Goal: Task Accomplishment & Management: Manage account settings

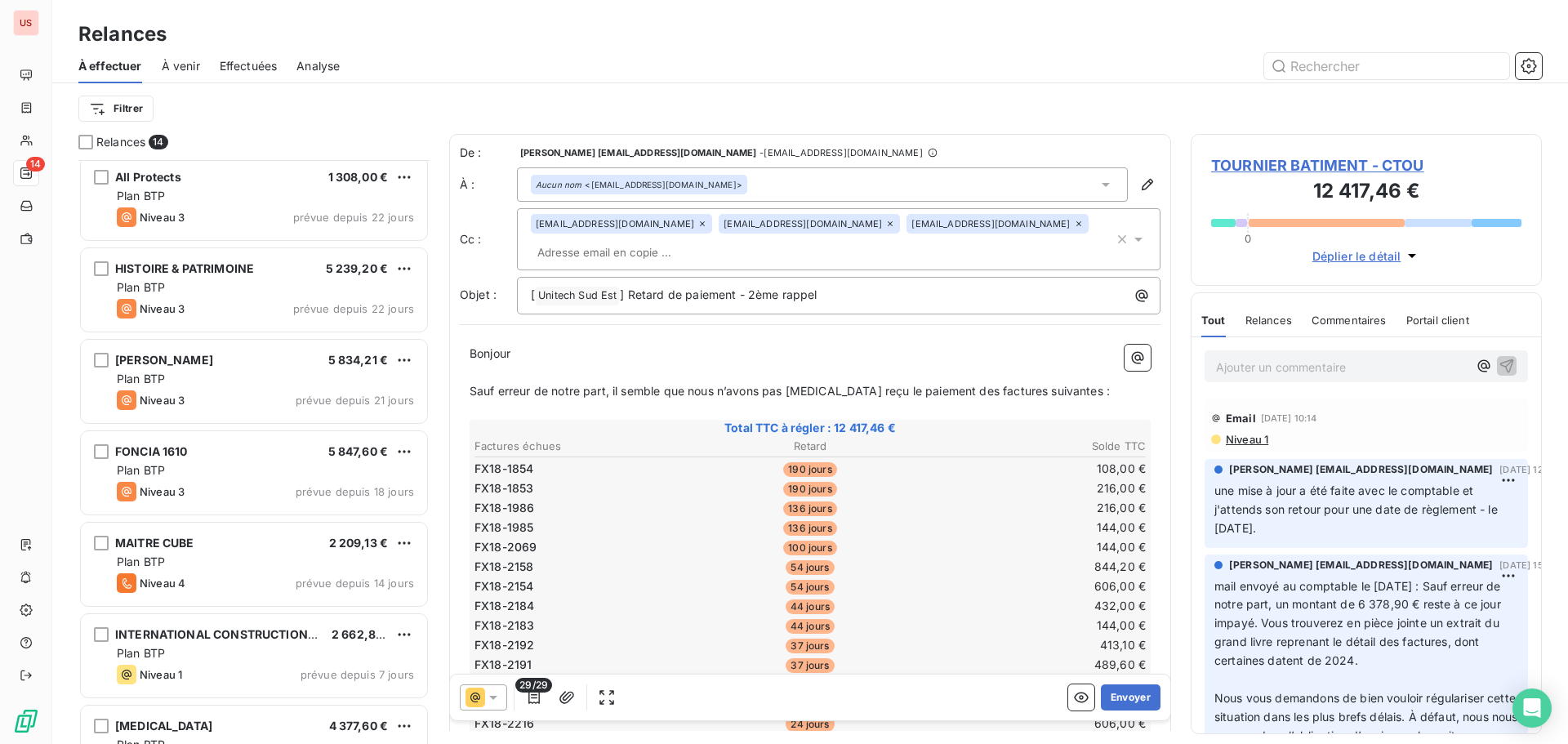
scroll to position [246, 0]
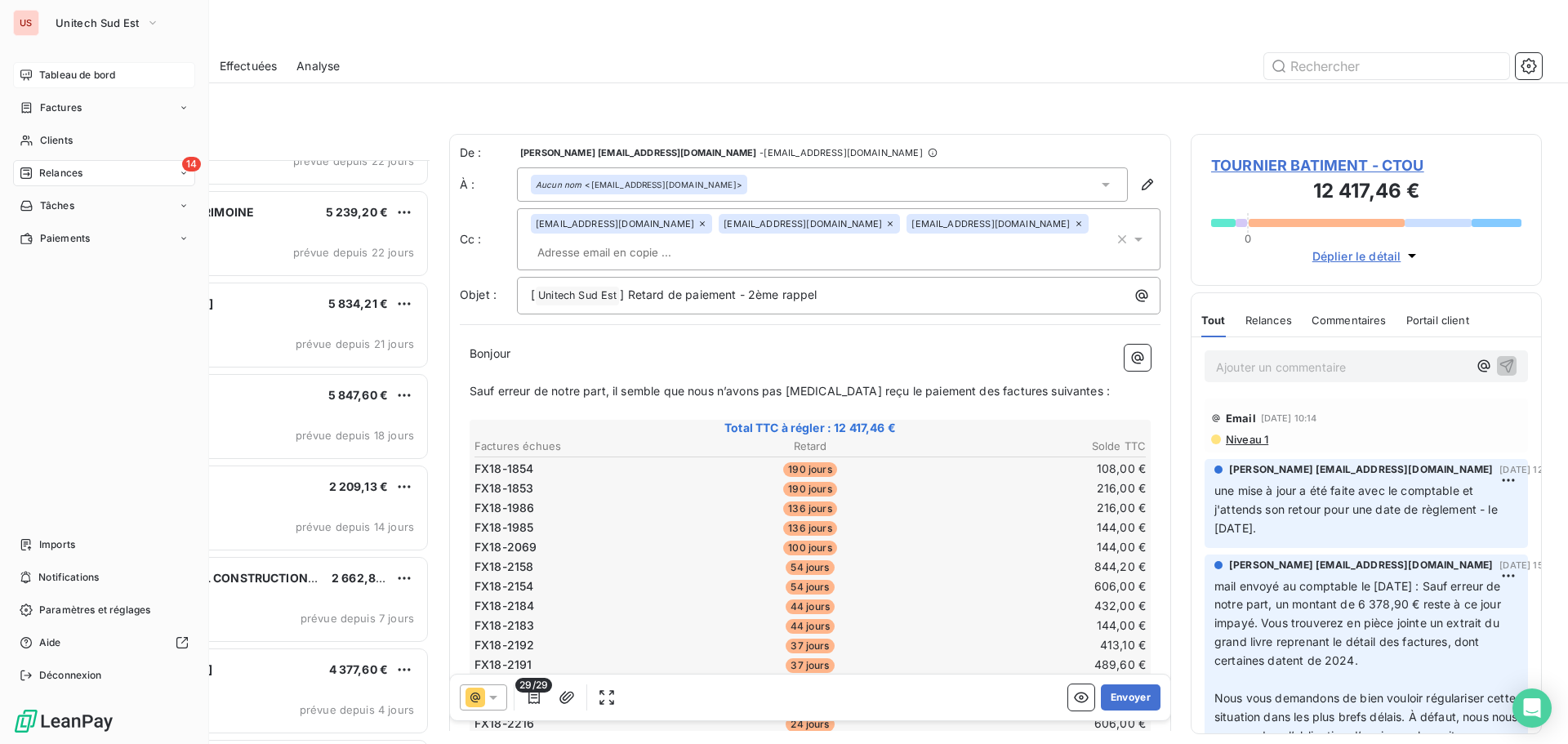
click at [69, 66] on div "Tableau de bord" at bounding box center [103, 75] width 182 height 27
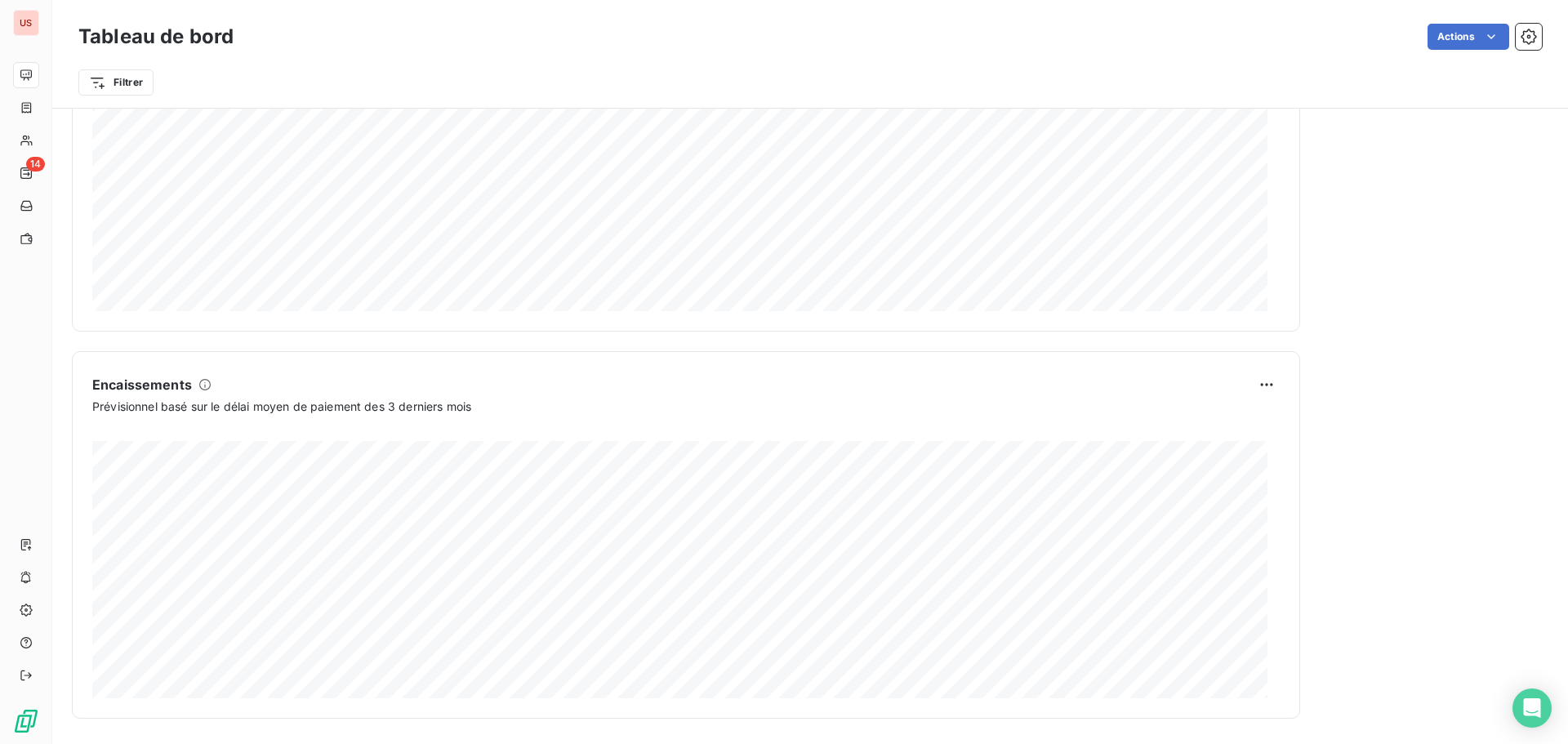
scroll to position [847, 0]
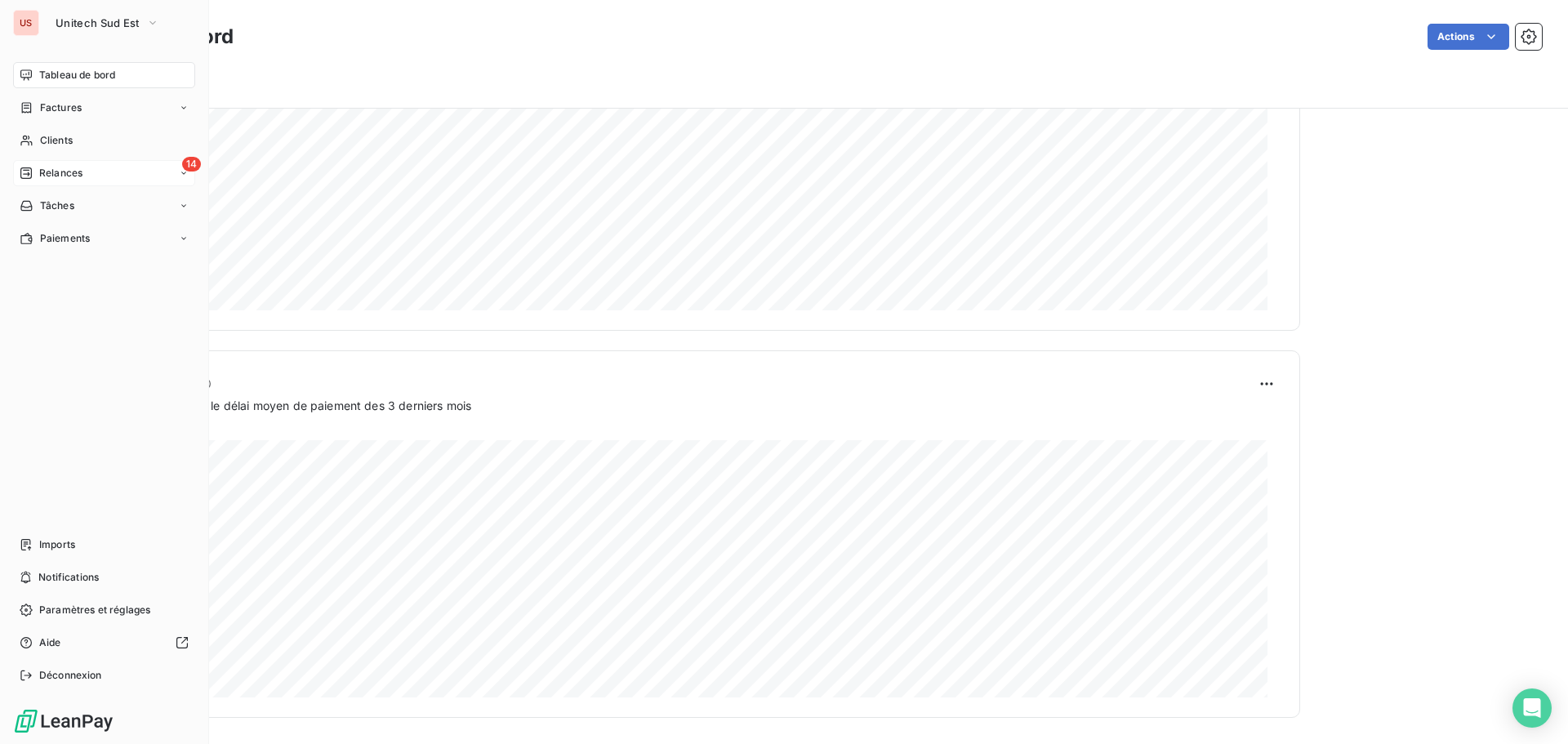
click at [46, 169] on span "Relances" at bounding box center [61, 172] width 43 height 15
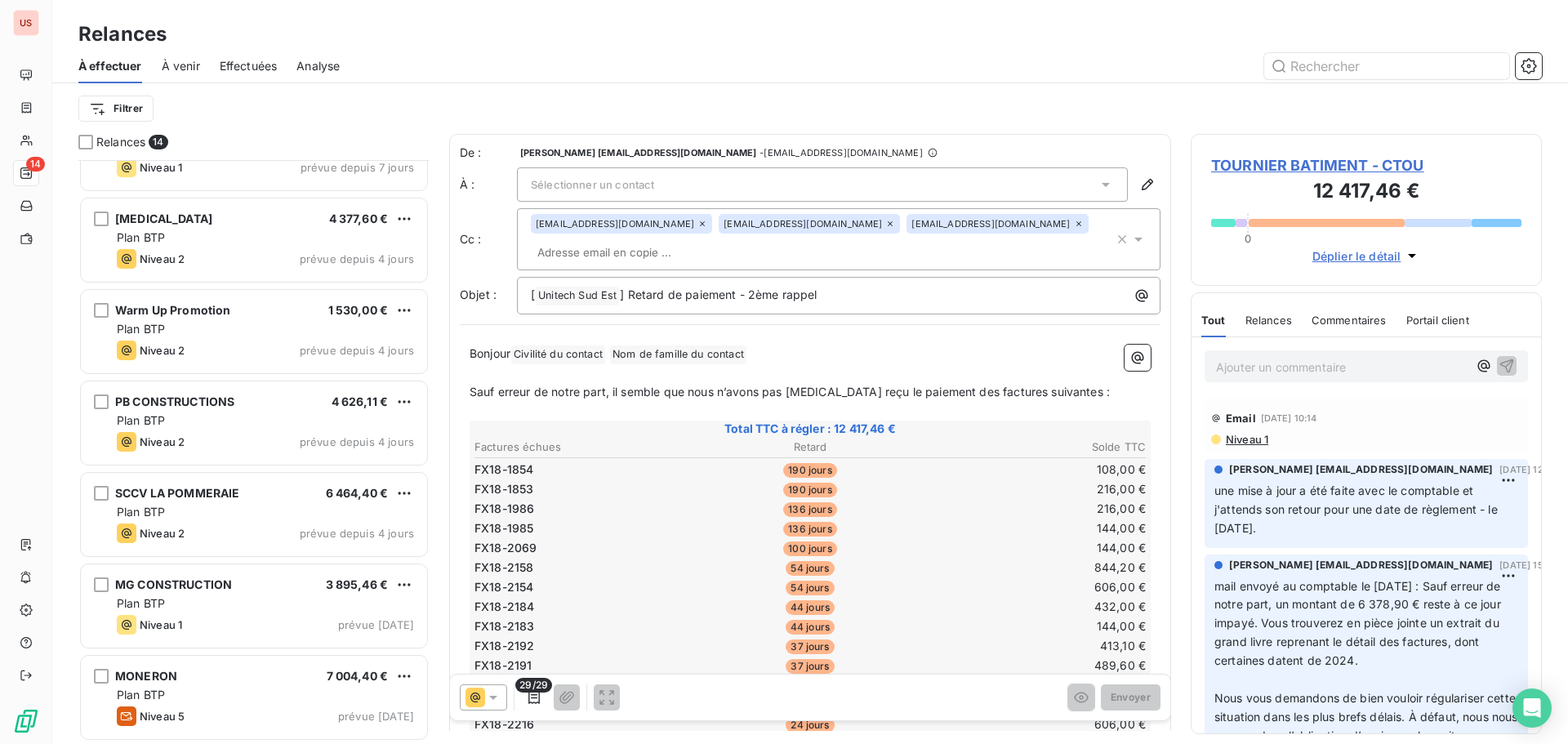
scroll to position [697, 0]
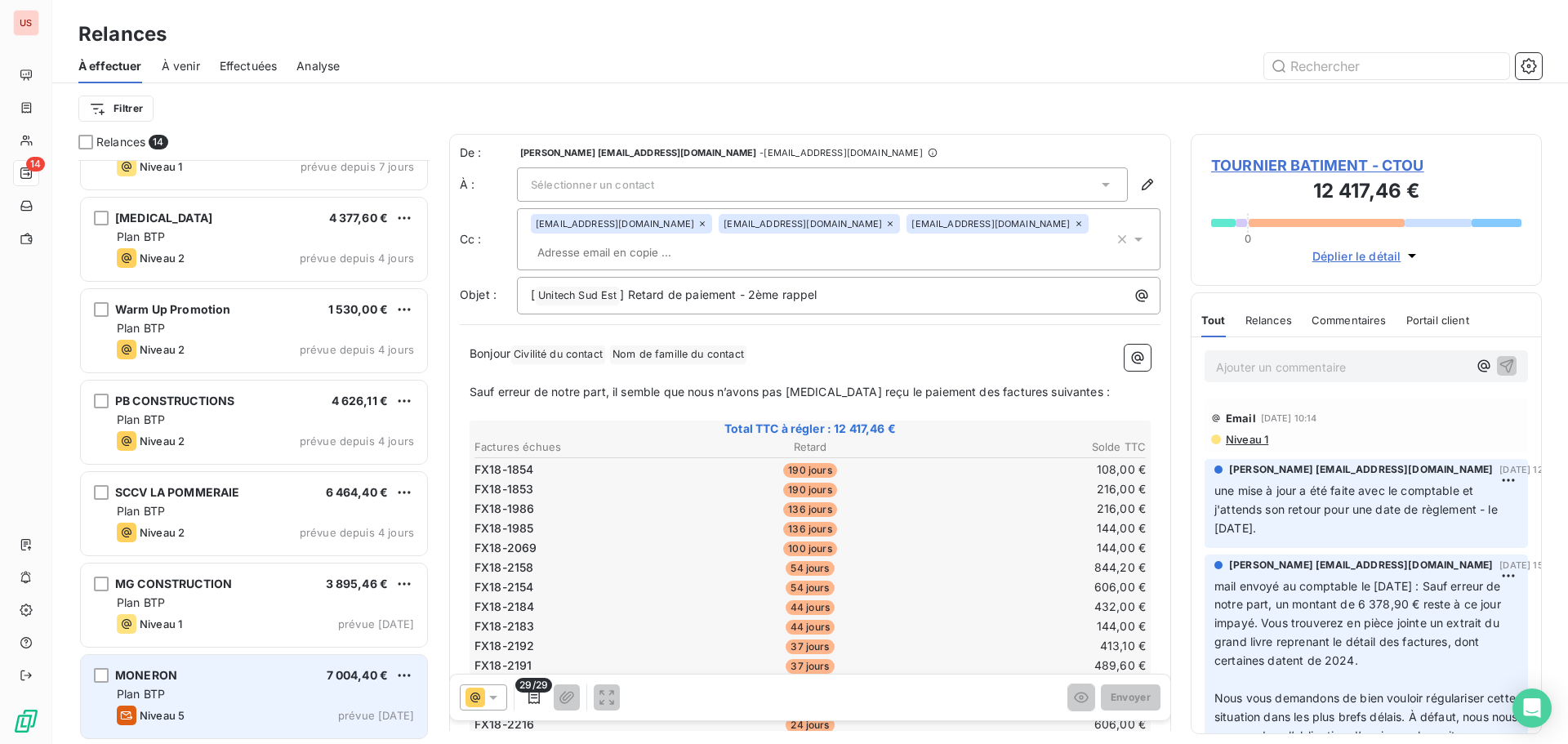
click at [222, 707] on div "Niveau 5 prévue [DATE]" at bounding box center [266, 715] width 297 height 20
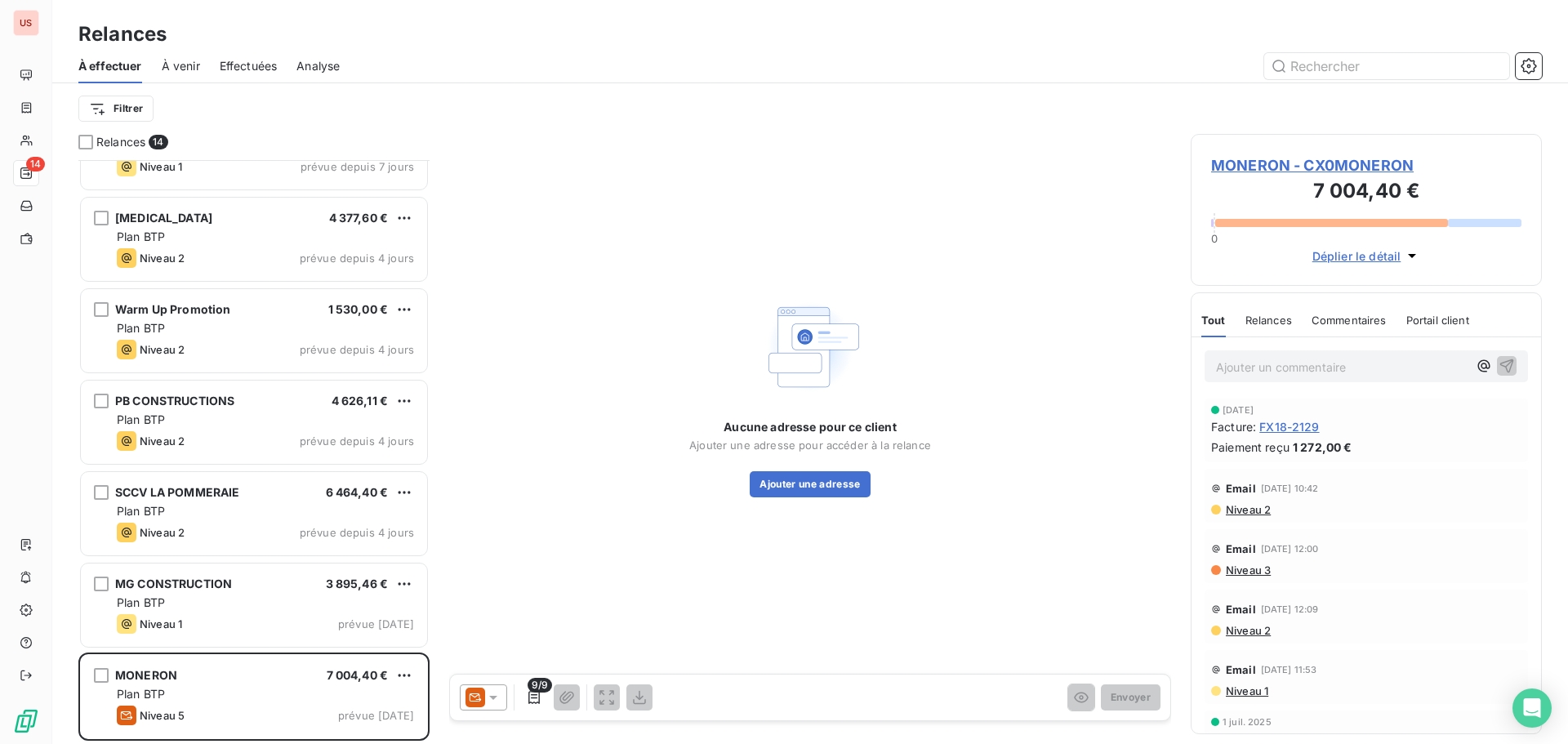
click at [495, 699] on icon at bounding box center [493, 697] width 17 height 17
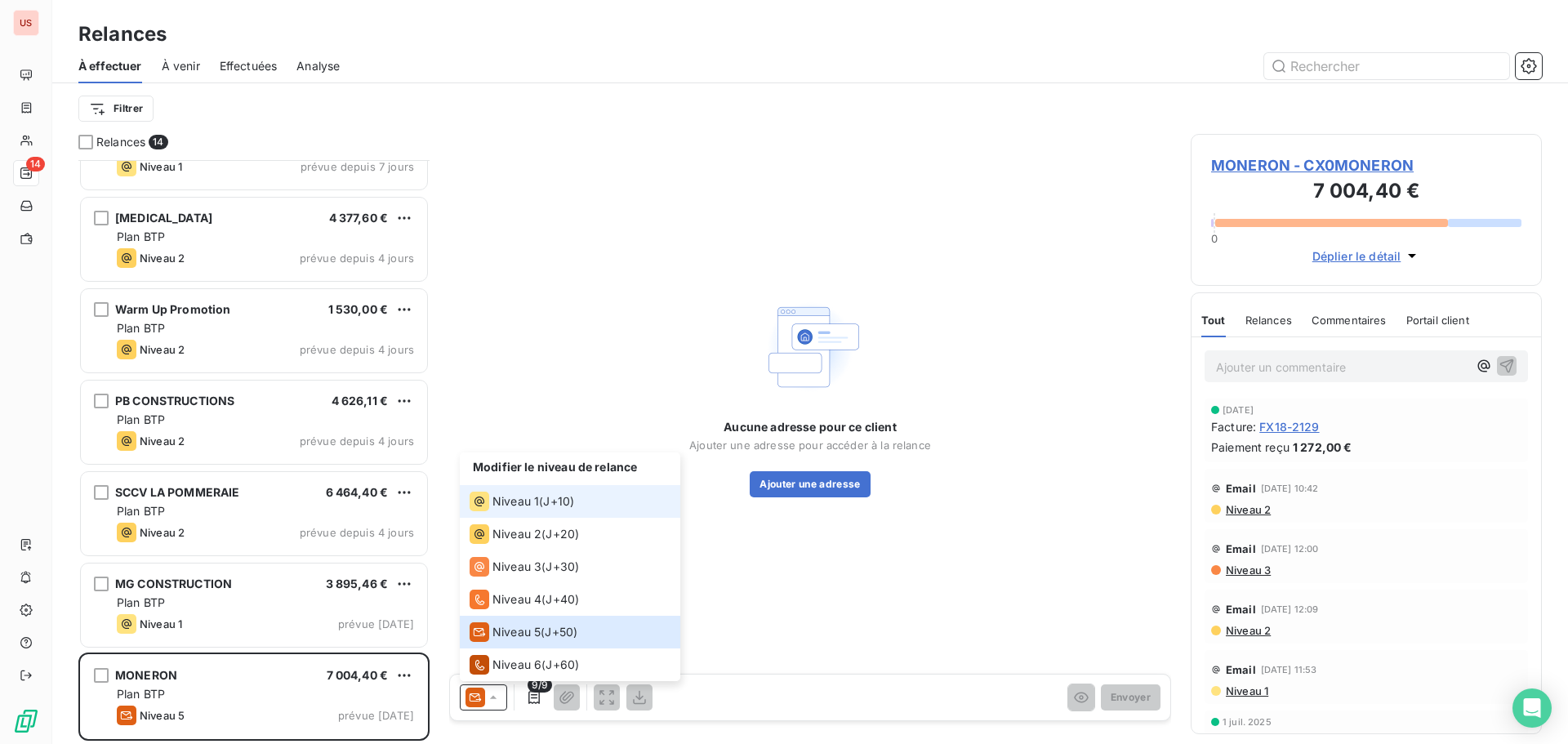
click at [526, 503] on span "Niveau 1" at bounding box center [515, 501] width 46 height 17
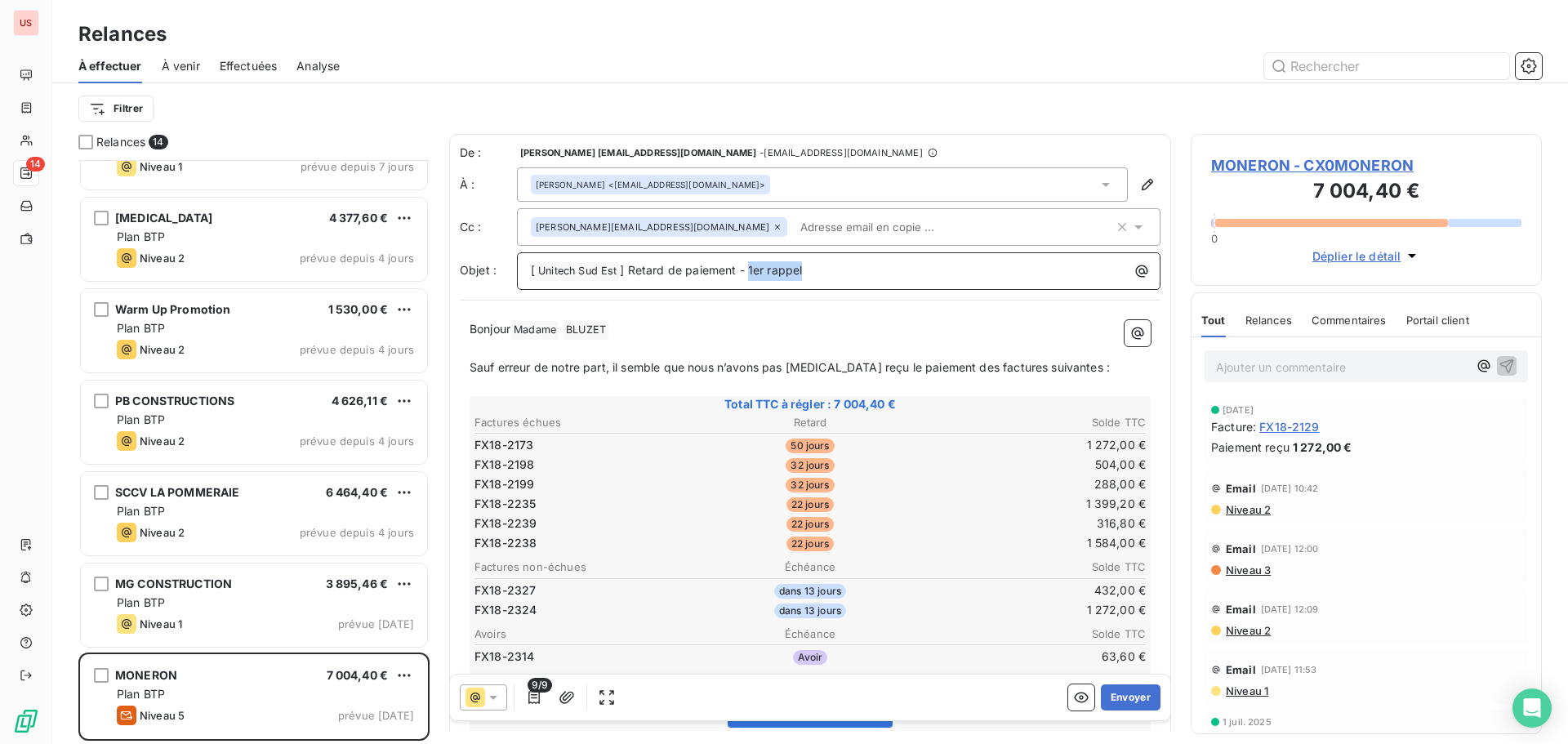
drag, startPoint x: 748, startPoint y: 270, endPoint x: 863, endPoint y: 270, distance: 115.0
click at [863, 270] on p "[ Unitech Sud Est ﻿ ] Retard de paiement - 1er rappel" at bounding box center [843, 271] width 624 height 20
click at [793, 223] on input "text" at bounding box center [888, 226] width 189 height 25
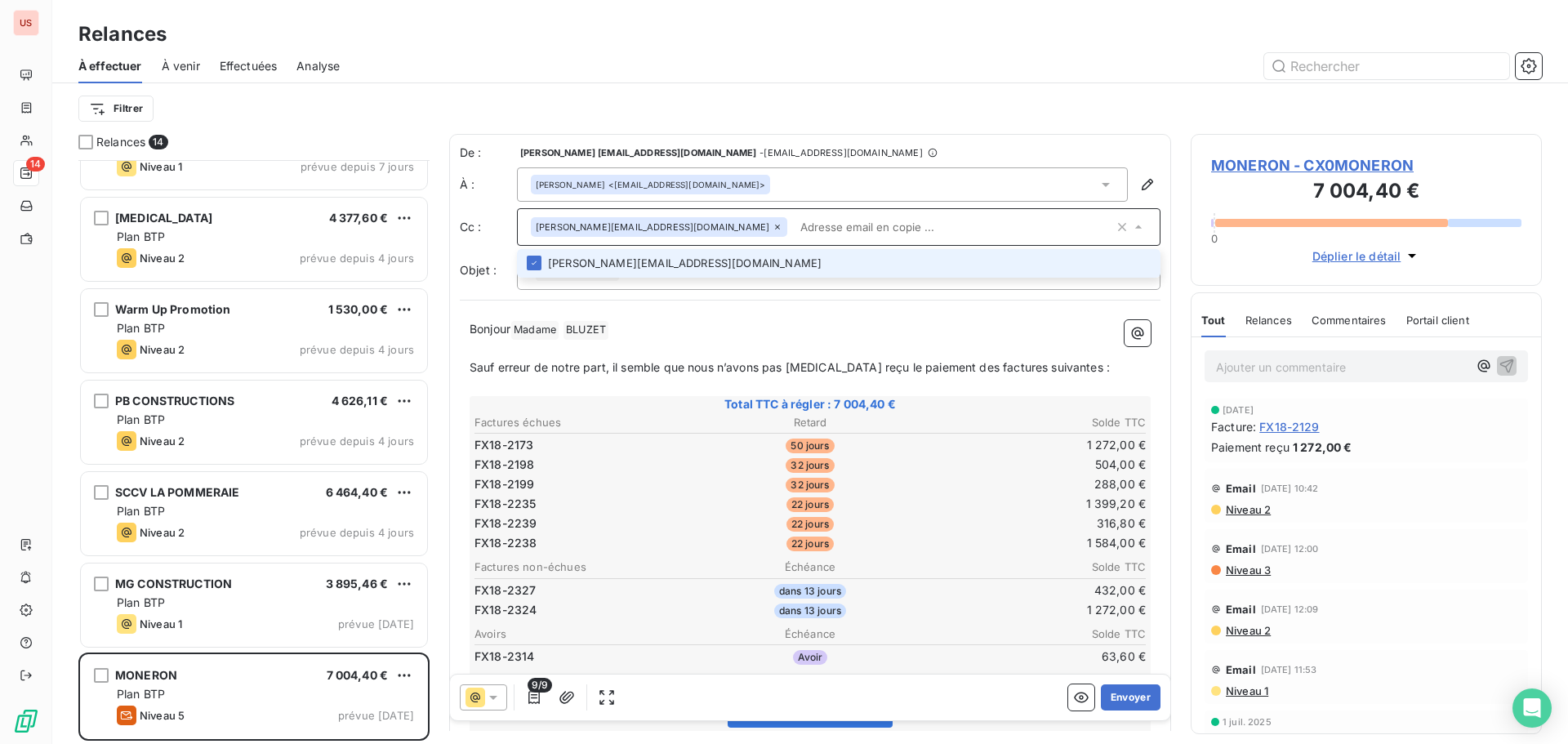
paste input "[PERSON_NAME][EMAIL_ADDRESS][DOMAIN_NAME]"
type input "[PERSON_NAME][EMAIL_ADDRESS][DOMAIN_NAME]"
click at [659, 253] on li "[PERSON_NAME][EMAIL_ADDRESS][DOMAIN_NAME]" at bounding box center [839, 263] width 644 height 29
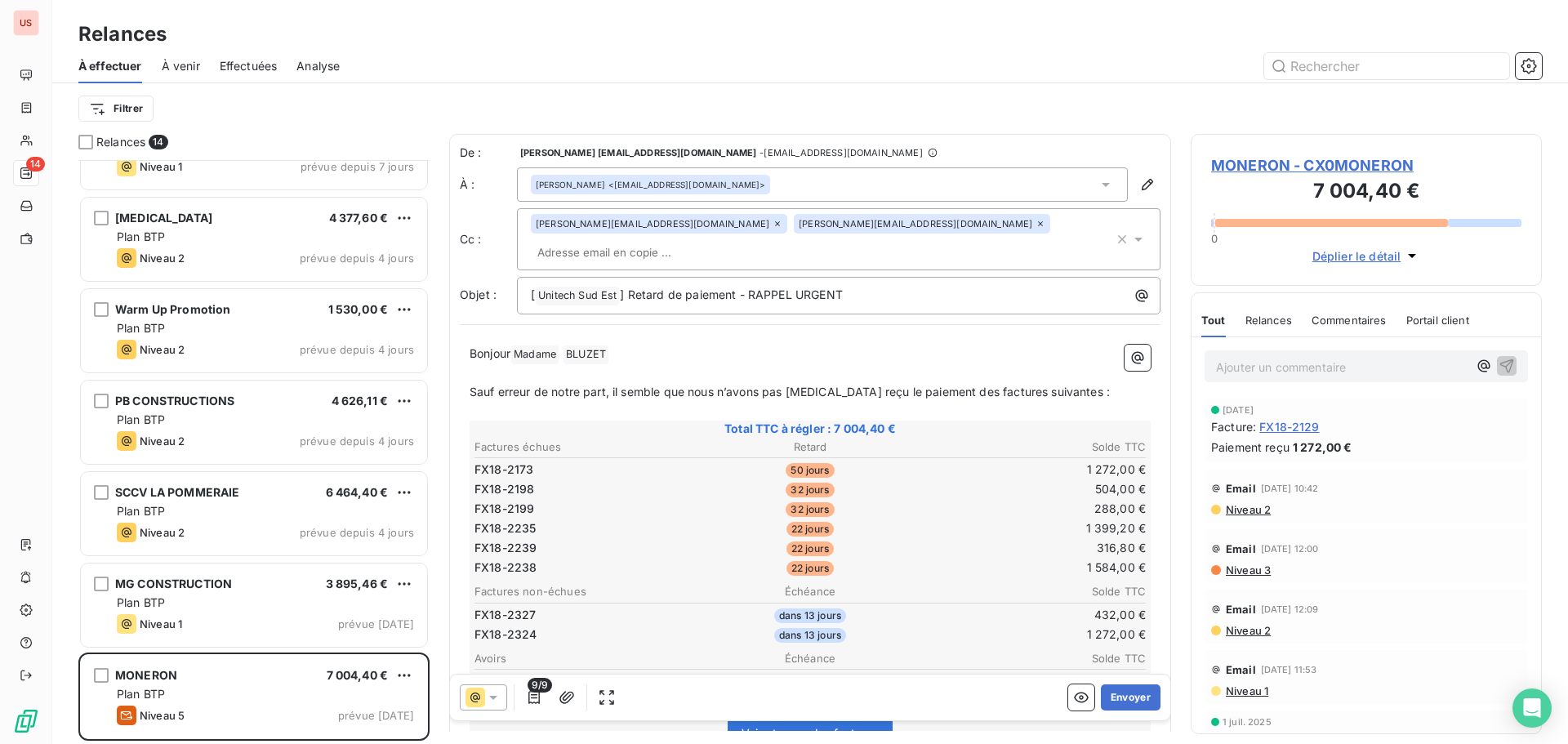
click at [931, 80] on div "À effectuer À venir Effectuées Analyse" at bounding box center [810, 66] width 1516 height 34
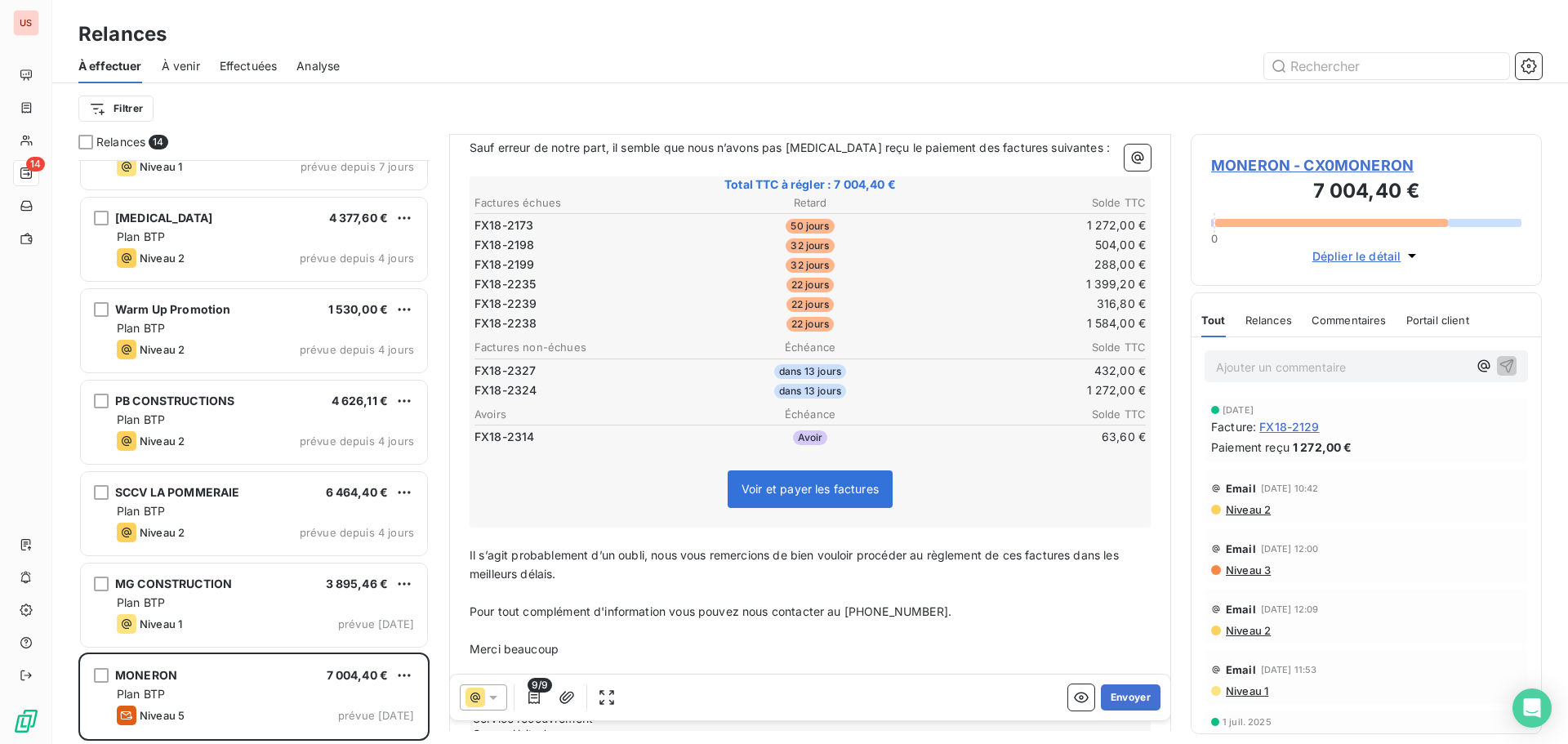
scroll to position [246, 0]
click at [535, 703] on icon "button" at bounding box center [534, 697] width 12 height 13
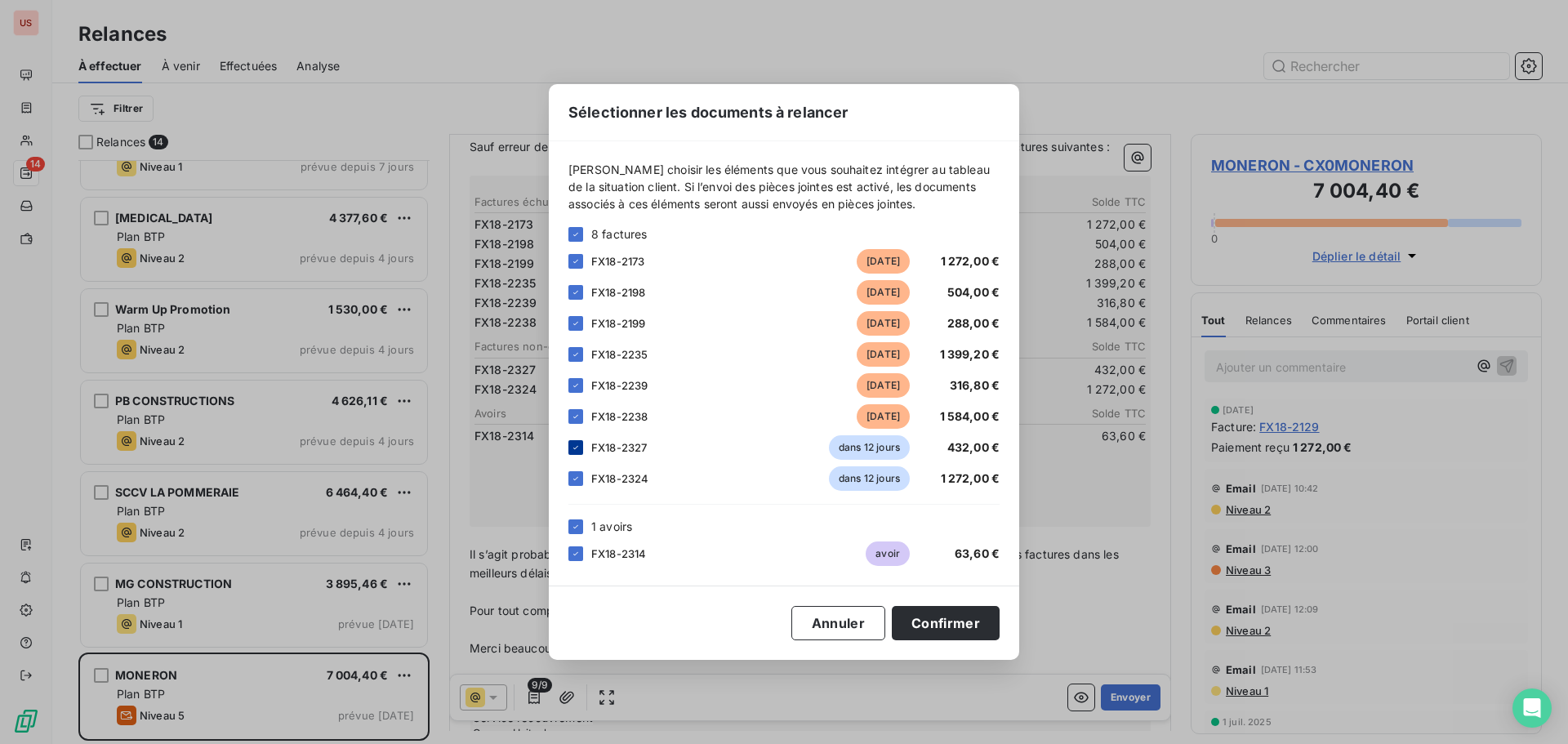
click at [572, 447] on icon at bounding box center [576, 448] width 10 height 10
click at [572, 475] on icon at bounding box center [576, 478] width 10 height 10
click at [946, 622] on button "Confirmer" at bounding box center [945, 622] width 107 height 34
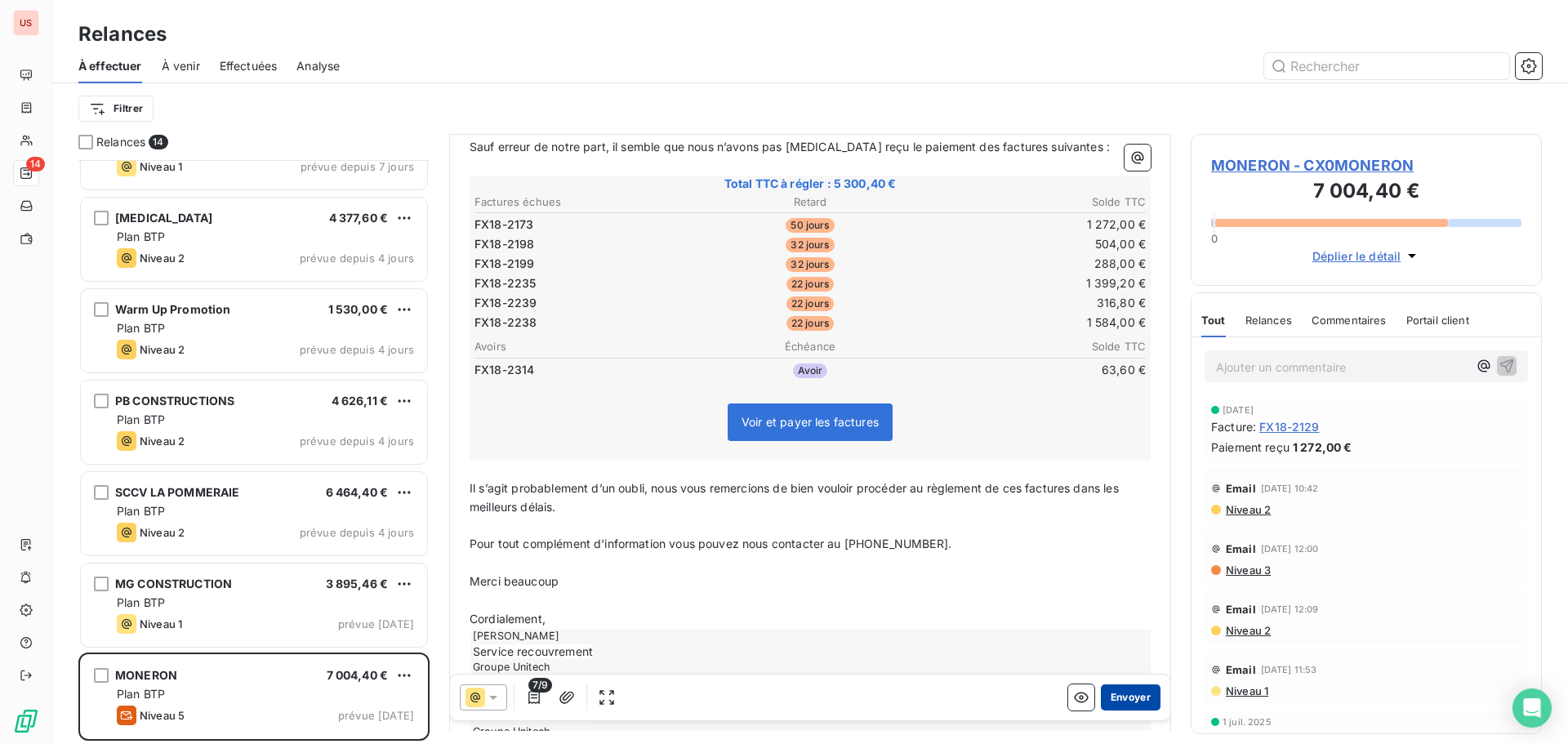
click at [1122, 702] on button "Envoyer" at bounding box center [1130, 697] width 60 height 27
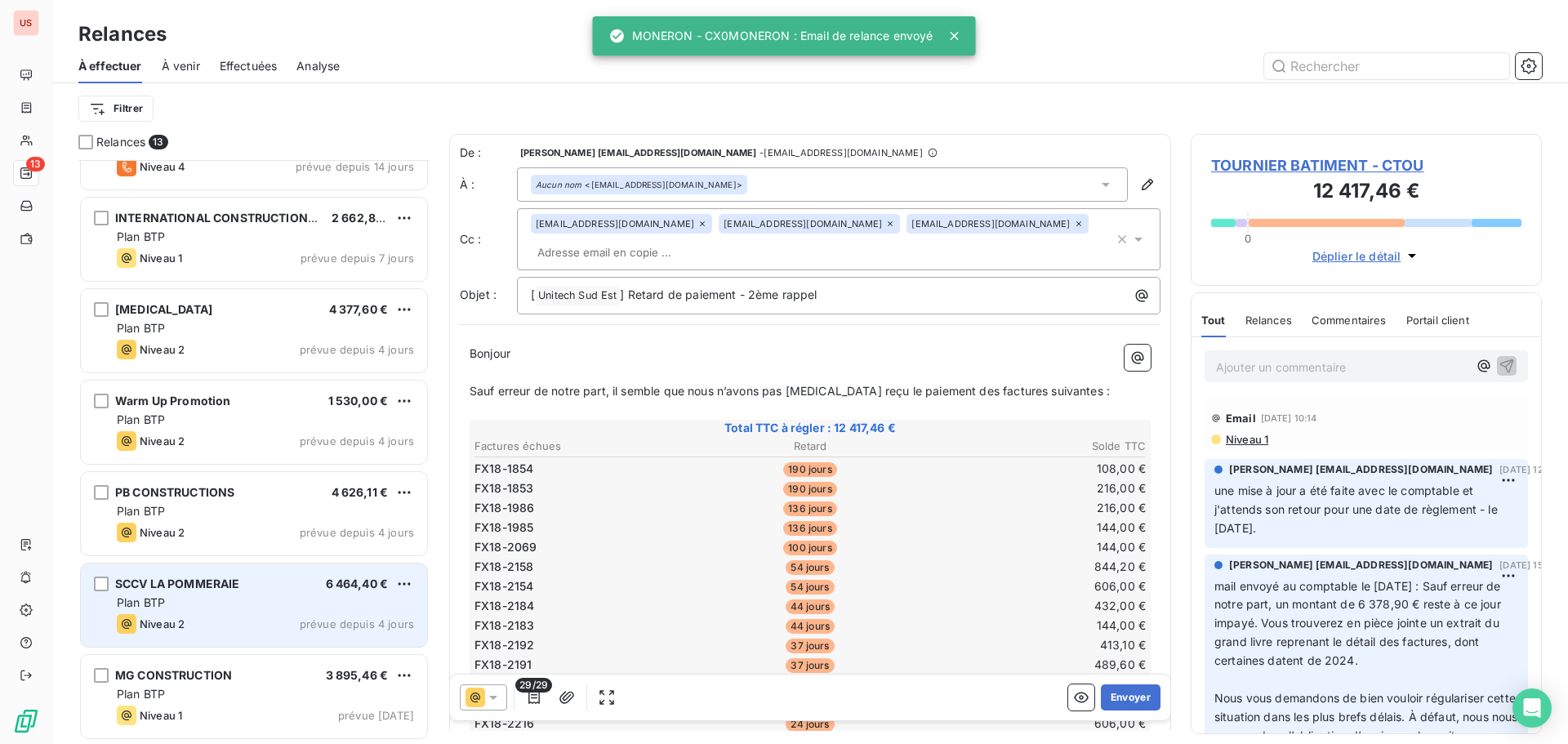
scroll to position [605, 0]
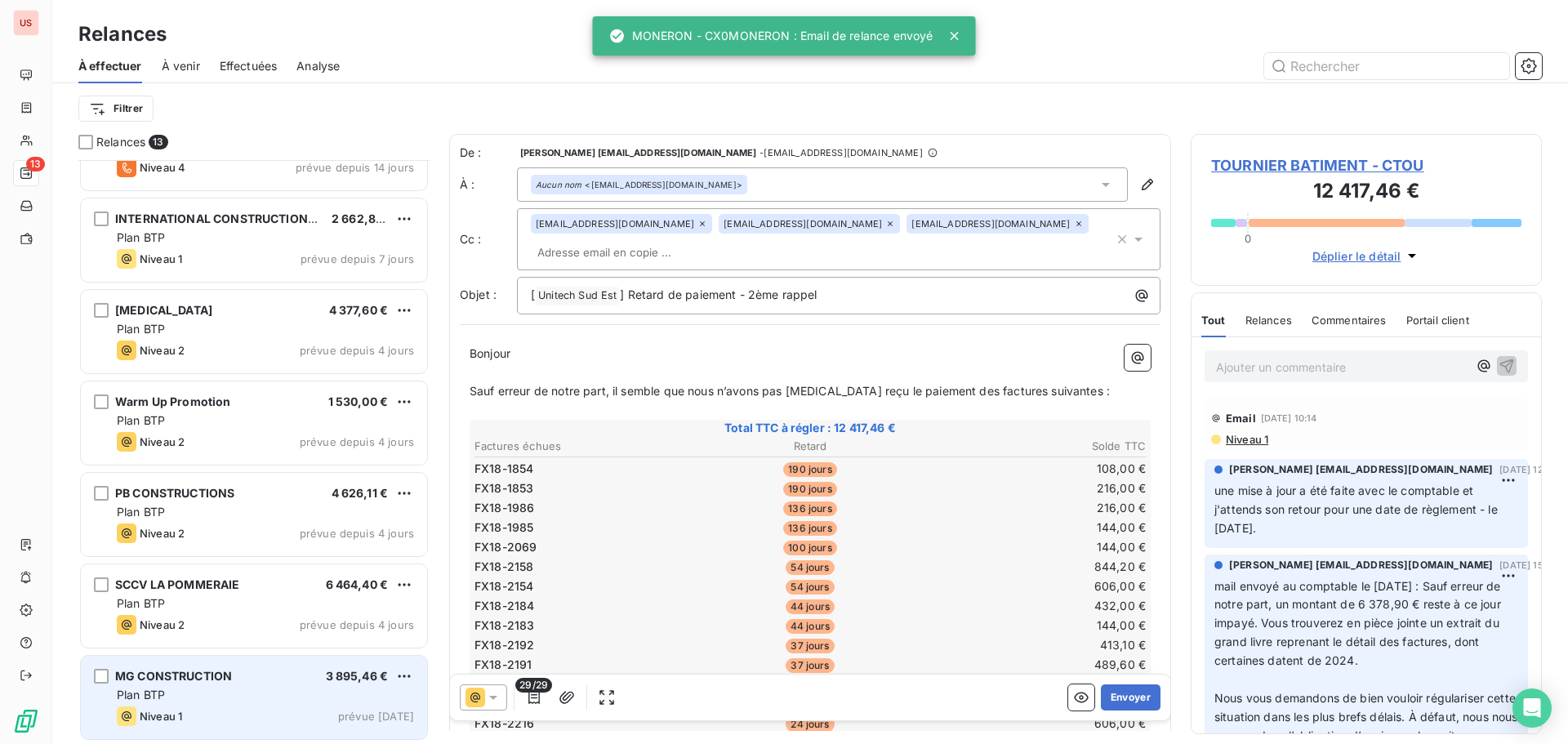
click at [205, 685] on div "MG CONSTRUCTION 3 895,46 € Plan BTP Niveau 1 prévue [DATE]" at bounding box center [254, 697] width 346 height 84
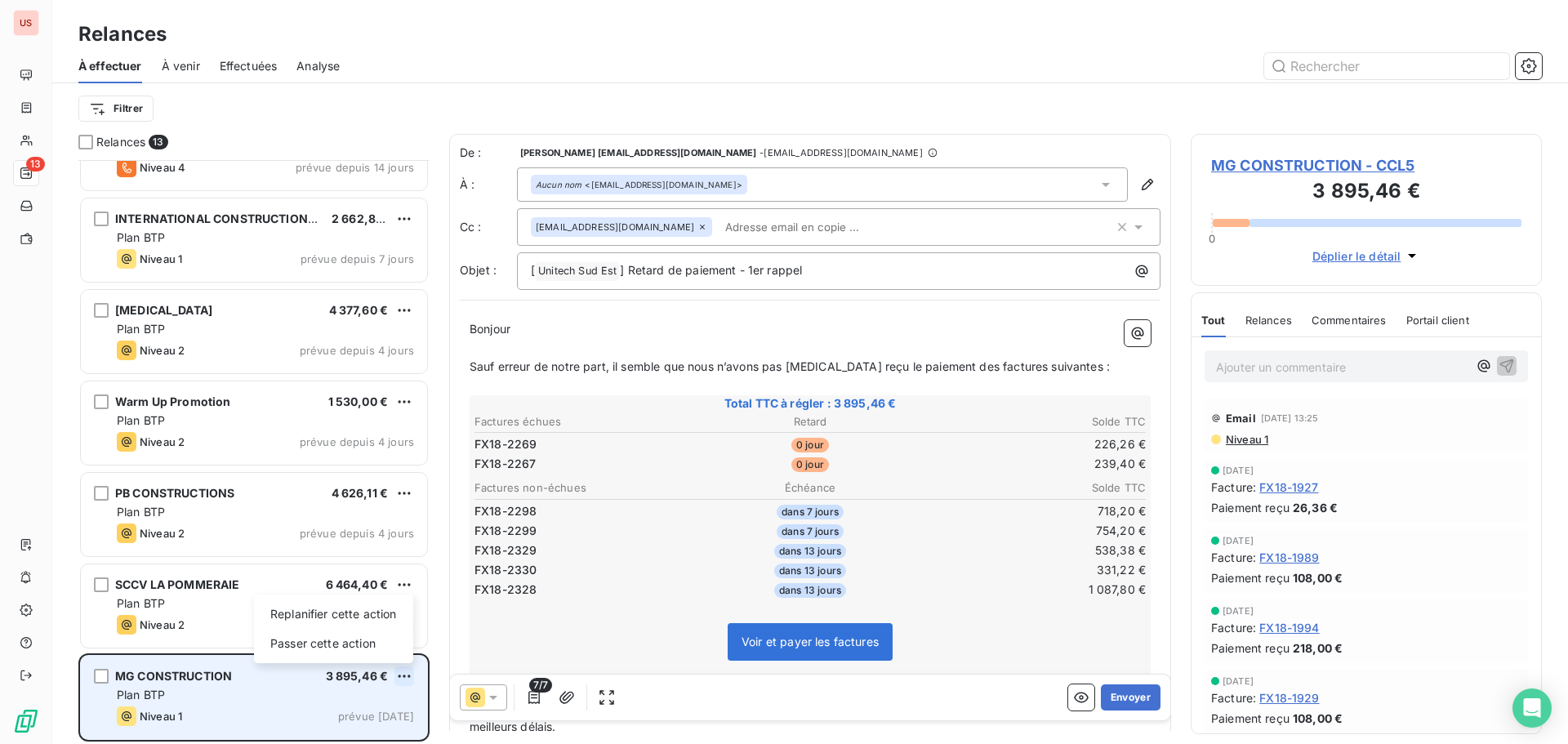
click at [407, 675] on html "US 13 Relances À effectuer À venir Effectuées Analyse Filtrer Relances 13 TOURN…" at bounding box center [784, 372] width 1568 height 744
click at [352, 616] on div "Replanifier cette action" at bounding box center [334, 613] width 146 height 27
select select "8"
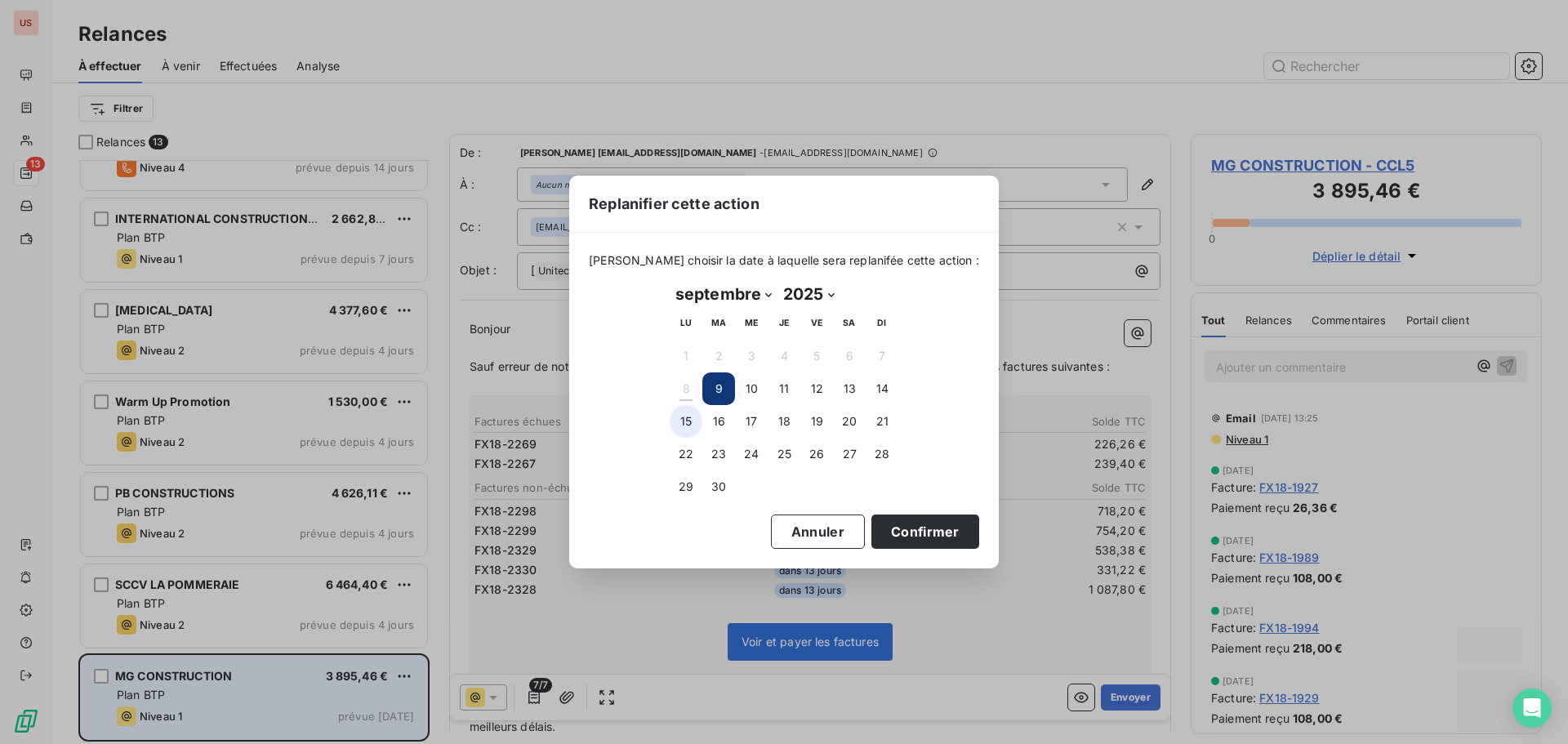
click at [692, 416] on button "15" at bounding box center [685, 420] width 32 height 32
drag, startPoint x: 874, startPoint y: 529, endPoint x: 777, endPoint y: 537, distance: 97.3
click at [874, 529] on button "Confirmer" at bounding box center [924, 531] width 107 height 34
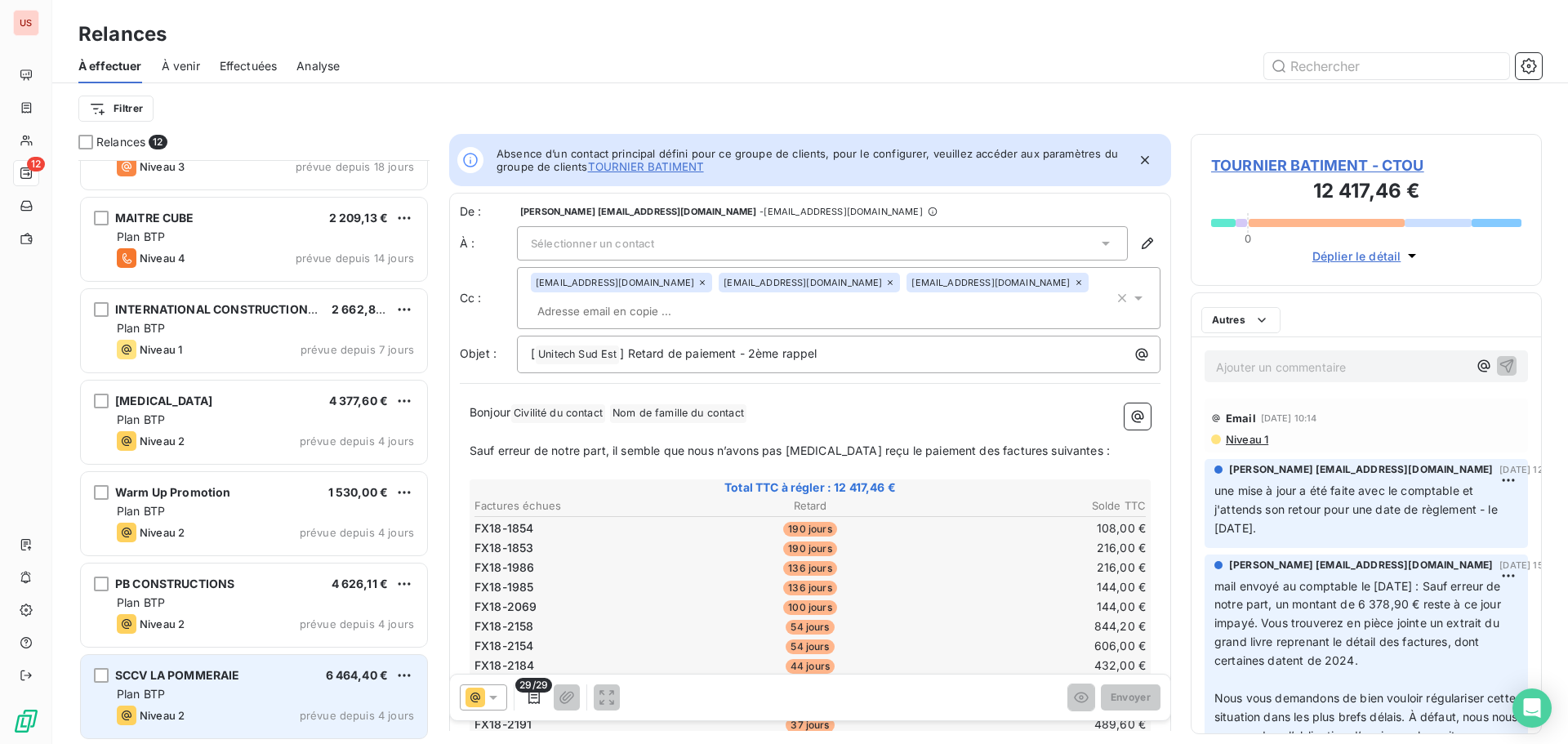
scroll to position [514, 0]
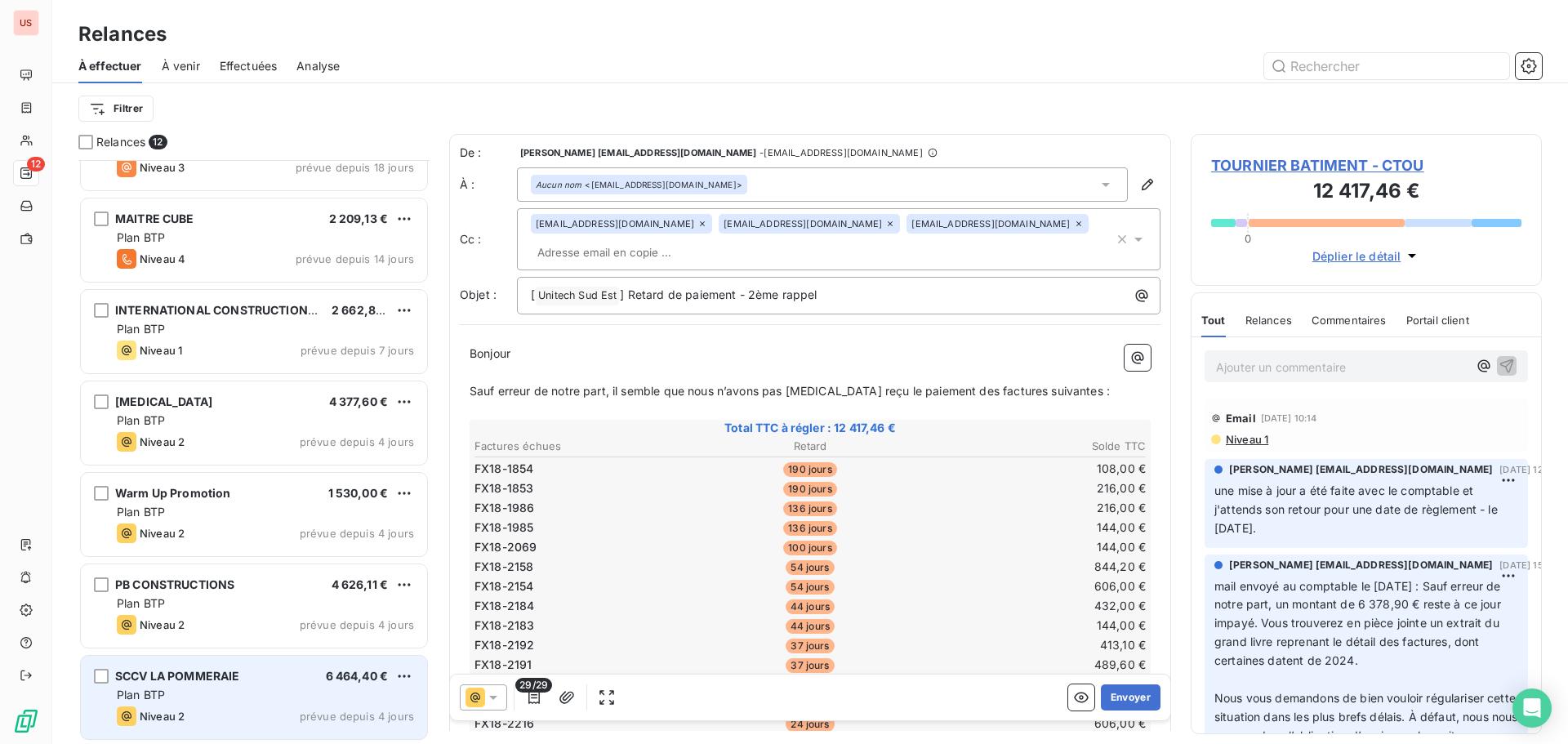
click at [288, 678] on div "SCCV LA POMMERAIE 6 464,40 €" at bounding box center [266, 675] width 297 height 15
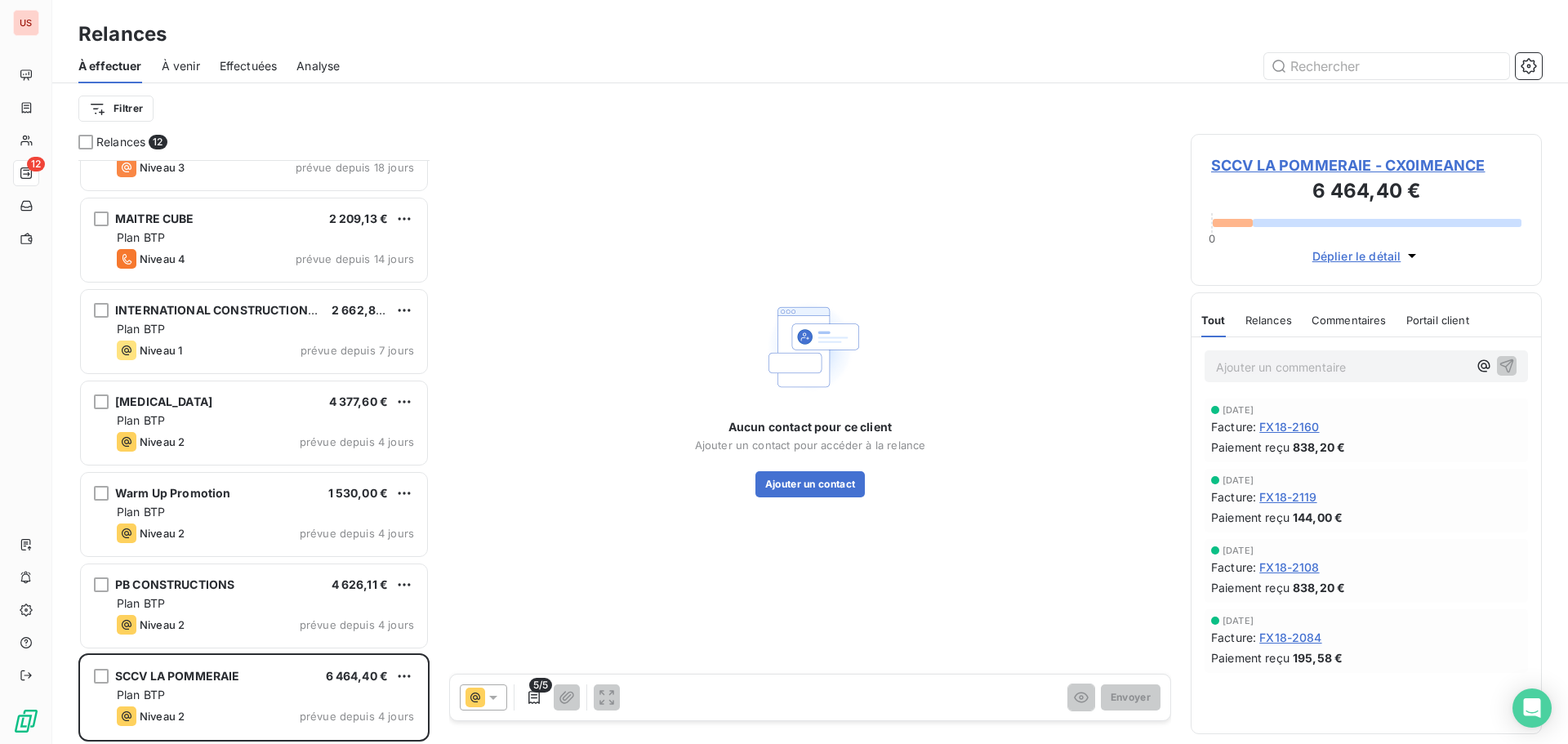
click at [490, 702] on icon at bounding box center [493, 697] width 17 height 17
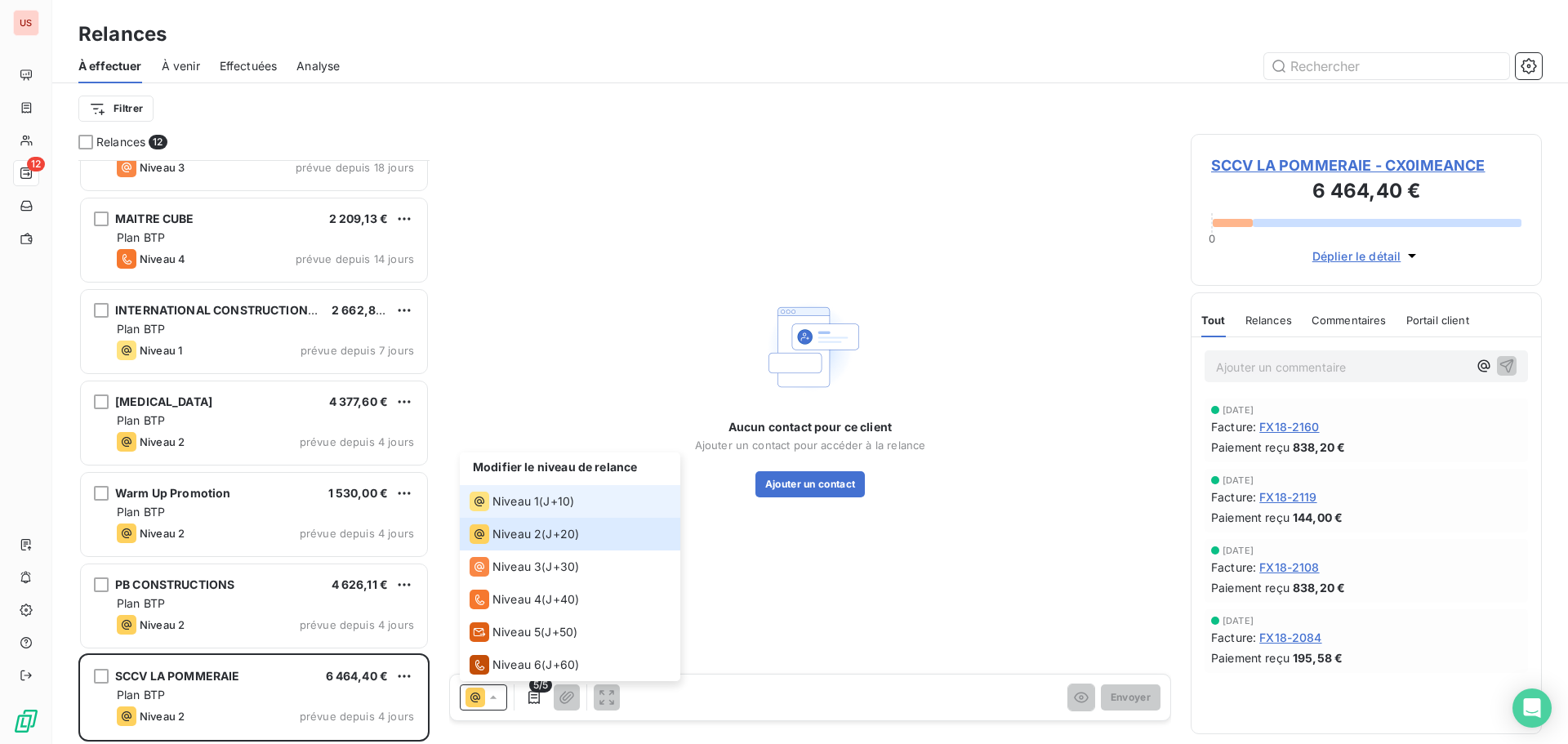
click at [522, 499] on span "Niveau 1" at bounding box center [515, 501] width 46 height 17
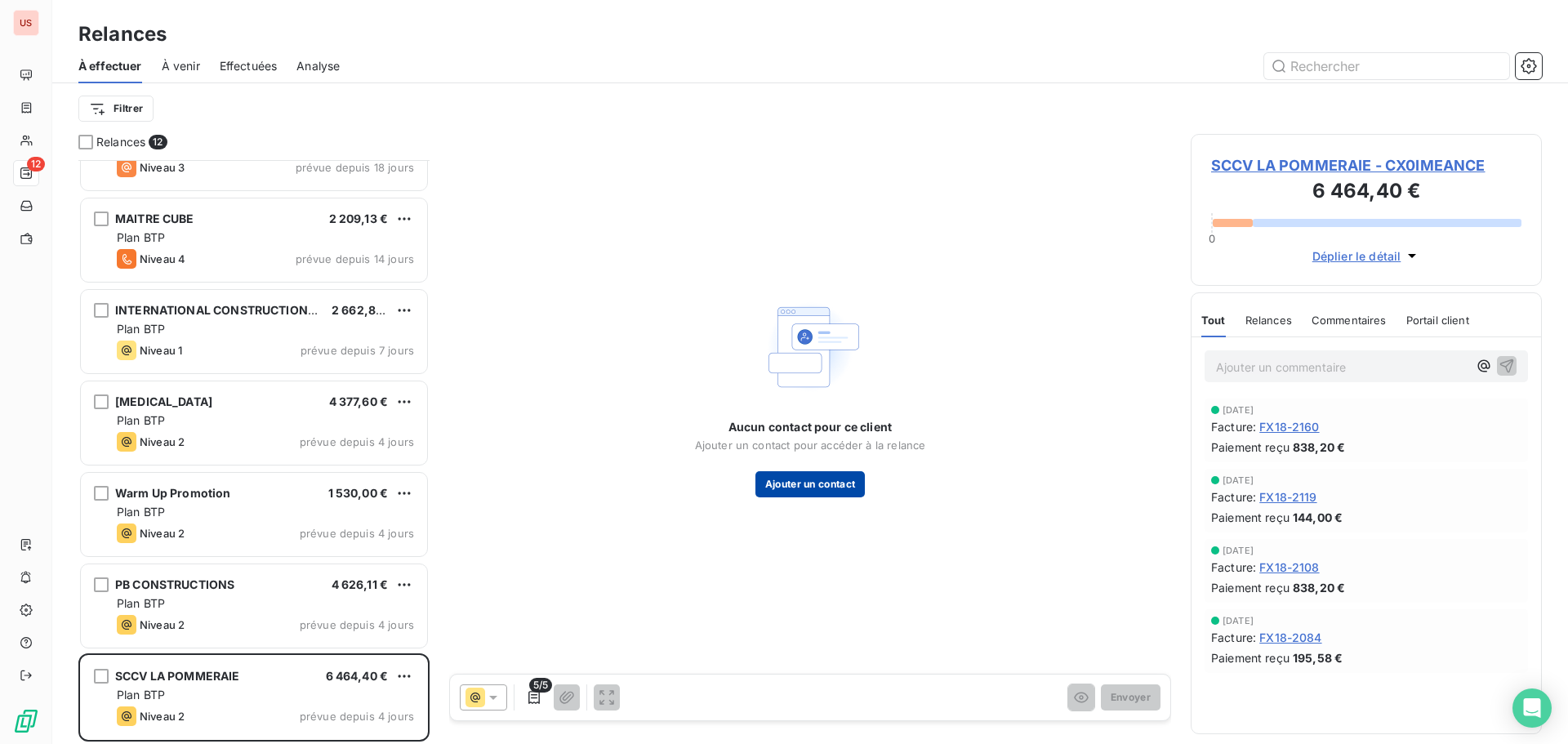
click at [836, 476] on button "Ajouter un contact" at bounding box center [810, 484] width 110 height 27
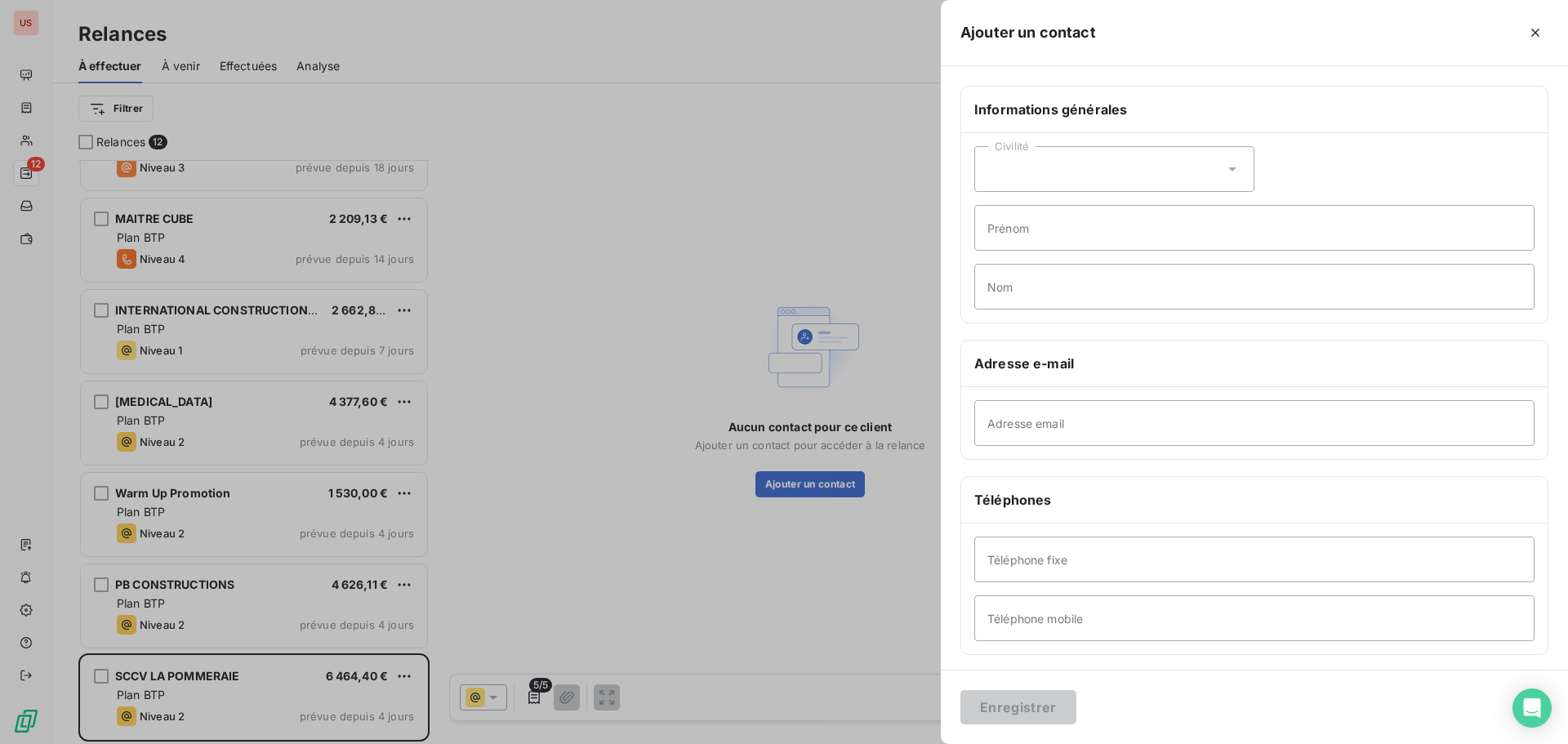
click at [879, 582] on div at bounding box center [784, 372] width 1568 height 744
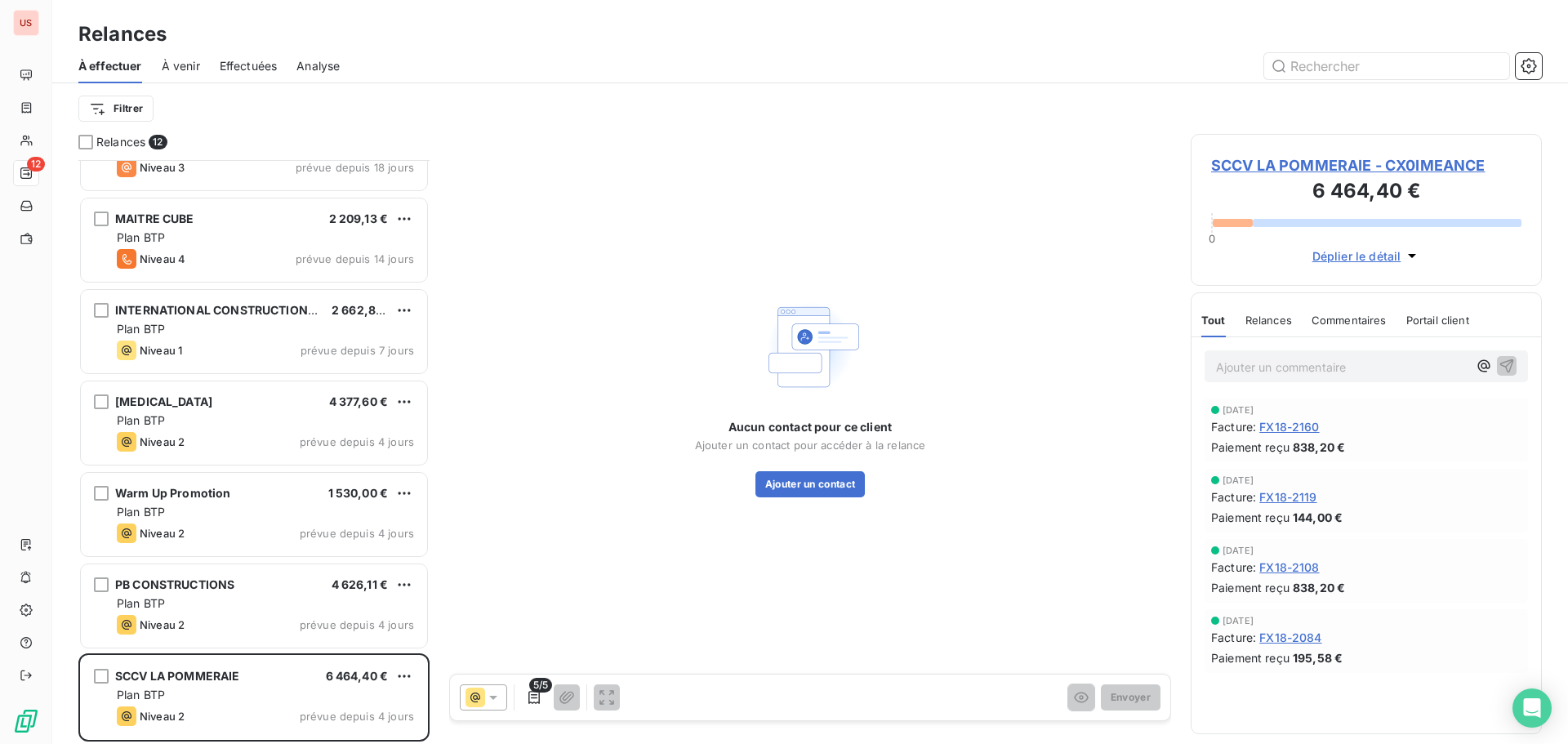
click at [1267, 167] on span "SCCV LA POMMERAIE - CX0IMEANCE" at bounding box center [1365, 165] width 310 height 22
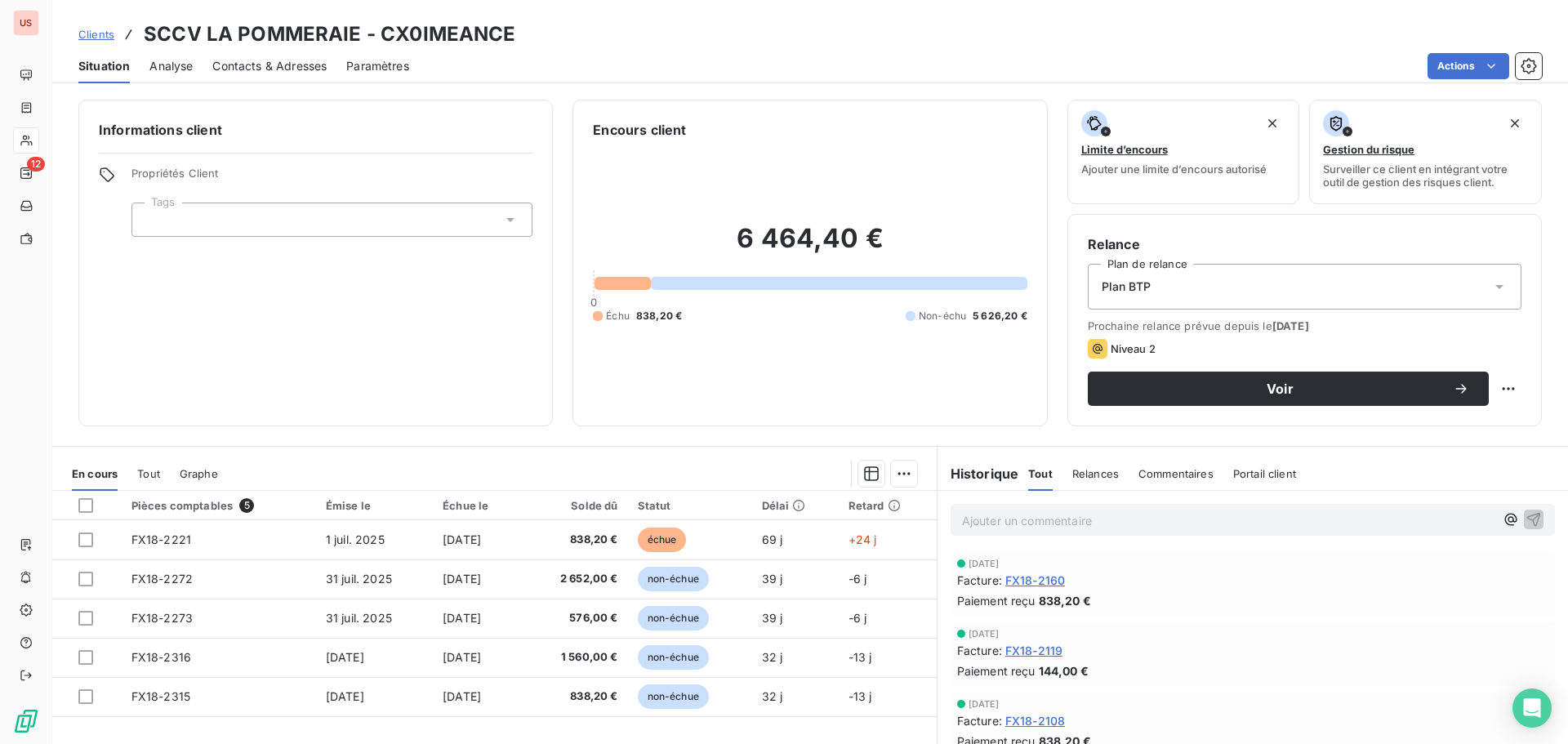
click at [289, 65] on span "Contacts & Adresses" at bounding box center [270, 66] width 114 height 17
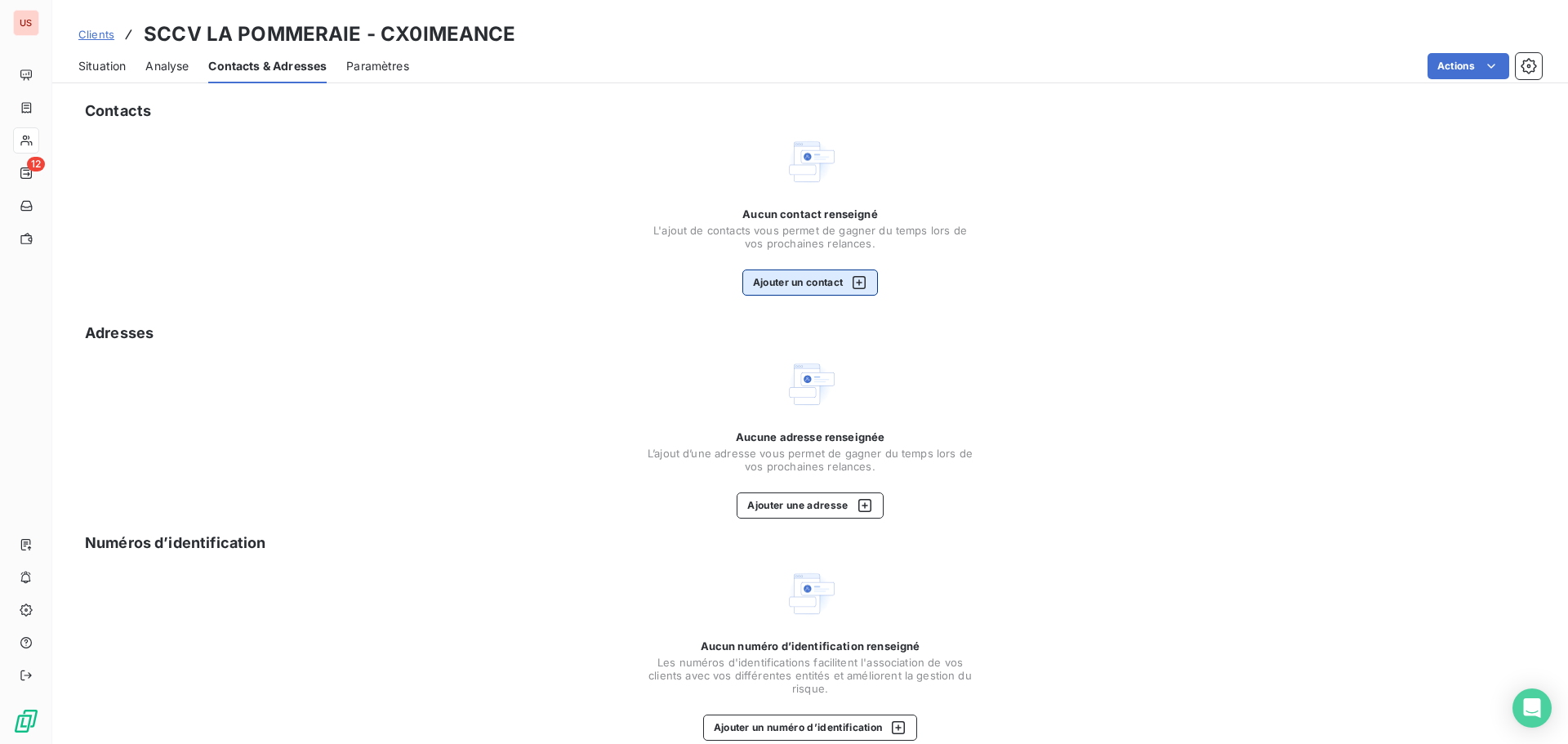
click at [800, 278] on button "Ajouter un contact" at bounding box center [810, 282] width 137 height 27
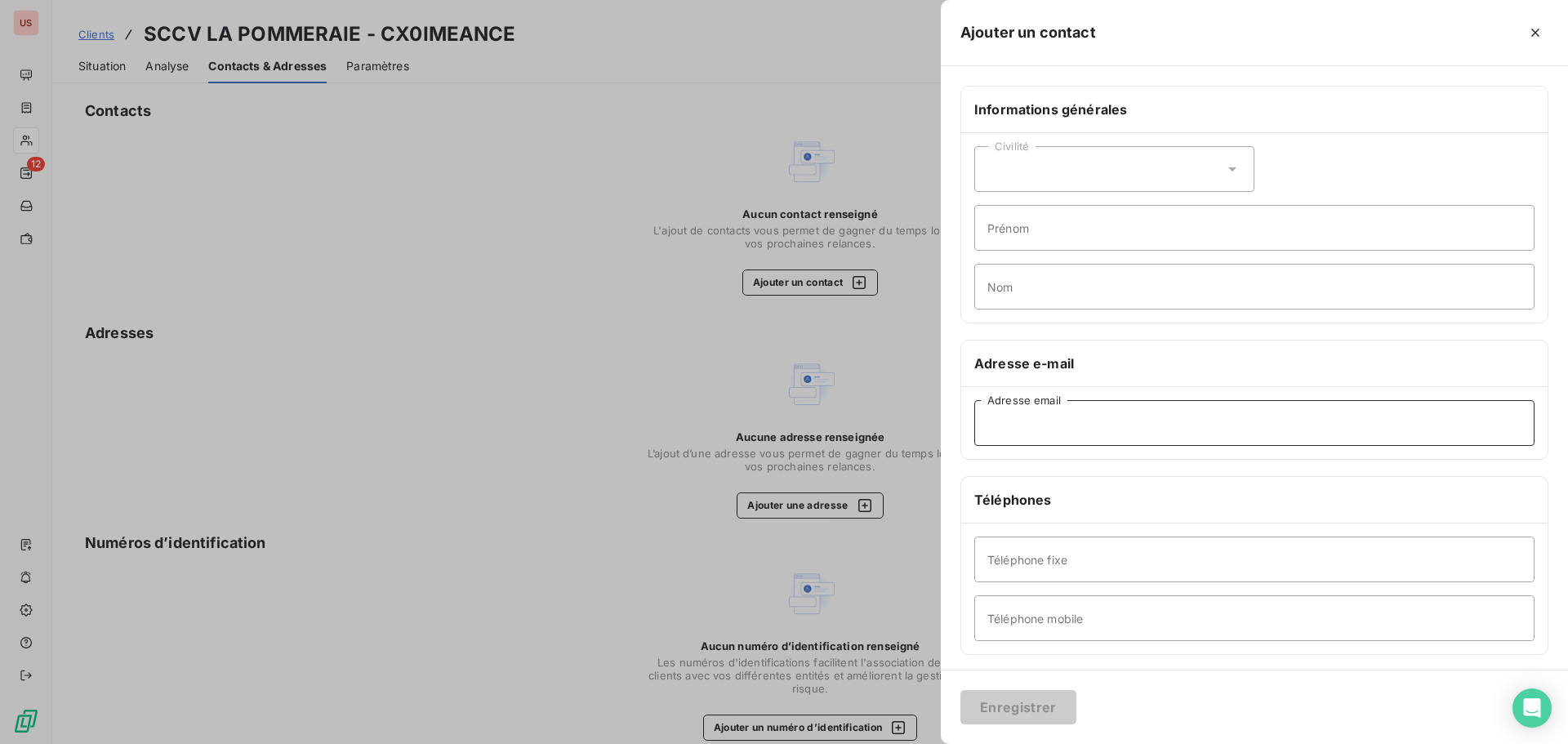
click at [1004, 423] on input "Adresse email" at bounding box center [1254, 422] width 560 height 45
paste input "[DOMAIN_NAME][EMAIL_ADDRESS][DOMAIN_NAME]"
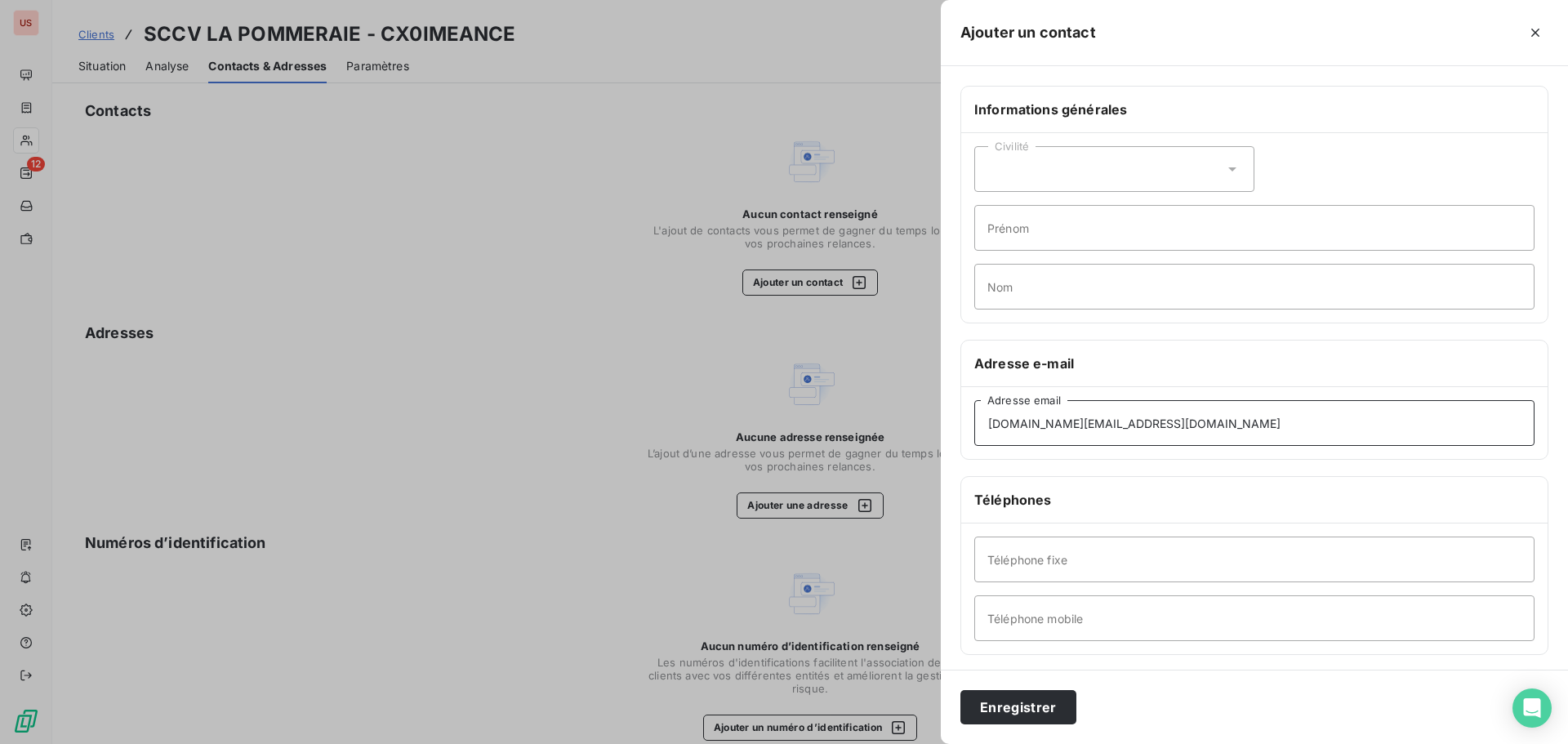
type input "[DOMAIN_NAME][EMAIL_ADDRESS][DOMAIN_NAME]"
click at [998, 225] on input "Prénom" at bounding box center [1254, 227] width 560 height 45
drag, startPoint x: 1097, startPoint y: 227, endPoint x: 927, endPoint y: 249, distance: 171.4
click at [927, 743] on div "Ajouter un contact Informations générales Civilité mIRADEY Prénom Nom Adresse e…" at bounding box center [784, 744] width 1568 height 0
type input "Miradey"
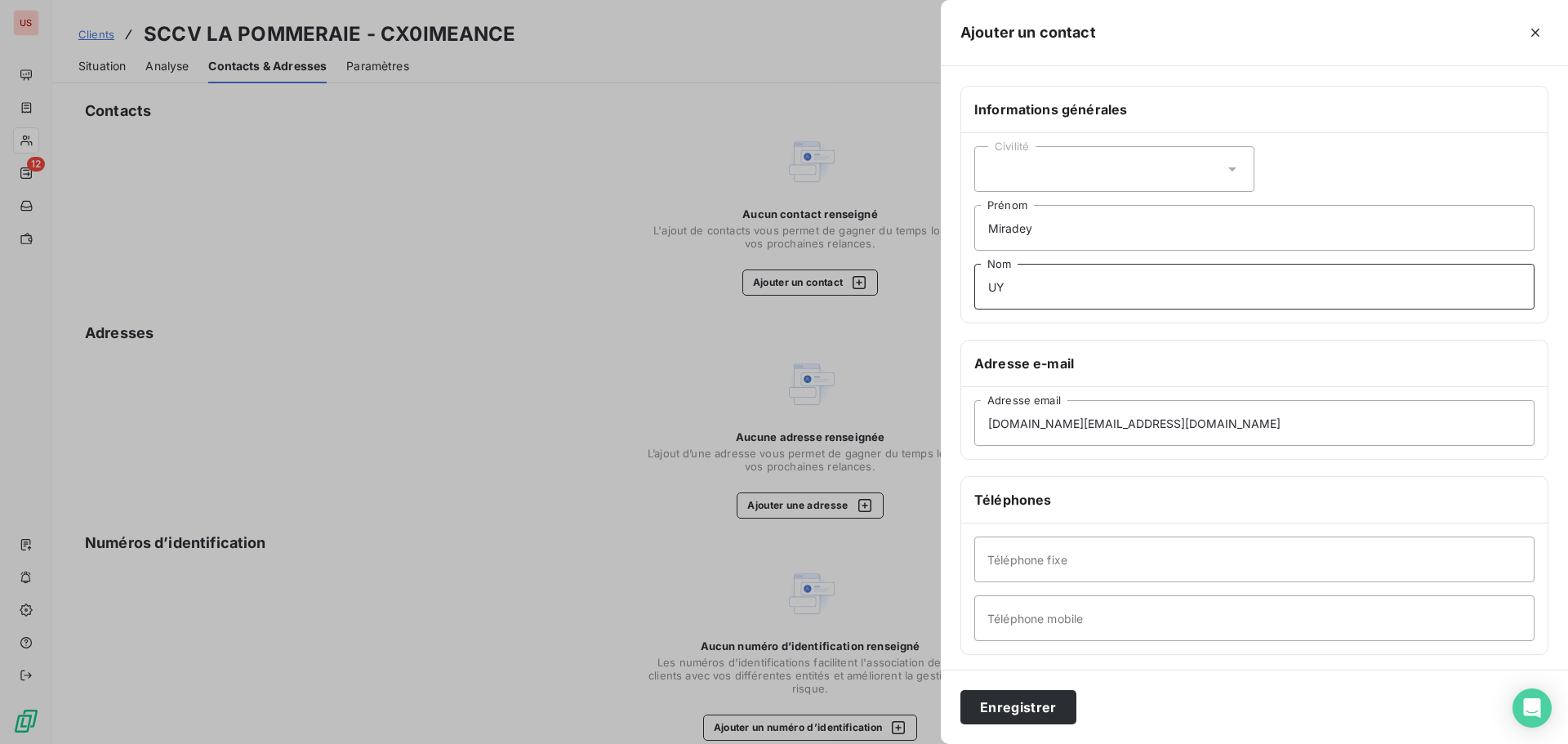
type input "UY"
click at [1076, 615] on input "Téléphone mobile" at bounding box center [1254, 618] width 560 height 45
paste input "[PHONE_NUMBER]"
type input "[PHONE_NUMBER]"
click at [1038, 707] on button "Enregistrer" at bounding box center [1018, 707] width 116 height 34
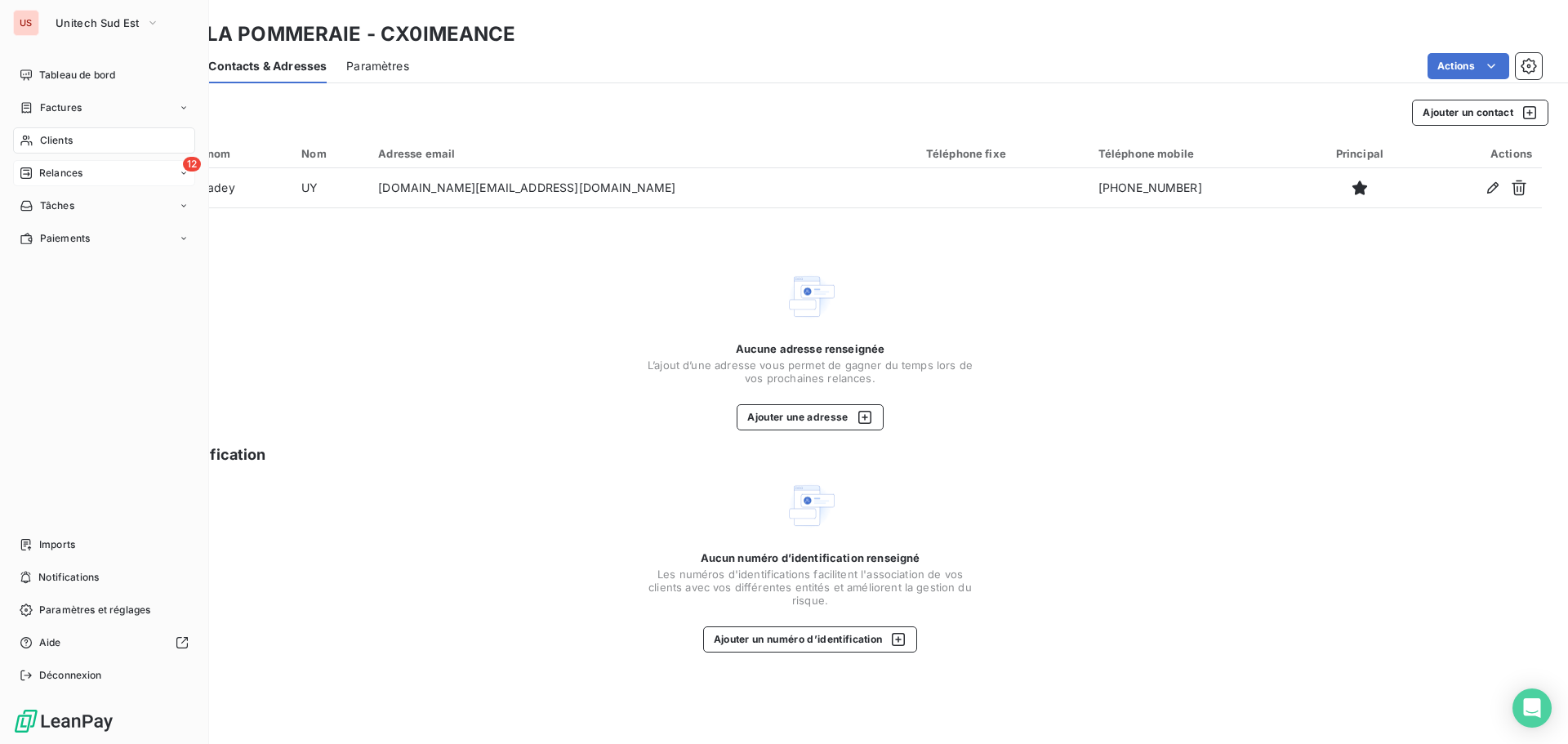
click at [35, 175] on div "Relances" at bounding box center [51, 172] width 63 height 15
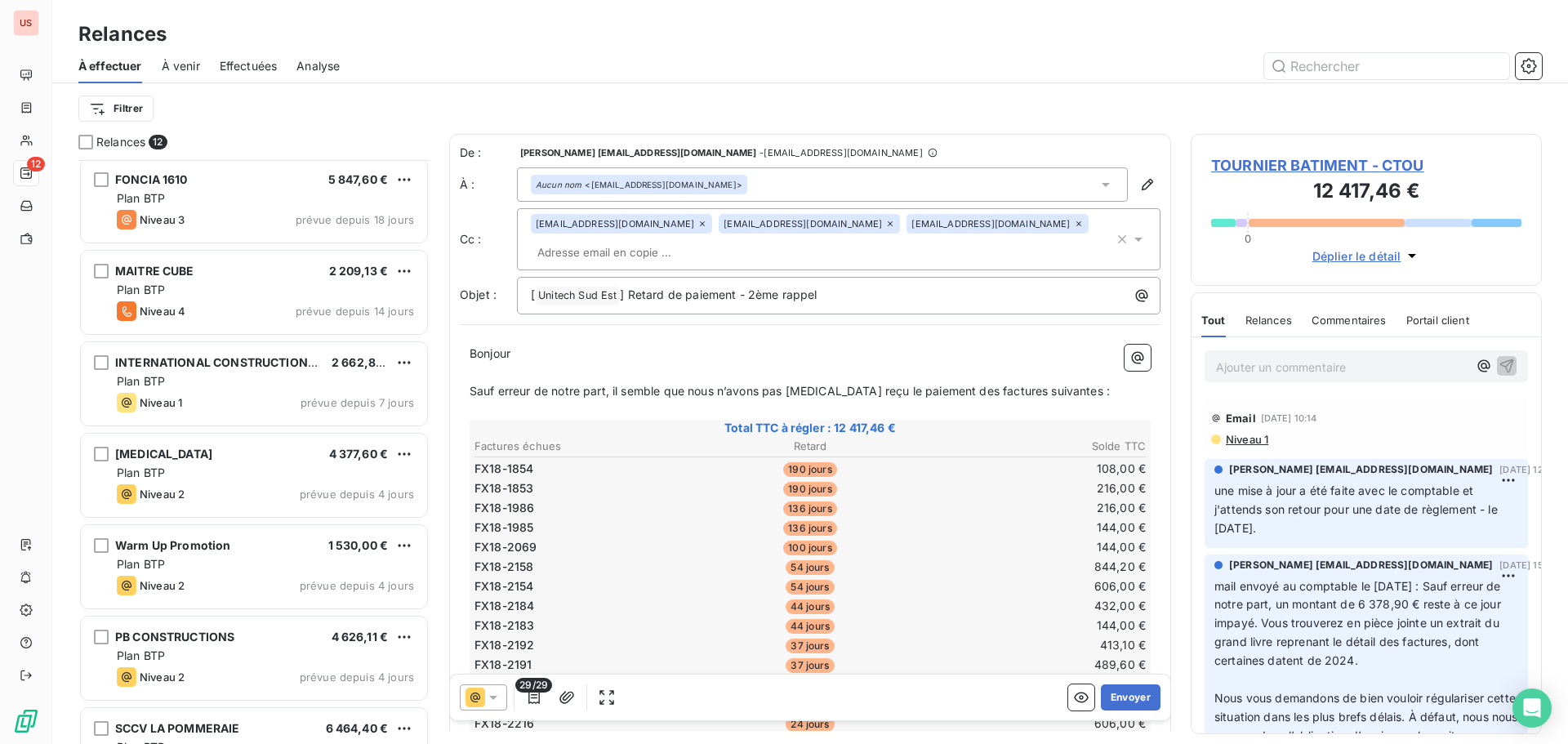
scroll to position [515, 0]
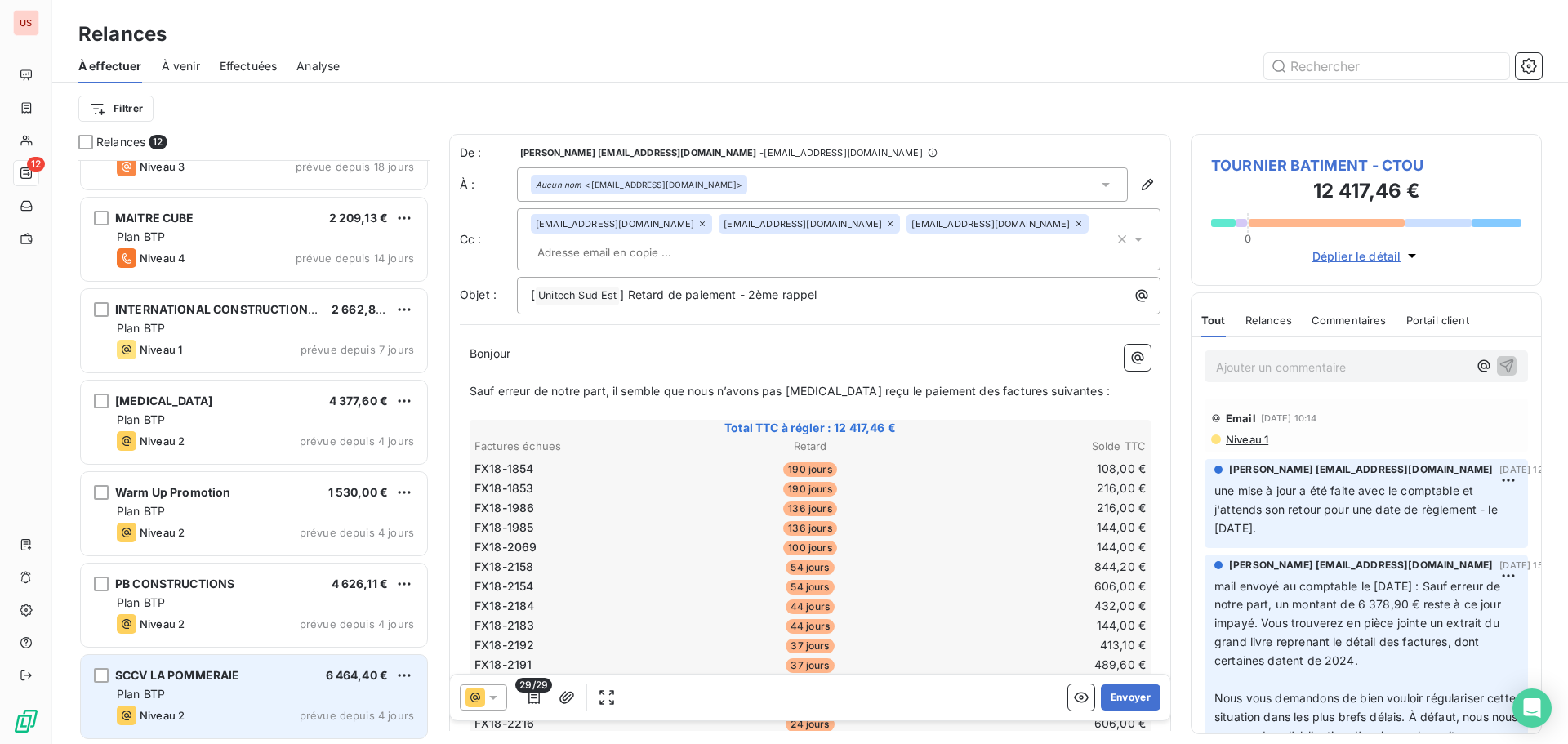
click at [323, 683] on div "SCCV LA POMMERAIE 6 464,40 € Plan BTP Niveau 2 prévue depuis 4 jours" at bounding box center [254, 696] width 346 height 84
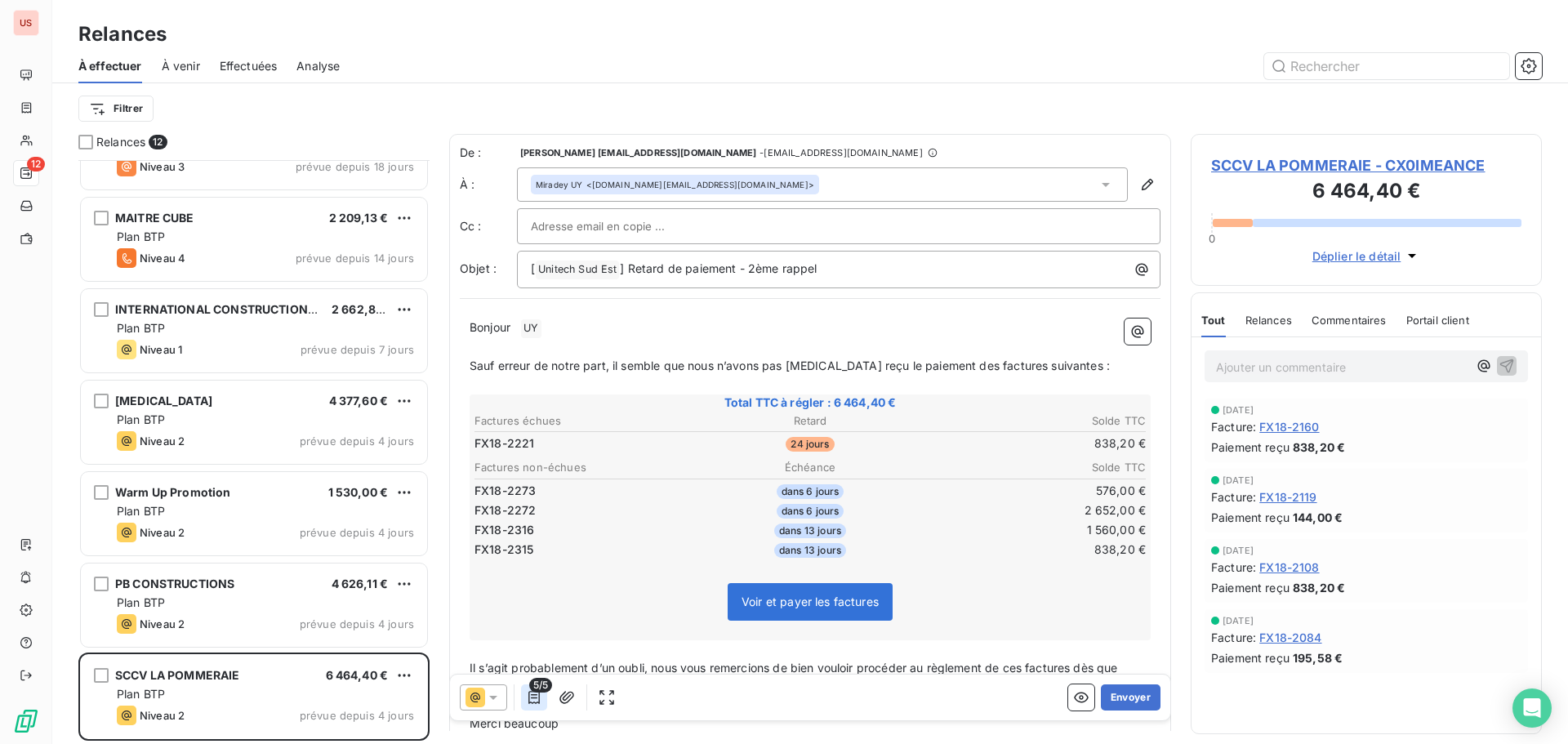
click at [537, 697] on icon "button" at bounding box center [533, 697] width 17 height 17
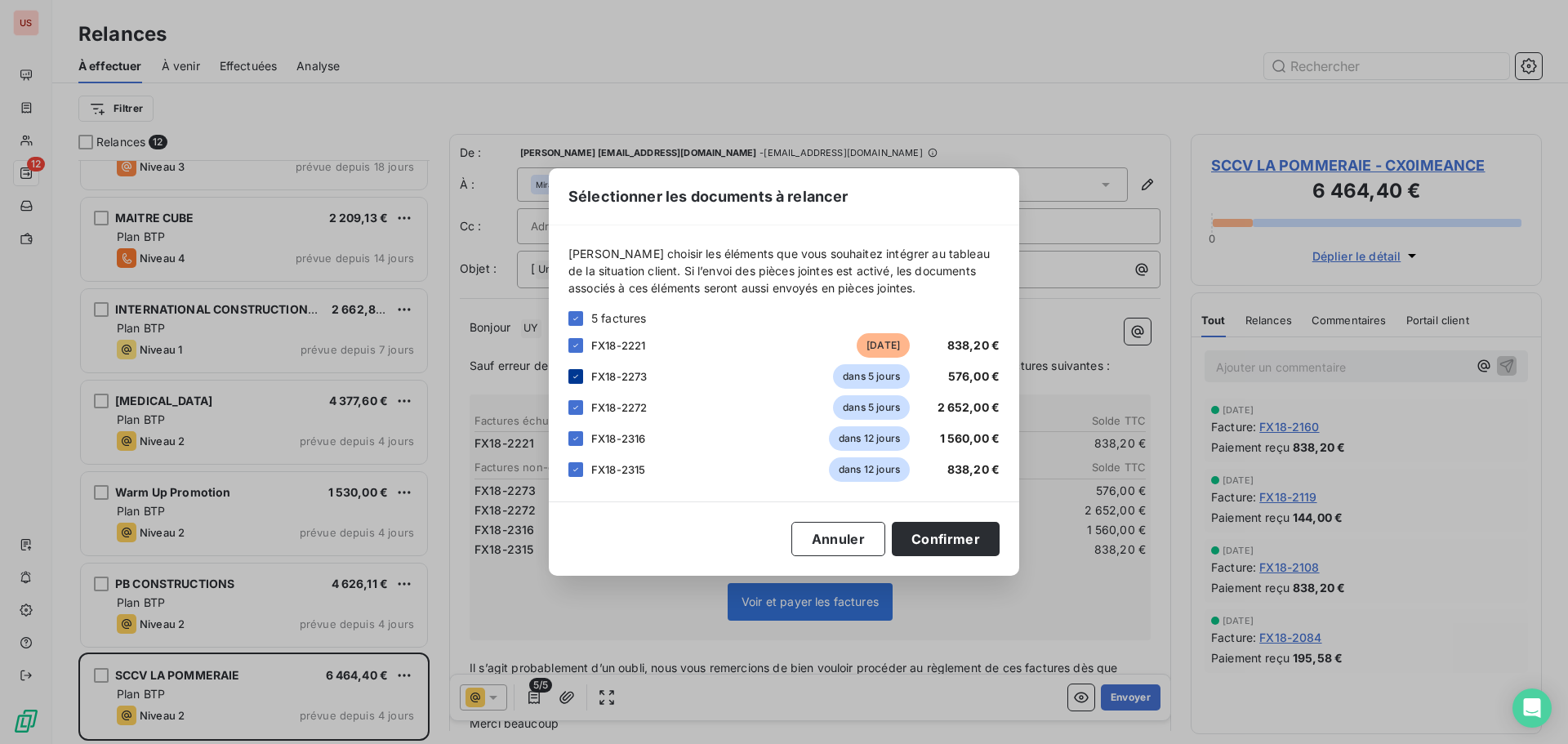
click at [581, 379] on div at bounding box center [575, 376] width 15 height 15
click at [581, 405] on div at bounding box center [575, 406] width 15 height 15
click at [574, 437] on icon at bounding box center [576, 438] width 10 height 10
click at [575, 466] on icon at bounding box center [576, 469] width 10 height 10
click at [951, 537] on button "Confirmer" at bounding box center [945, 538] width 107 height 34
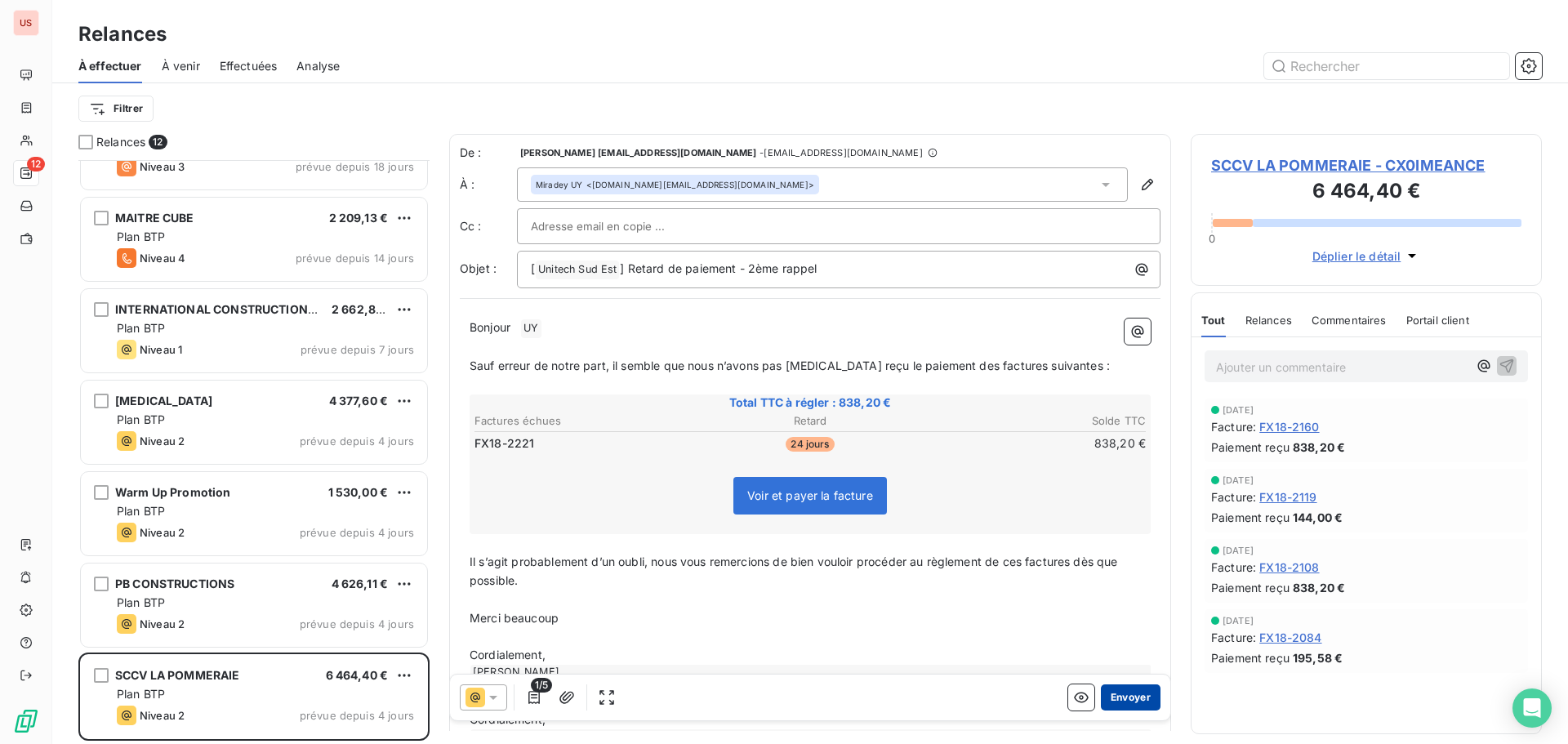
click at [1128, 696] on button "Envoyer" at bounding box center [1130, 697] width 60 height 27
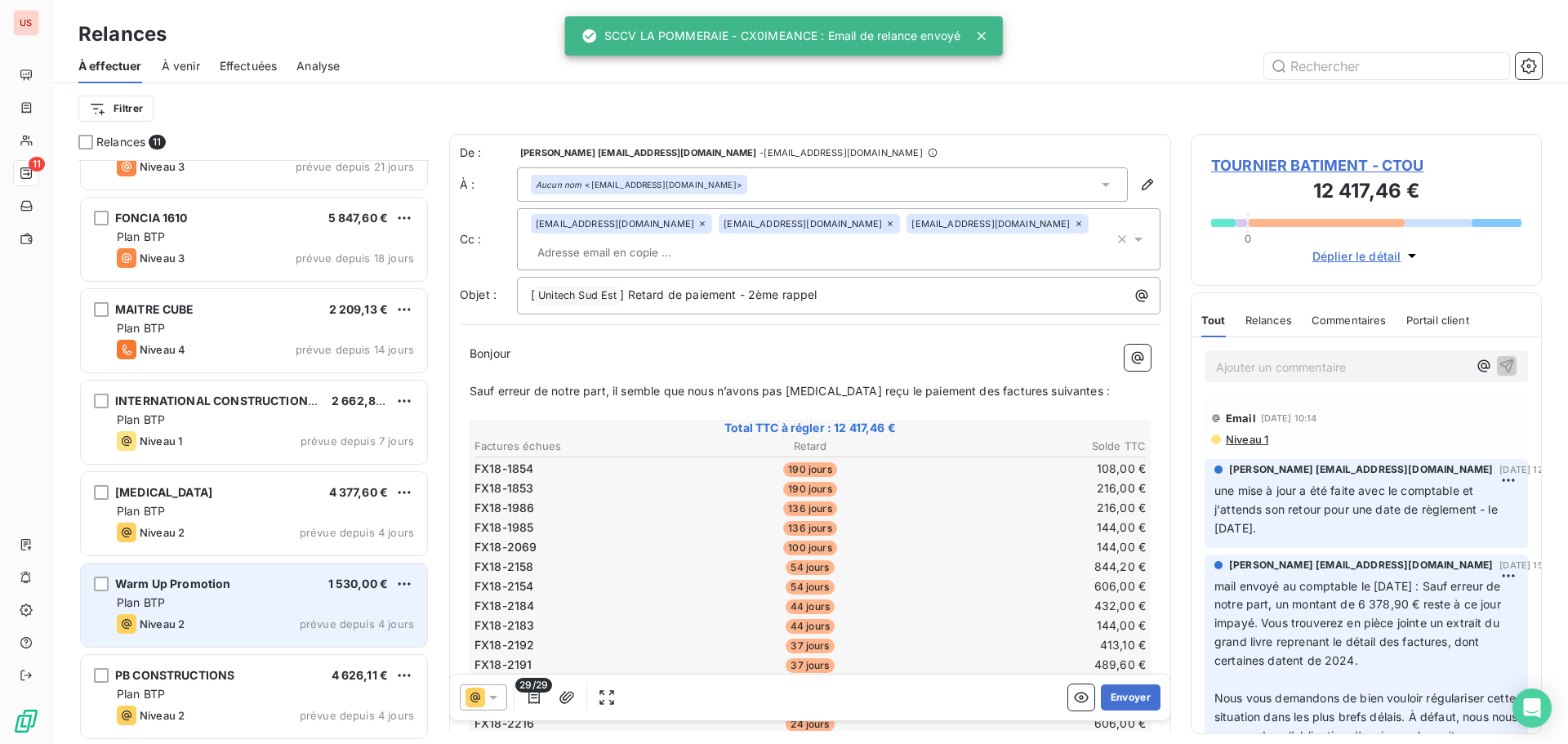
scroll to position [422, 0]
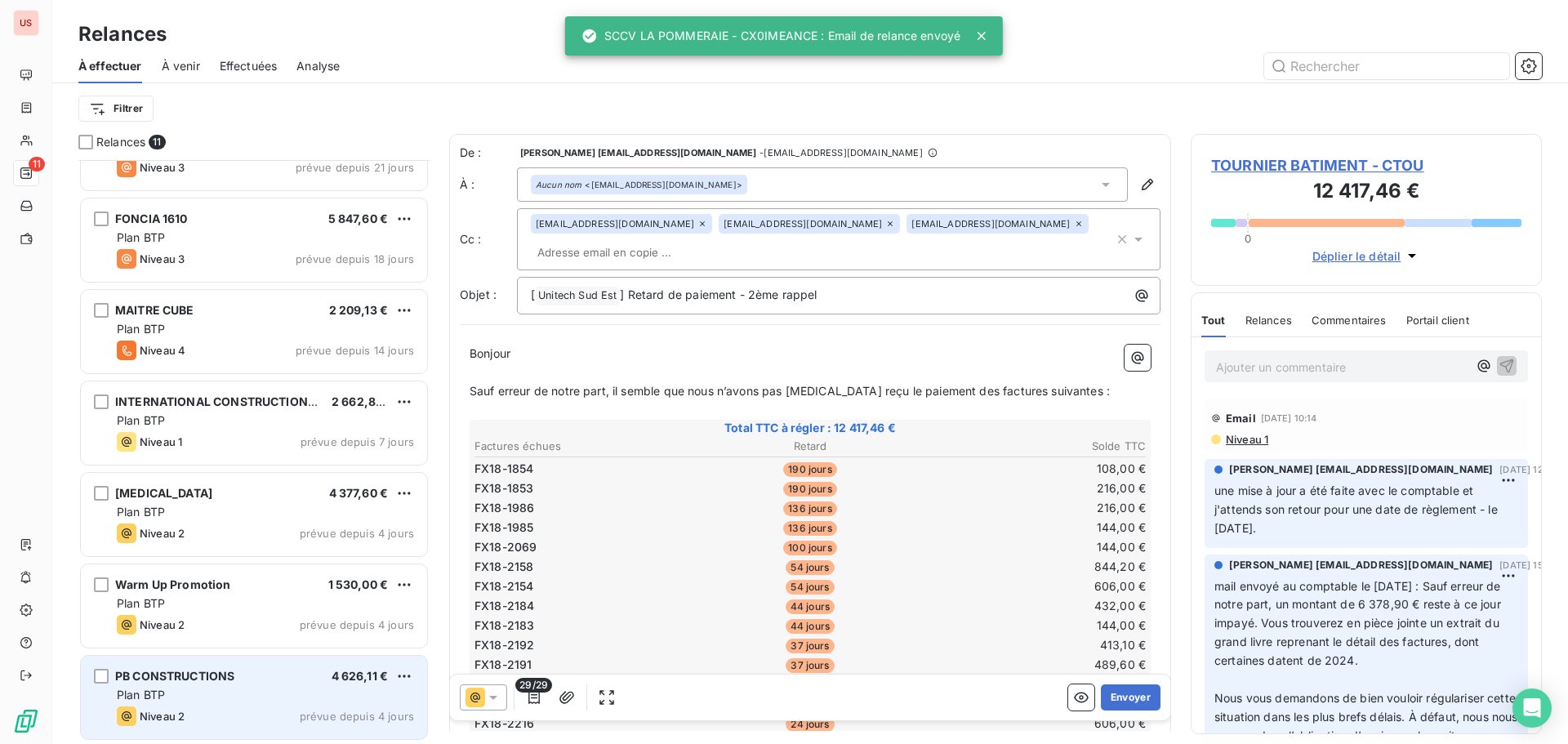
click at [218, 668] on div "PB CONSTRUCTIONS" at bounding box center [174, 676] width 119 height 17
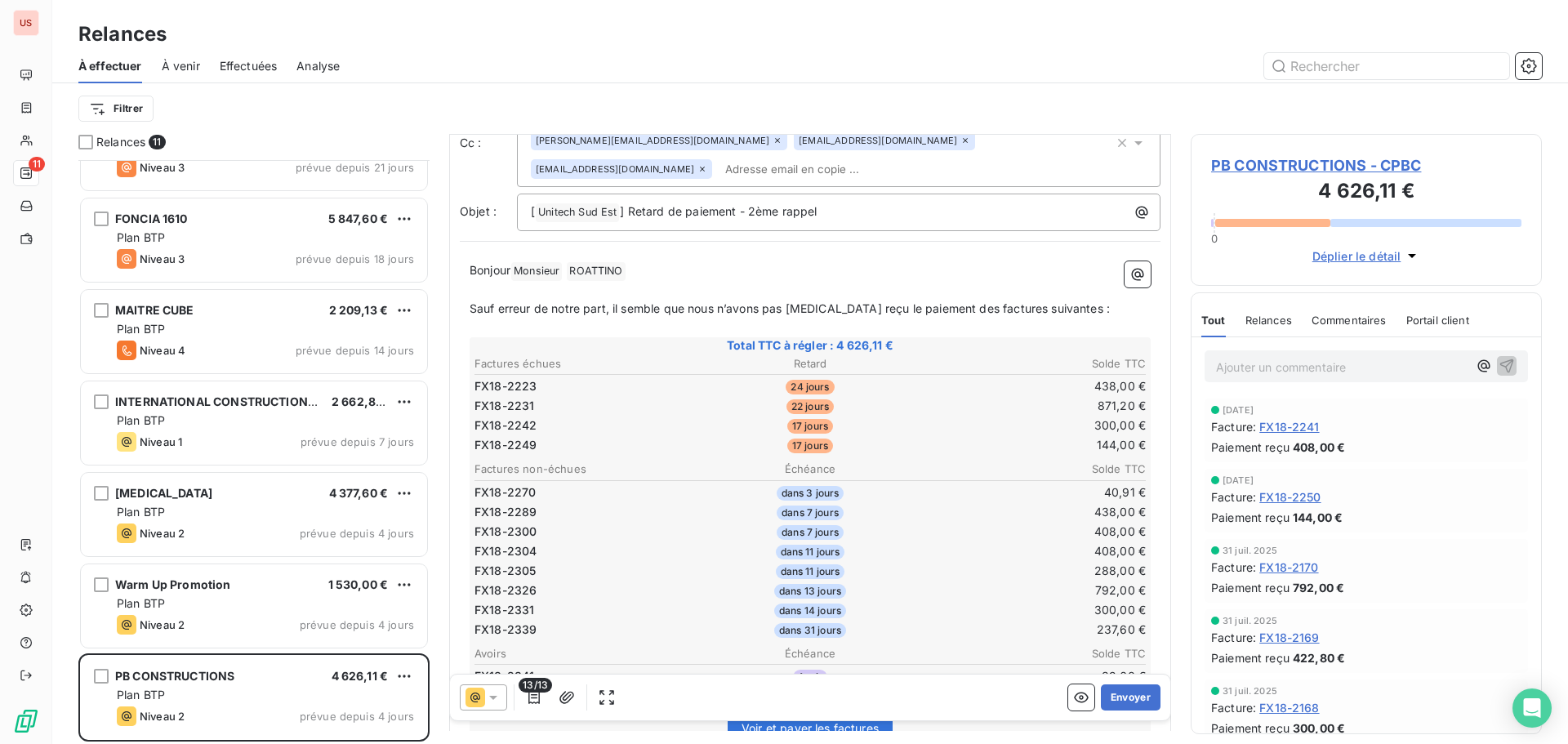
scroll to position [2, 0]
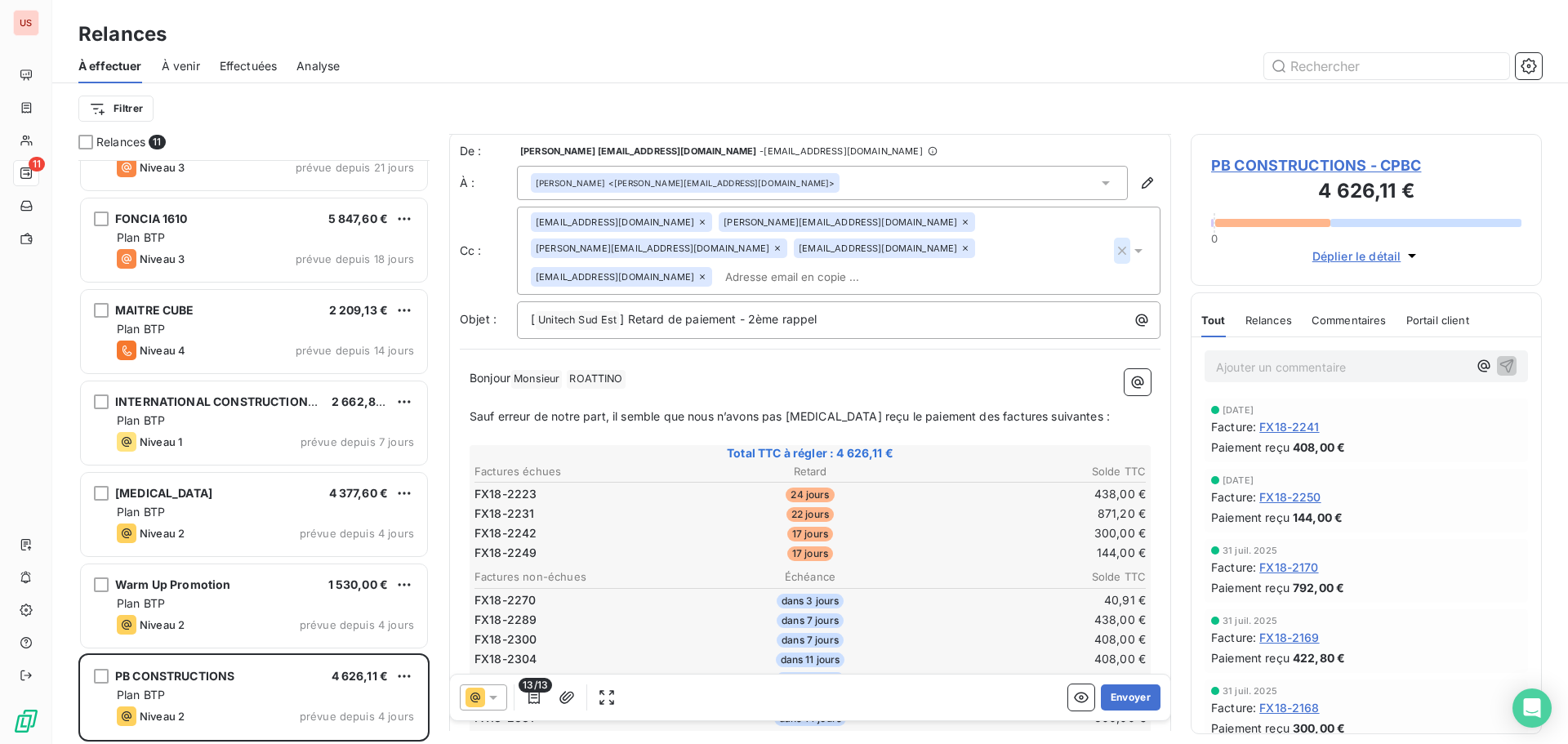
click at [1118, 247] on icon "button" at bounding box center [1122, 251] width 8 height 8
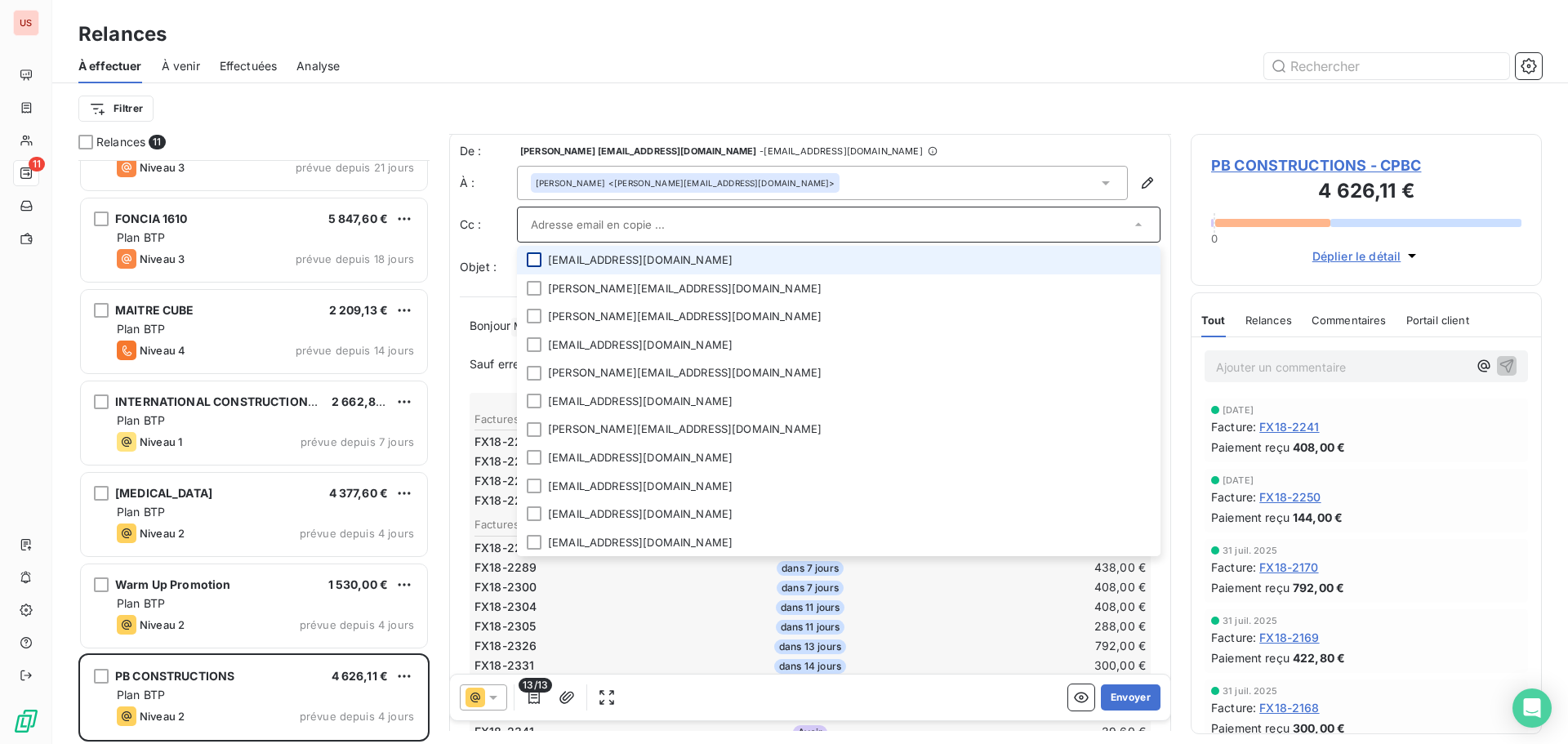
click at [540, 256] on div at bounding box center [533, 259] width 15 height 15
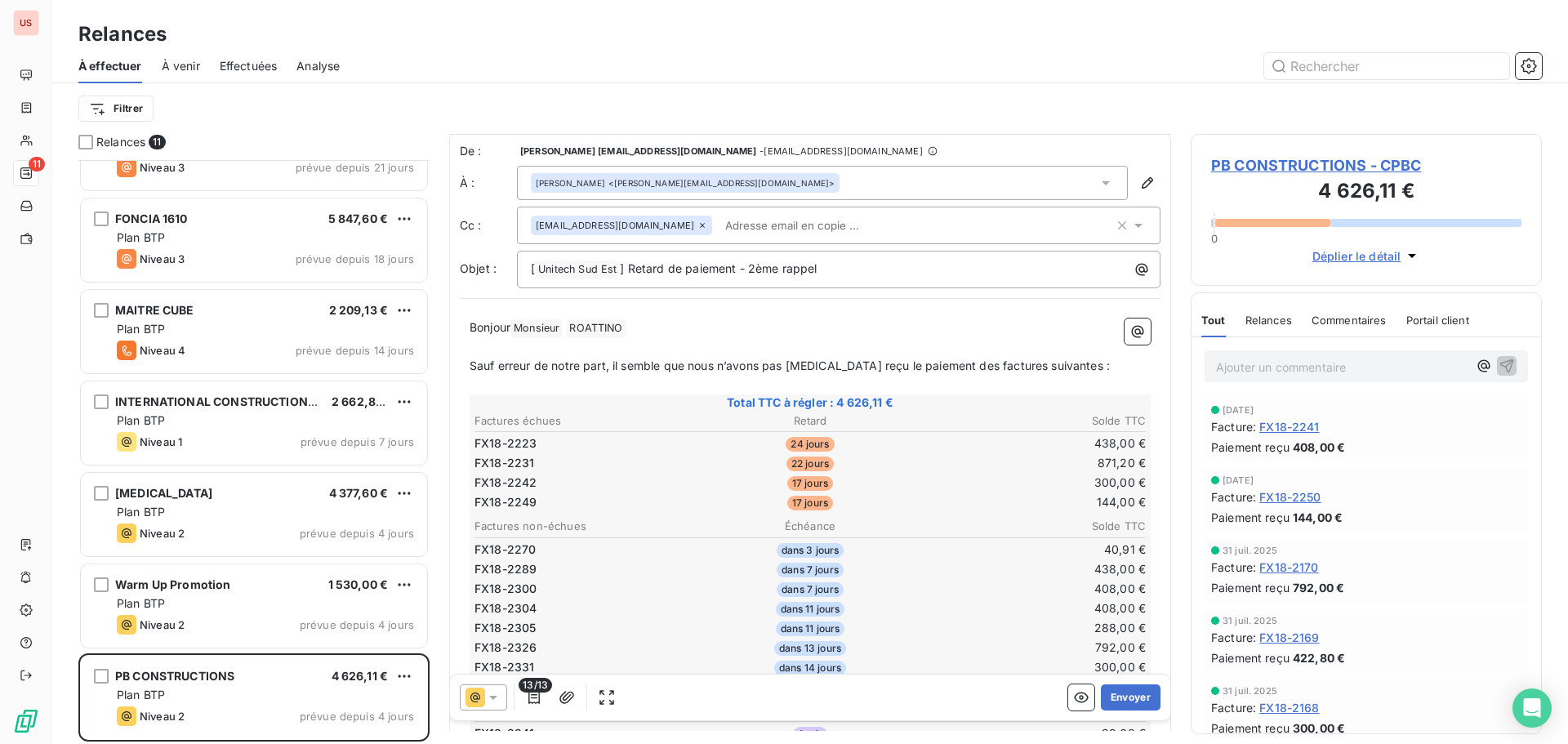
click at [842, 110] on div "Filtrer" at bounding box center [810, 109] width 1463 height 31
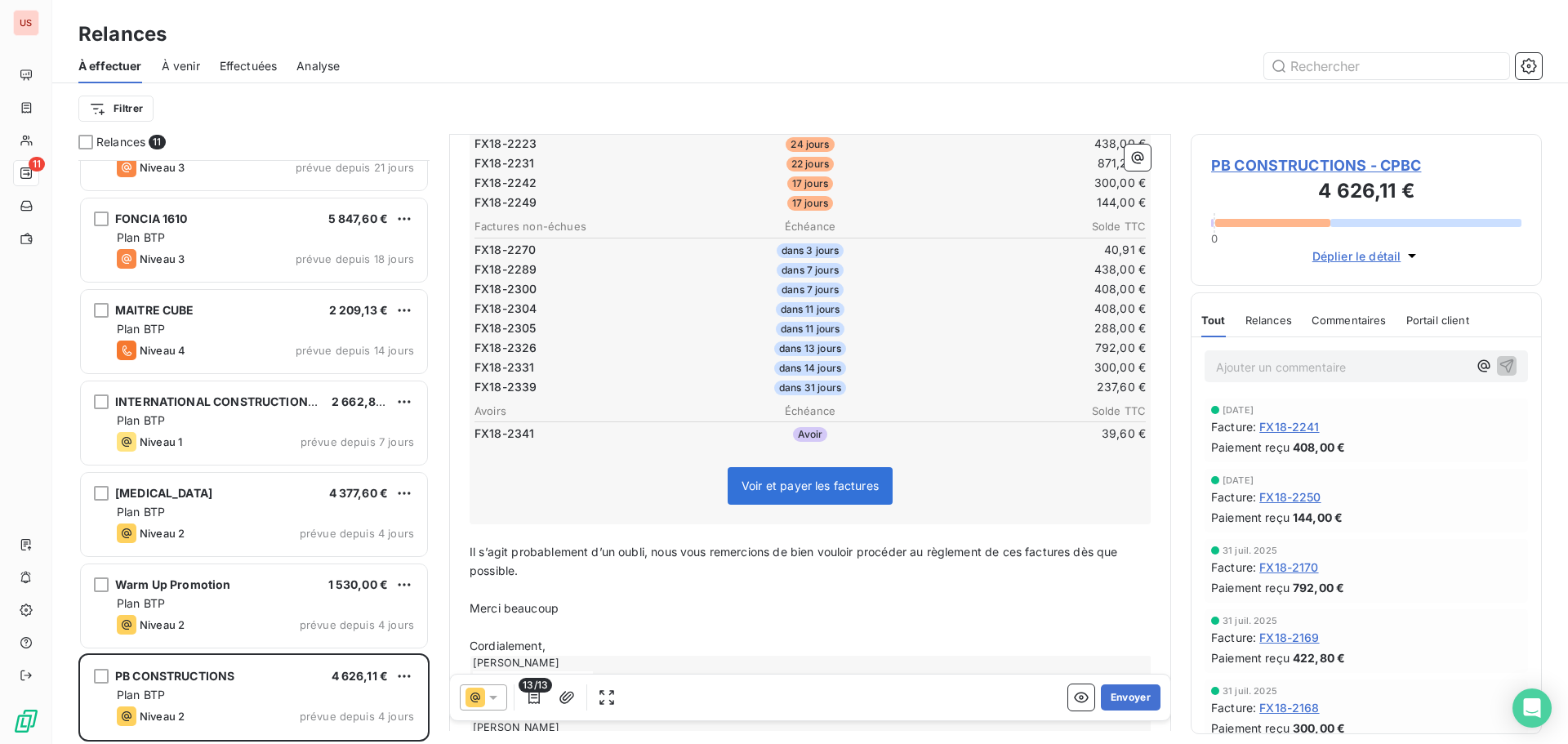
scroll to position [329, 0]
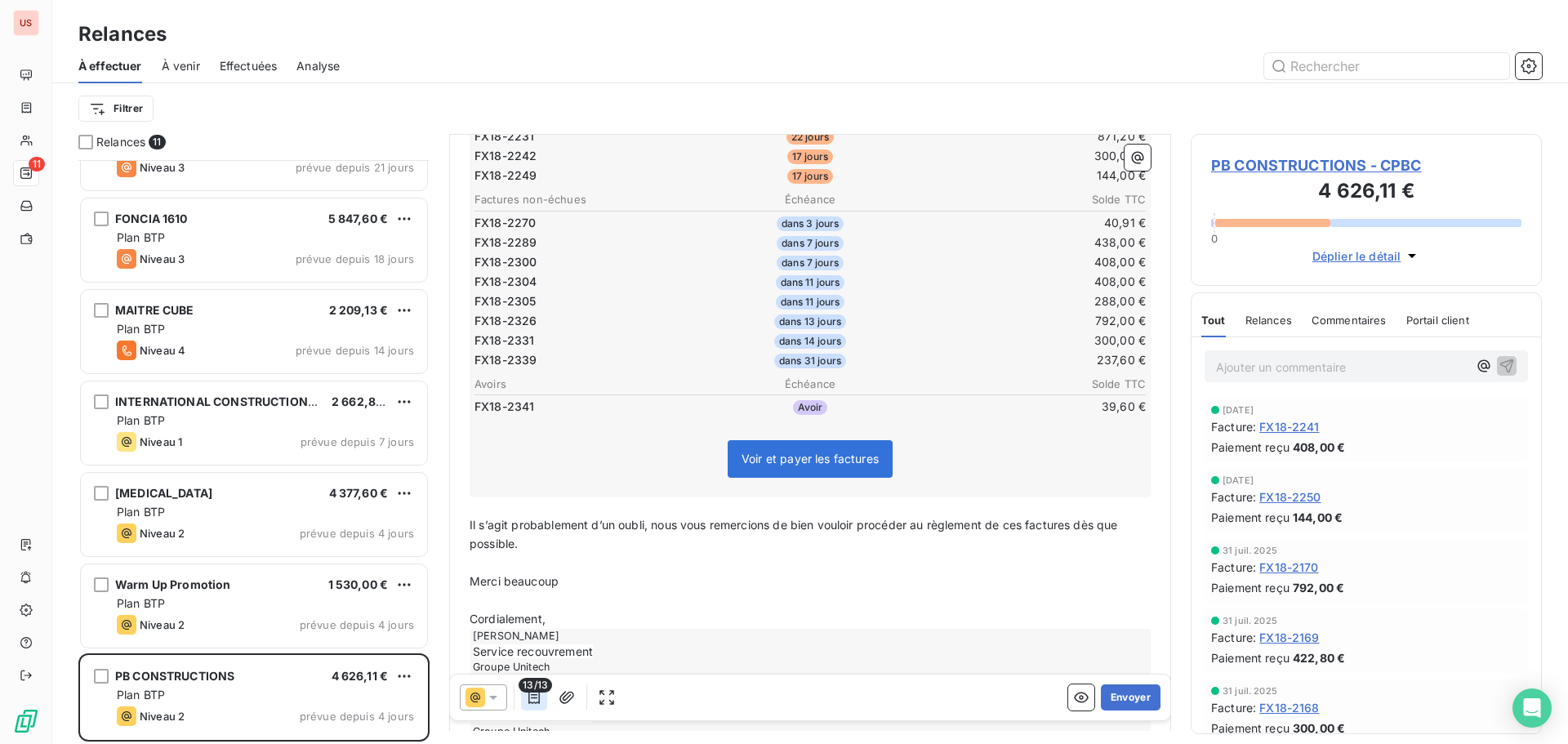
click at [535, 708] on button "button" at bounding box center [533, 697] width 27 height 27
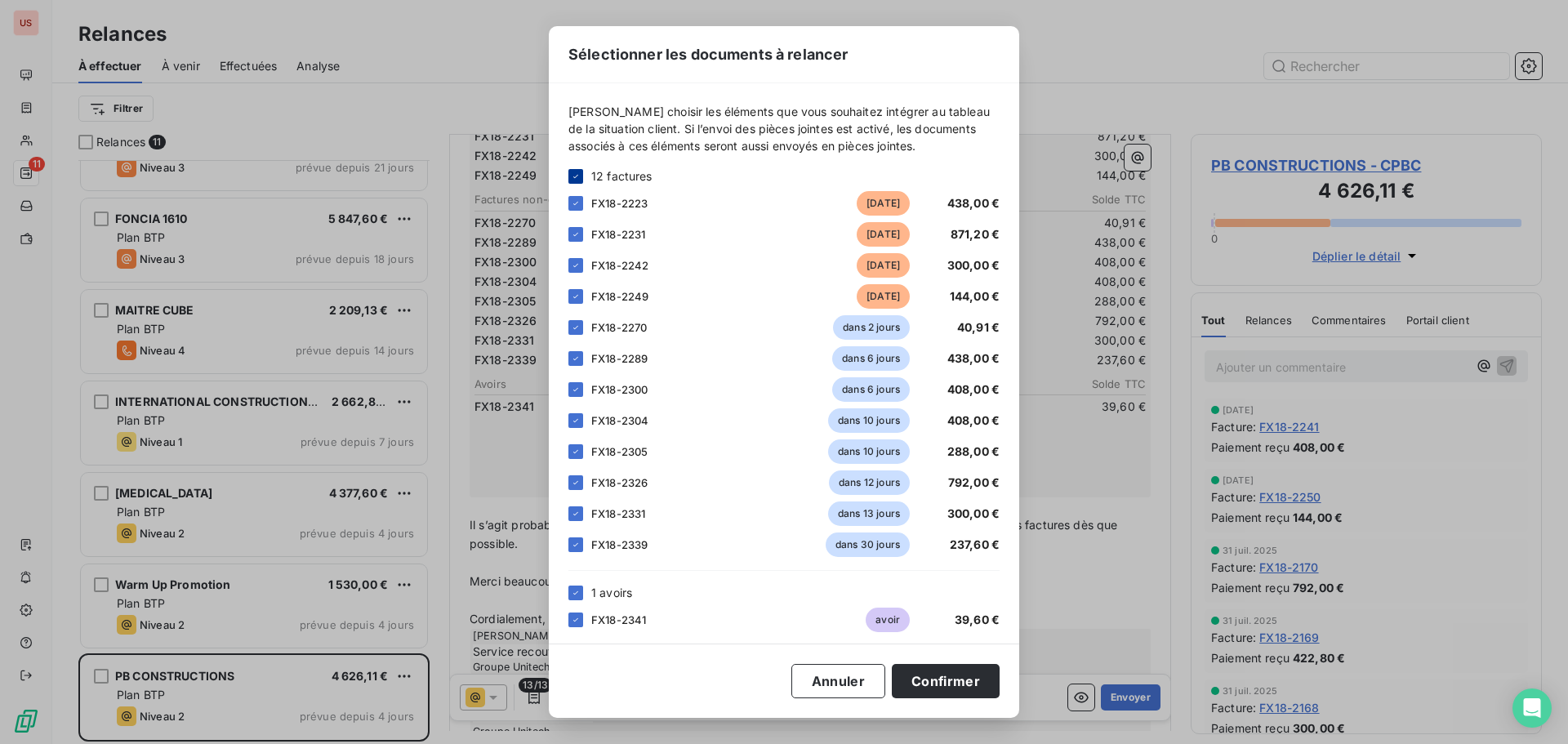
click at [578, 176] on icon at bounding box center [576, 176] width 10 height 10
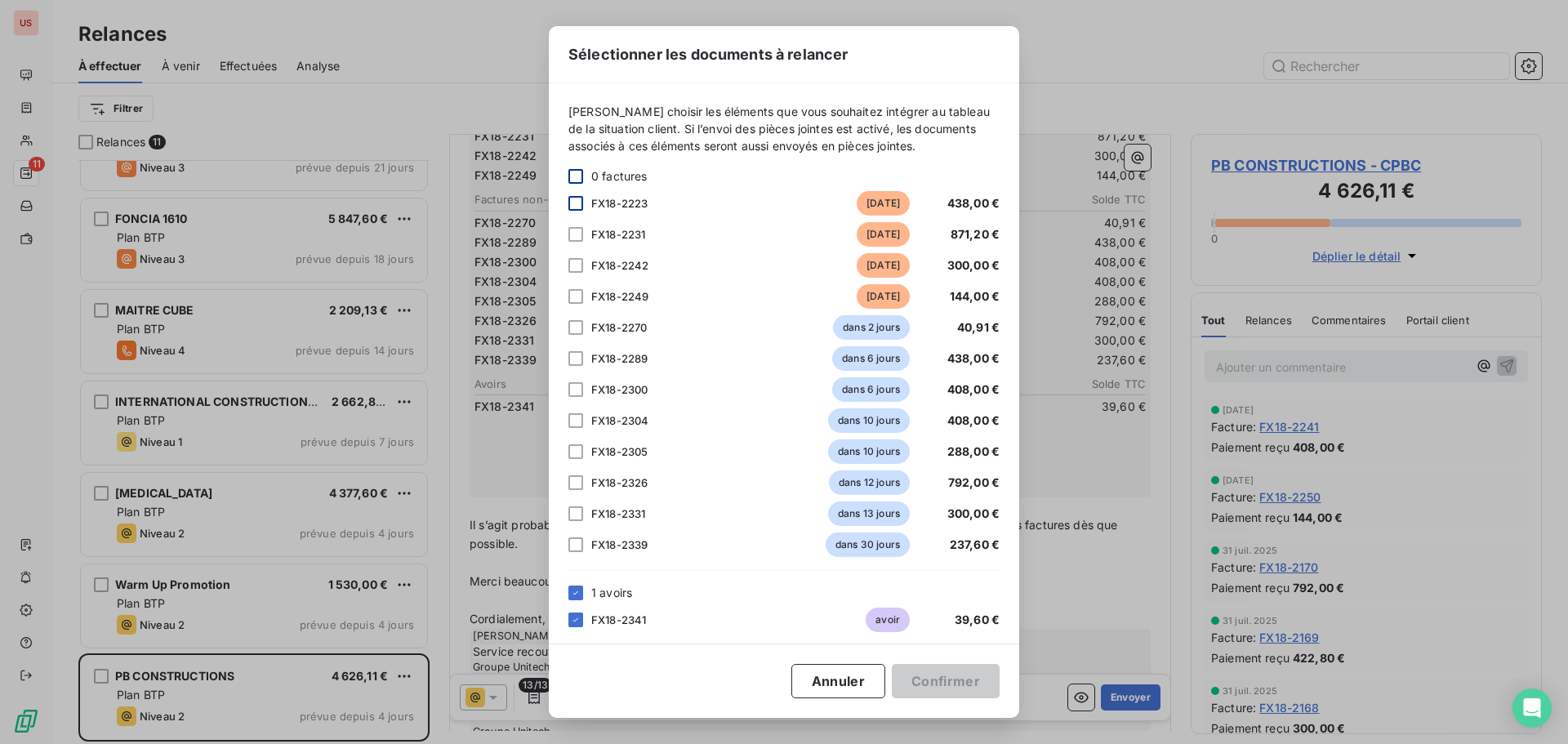
click at [575, 205] on div at bounding box center [575, 203] width 15 height 15
click at [572, 232] on div at bounding box center [575, 234] width 15 height 15
click at [572, 262] on div at bounding box center [575, 265] width 15 height 15
click at [577, 296] on div at bounding box center [575, 296] width 15 height 15
click at [576, 590] on icon at bounding box center [576, 592] width 10 height 10
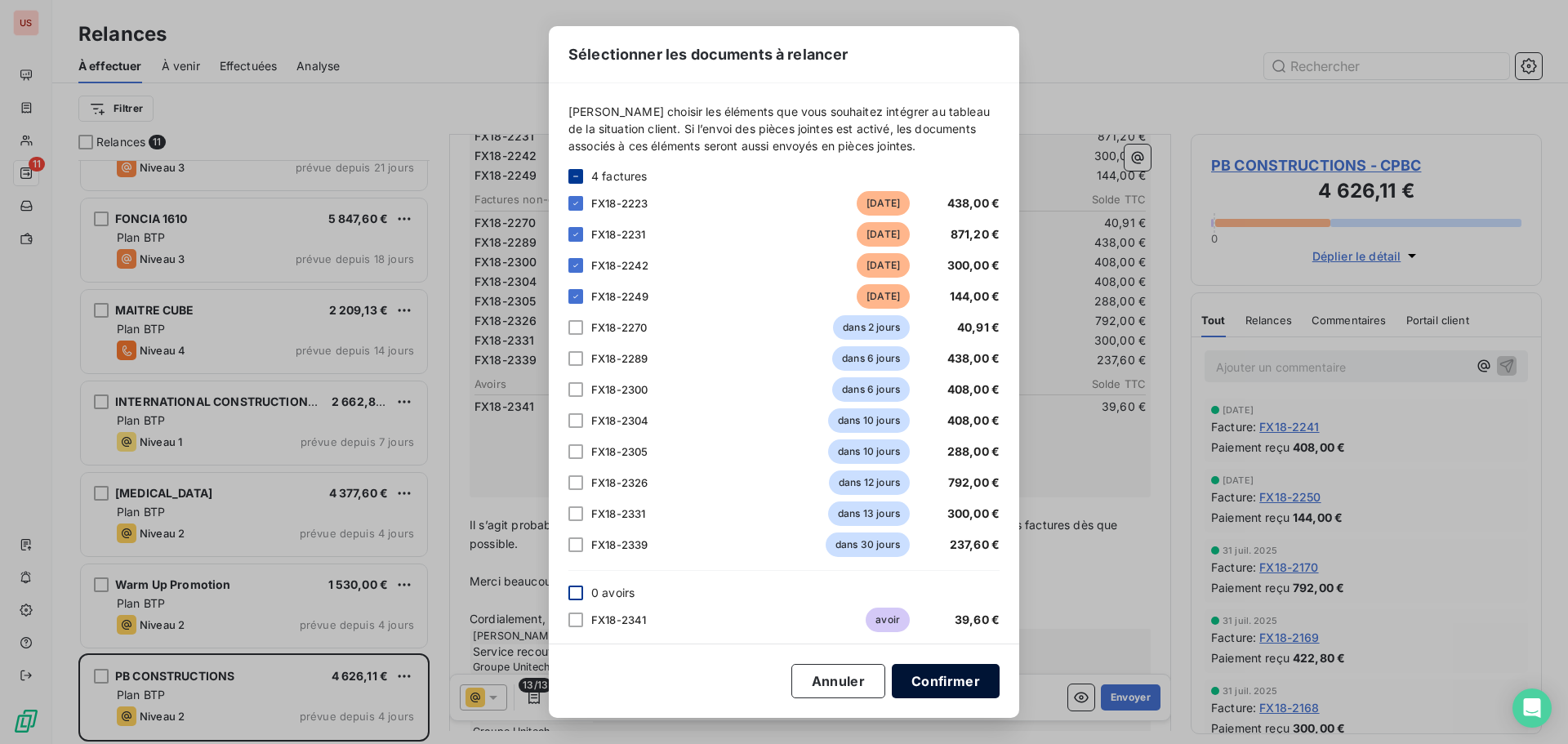
click at [969, 689] on button "Confirmer" at bounding box center [945, 680] width 107 height 34
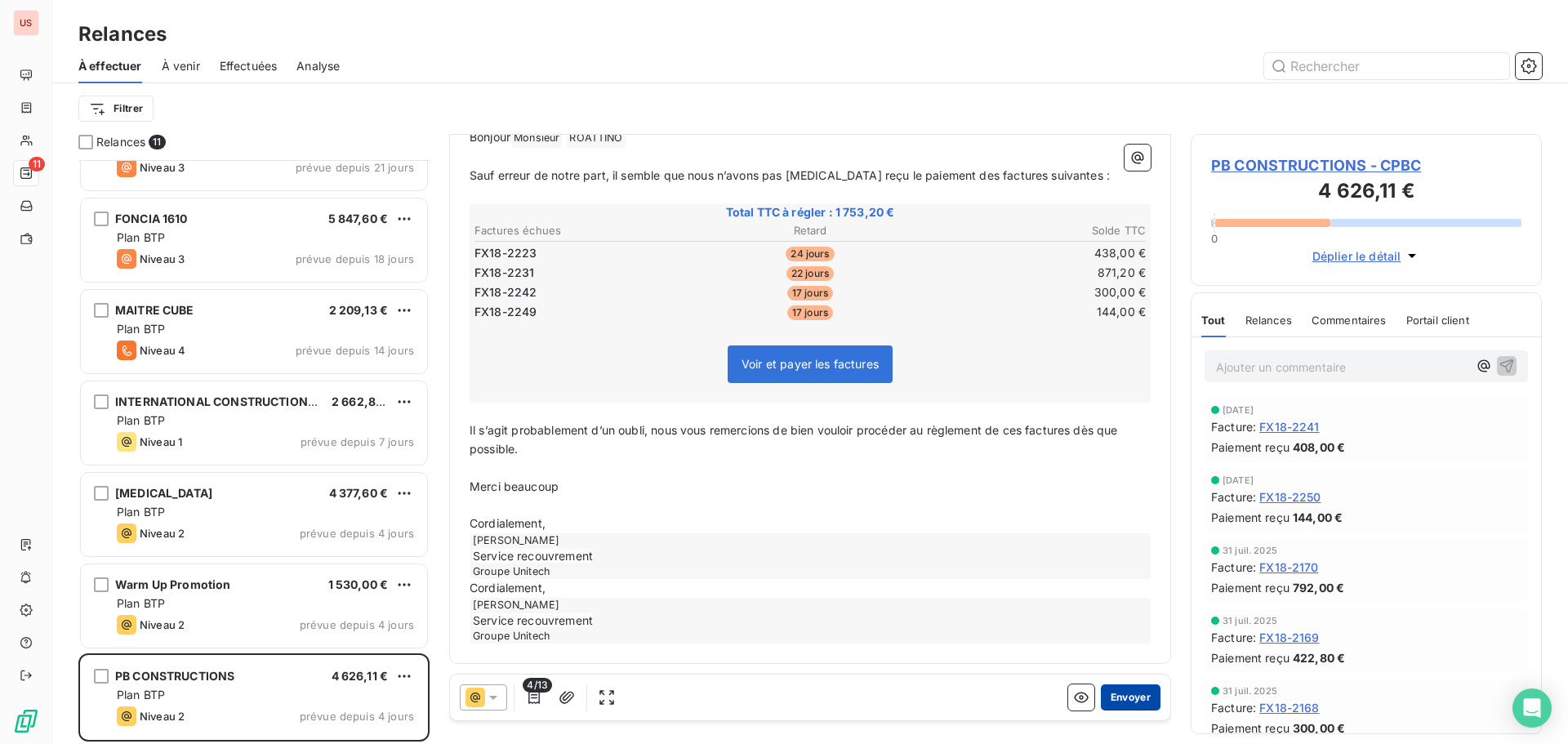
click at [1109, 693] on button "Envoyer" at bounding box center [1130, 697] width 60 height 27
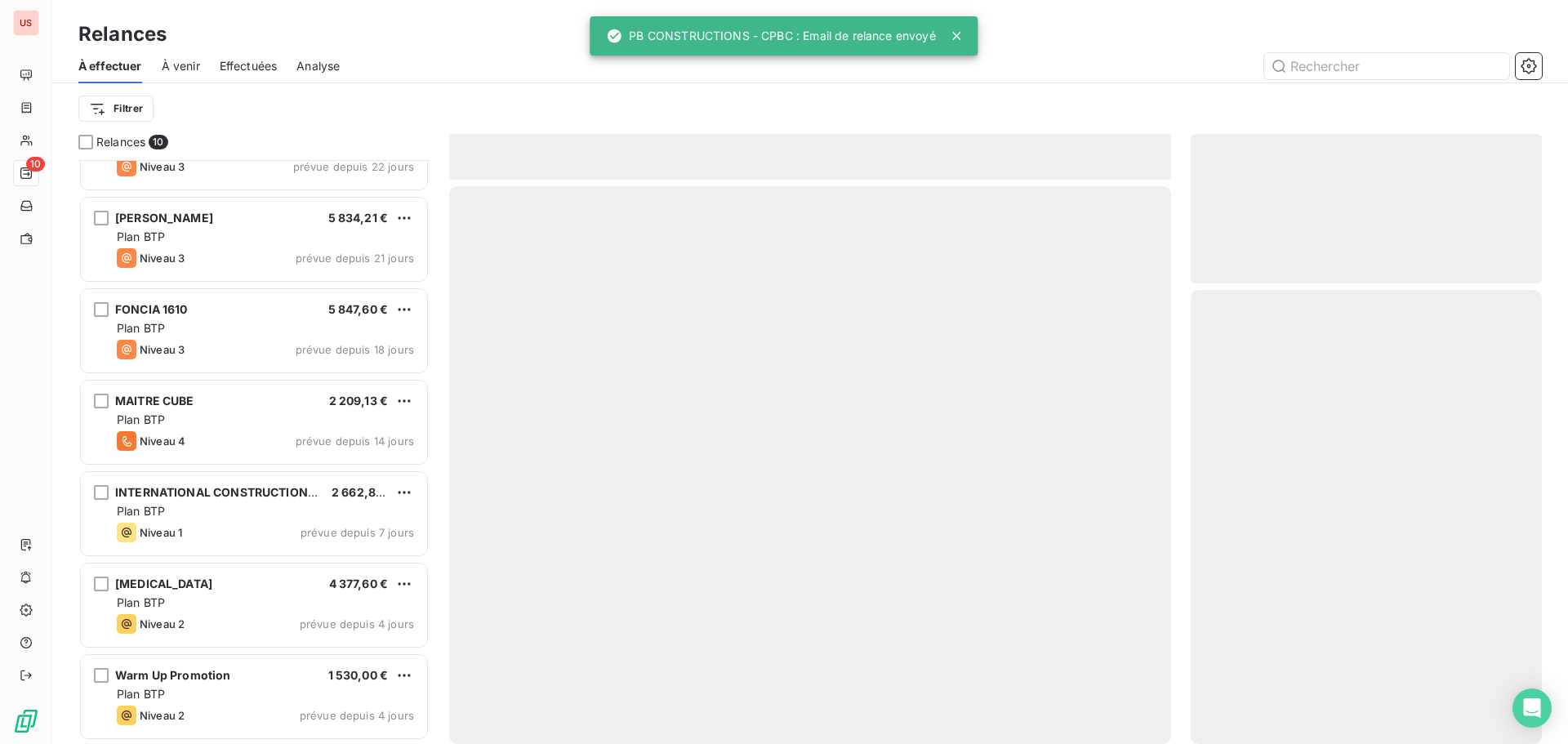
scroll to position [331, 0]
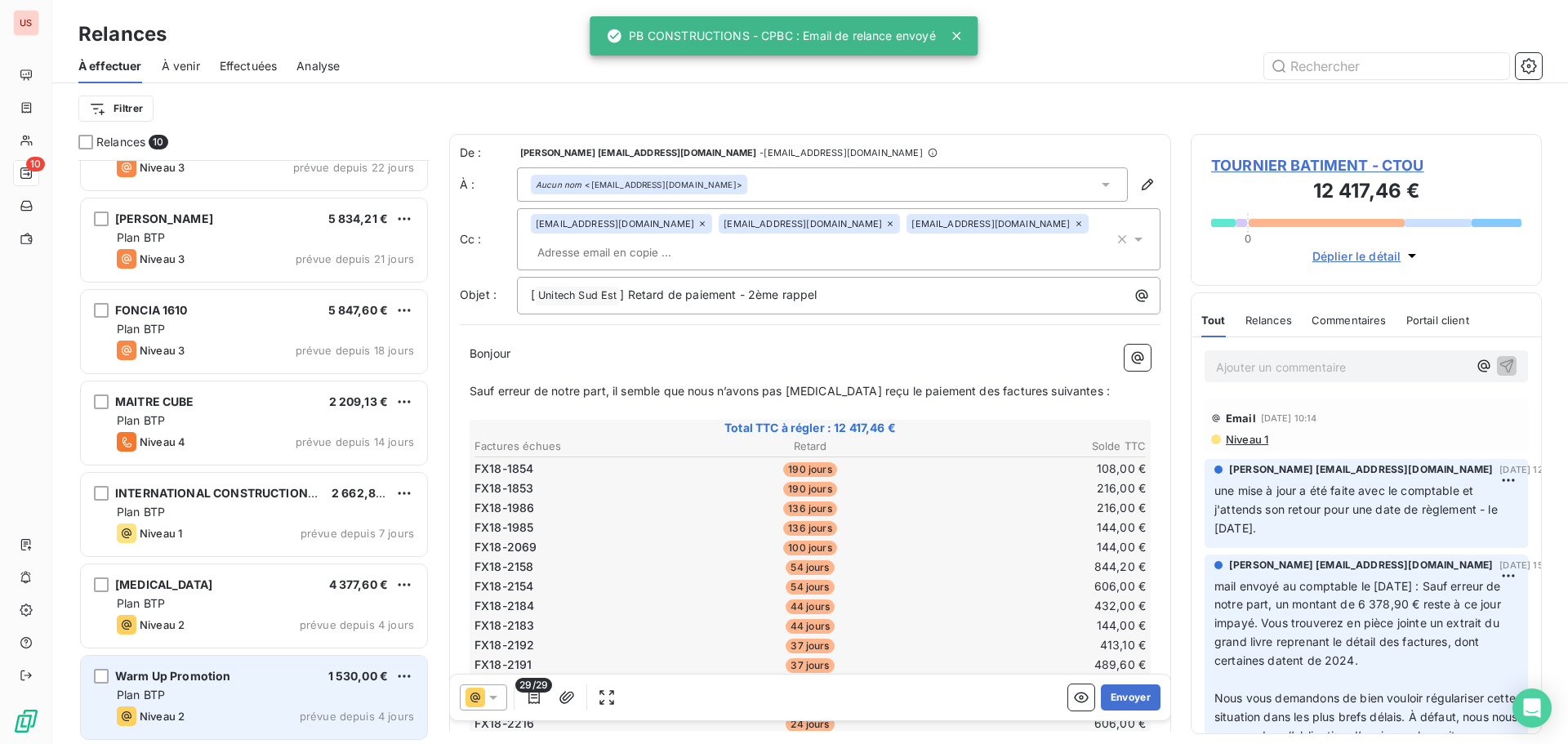
click at [191, 692] on div "Plan BTP" at bounding box center [266, 695] width 297 height 17
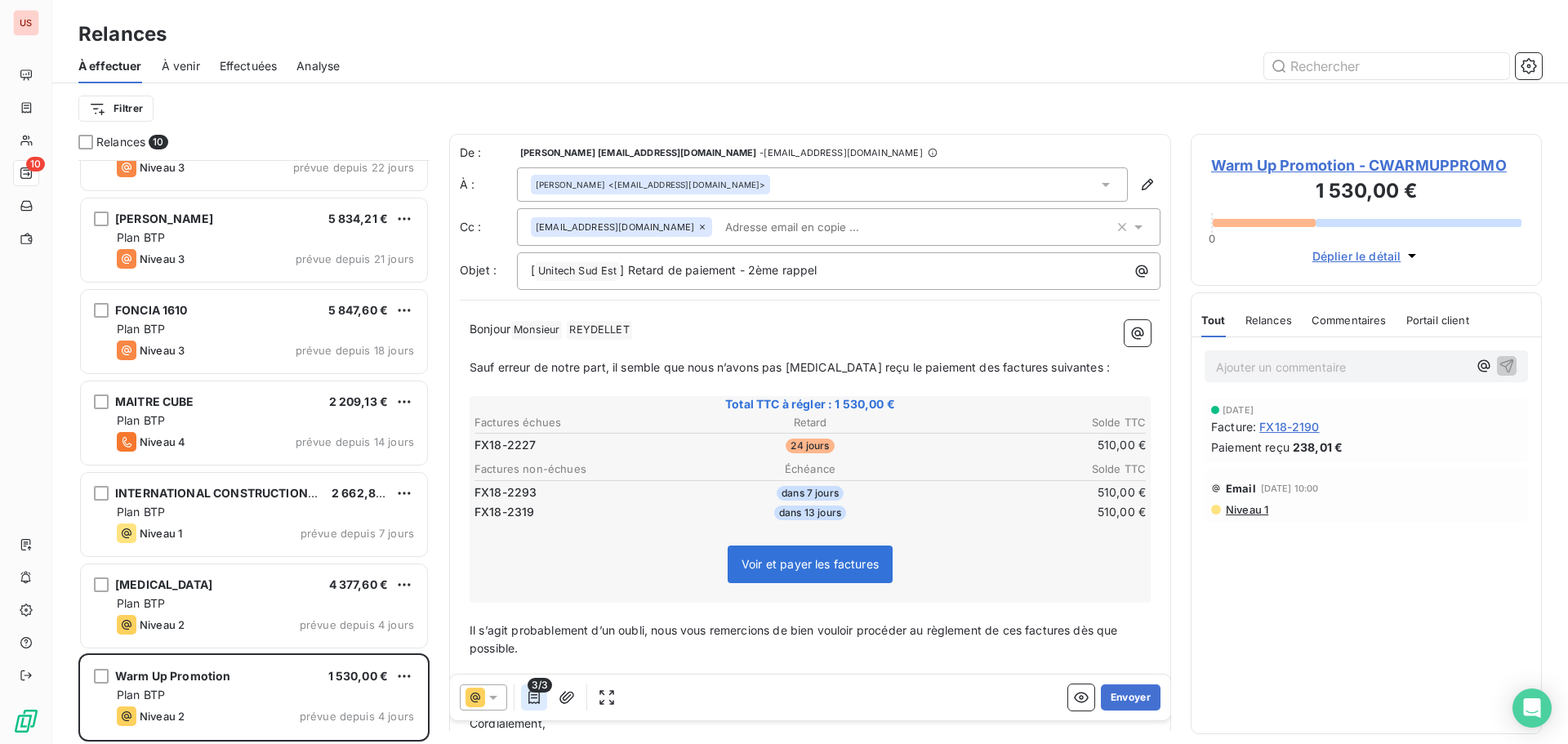
click at [537, 704] on icon "button" at bounding box center [533, 697] width 17 height 17
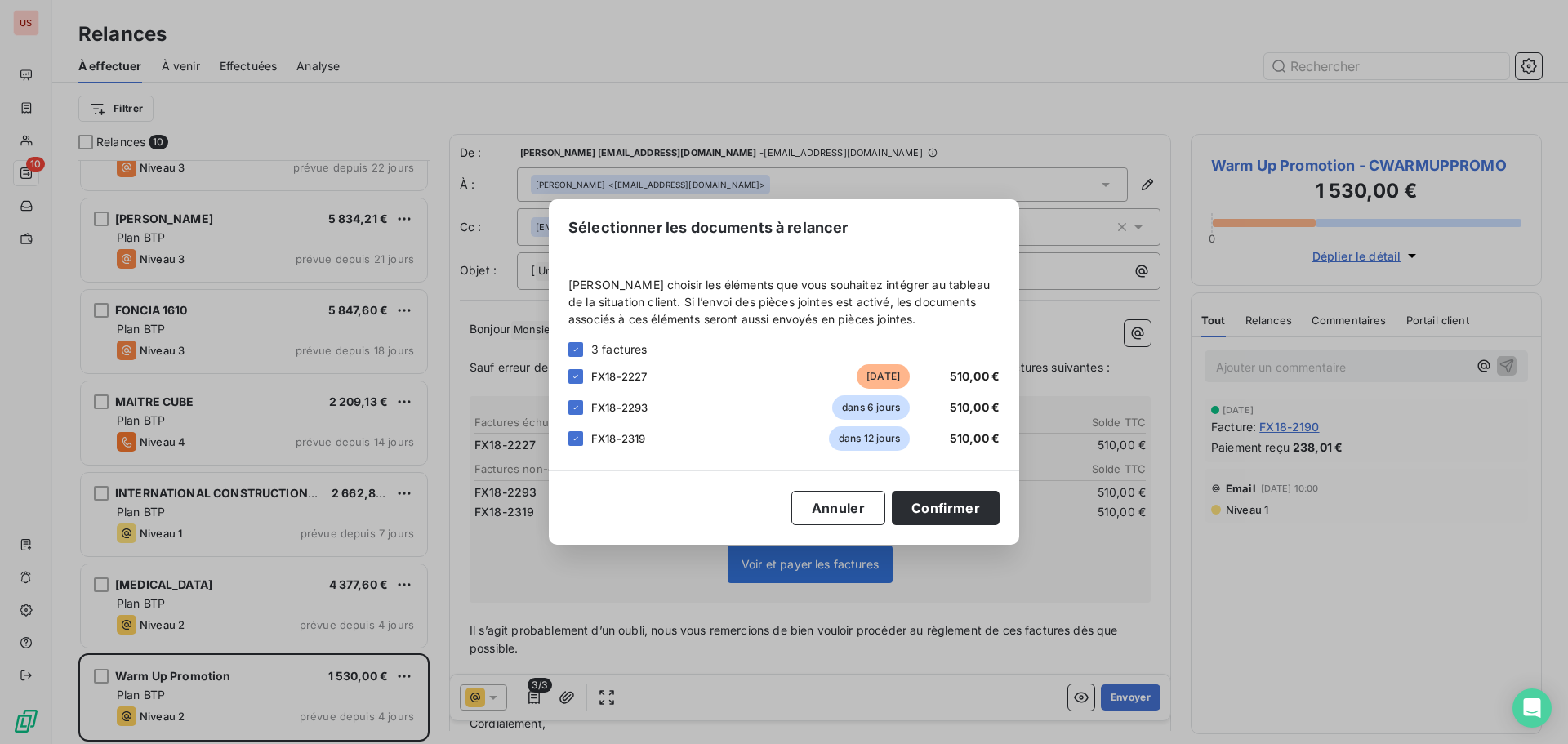
click at [592, 591] on div "Sélectionner les documents à relancer [PERSON_NAME] choisir les éléments que vo…" at bounding box center [784, 372] width 1568 height 744
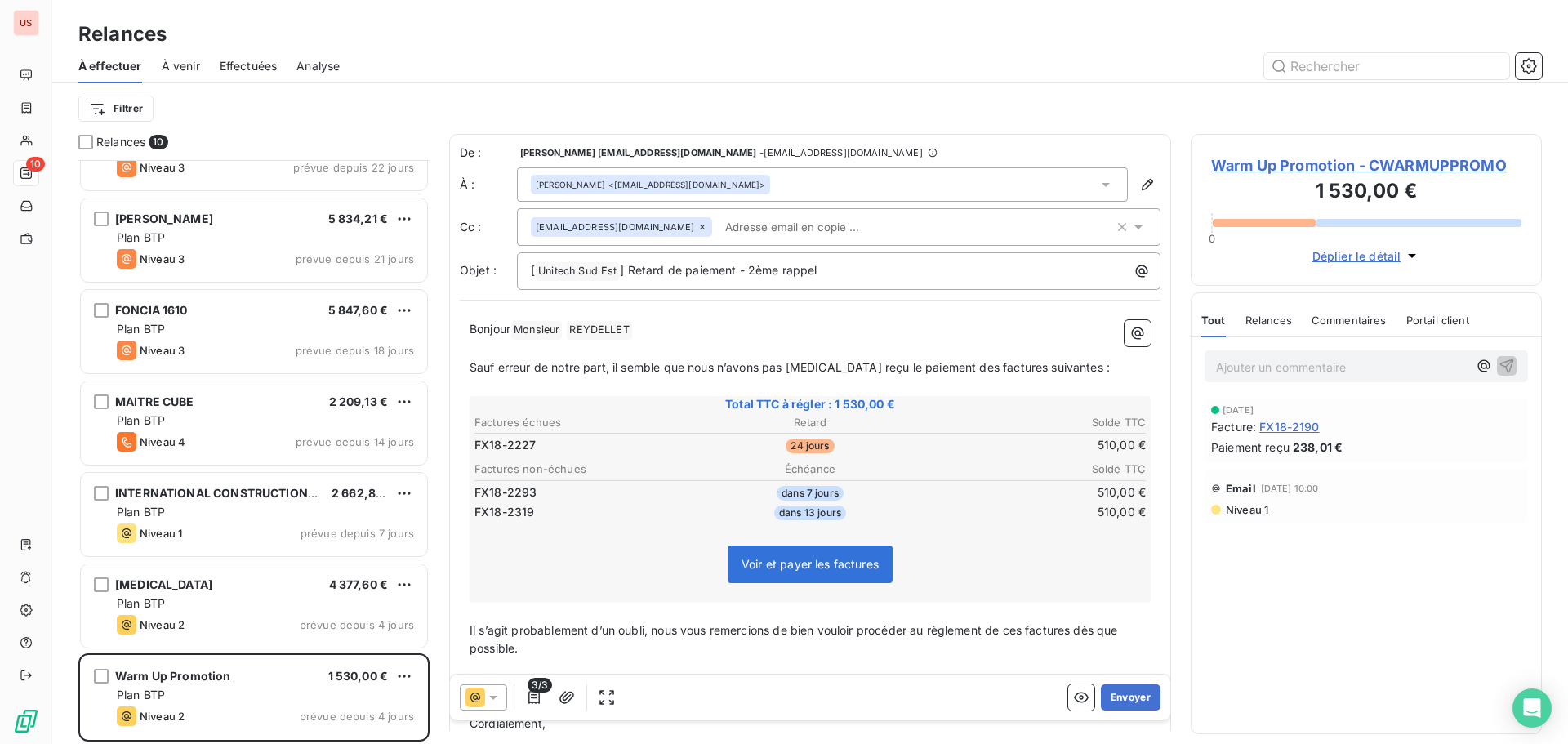
click at [502, 695] on div at bounding box center [483, 697] width 47 height 27
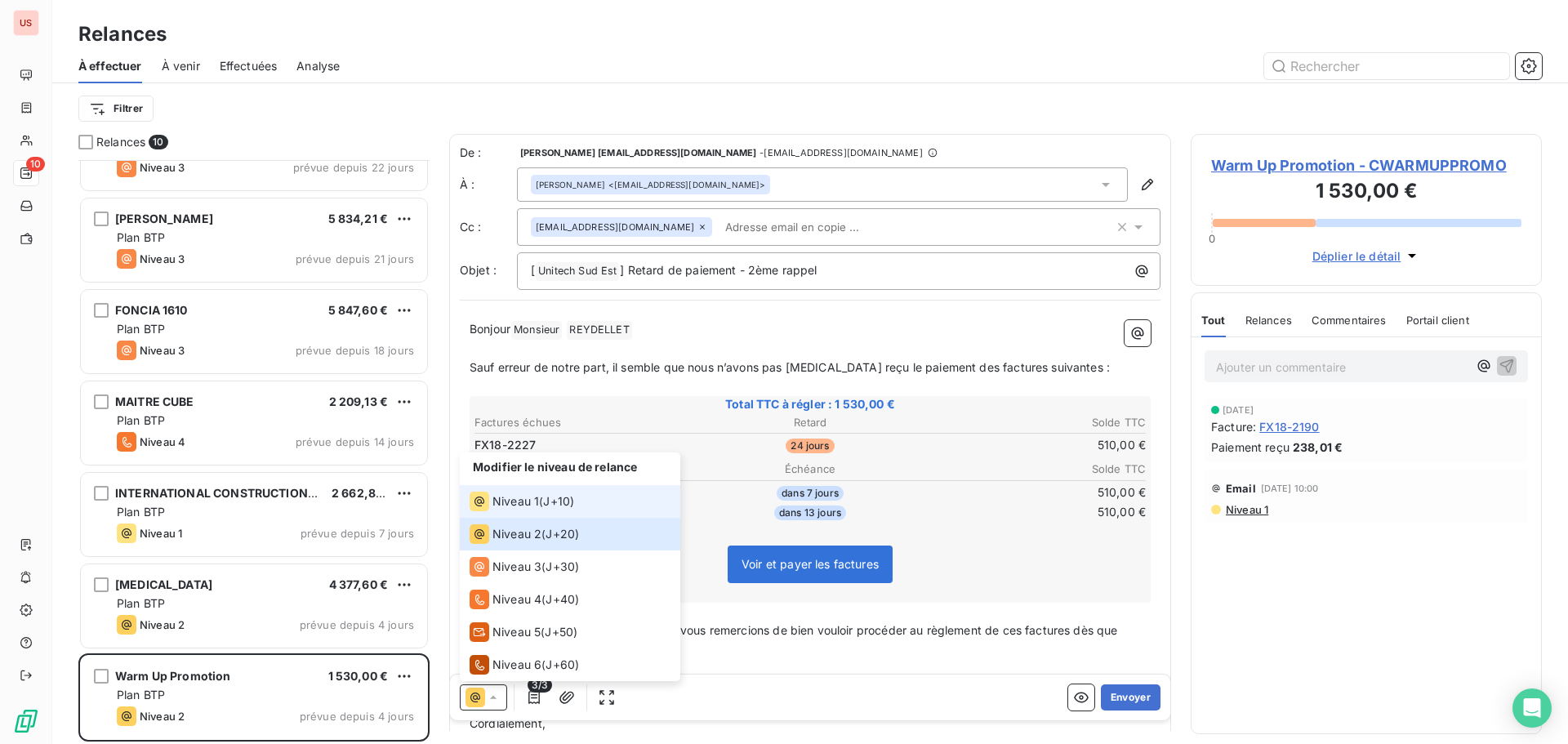
click at [532, 503] on span "Niveau 1" at bounding box center [515, 501] width 46 height 17
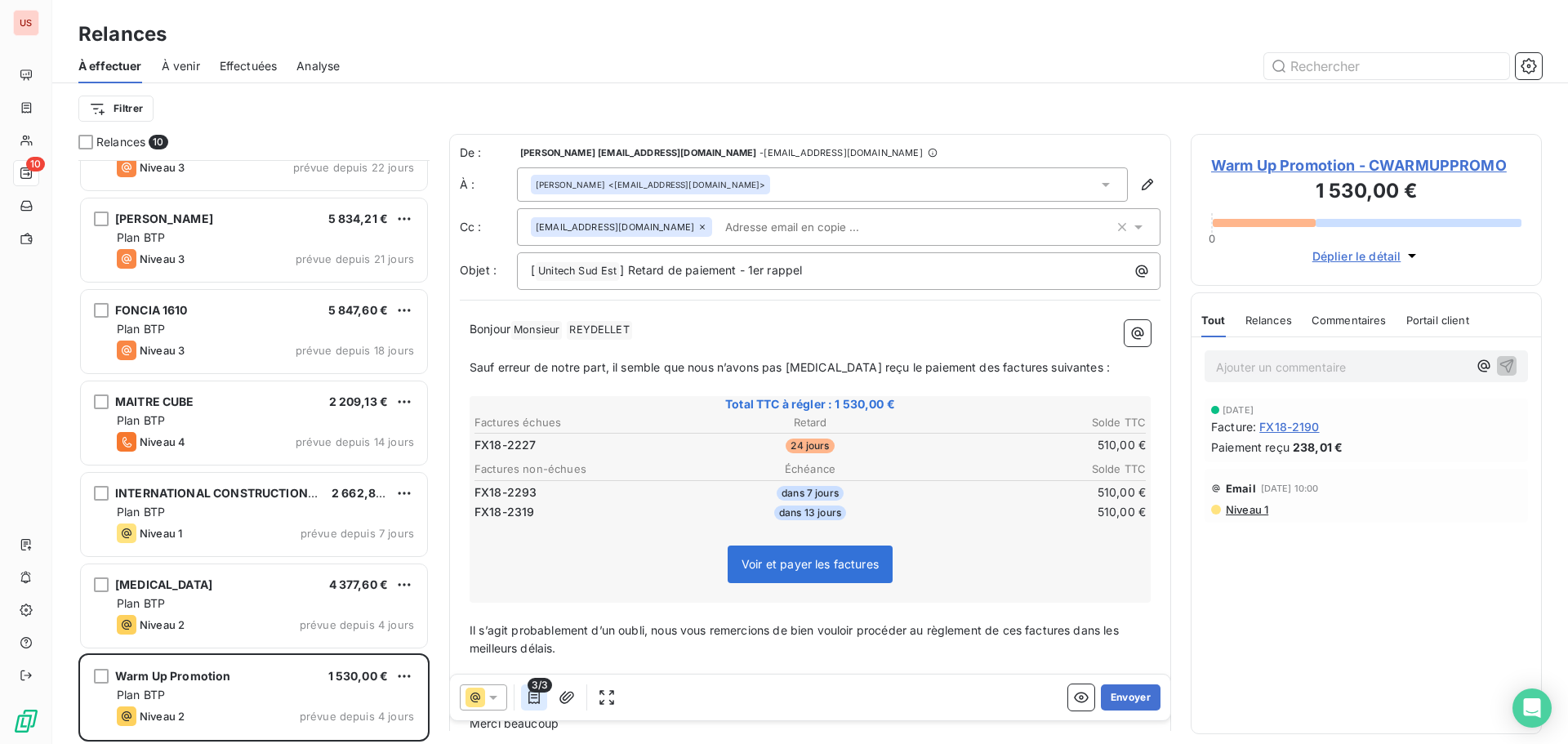
click at [539, 705] on icon "button" at bounding box center [533, 697] width 17 height 17
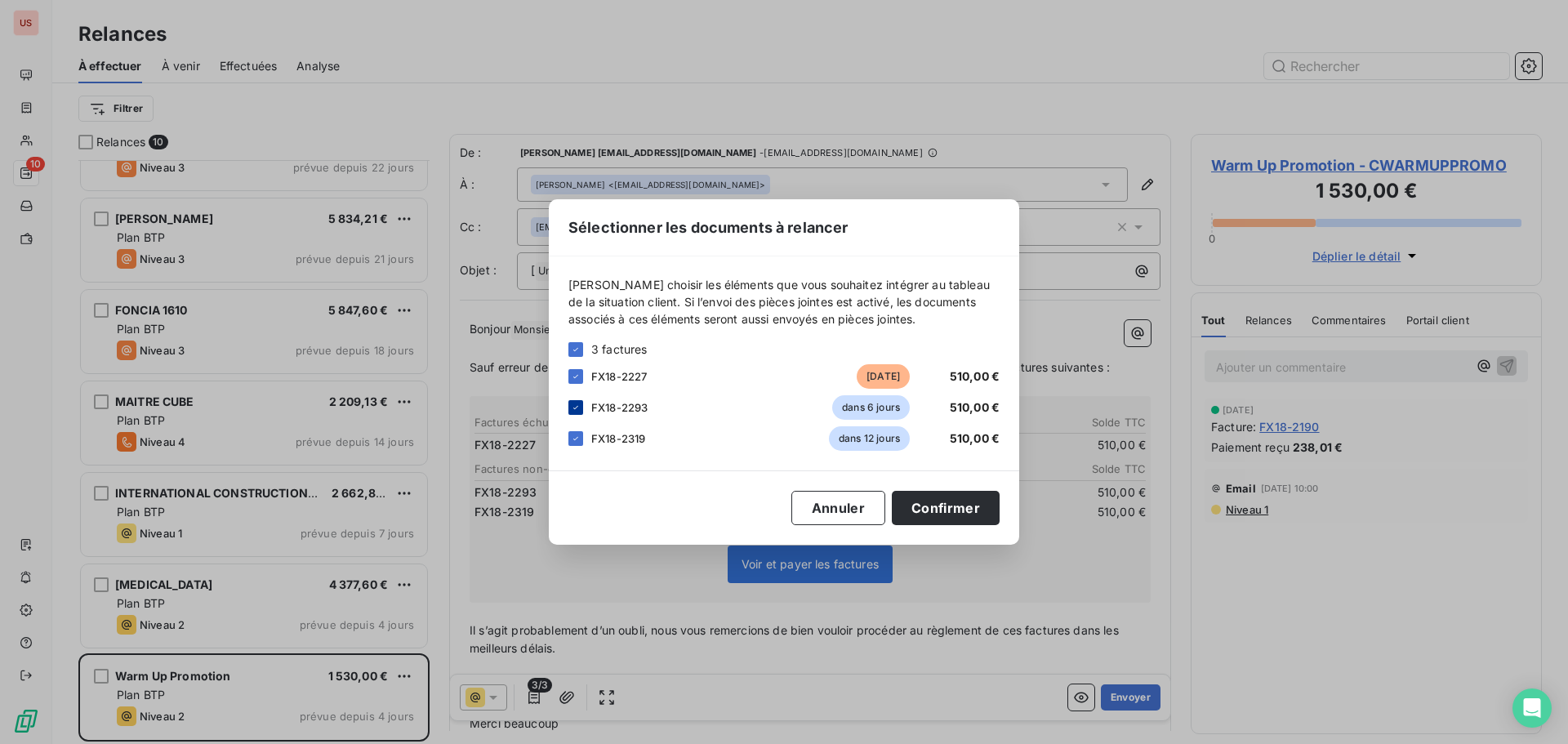
click at [578, 404] on icon at bounding box center [576, 407] width 10 height 10
click at [576, 438] on icon at bounding box center [575, 438] width 5 height 3
click at [910, 502] on button "Confirmer" at bounding box center [945, 508] width 107 height 34
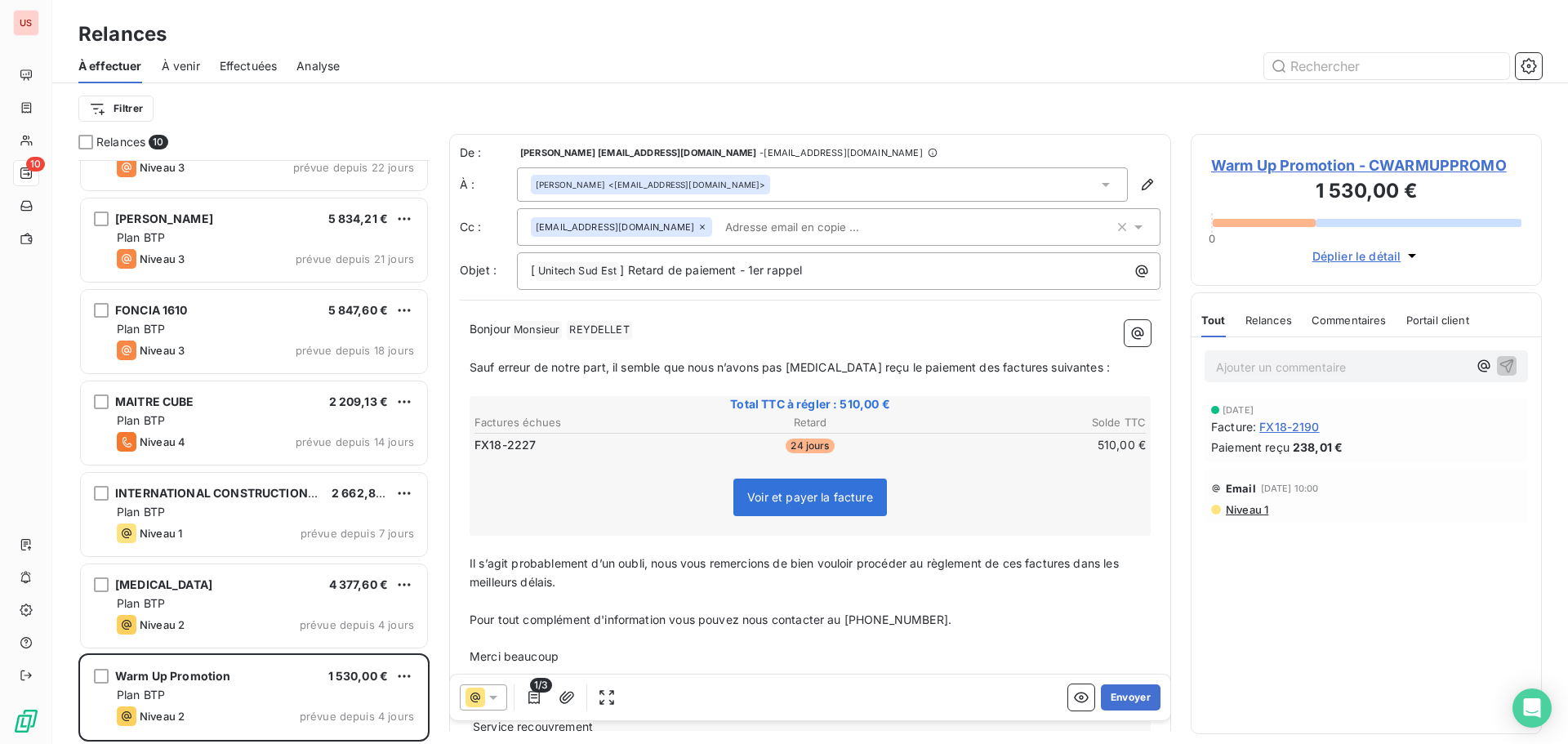
click at [719, 221] on input "text" at bounding box center [813, 226] width 189 height 25
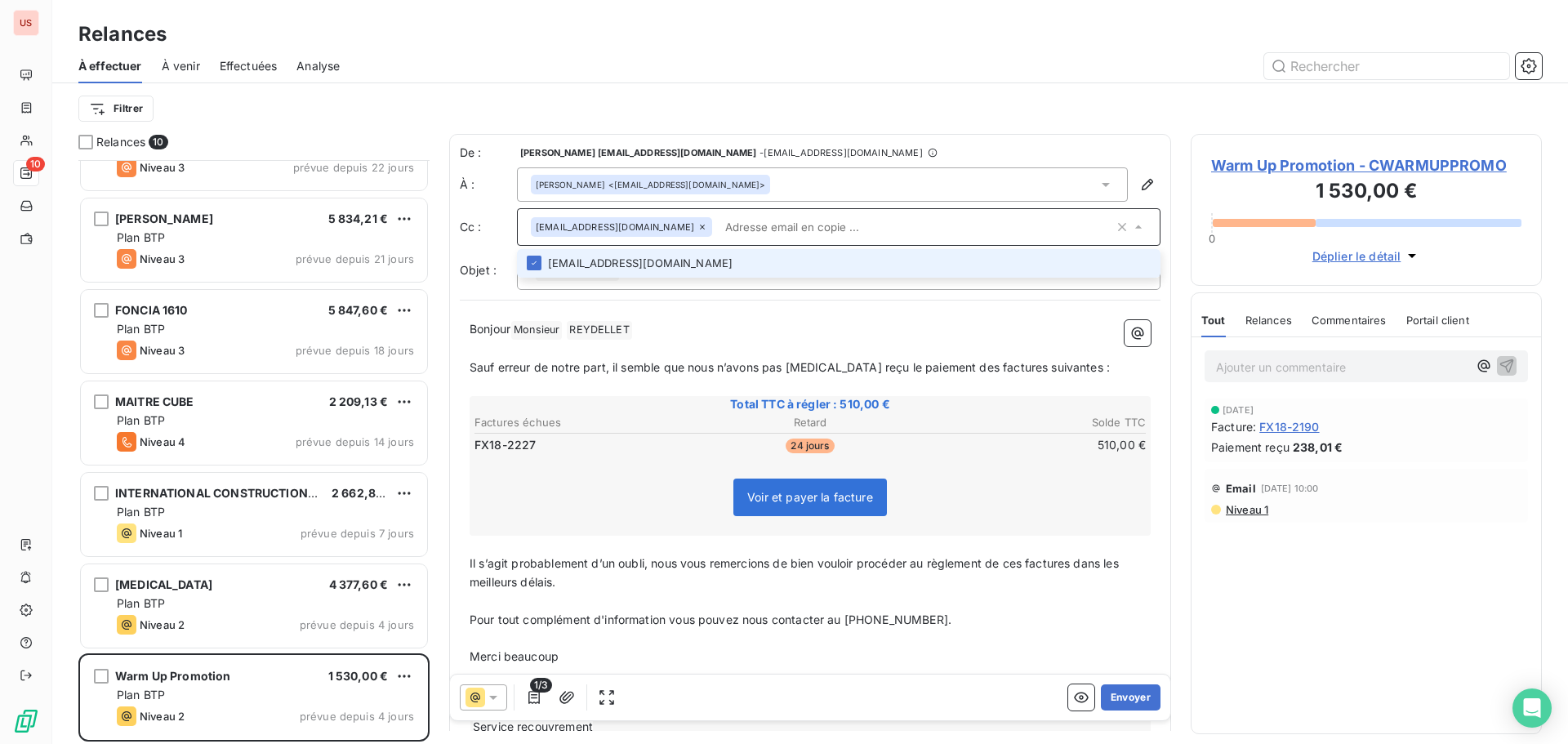
paste input "[PERSON_NAME][EMAIL_ADDRESS][DOMAIN_NAME]"
type input "[PERSON_NAME][EMAIL_ADDRESS][DOMAIN_NAME]"
click at [631, 257] on li "[PERSON_NAME][EMAIL_ADDRESS][DOMAIN_NAME]" at bounding box center [839, 263] width 644 height 29
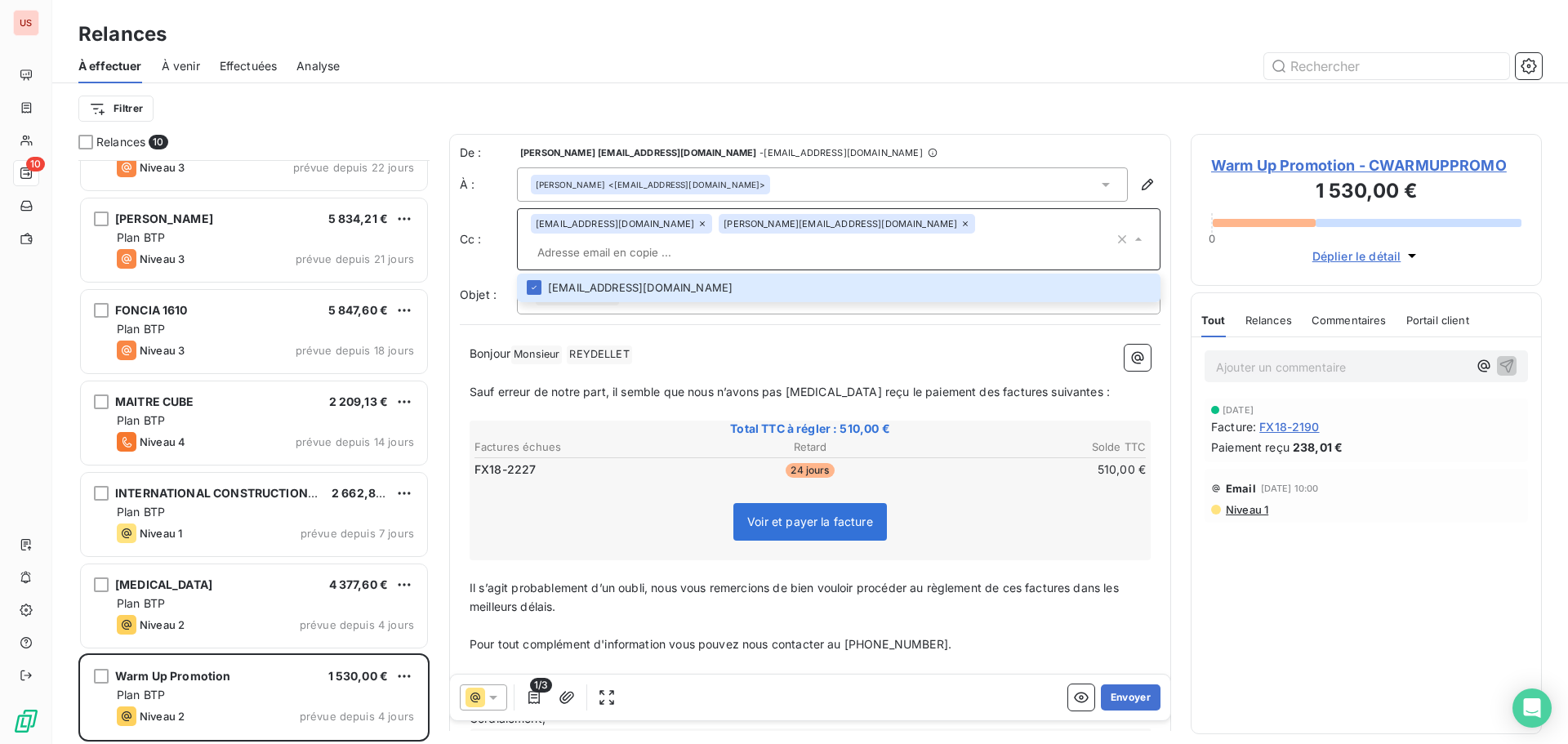
click at [828, 344] on p "Bonjour Monsieur ﻿ [PERSON_NAME] ﻿ ﻿" at bounding box center [810, 354] width 681 height 20
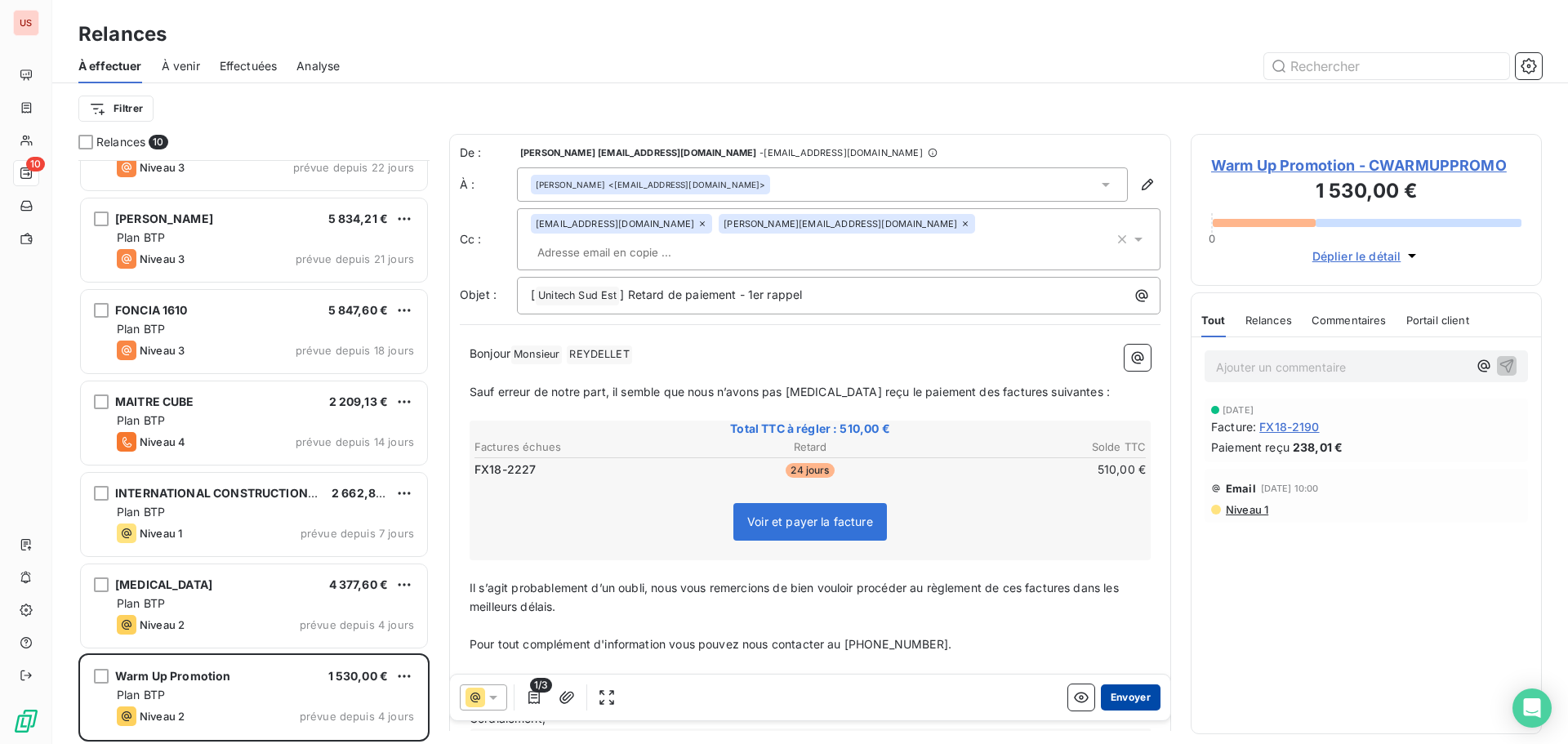
click at [1112, 701] on button "Envoyer" at bounding box center [1130, 697] width 60 height 27
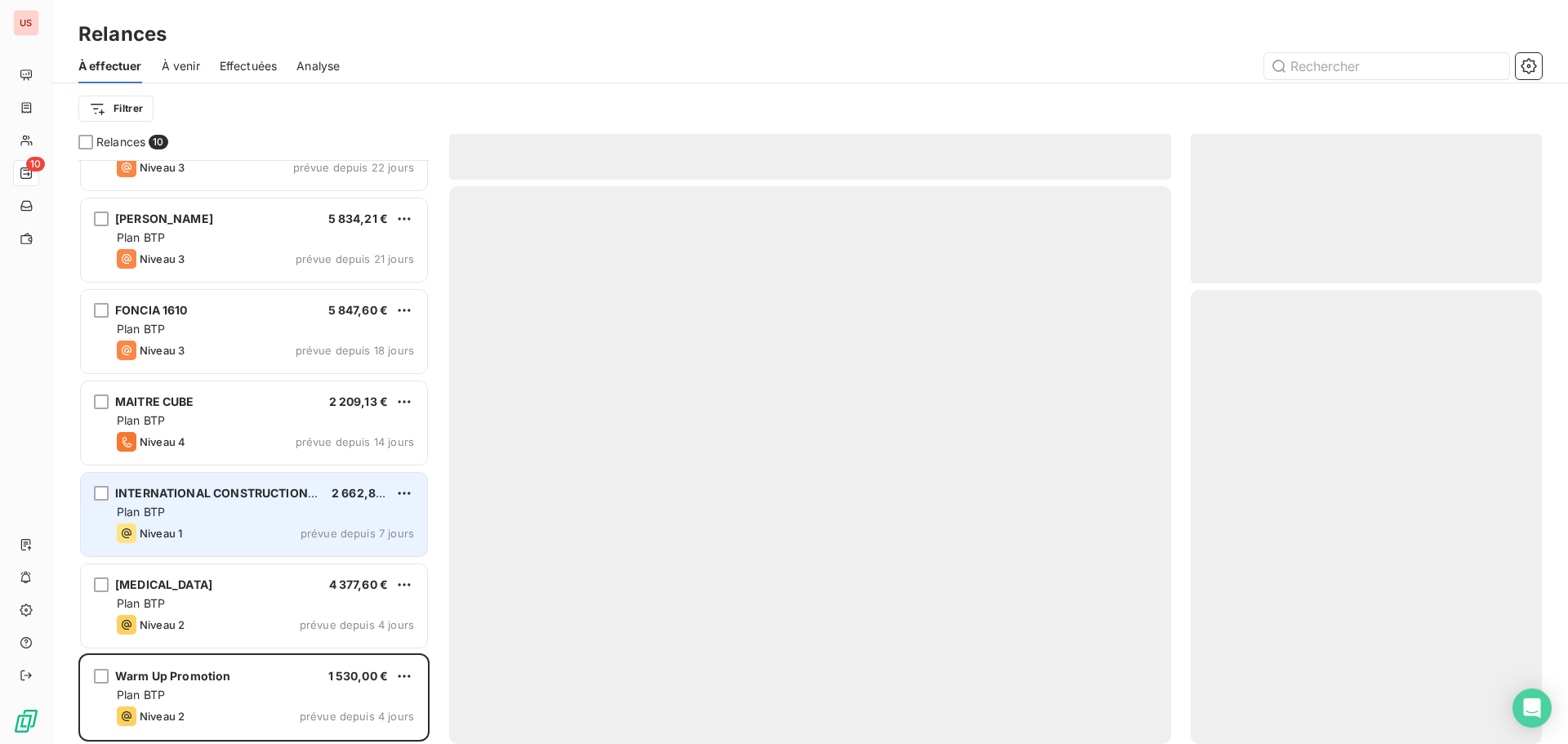
scroll to position [239, 0]
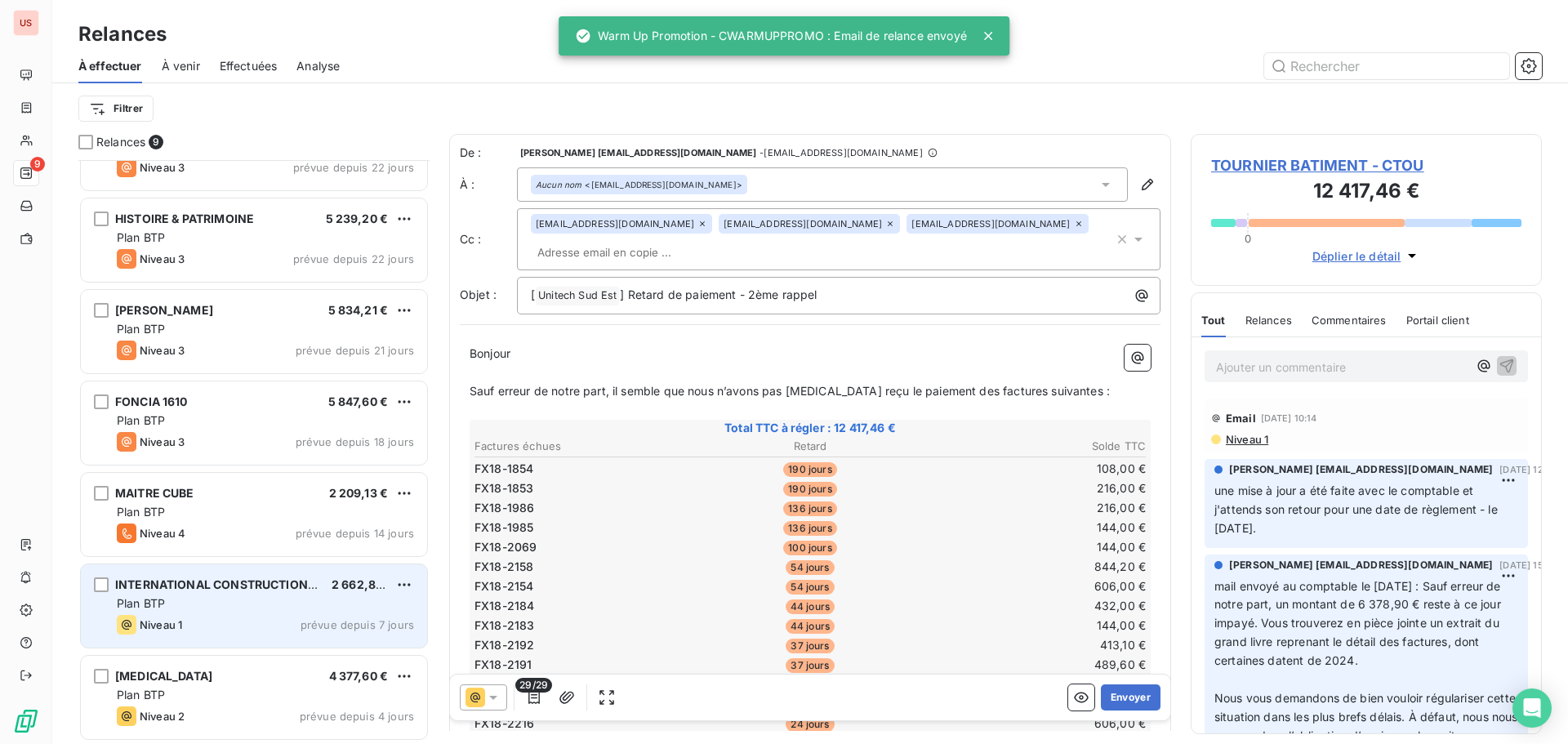
click at [282, 623] on div "Niveau 1 prévue depuis 7 jours" at bounding box center [266, 625] width 297 height 20
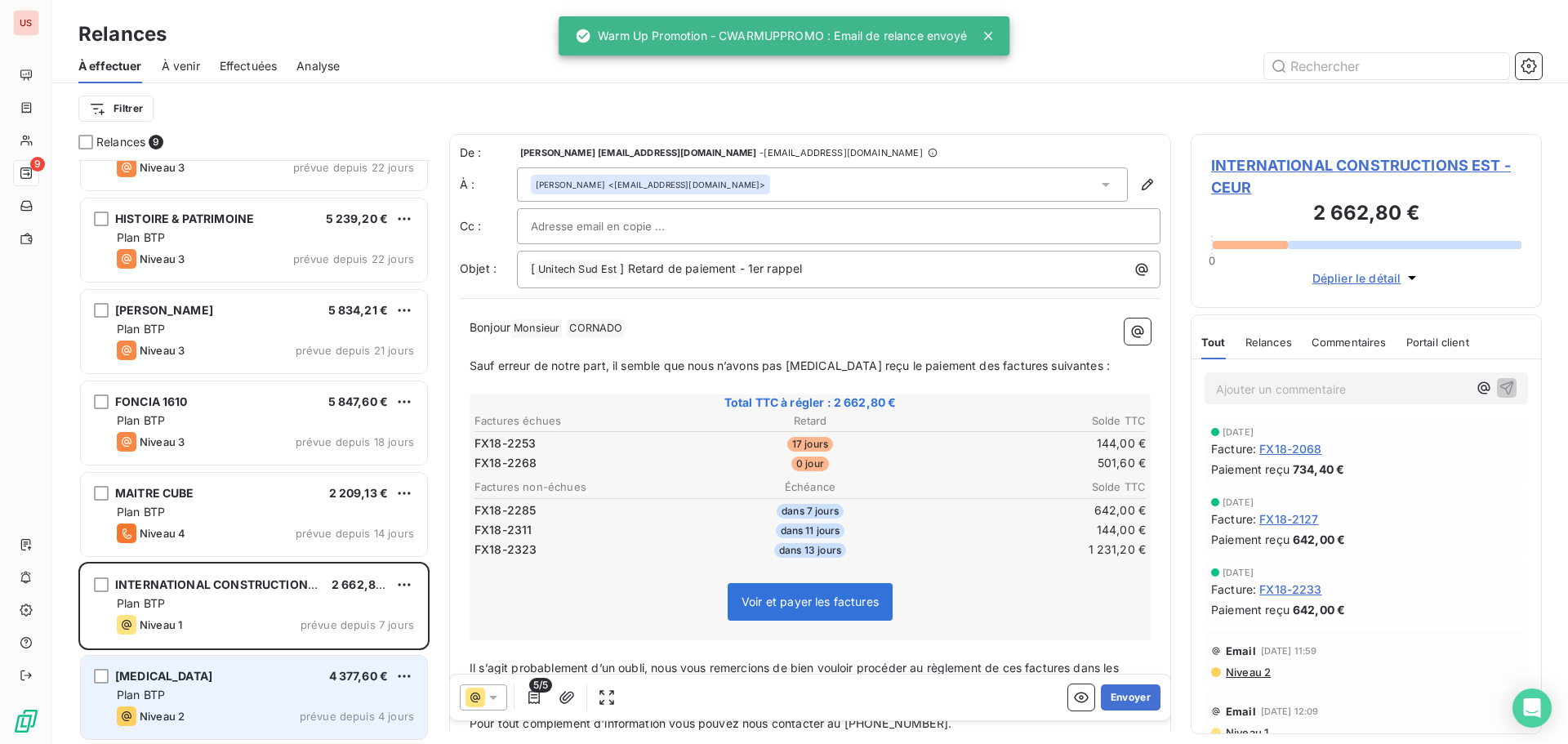
click at [276, 677] on div "[MEDICAL_DATA] 4 377,60 €" at bounding box center [266, 675] width 297 height 15
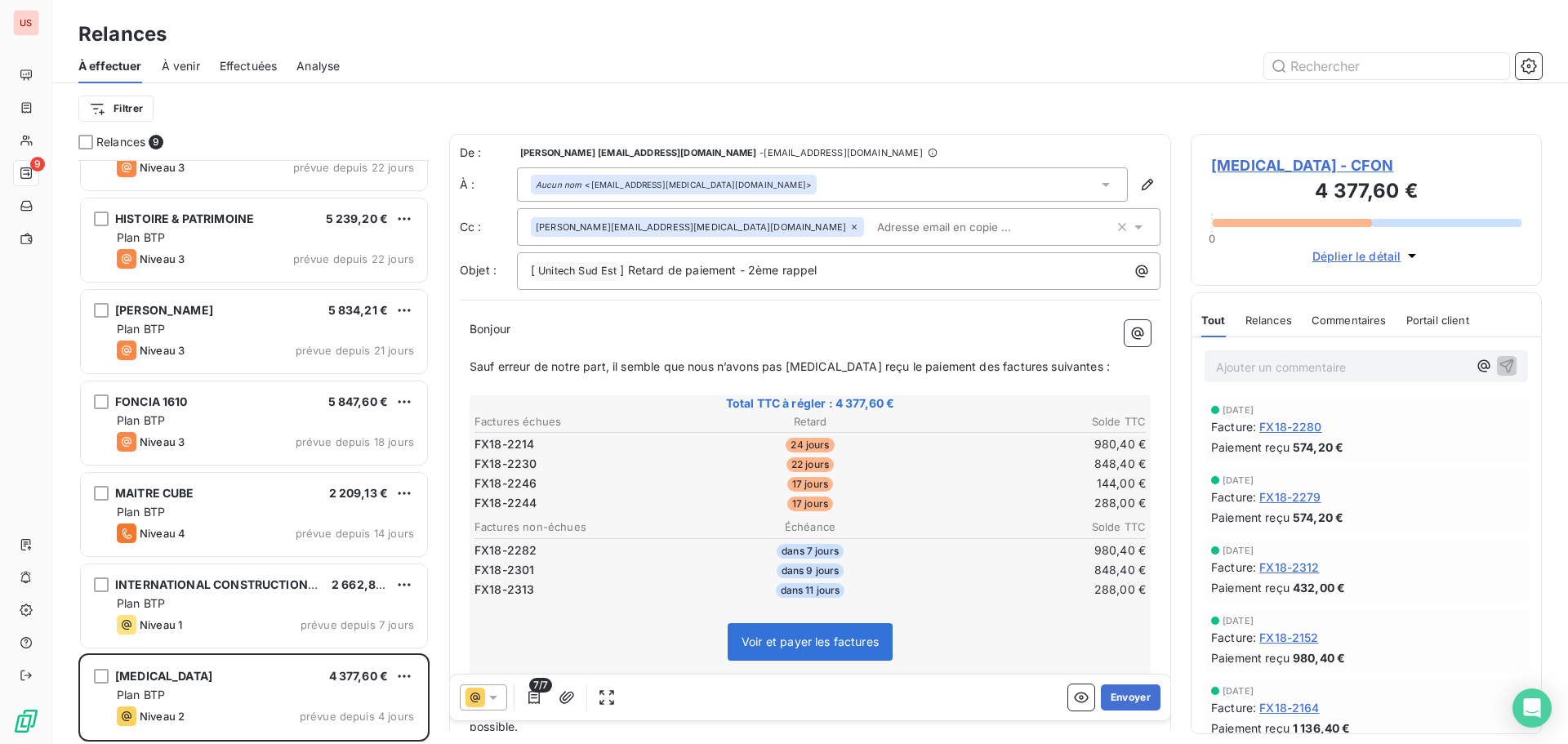
click at [503, 697] on div at bounding box center [483, 697] width 47 height 27
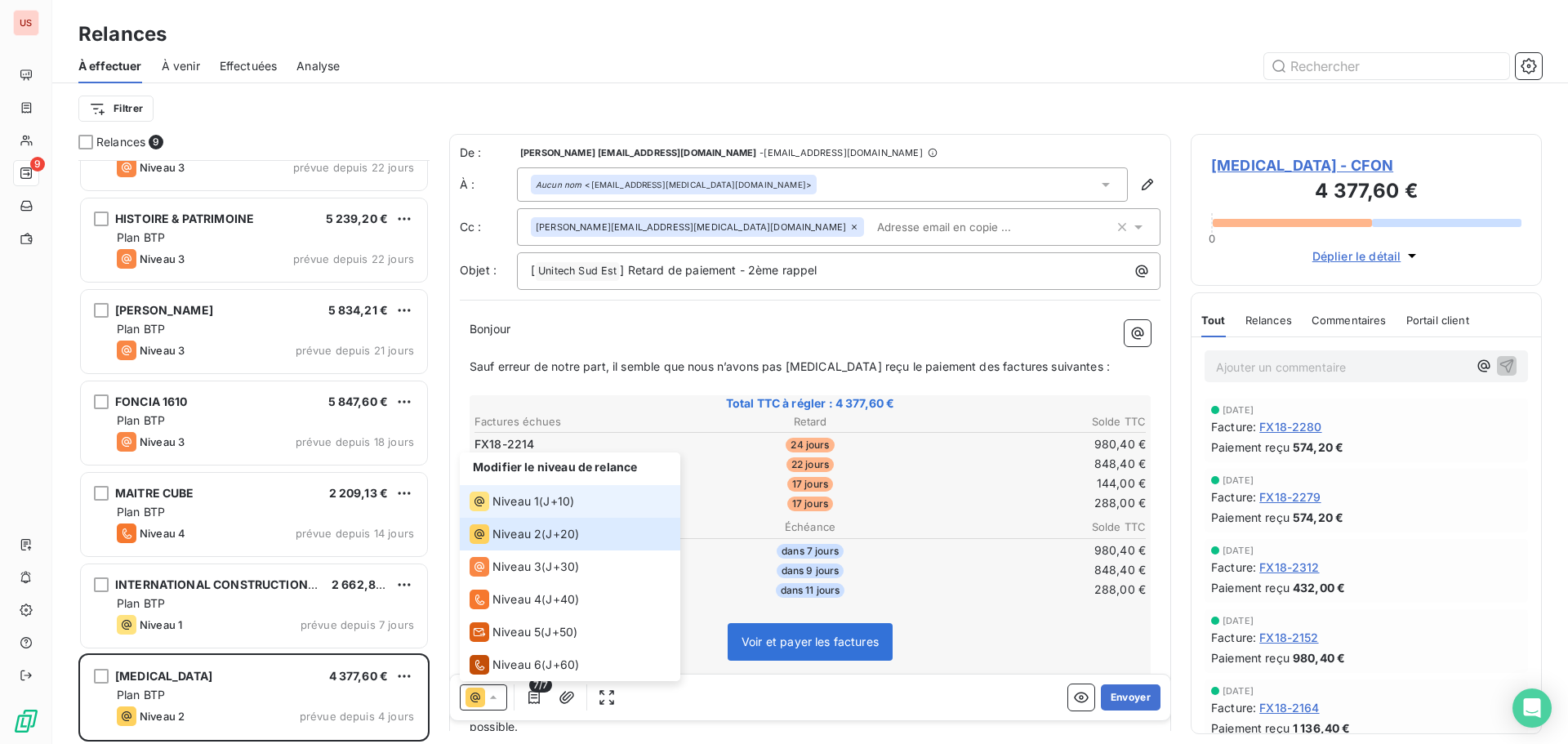
click at [563, 494] on span "J+10 )" at bounding box center [559, 501] width 31 height 17
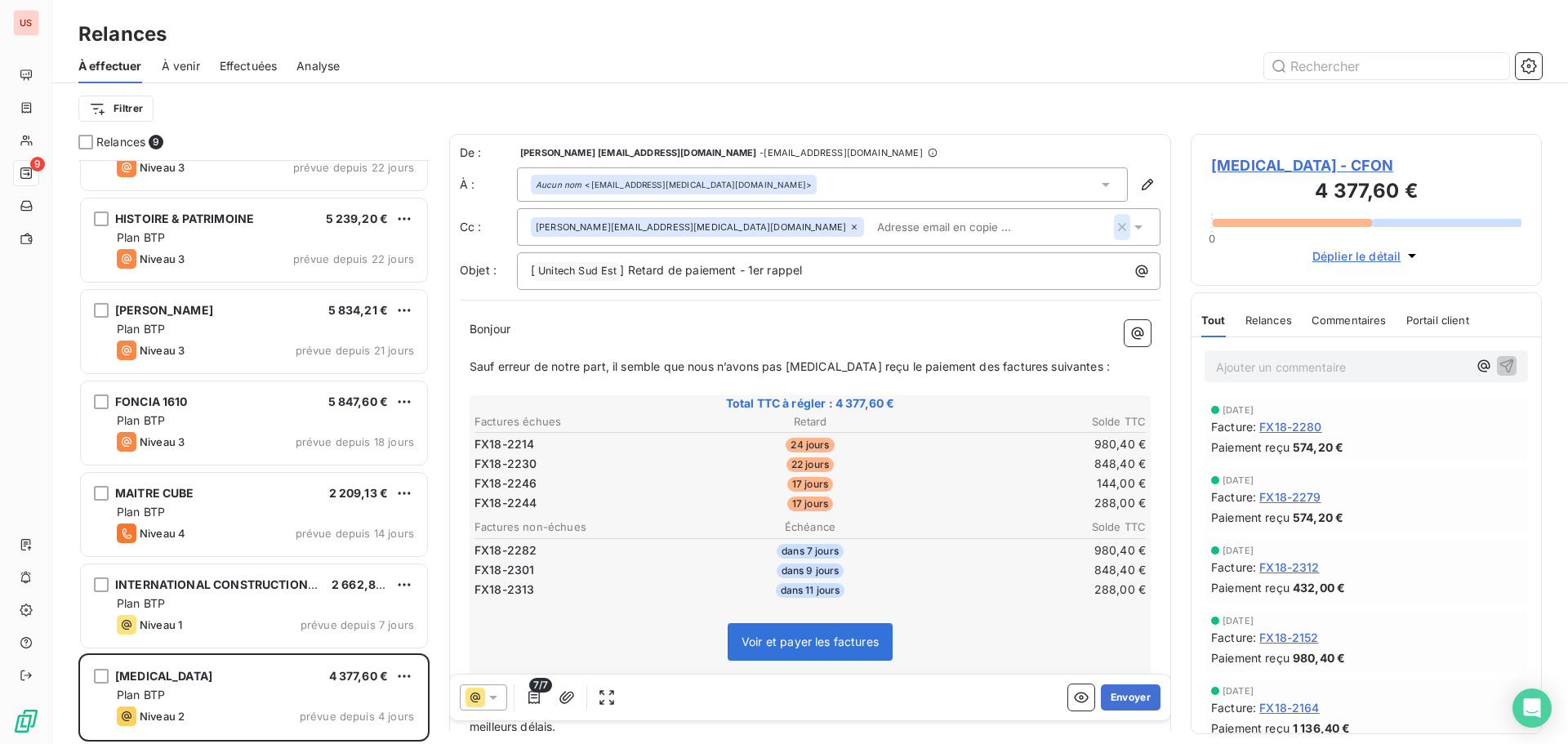
click at [1113, 222] on icon "button" at bounding box center [1121, 226] width 17 height 17
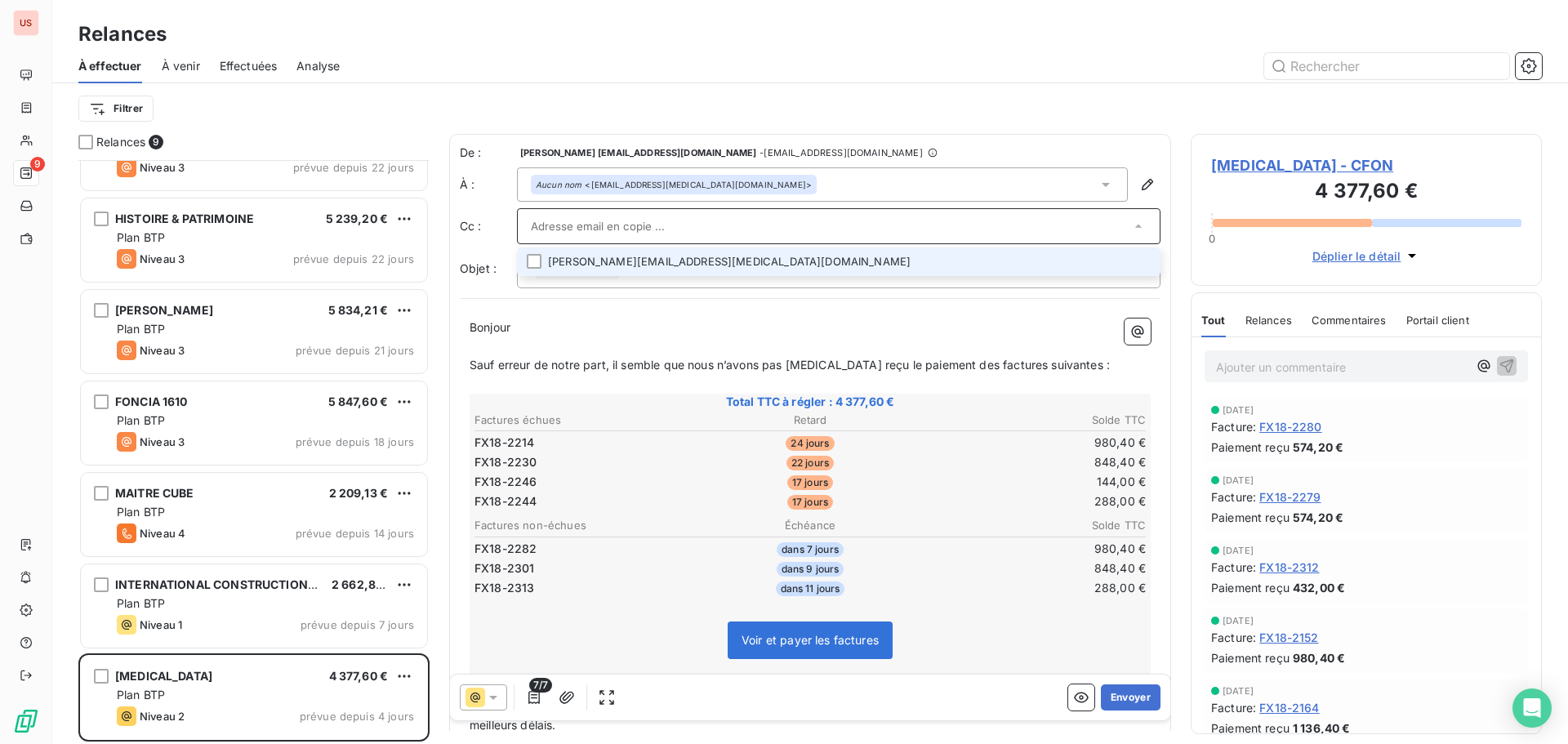
click at [899, 59] on div at bounding box center [950, 66] width 1182 height 27
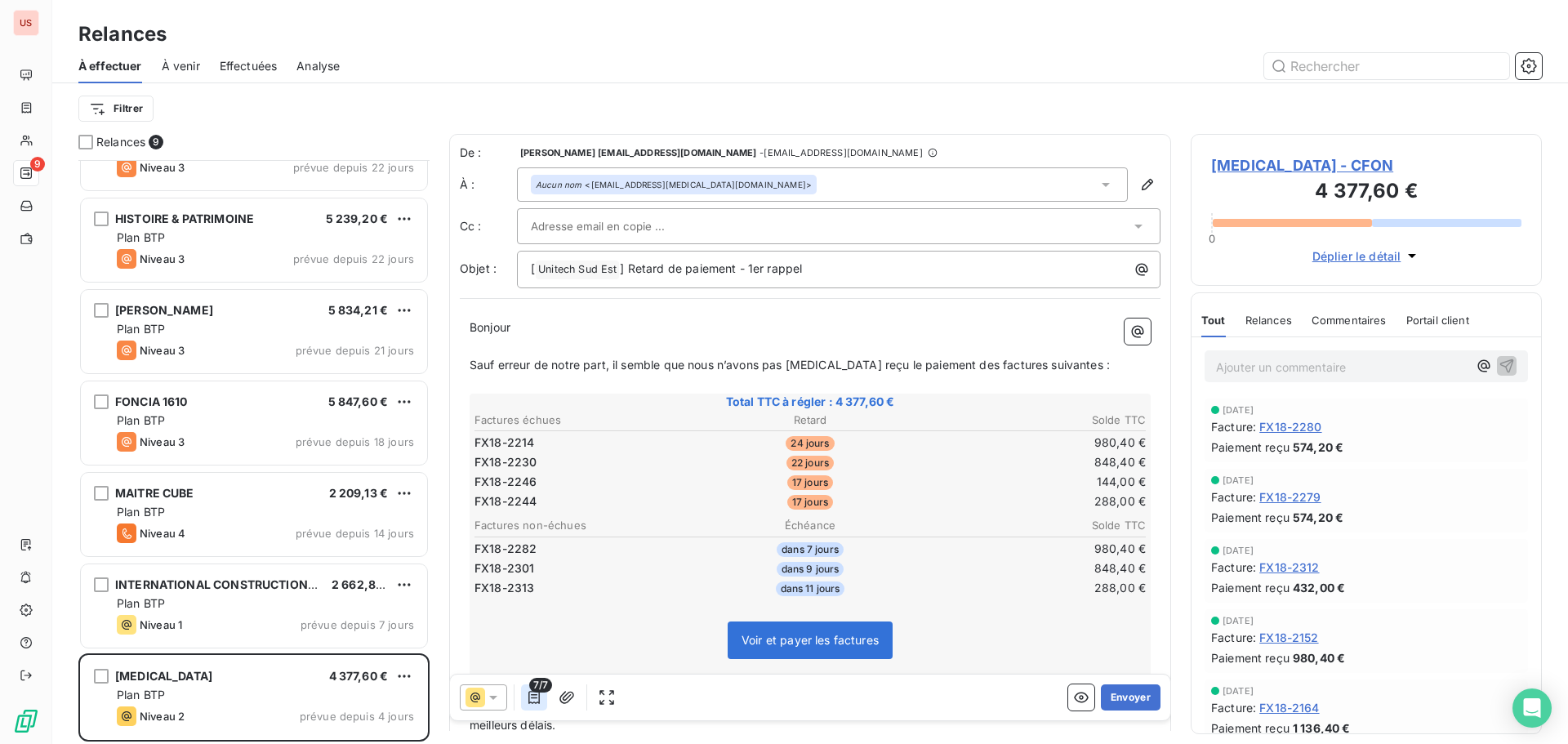
click at [534, 700] on icon "button" at bounding box center [533, 697] width 17 height 17
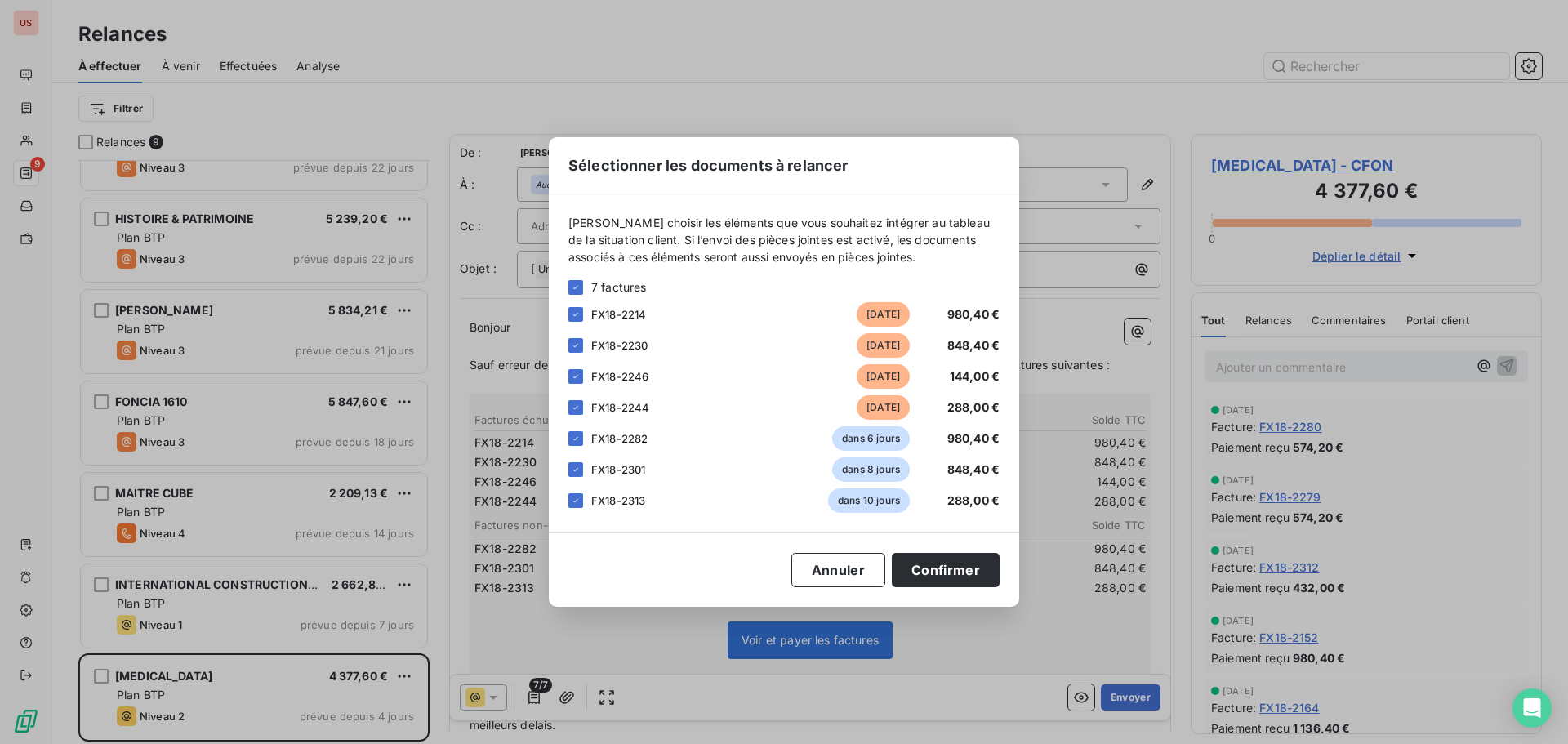
drag, startPoint x: 577, startPoint y: 436, endPoint x: 578, endPoint y: 453, distance: 17.0
click at [577, 438] on icon at bounding box center [576, 438] width 10 height 10
click at [579, 466] on icon at bounding box center [576, 469] width 10 height 10
click at [572, 502] on icon at bounding box center [576, 500] width 10 height 10
click at [939, 570] on button "Confirmer" at bounding box center [945, 570] width 107 height 34
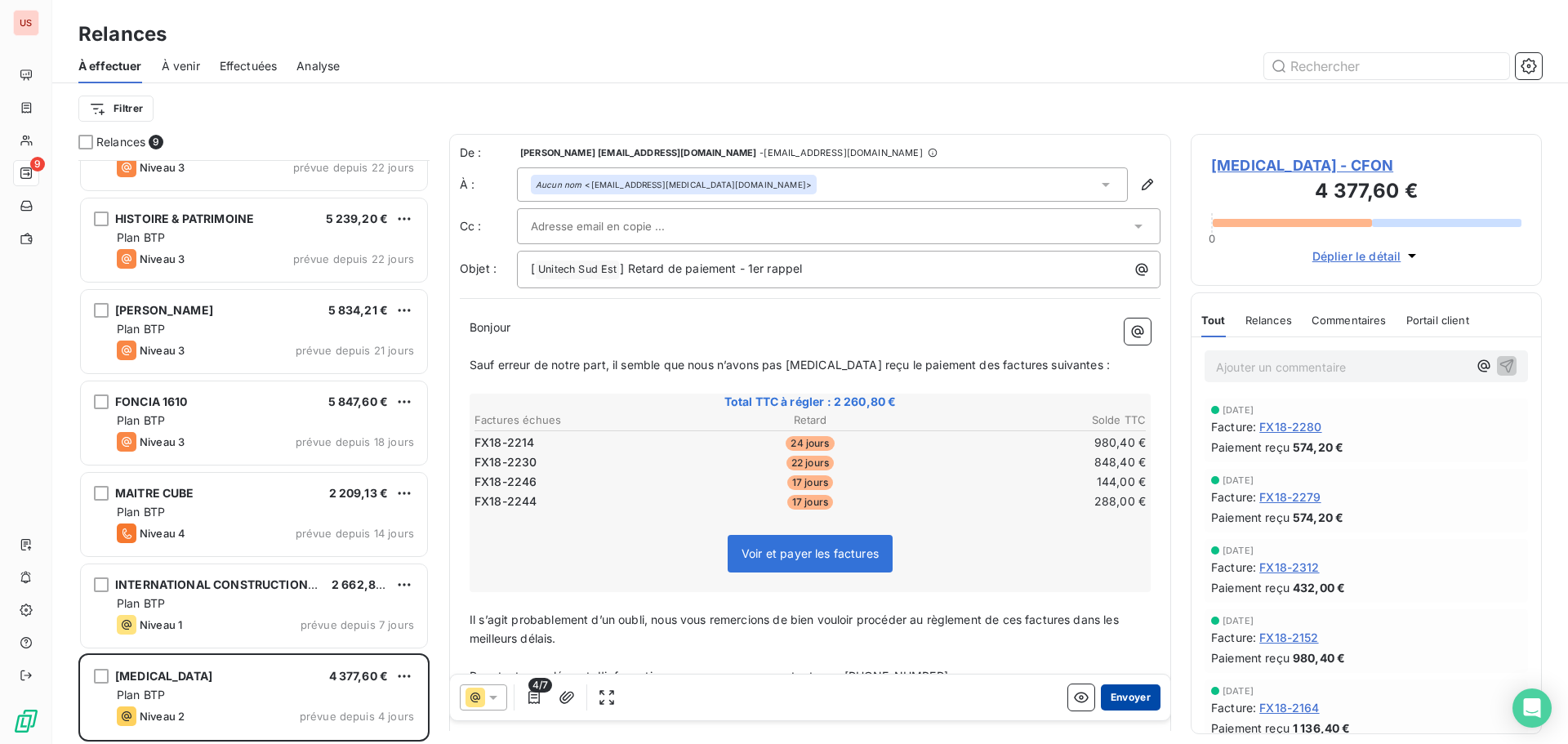
click at [1111, 694] on button "Envoyer" at bounding box center [1130, 697] width 60 height 27
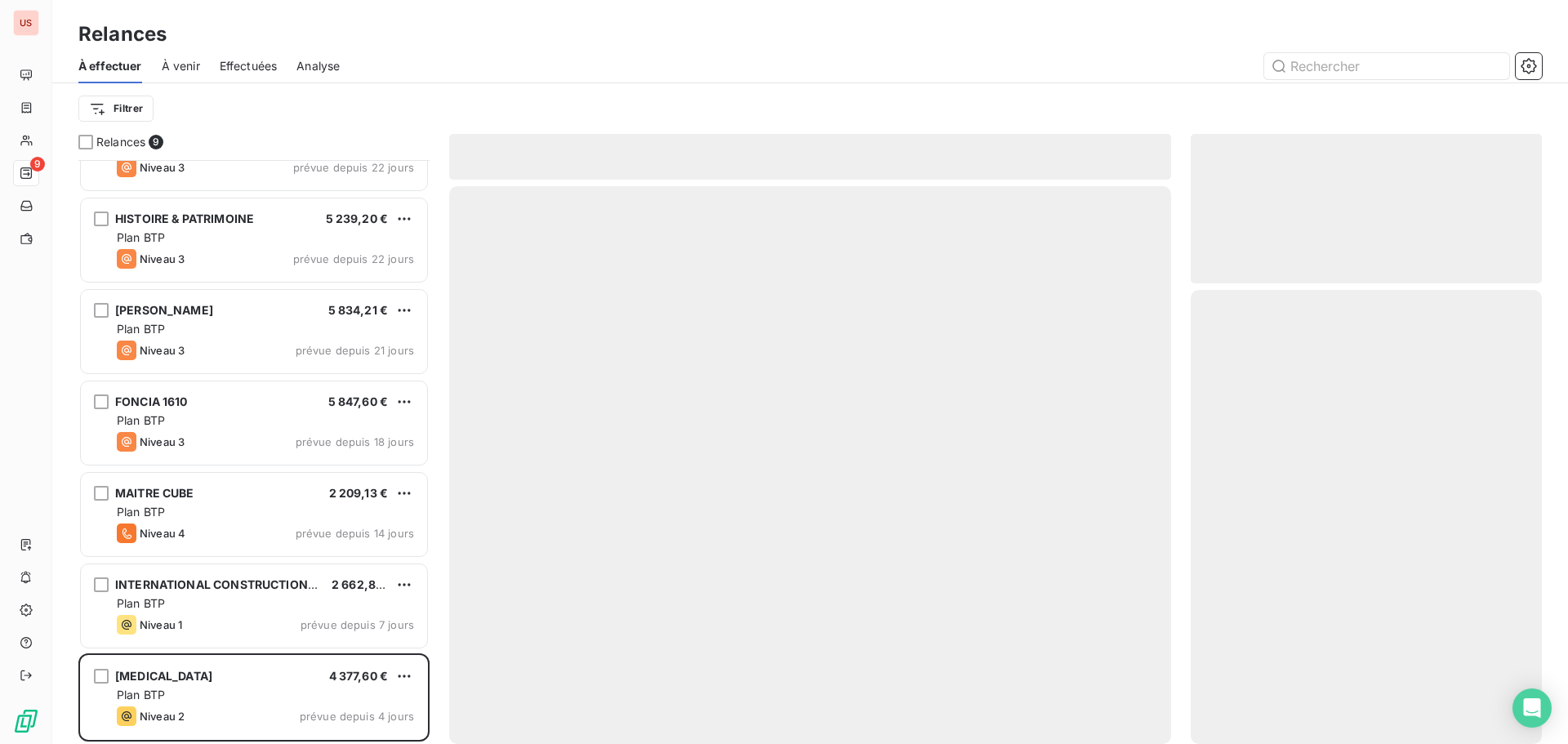
scroll to position [148, 0]
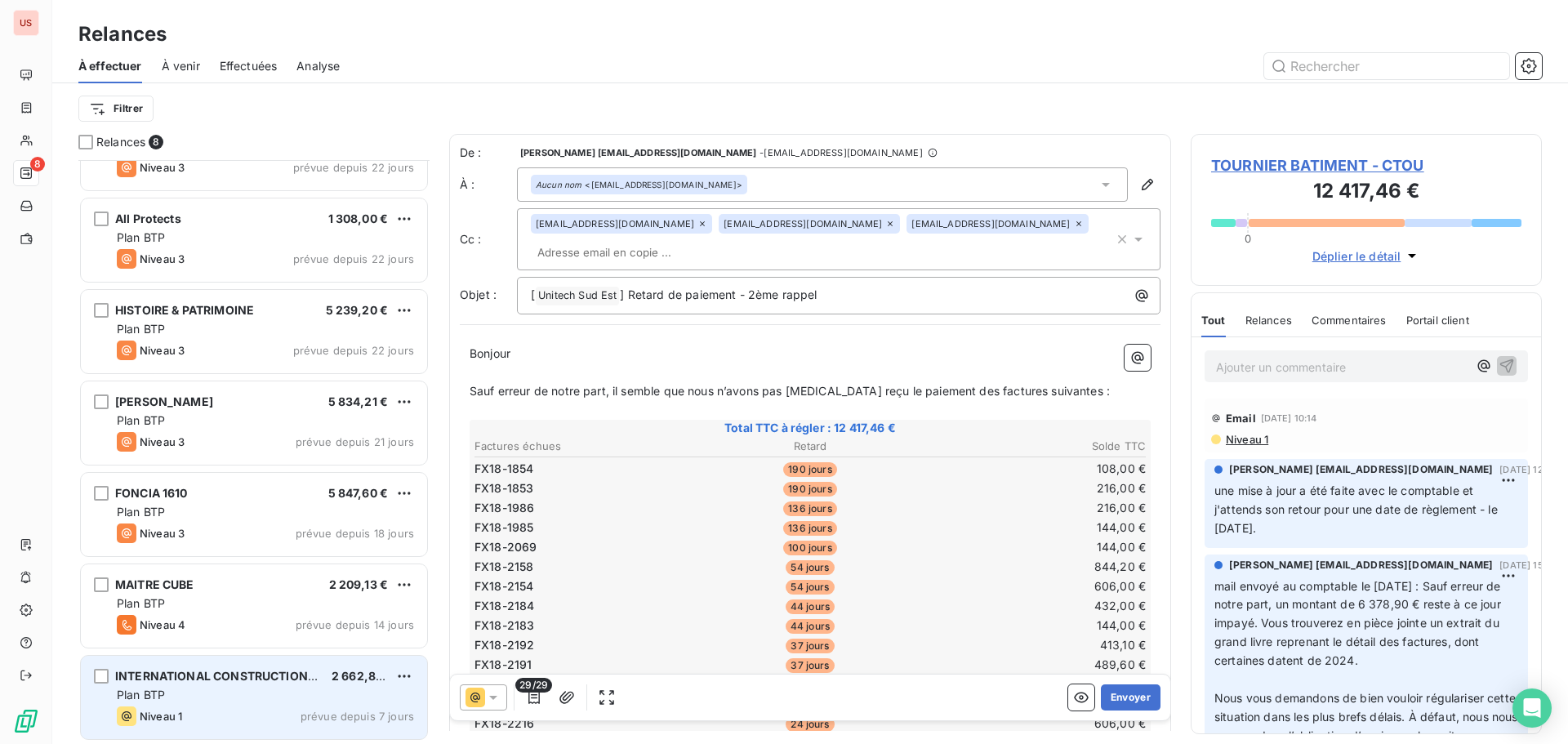
click at [276, 689] on div "Plan BTP" at bounding box center [266, 695] width 297 height 17
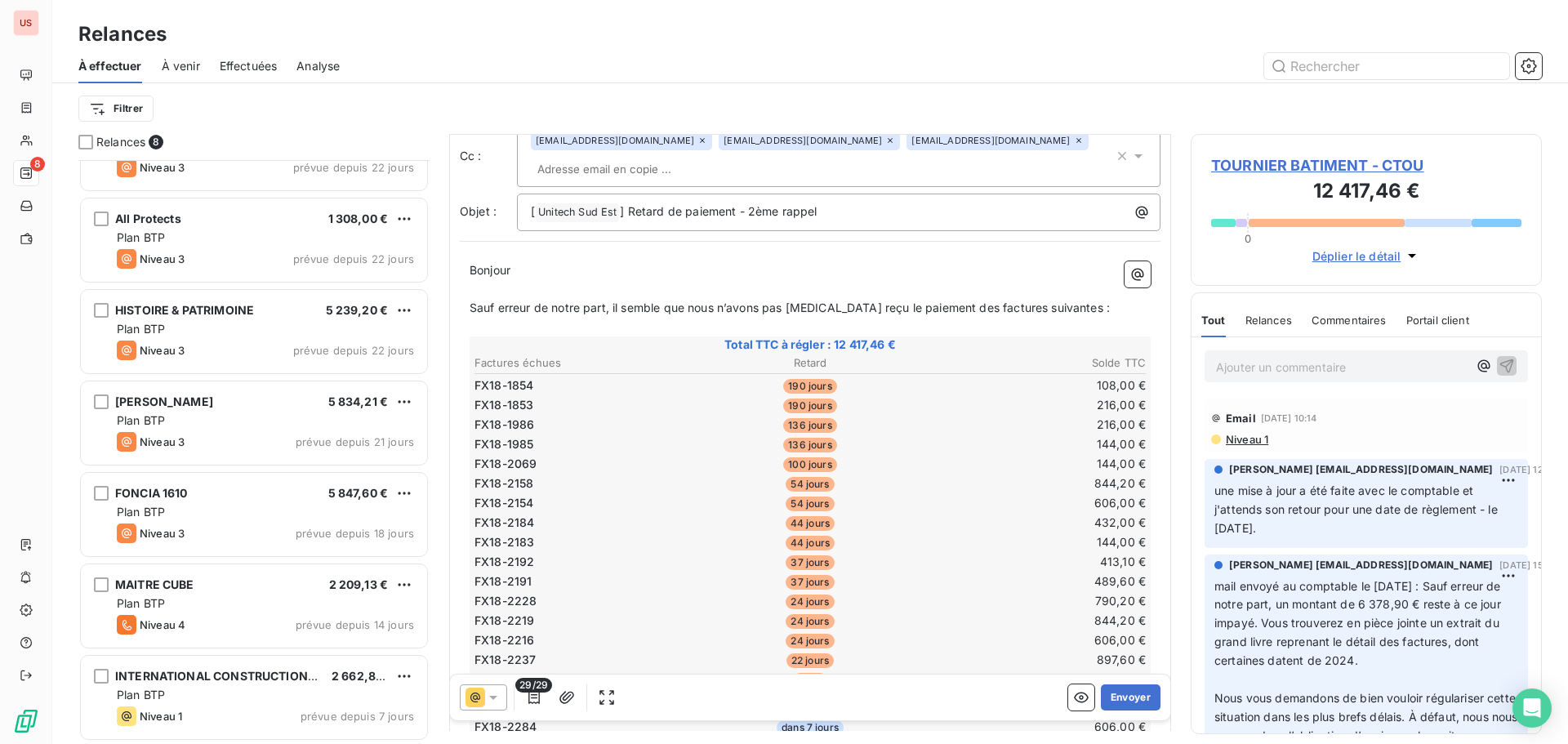
scroll to position [149, 0]
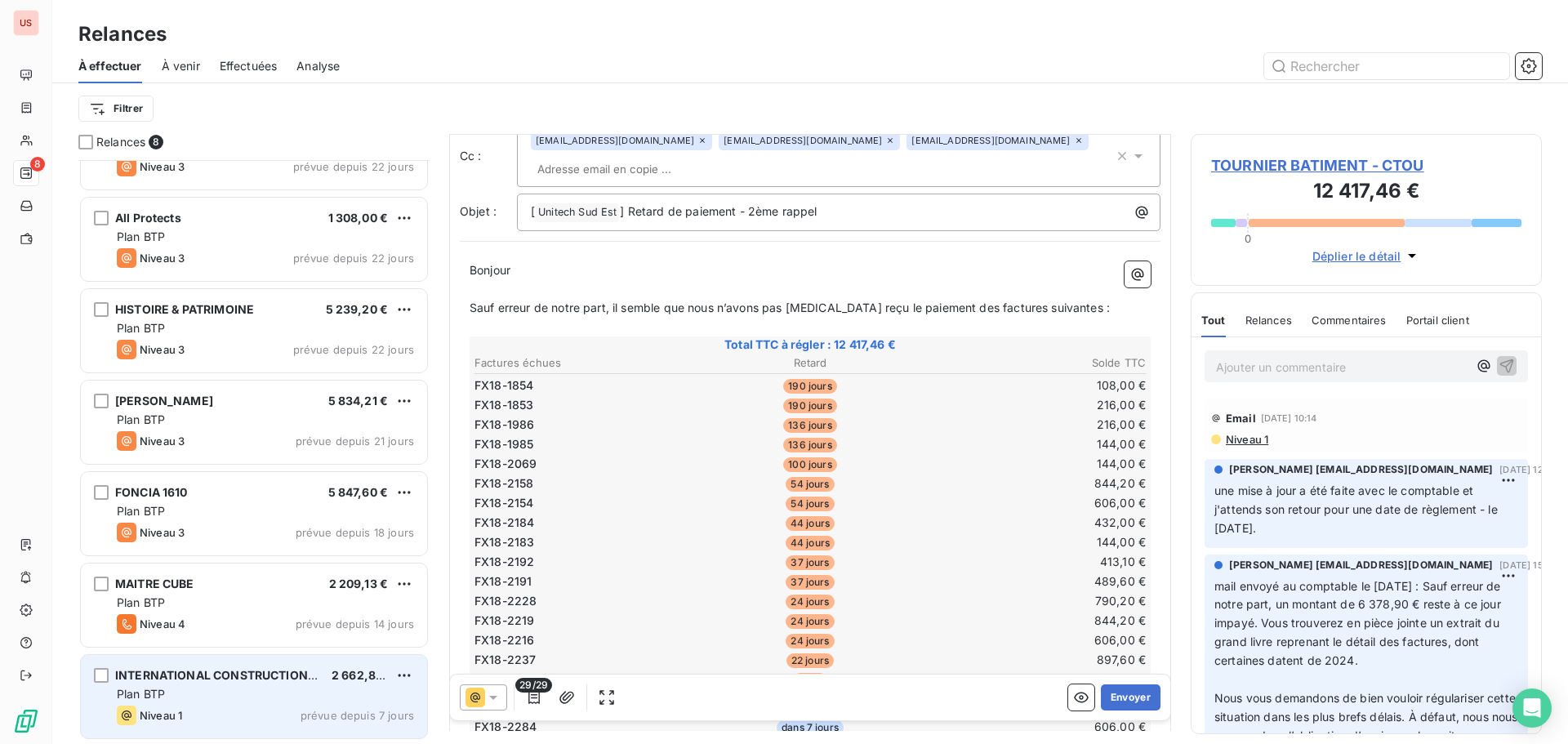
click at [230, 699] on div "Plan BTP" at bounding box center [266, 694] width 297 height 17
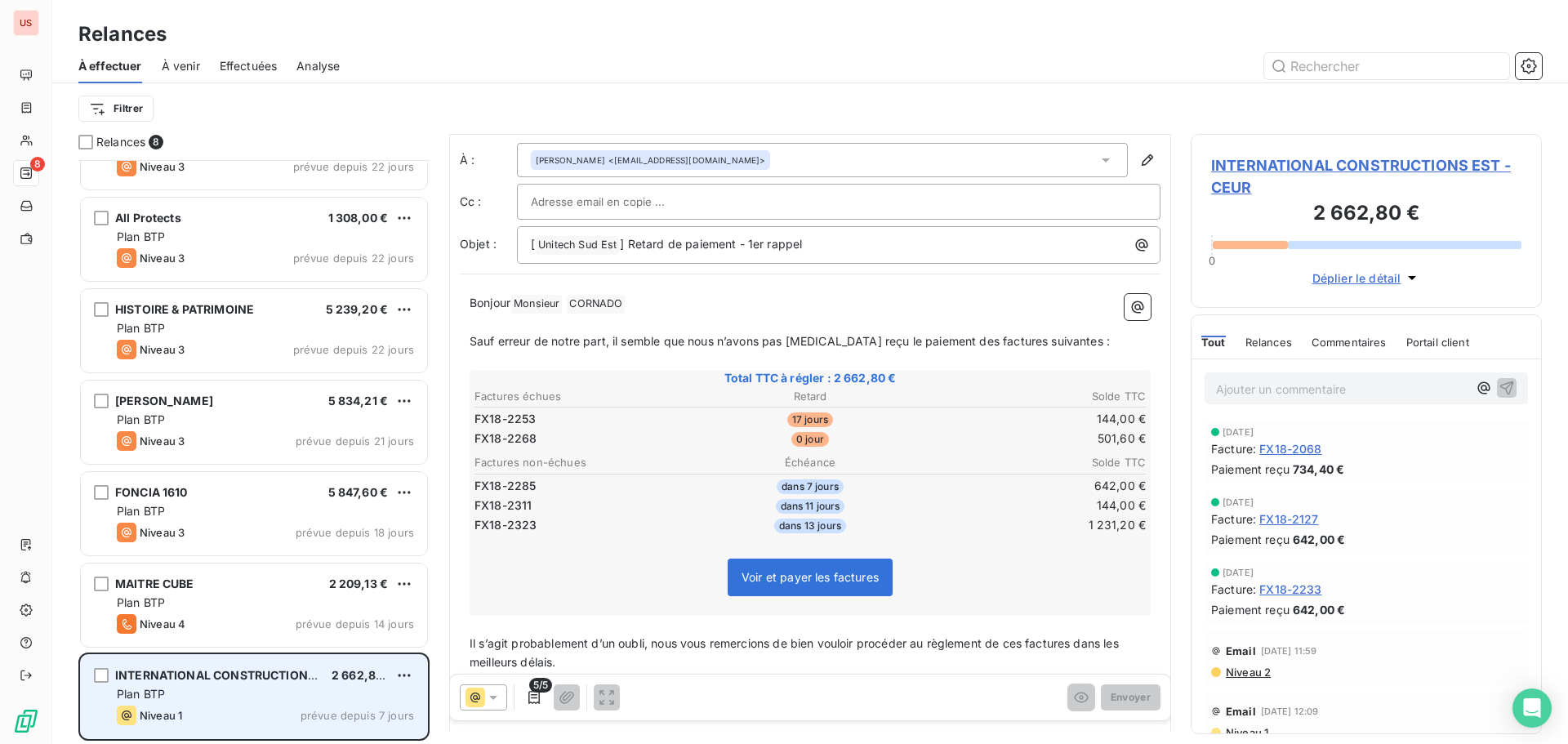
scroll to position [26, 0]
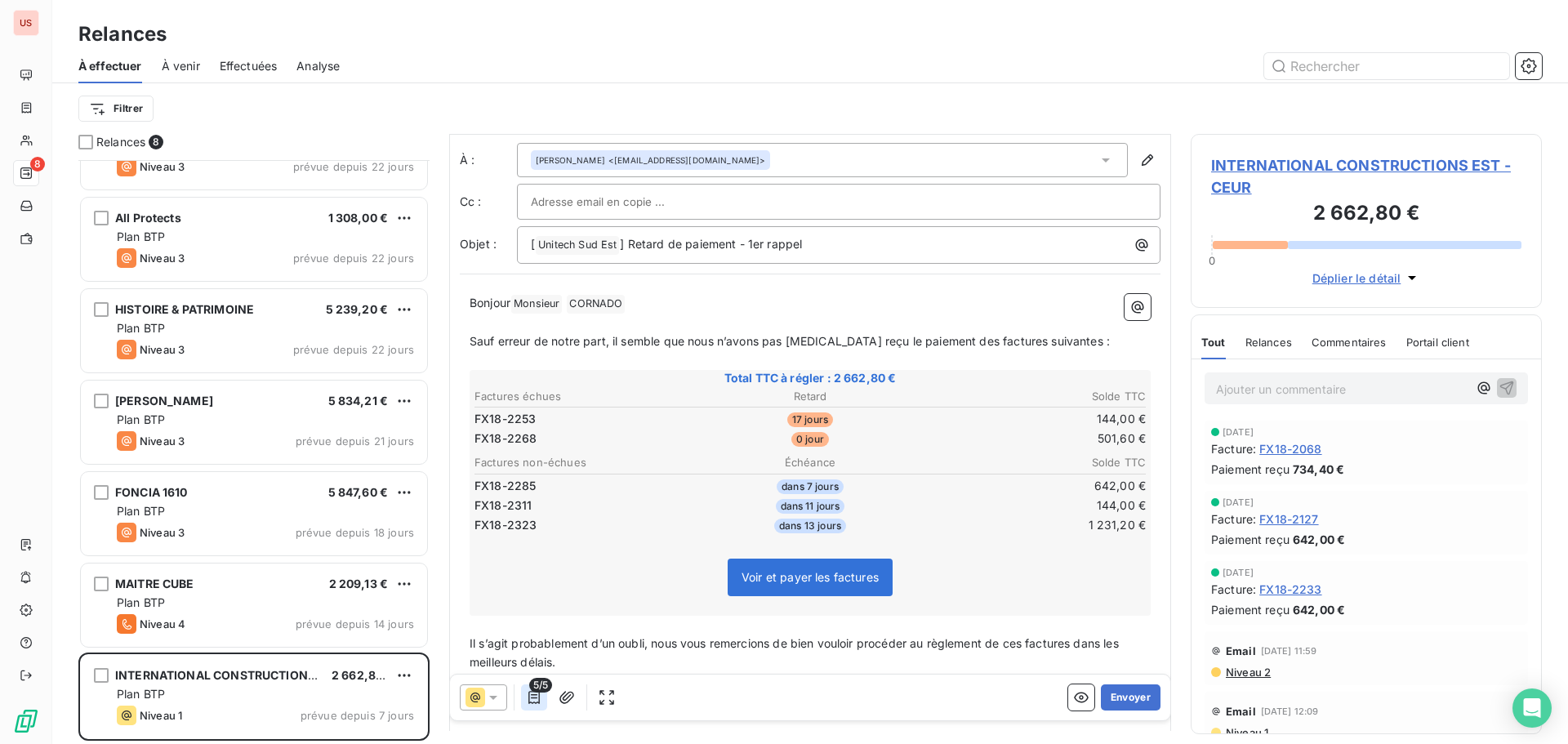
click at [538, 700] on icon "button" at bounding box center [534, 697] width 12 height 13
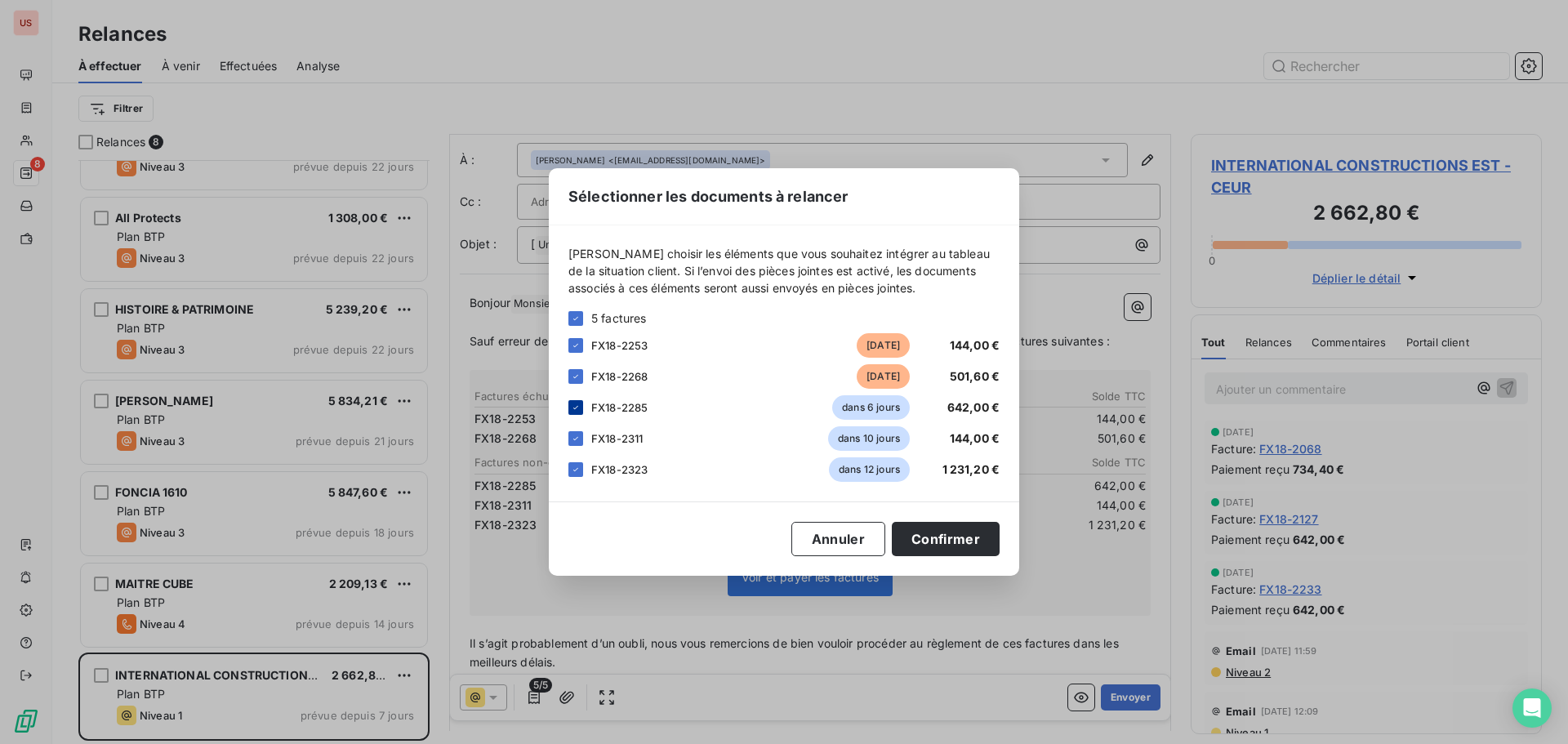
click at [577, 410] on icon at bounding box center [576, 407] width 10 height 10
drag, startPoint x: 574, startPoint y: 433, endPoint x: 575, endPoint y: 458, distance: 25.0
click at [574, 434] on div at bounding box center [575, 438] width 15 height 15
click at [580, 468] on icon at bounding box center [576, 469] width 10 height 10
click at [937, 543] on button "Confirmer" at bounding box center [945, 538] width 107 height 34
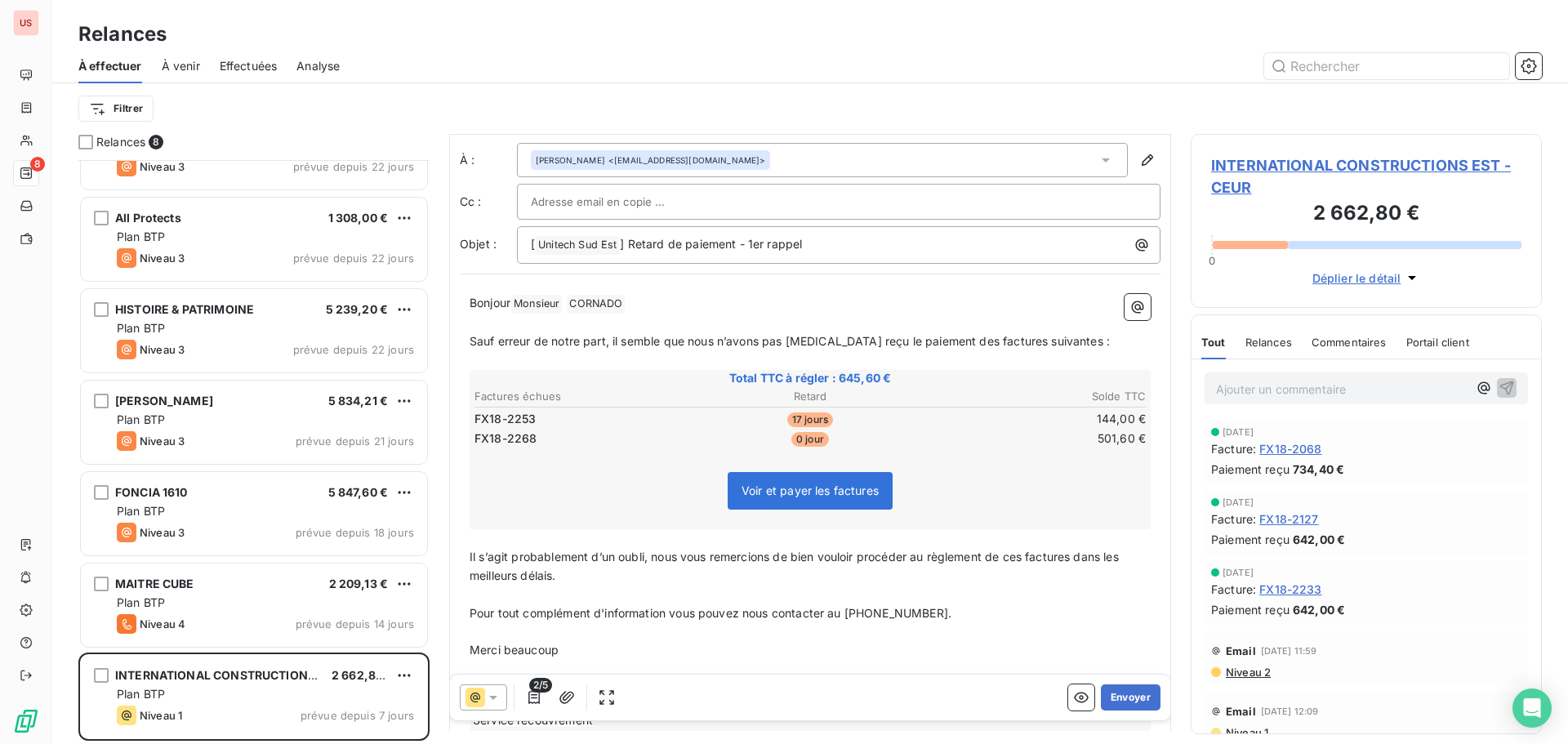
click at [756, 196] on div at bounding box center [838, 201] width 615 height 25
click at [756, 196] on input "text" at bounding box center [838, 201] width 615 height 25
click at [1117, 697] on button "Envoyer" at bounding box center [1130, 697] width 60 height 27
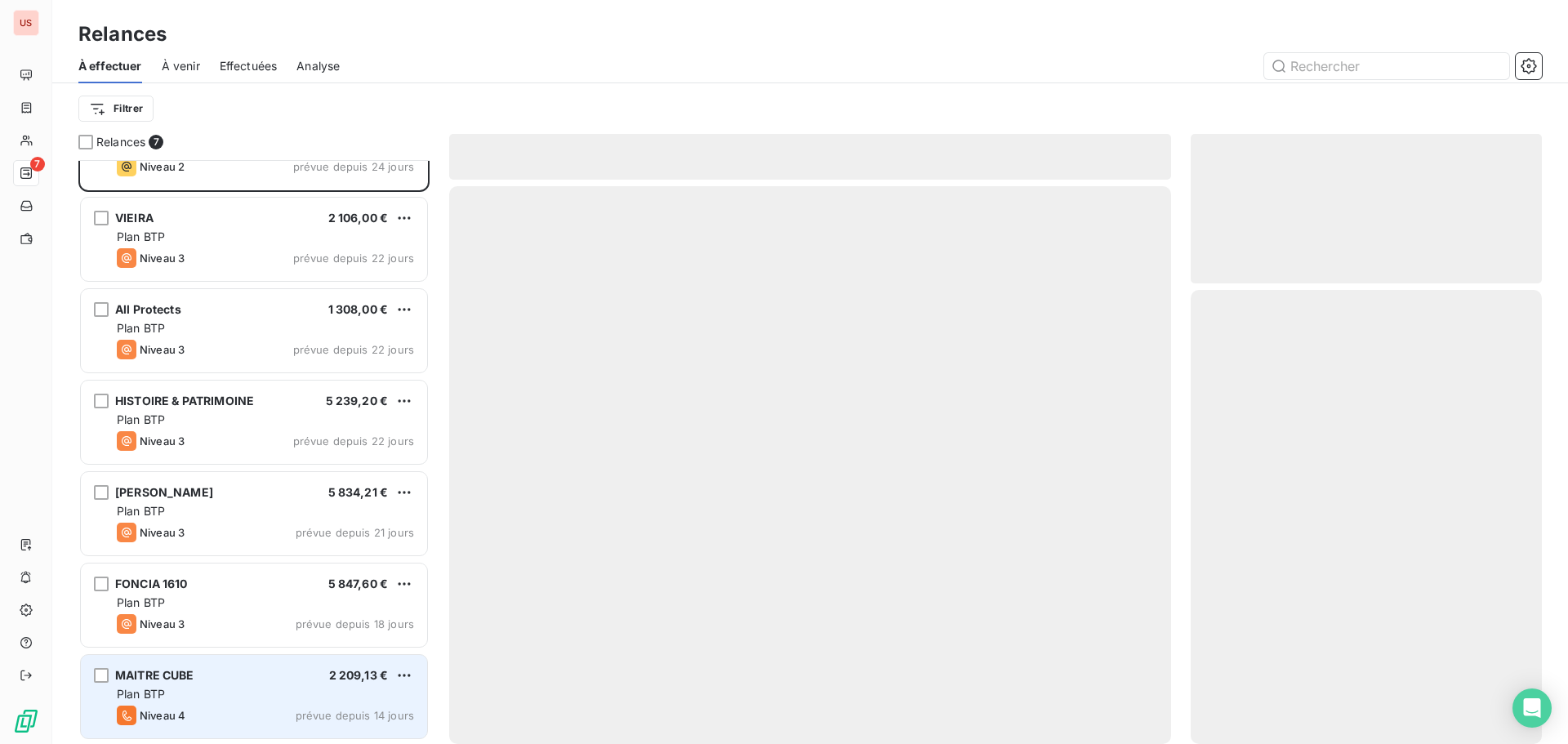
scroll to position [56, 0]
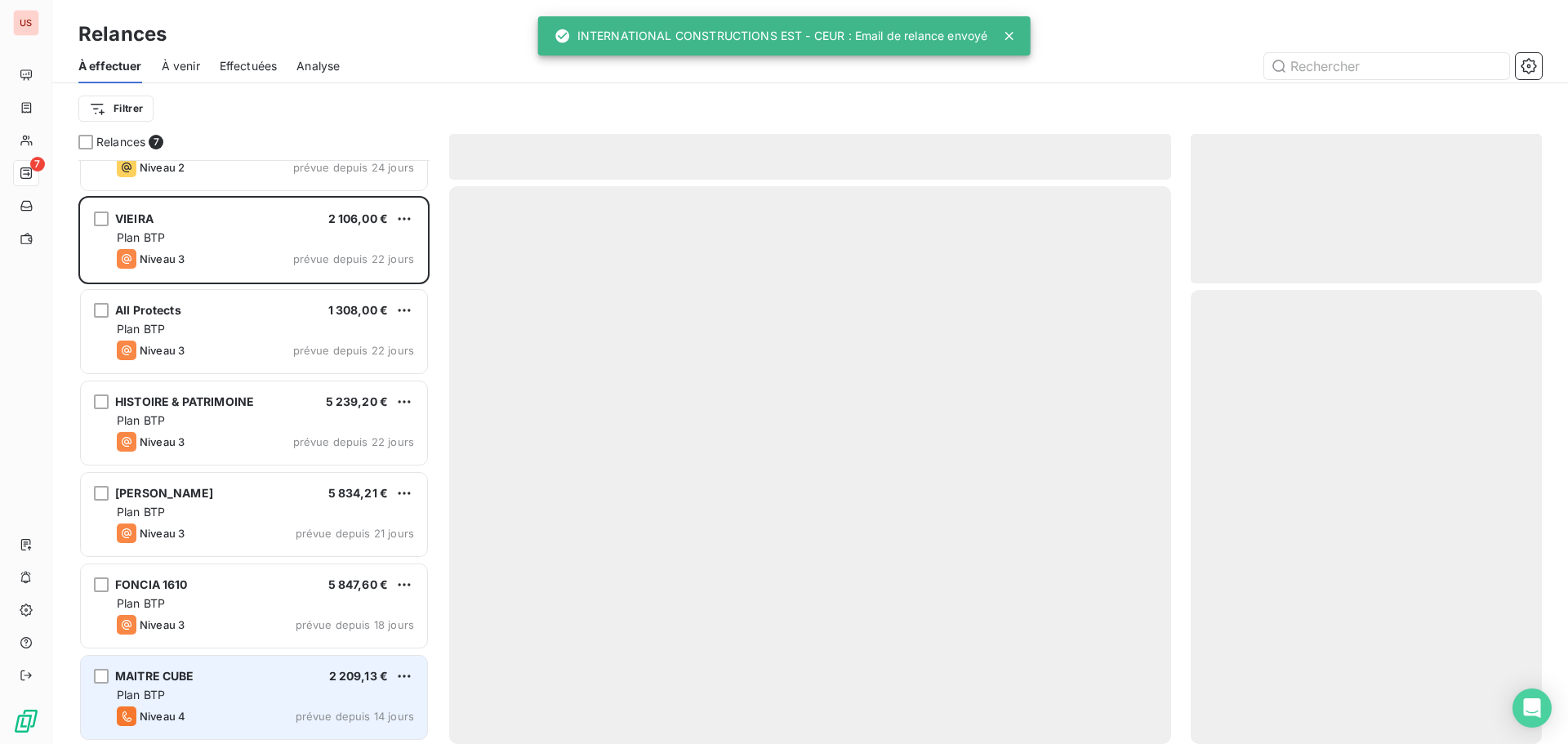
click at [235, 692] on div "Plan BTP" at bounding box center [266, 695] width 297 height 17
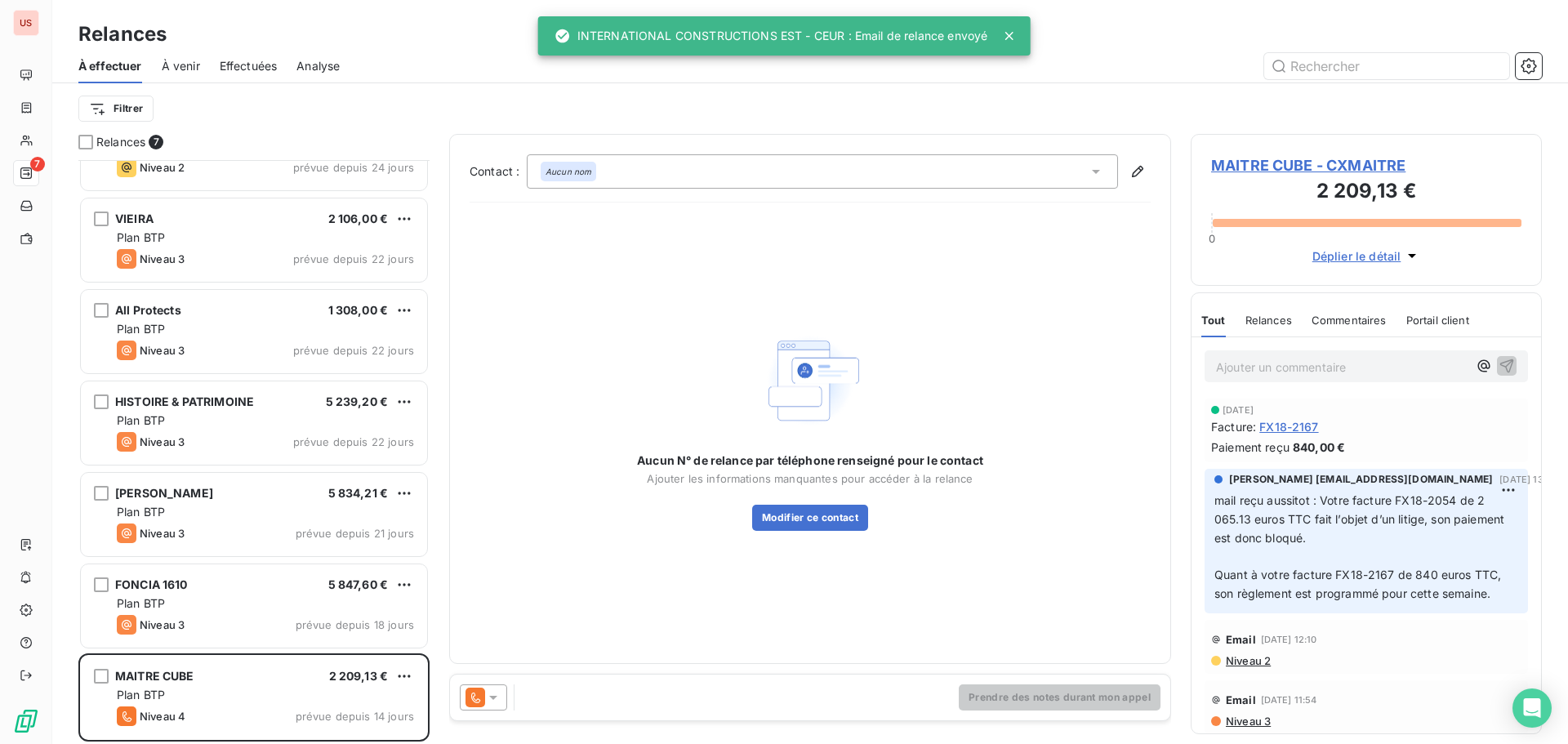
drag, startPoint x: 491, startPoint y: 697, endPoint x: 501, endPoint y: 687, distance: 14.1
click at [494, 697] on icon at bounding box center [493, 698] width 8 height 4
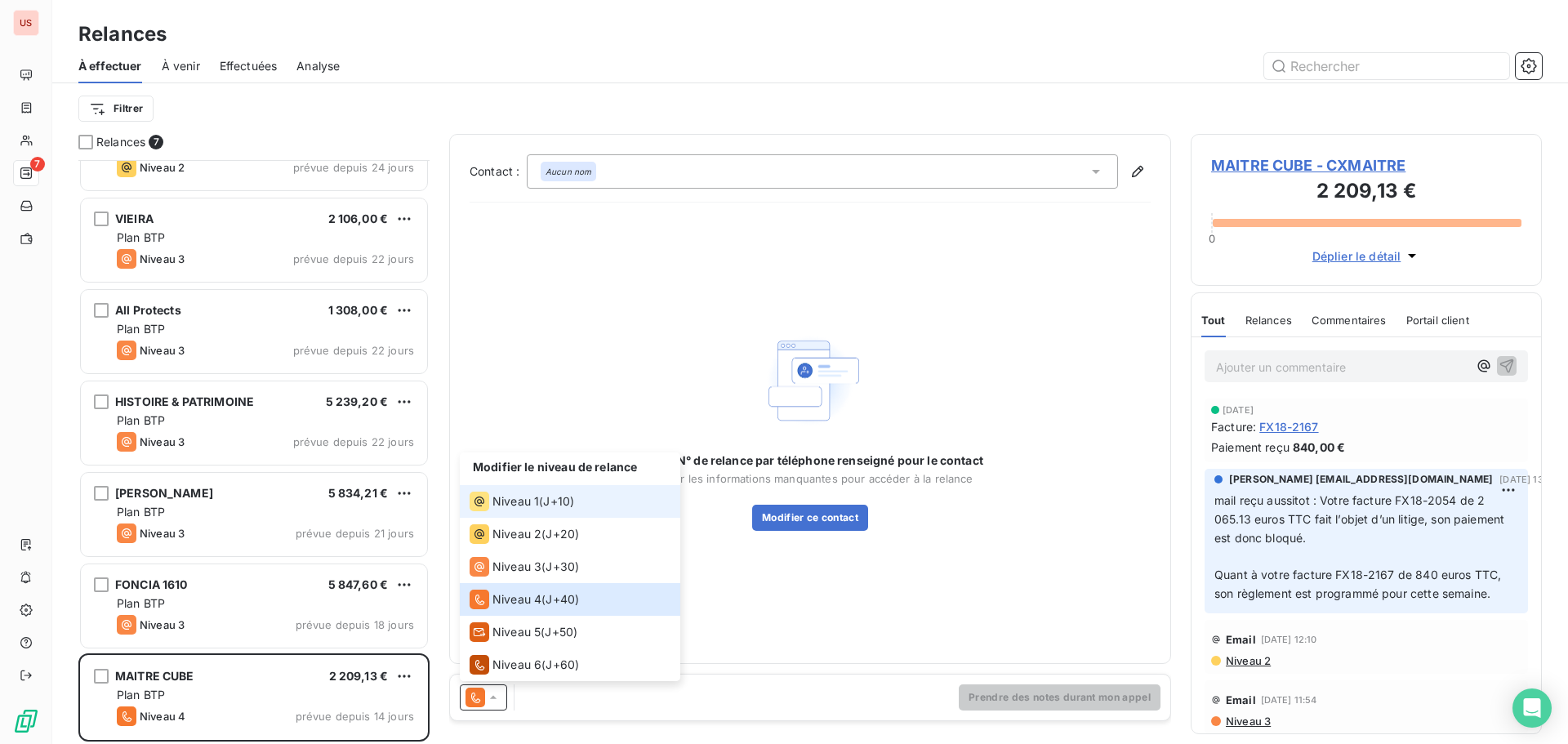
click at [518, 503] on span "Niveau 1" at bounding box center [515, 501] width 46 height 17
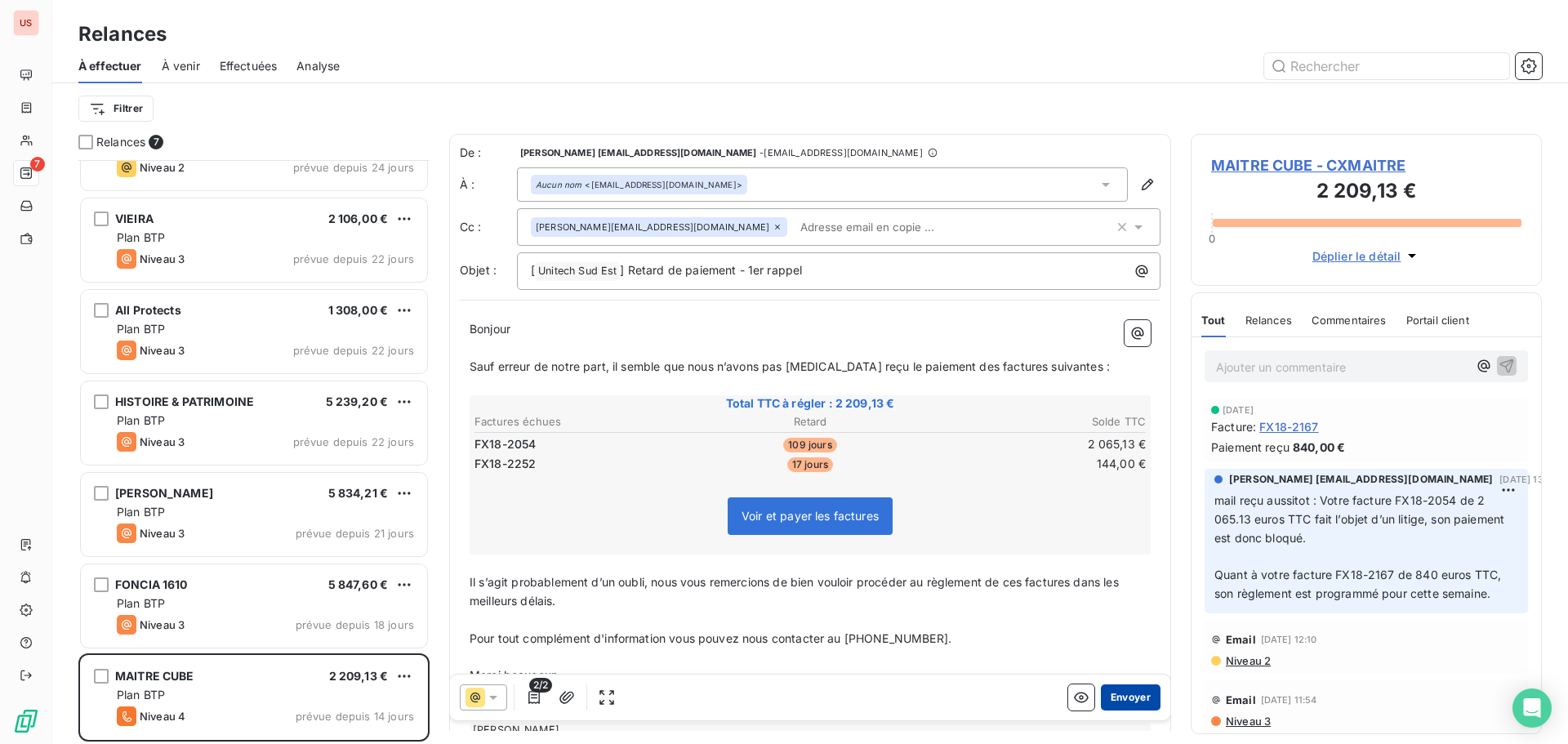
click at [1124, 698] on button "Envoyer" at bounding box center [1130, 697] width 60 height 27
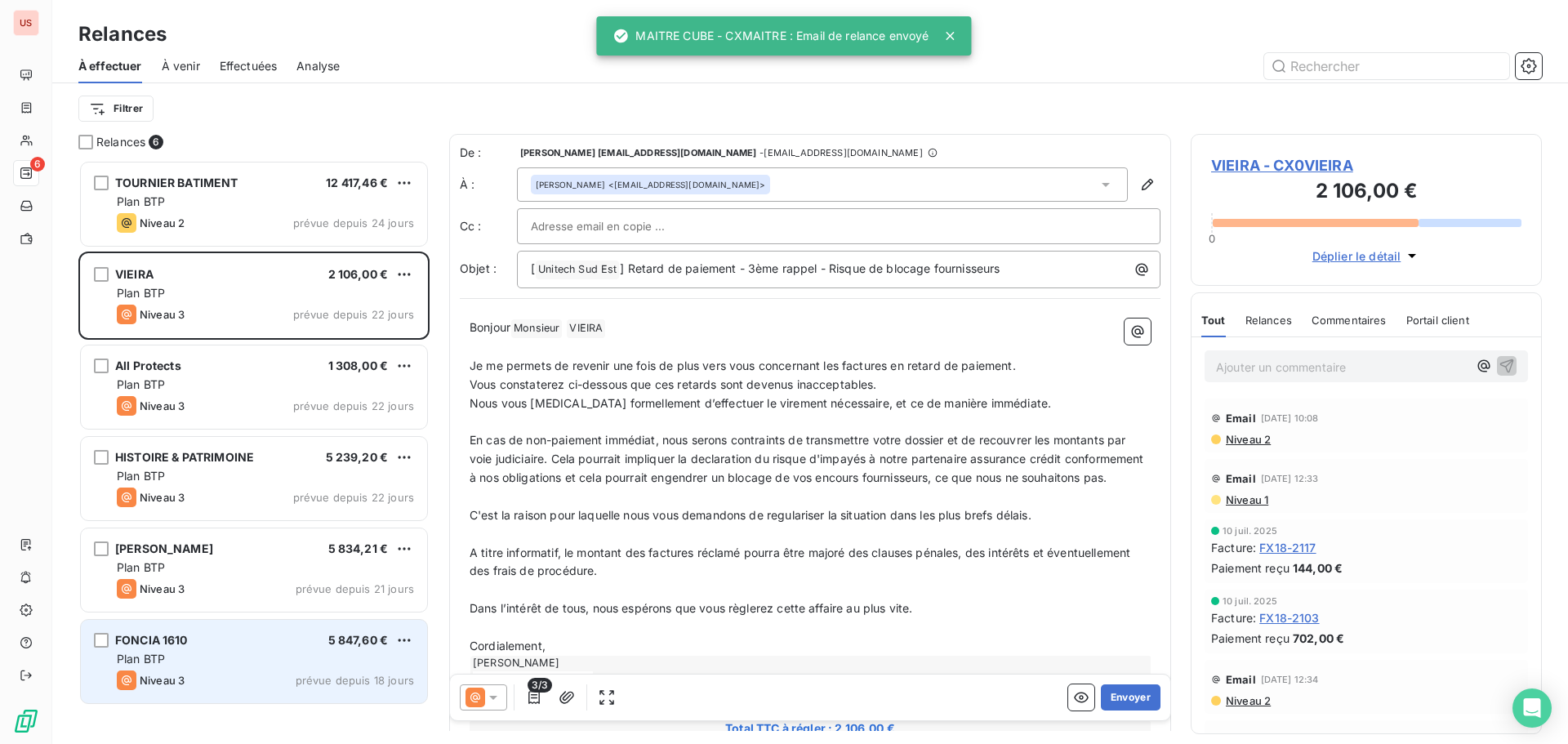
click at [221, 661] on div "Plan BTP" at bounding box center [266, 658] width 297 height 17
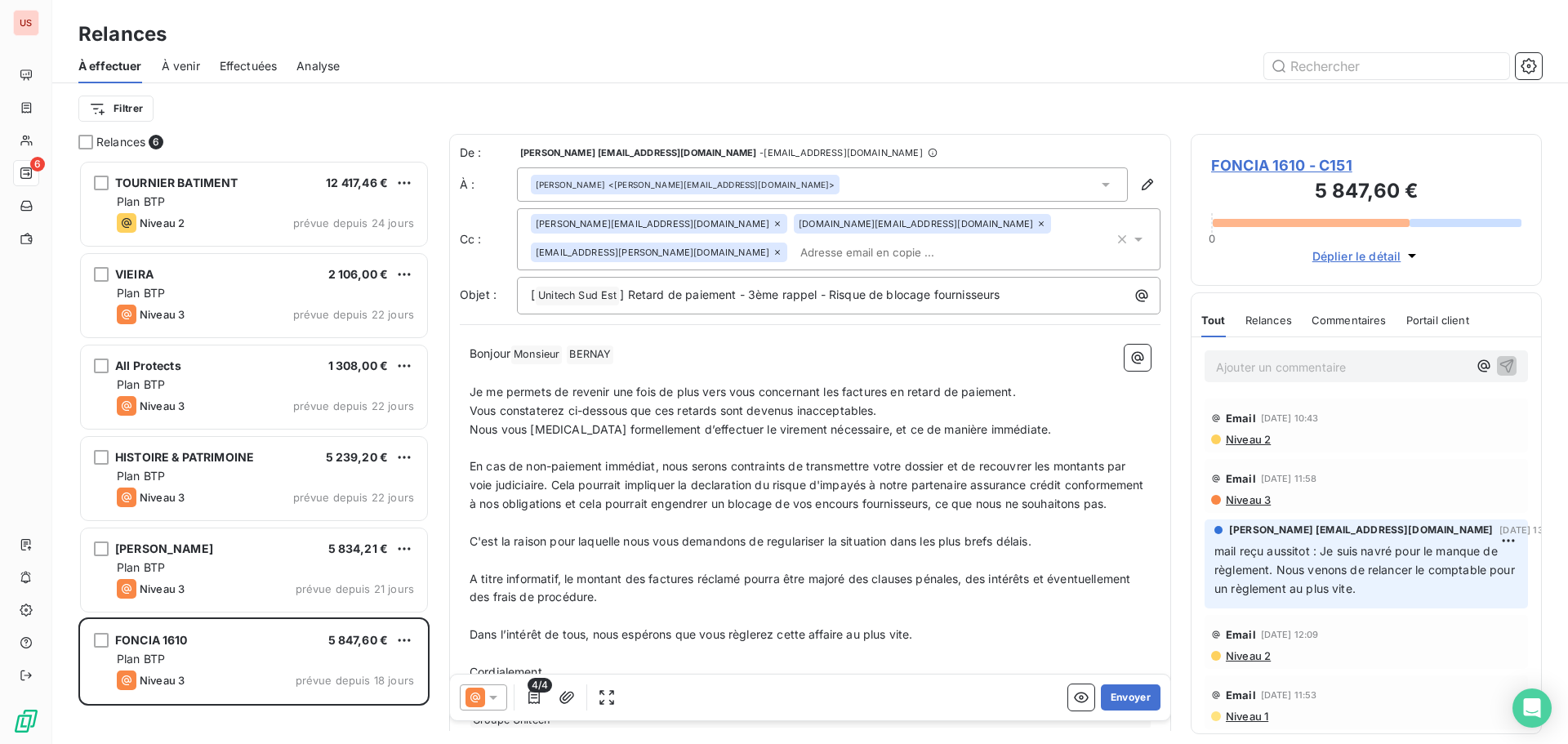
click at [1233, 436] on span "Niveau 2" at bounding box center [1246, 439] width 46 height 13
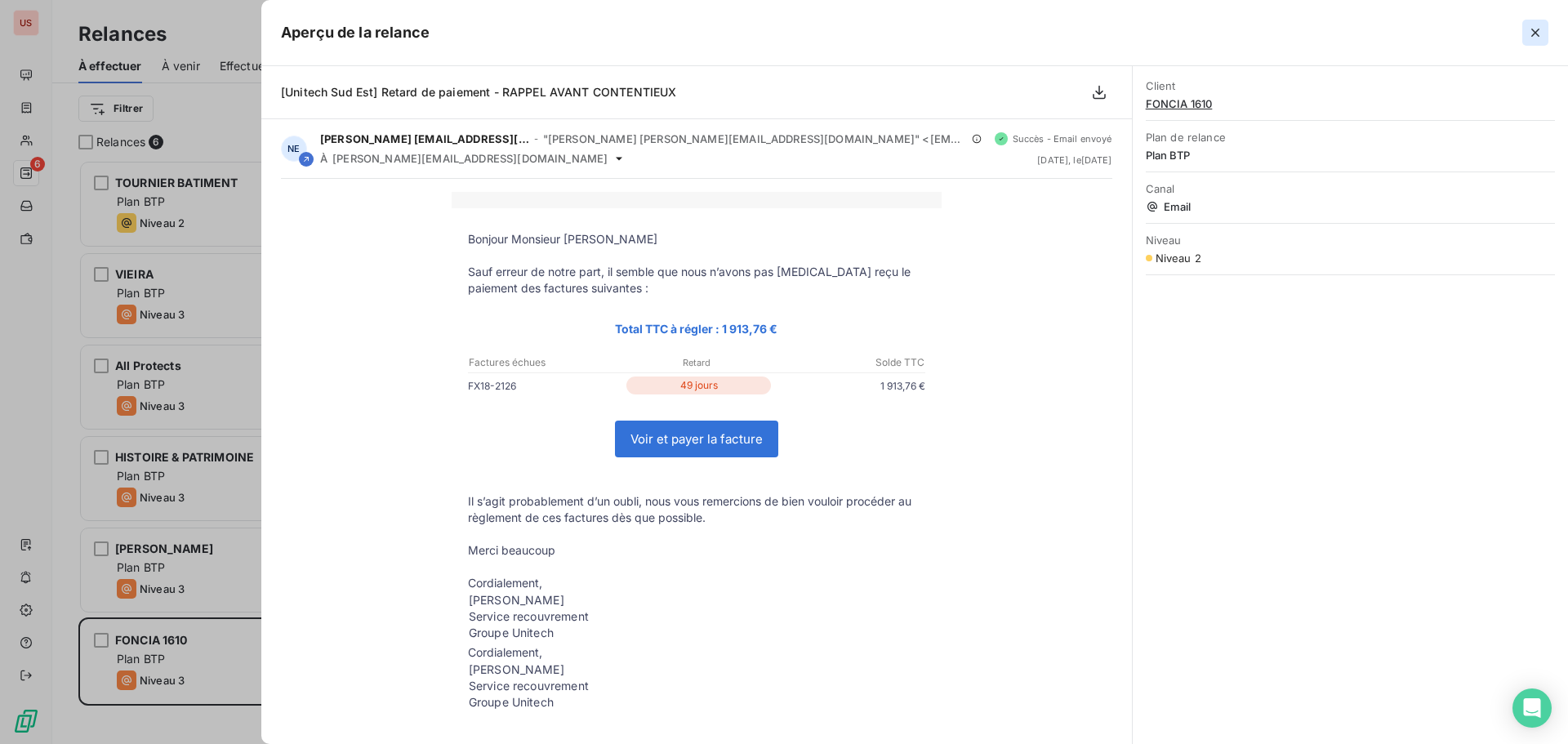
click at [1534, 24] on button "button" at bounding box center [1535, 32] width 27 height 27
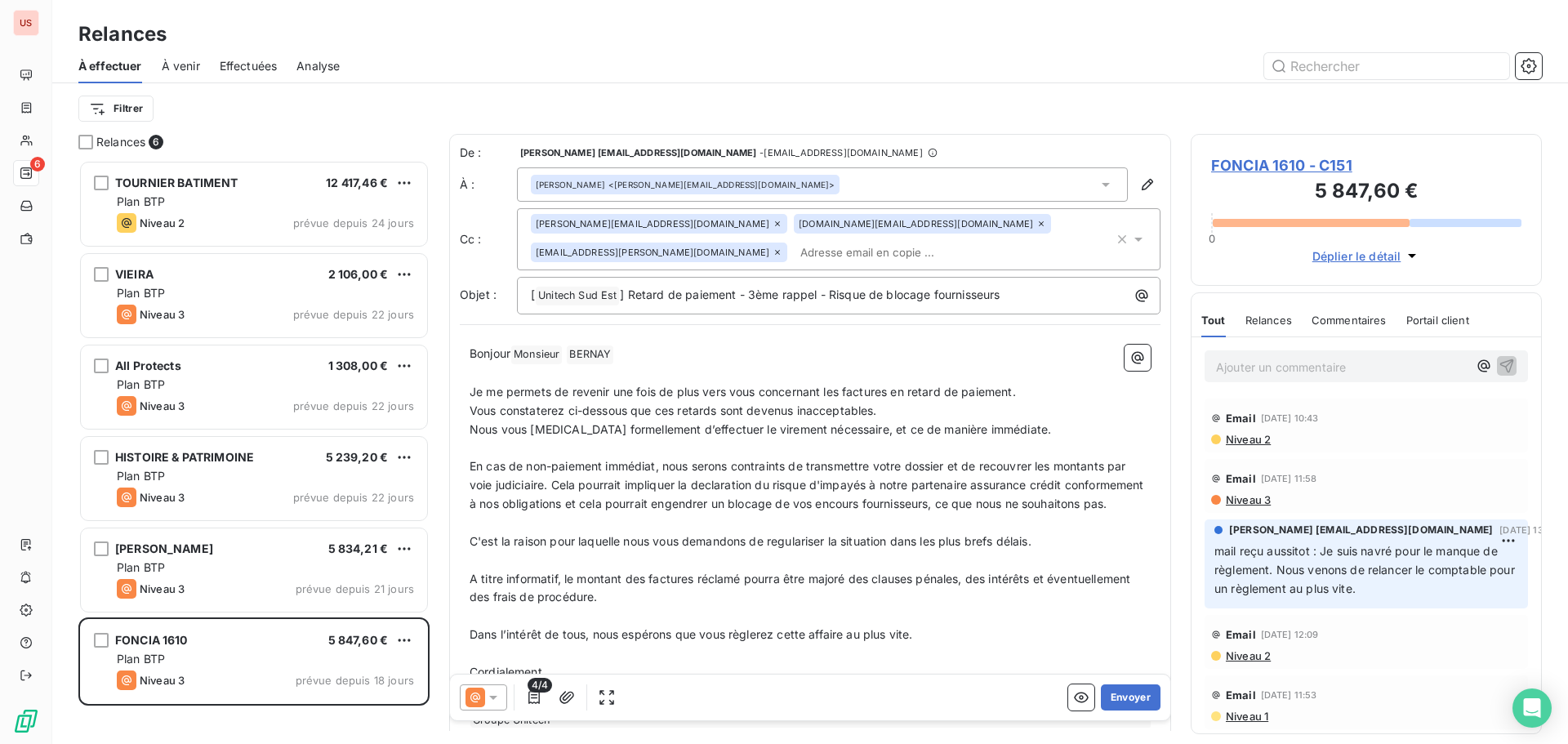
click at [499, 691] on icon at bounding box center [493, 697] width 17 height 17
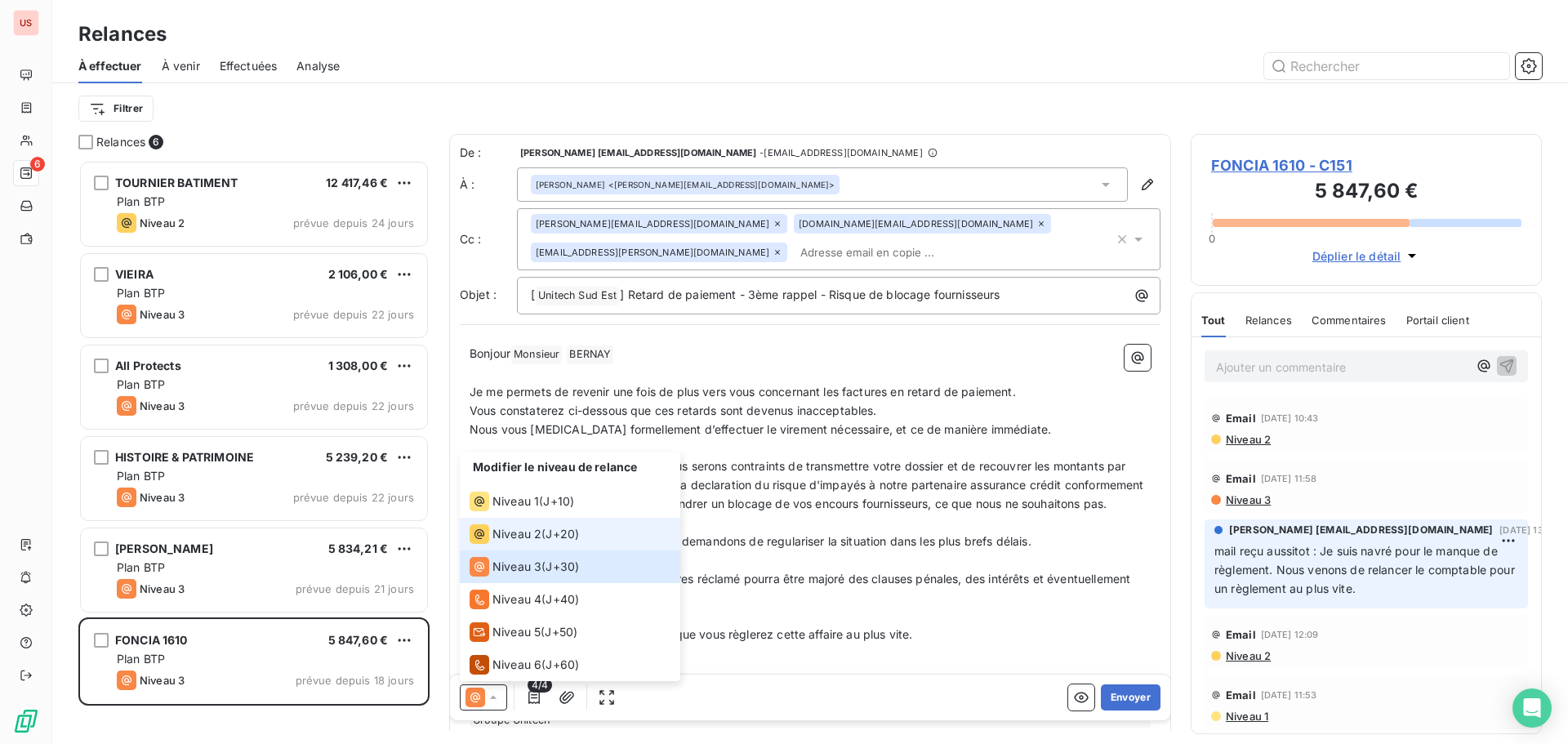
click at [503, 539] on span "Niveau 2" at bounding box center [517, 533] width 49 height 17
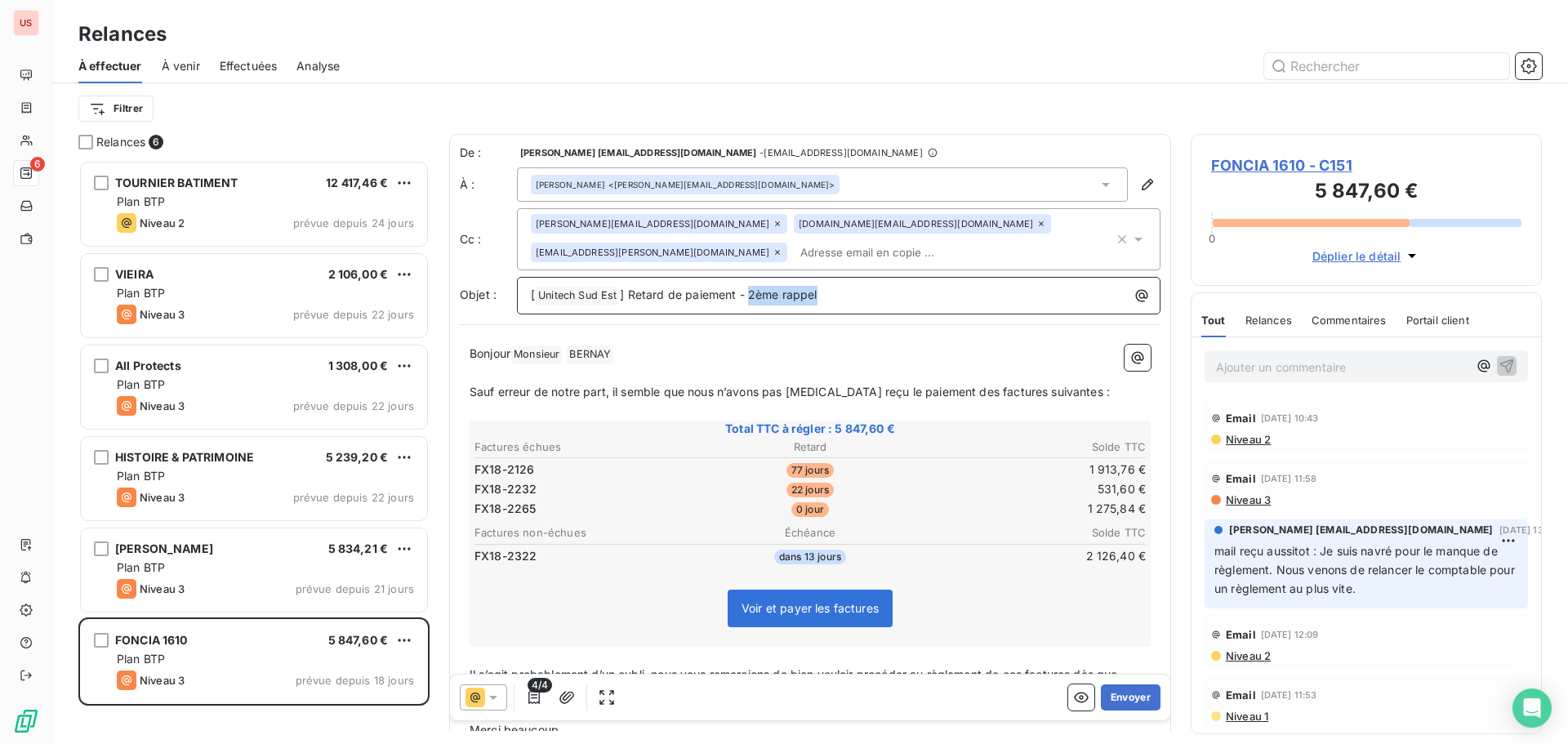
drag, startPoint x: 749, startPoint y: 298, endPoint x: 888, endPoint y: 294, distance: 139.1
click at [888, 294] on p "[ Unitech Sud Est ﻿ ] Retard de paiement - 2ème rappel" at bounding box center [843, 295] width 624 height 20
click at [629, 184] on div "[PERSON_NAME] <[PERSON_NAME][EMAIL_ADDRESS][DOMAIN_NAME]>" at bounding box center [685, 185] width 299 height 12
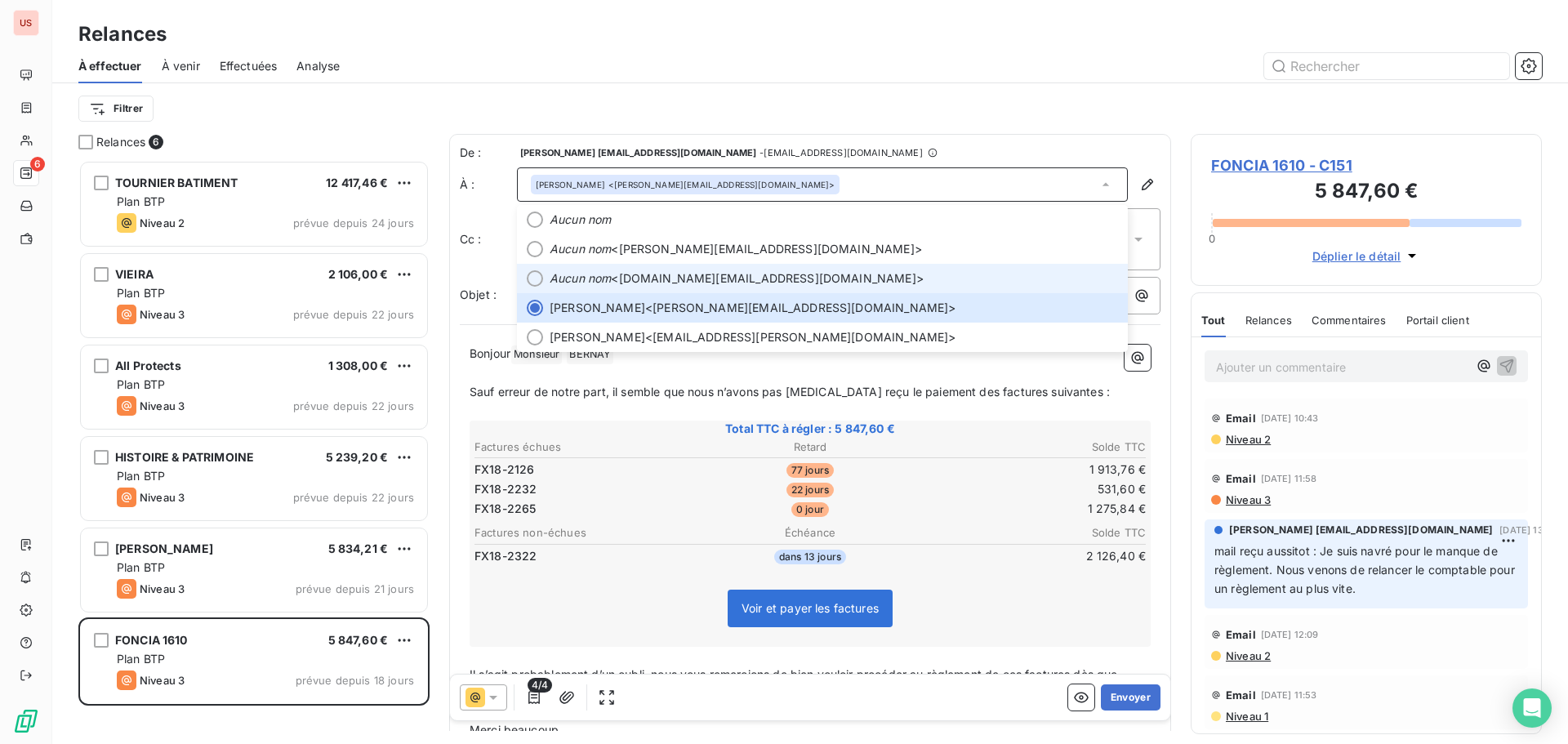
click at [605, 281] on em "Aucun nom" at bounding box center [580, 279] width 61 height 17
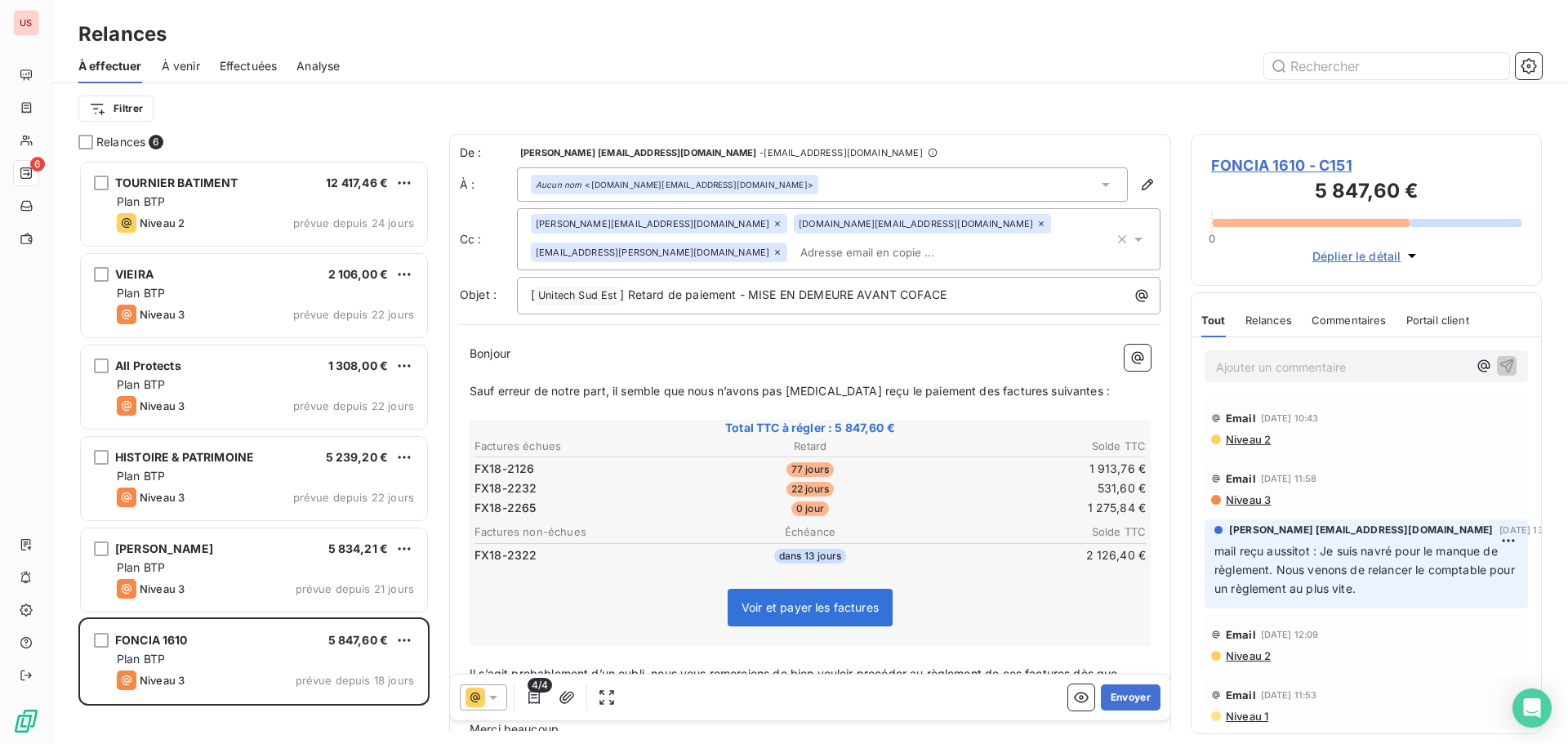
click at [773, 224] on icon at bounding box center [778, 223] width 10 height 10
click at [883, 137] on div "De : [PERSON_NAME] [EMAIL_ADDRESS][DOMAIN_NAME] - [EMAIL_ADDRESS][DOMAIN_NAME] …" at bounding box center [809, 521] width 721 height 774
click at [533, 699] on icon "button" at bounding box center [533, 697] width 17 height 17
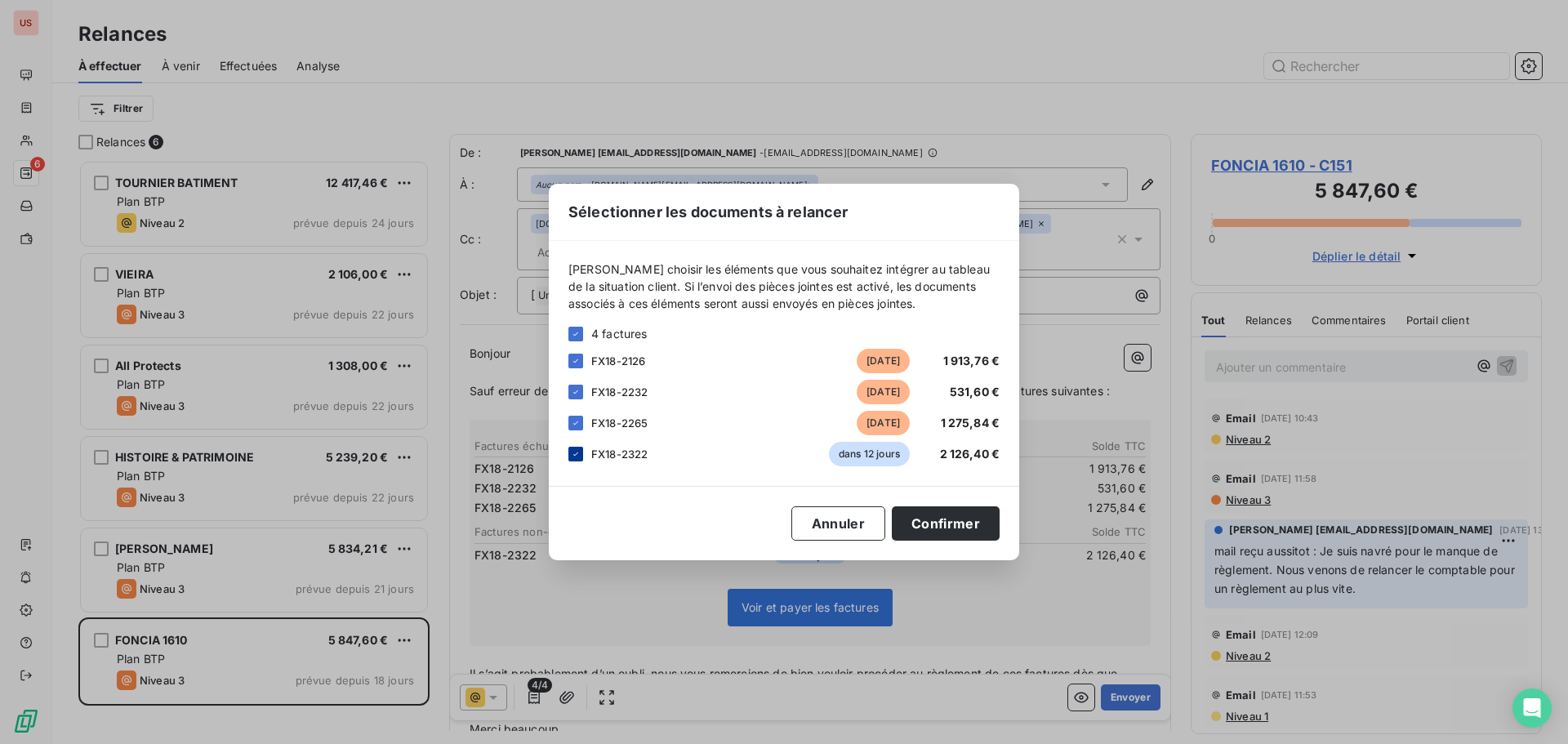
click at [577, 451] on icon at bounding box center [576, 454] width 10 height 10
click at [967, 529] on button "Confirmer" at bounding box center [945, 523] width 107 height 34
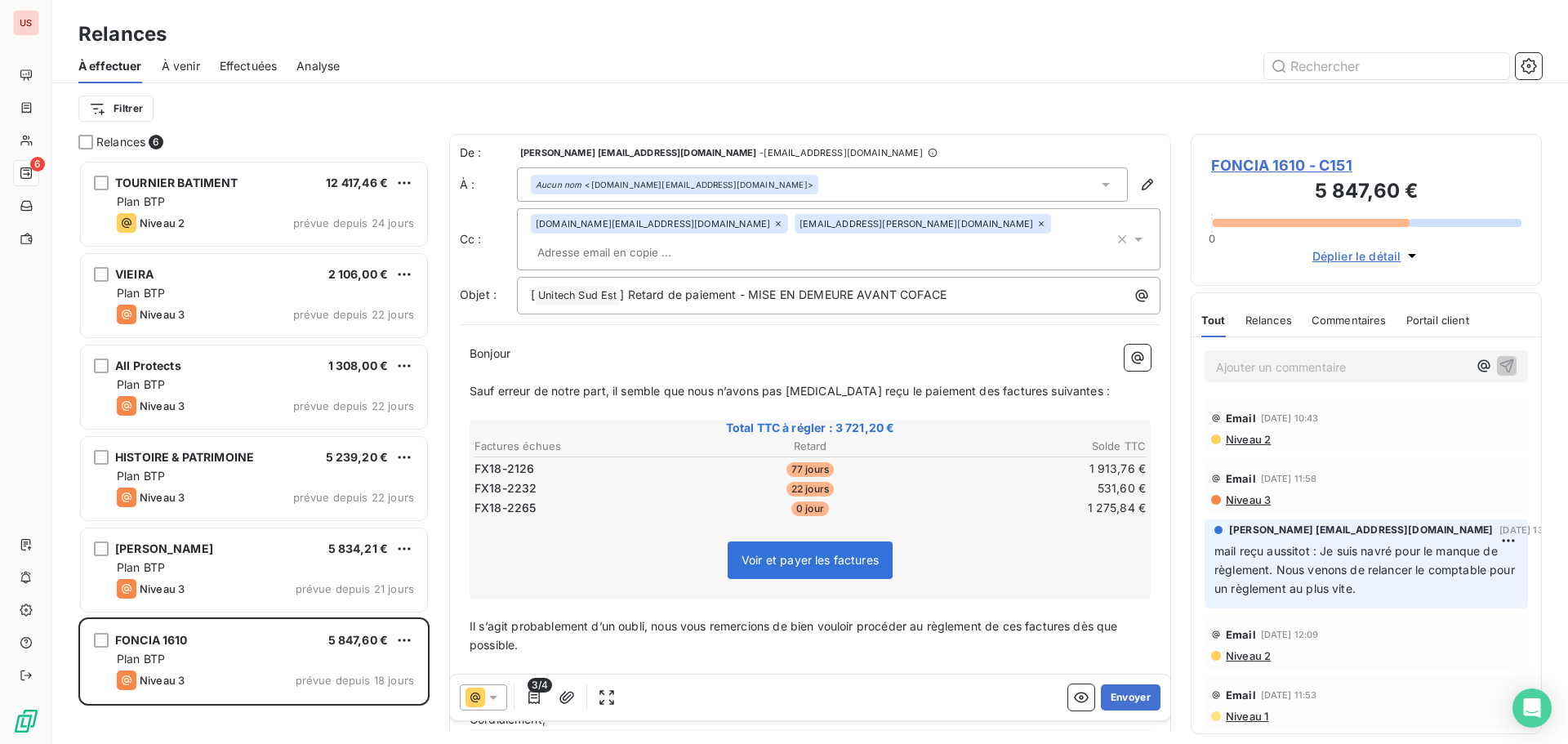
drag, startPoint x: 842, startPoint y: 229, endPoint x: 855, endPoint y: 204, distance: 28.2
click at [720, 240] on input "text" at bounding box center [625, 252] width 189 height 25
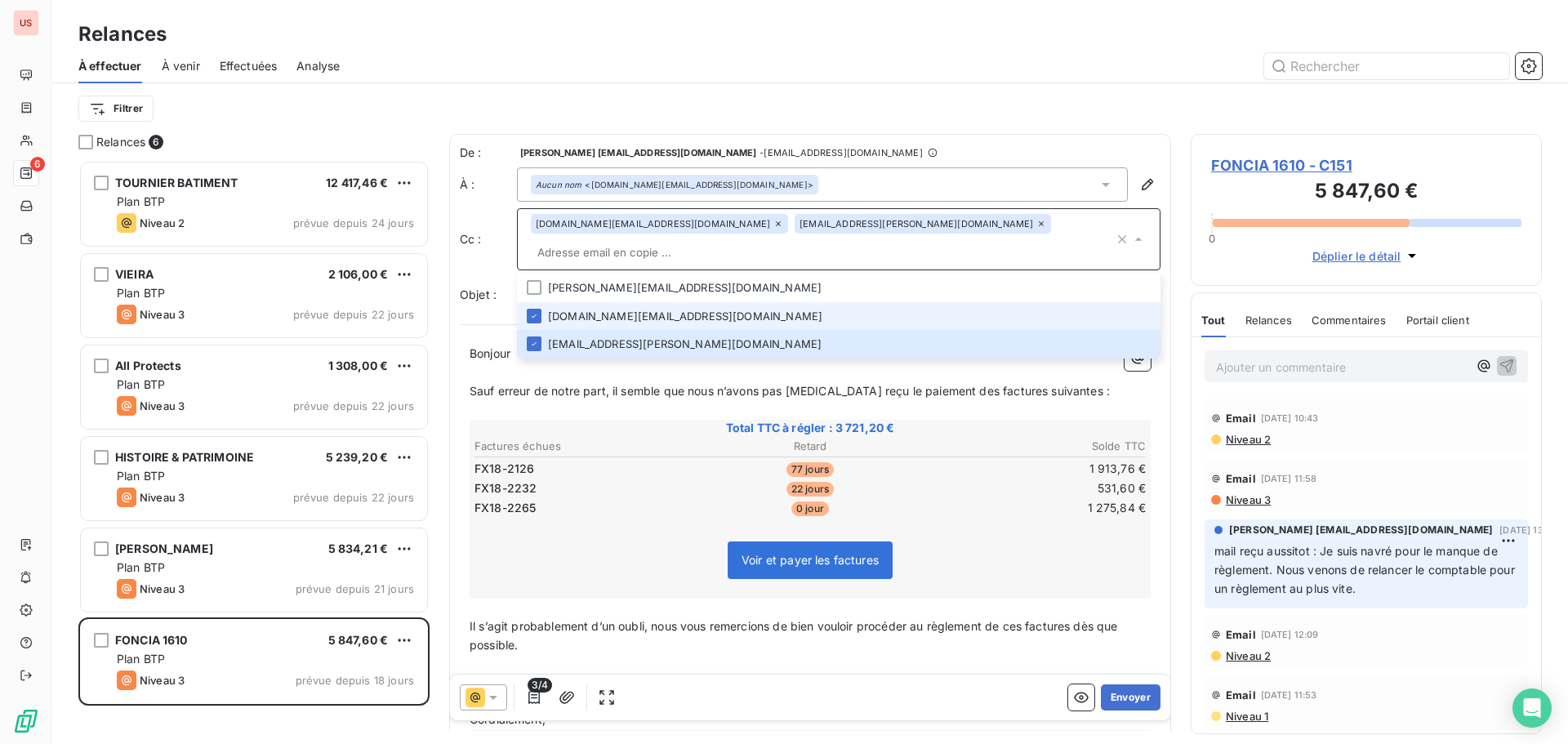
paste input "[PERSON_NAME][EMAIL_ADDRESS][DOMAIN_NAME]"
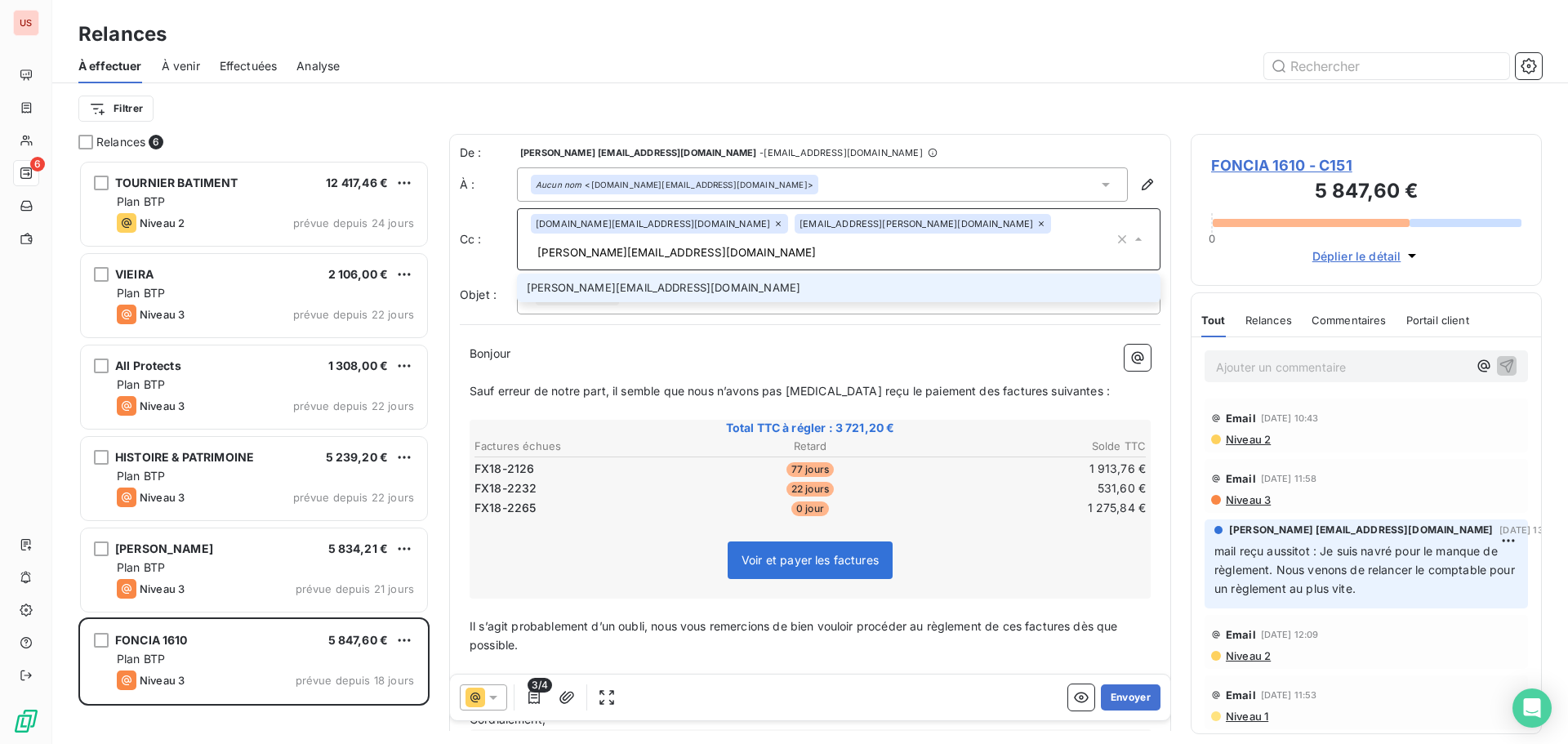
type input "[PERSON_NAME][EMAIL_ADDRESS][DOMAIN_NAME]"
drag, startPoint x: 676, startPoint y: 266, endPoint x: 732, endPoint y: 251, distance: 58.0
click at [676, 274] on li "[PERSON_NAME][EMAIL_ADDRESS][DOMAIN_NAME]" at bounding box center [839, 287] width 644 height 29
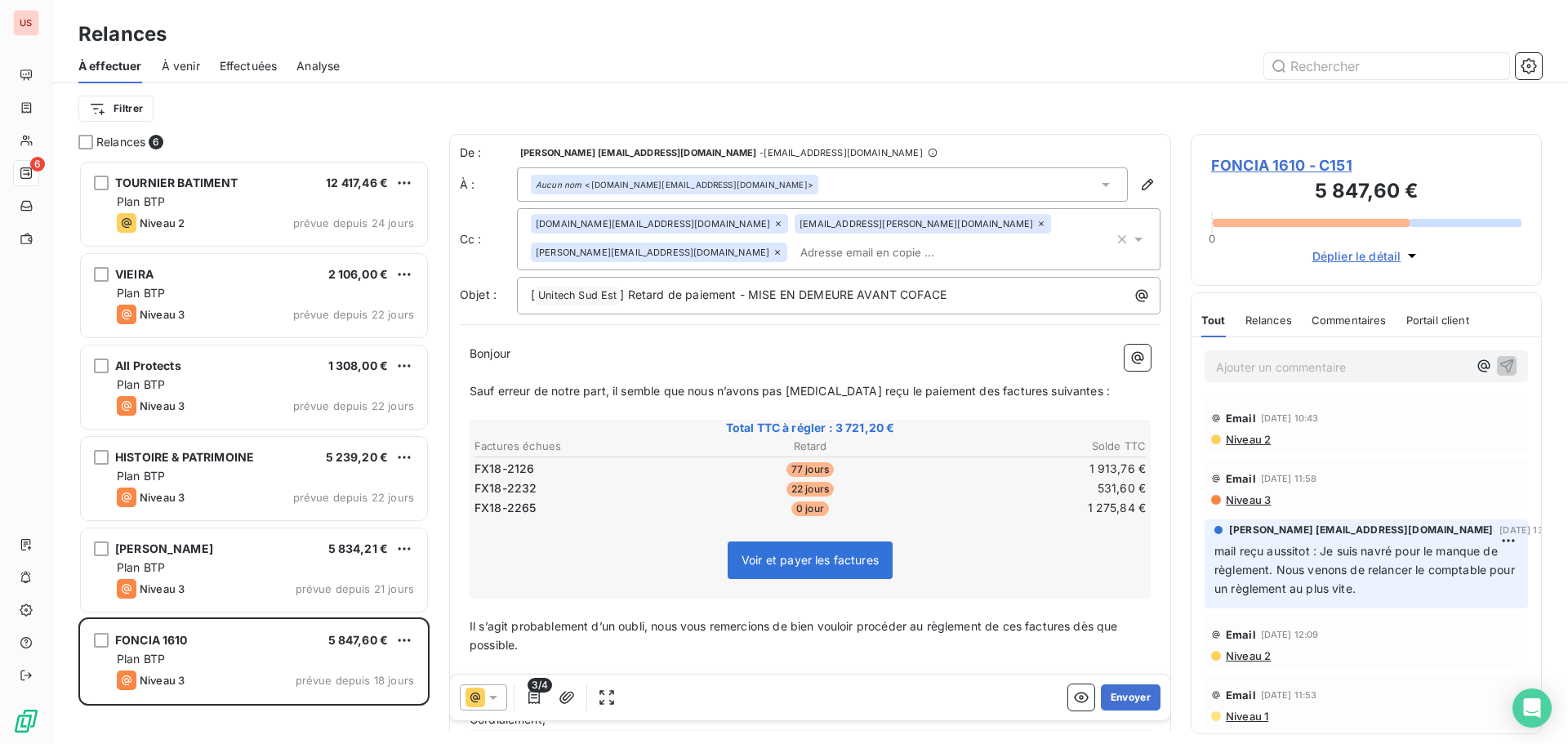
click at [877, 102] on div "Filtrer" at bounding box center [810, 109] width 1463 height 31
click at [797, 366] on p "﻿" at bounding box center [810, 372] width 681 height 19
click at [1109, 696] on button "Envoyer" at bounding box center [1130, 697] width 60 height 27
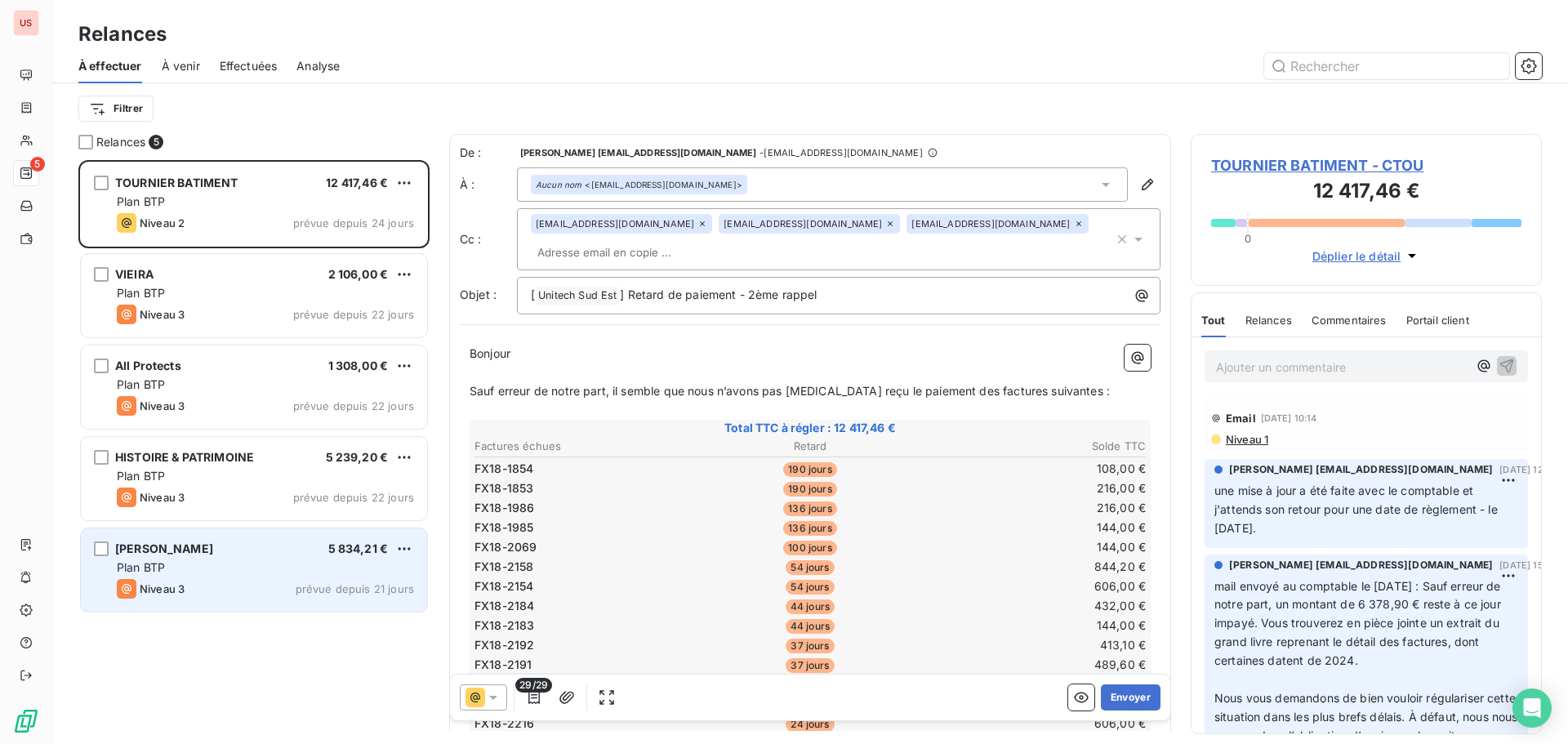
click at [195, 571] on div "Plan BTP" at bounding box center [266, 567] width 297 height 17
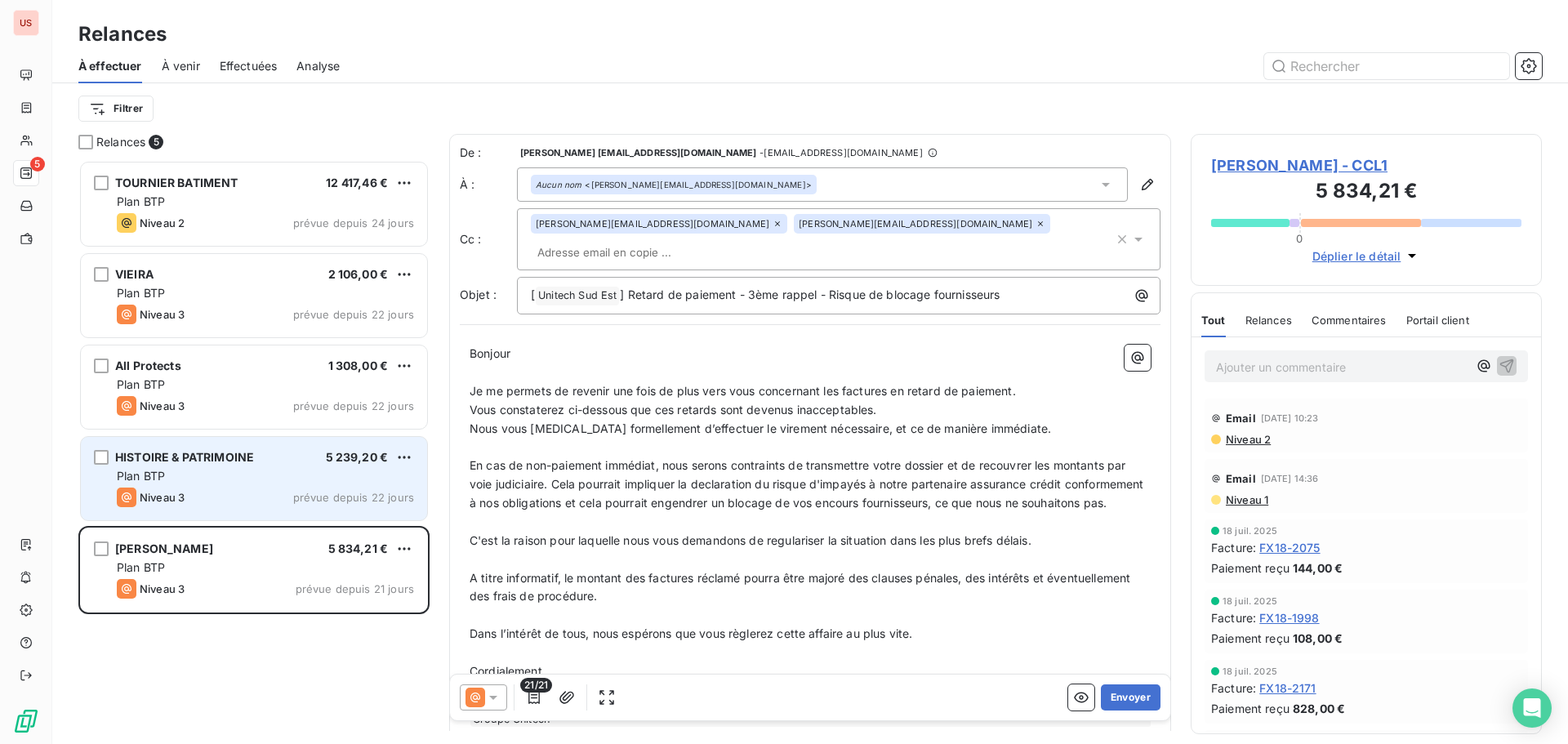
click at [278, 476] on div "Plan BTP" at bounding box center [266, 475] width 297 height 17
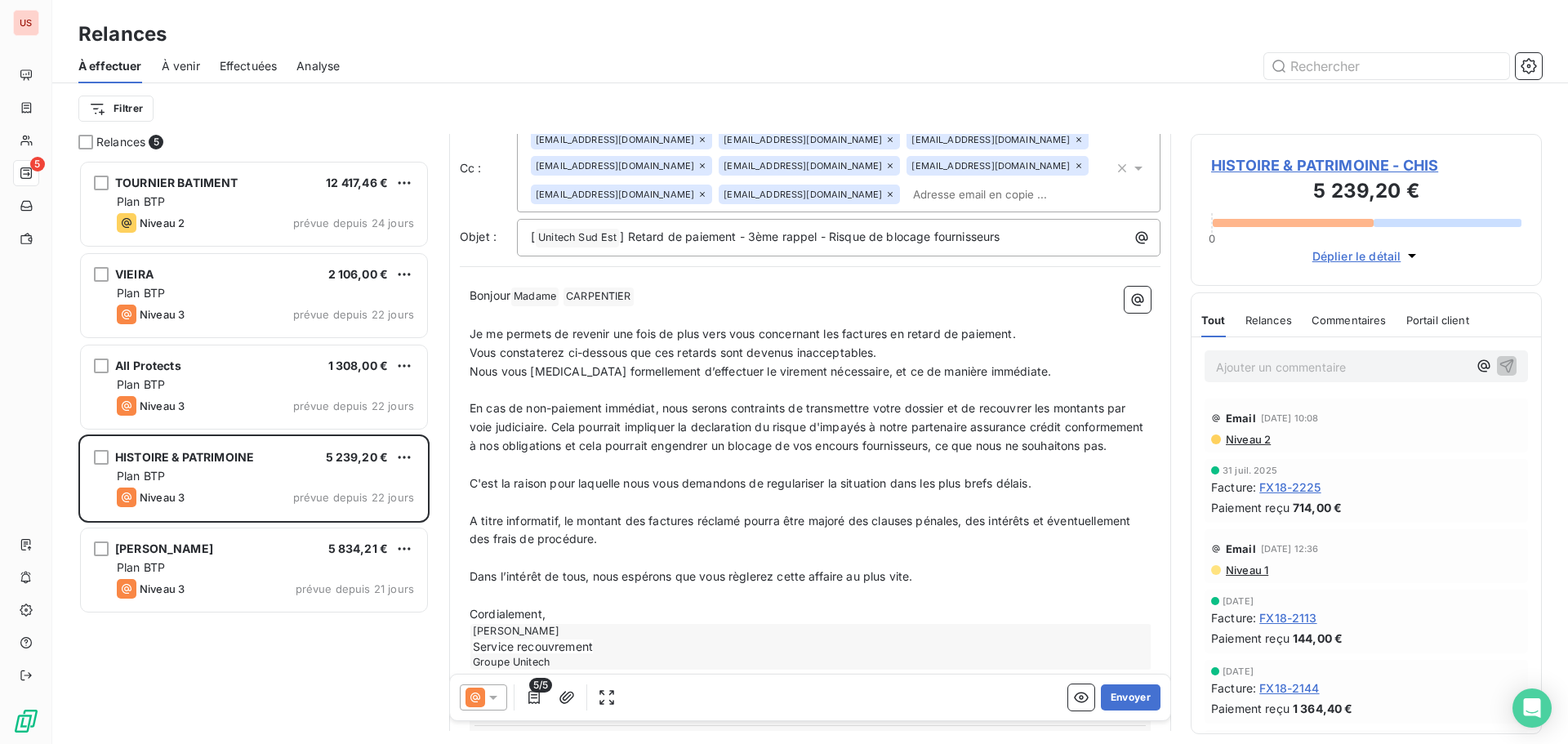
scroll to position [246, 0]
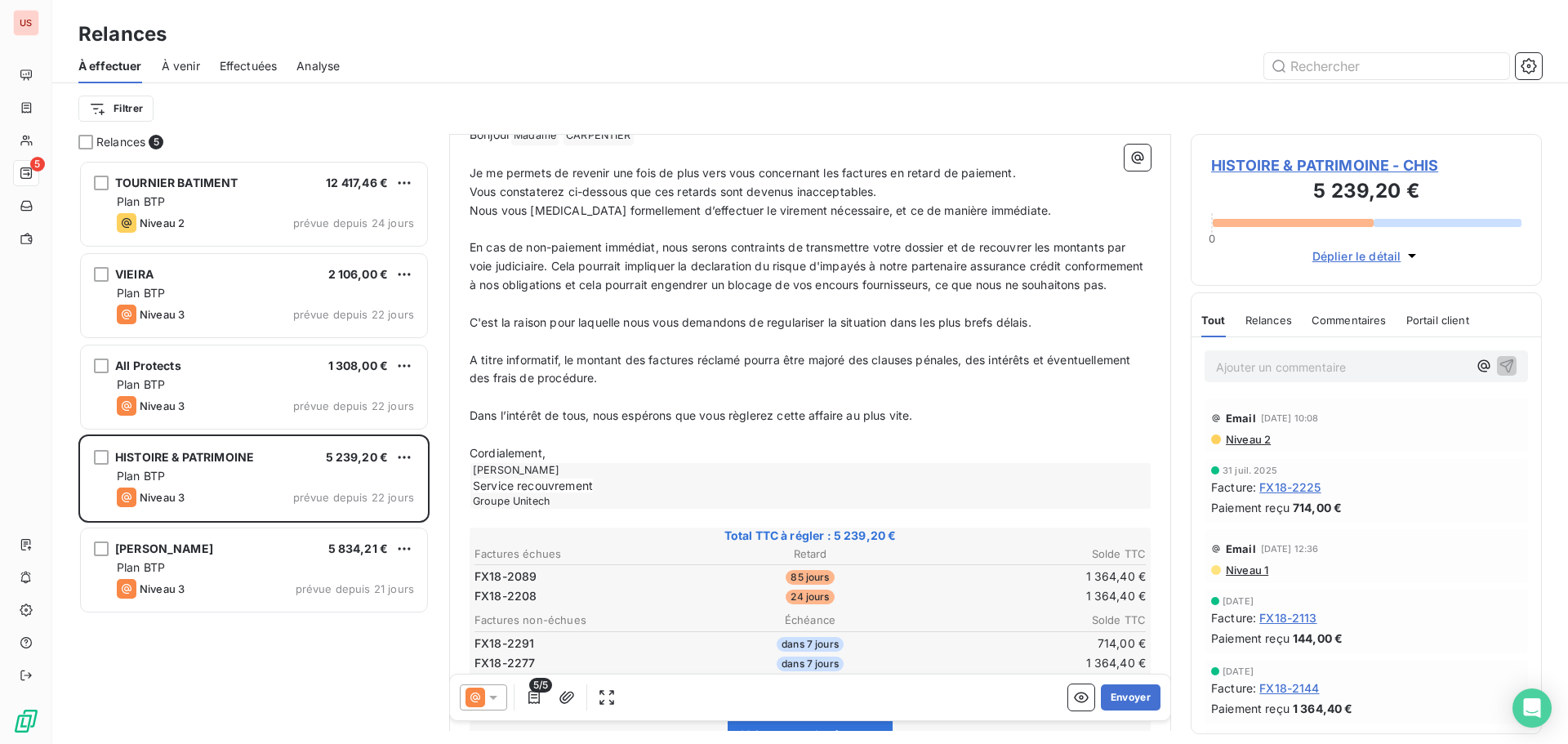
click at [491, 695] on icon at bounding box center [493, 697] width 17 height 17
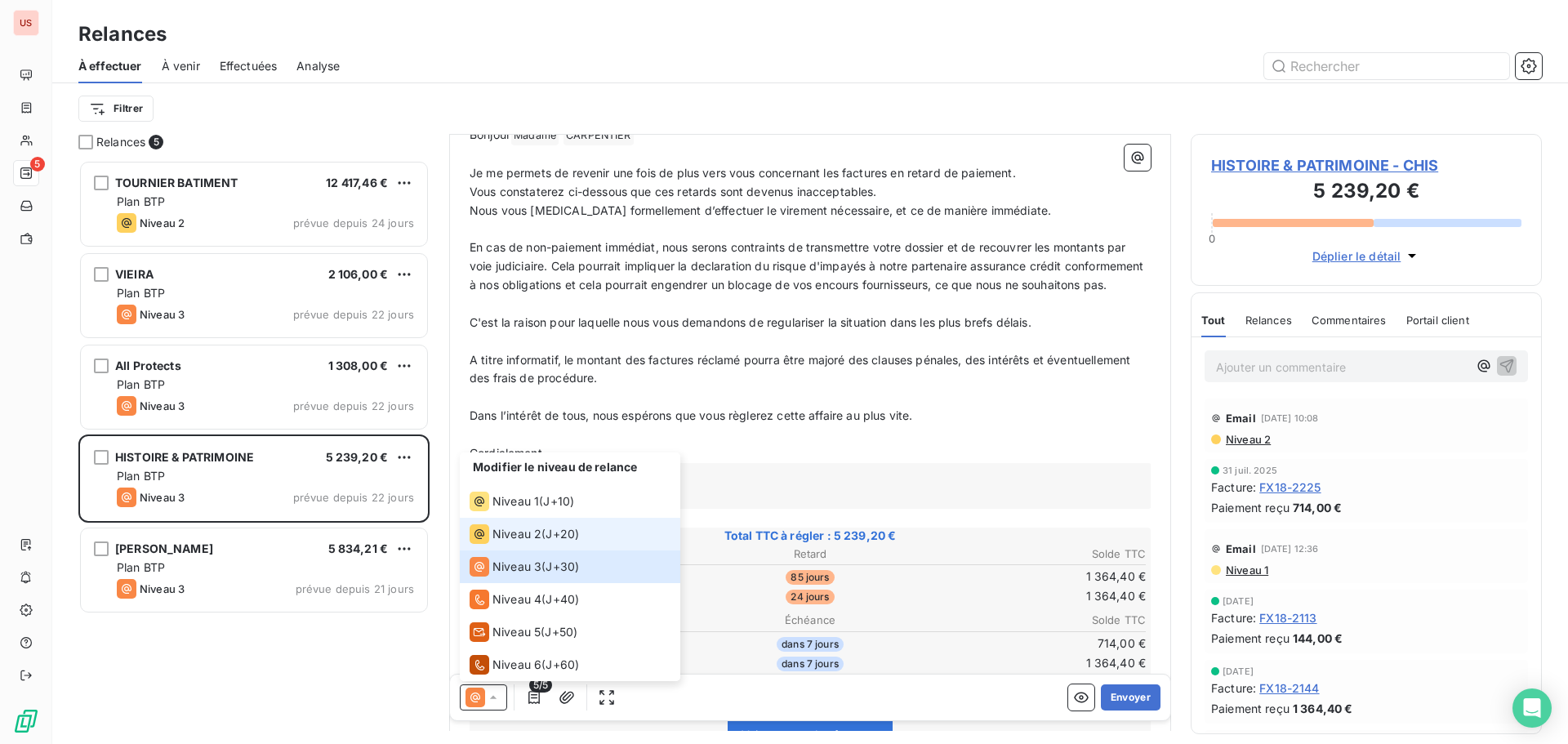
click at [515, 537] on span "Niveau 2" at bounding box center [517, 533] width 49 height 17
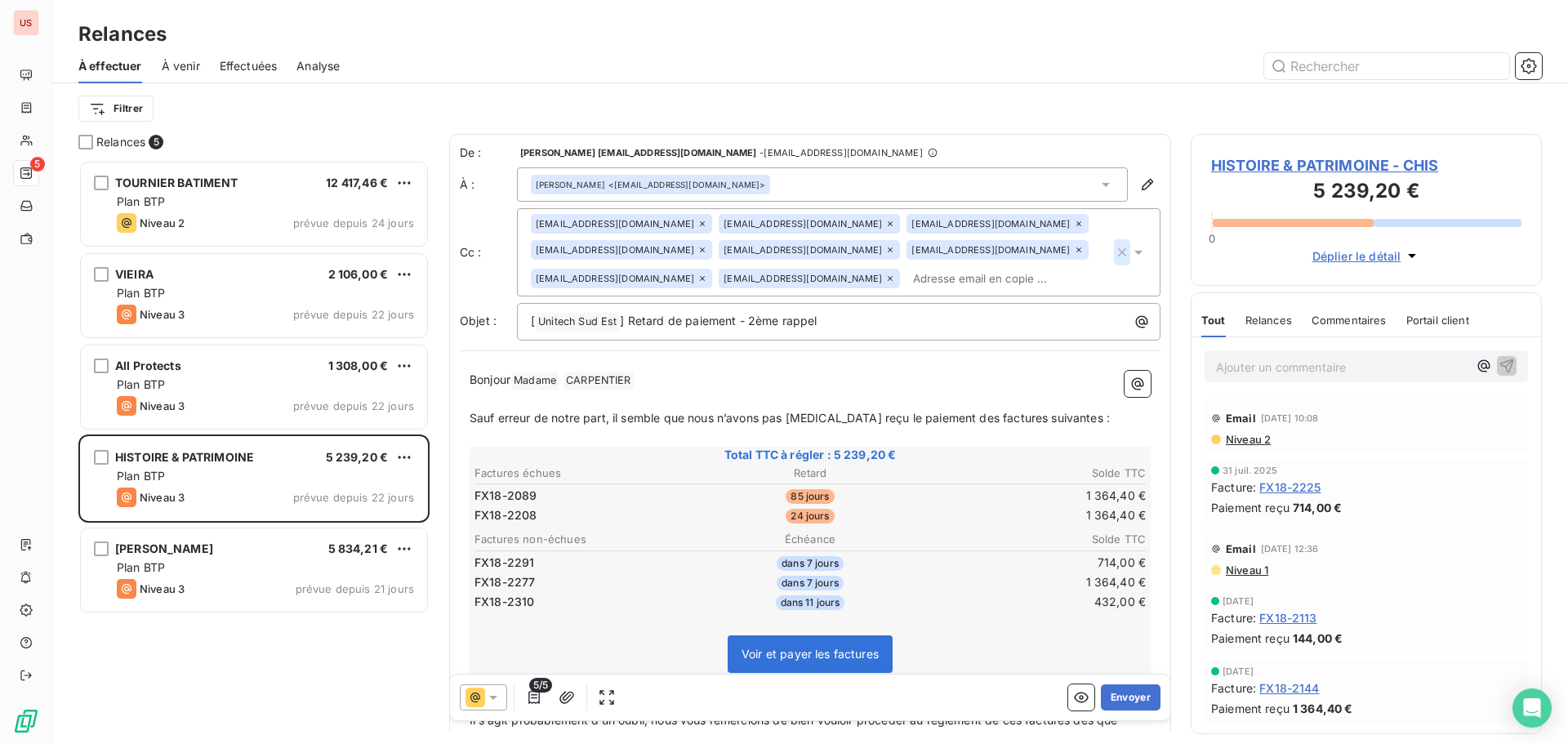
click at [1113, 244] on icon "button" at bounding box center [1121, 252] width 17 height 17
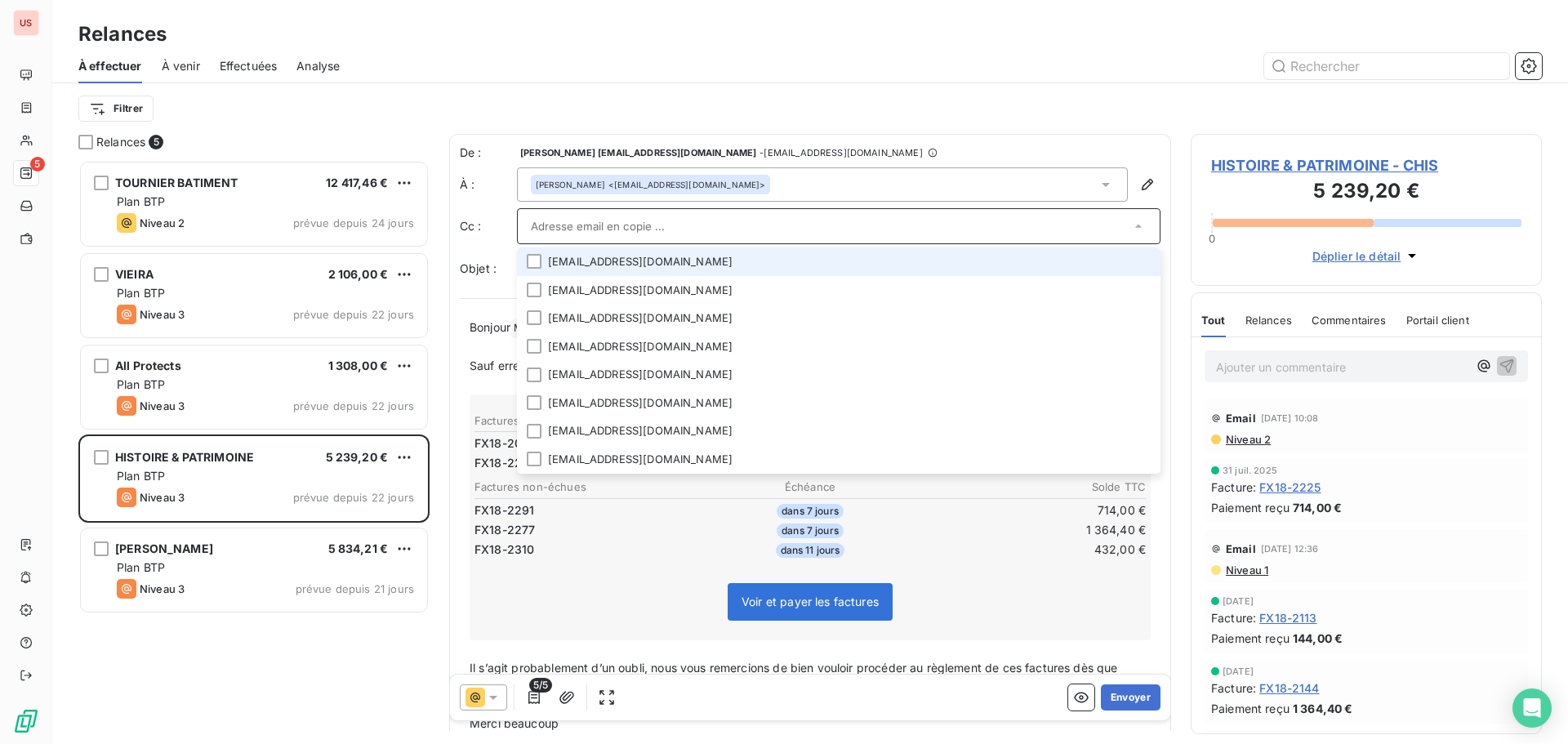
paste input "[EMAIL_ADDRESS][DOMAIN_NAME]"
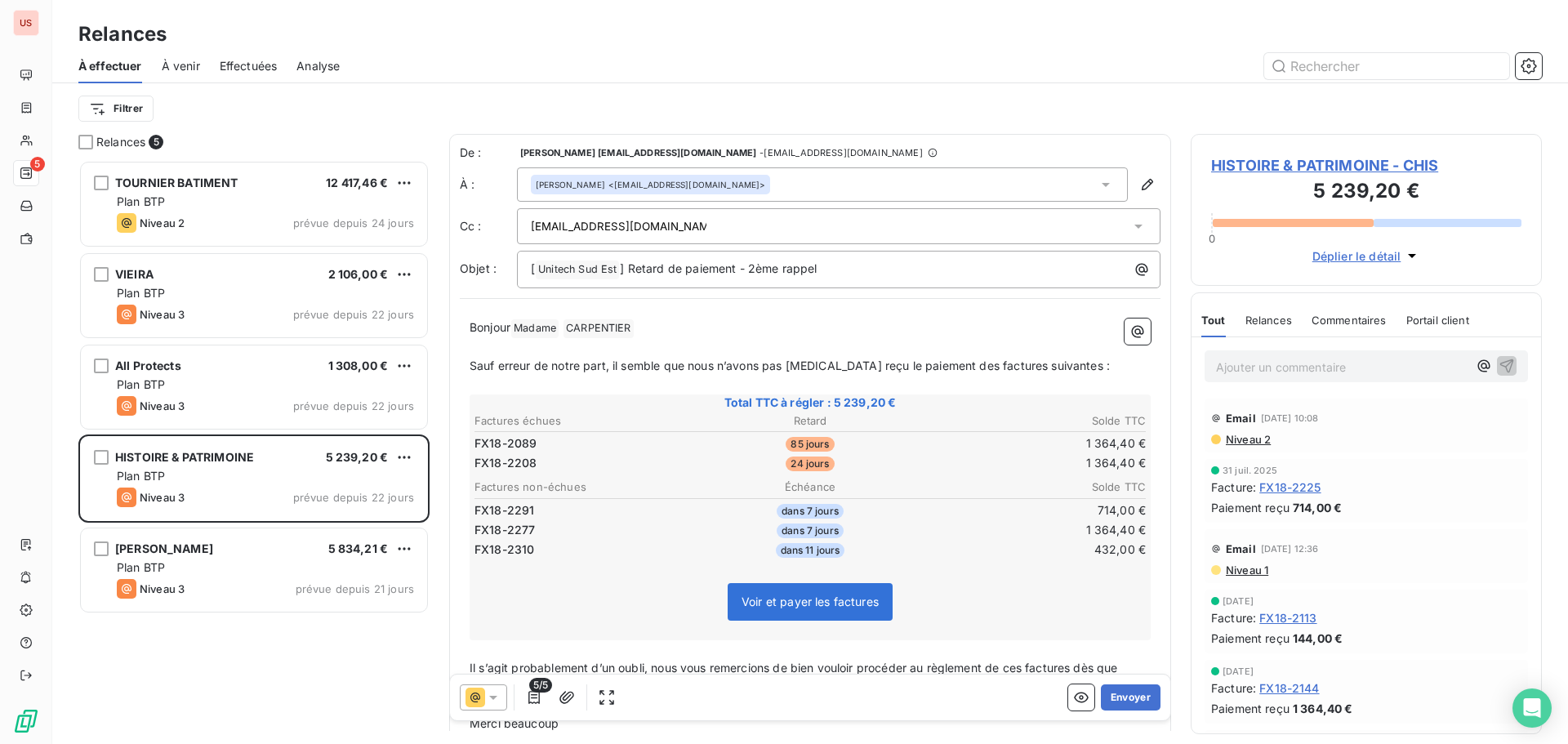
click at [657, 179] on div "[PERSON_NAME] <[EMAIL_ADDRESS][DOMAIN_NAME]>" at bounding box center [650, 185] width 229 height 12
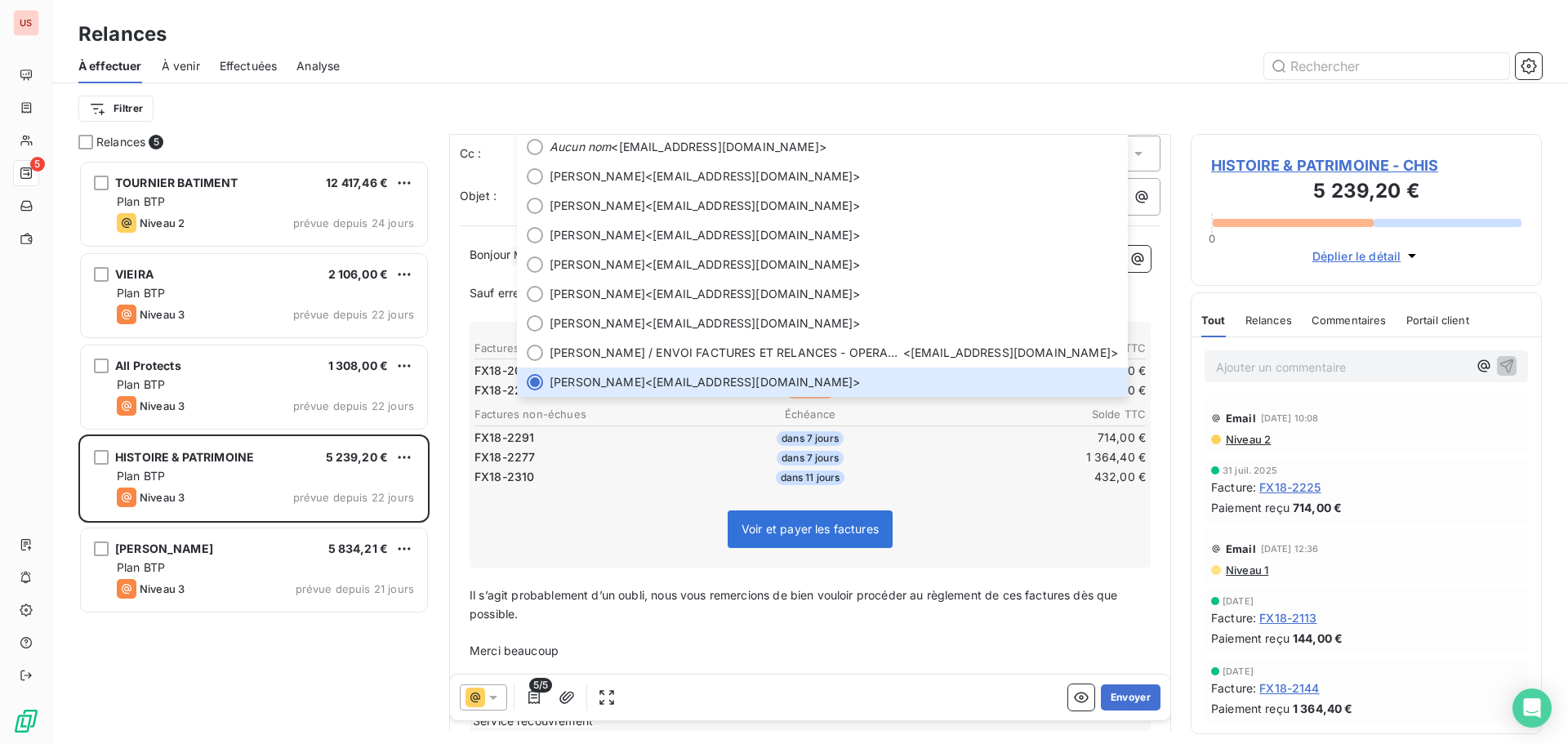
scroll to position [84, 0]
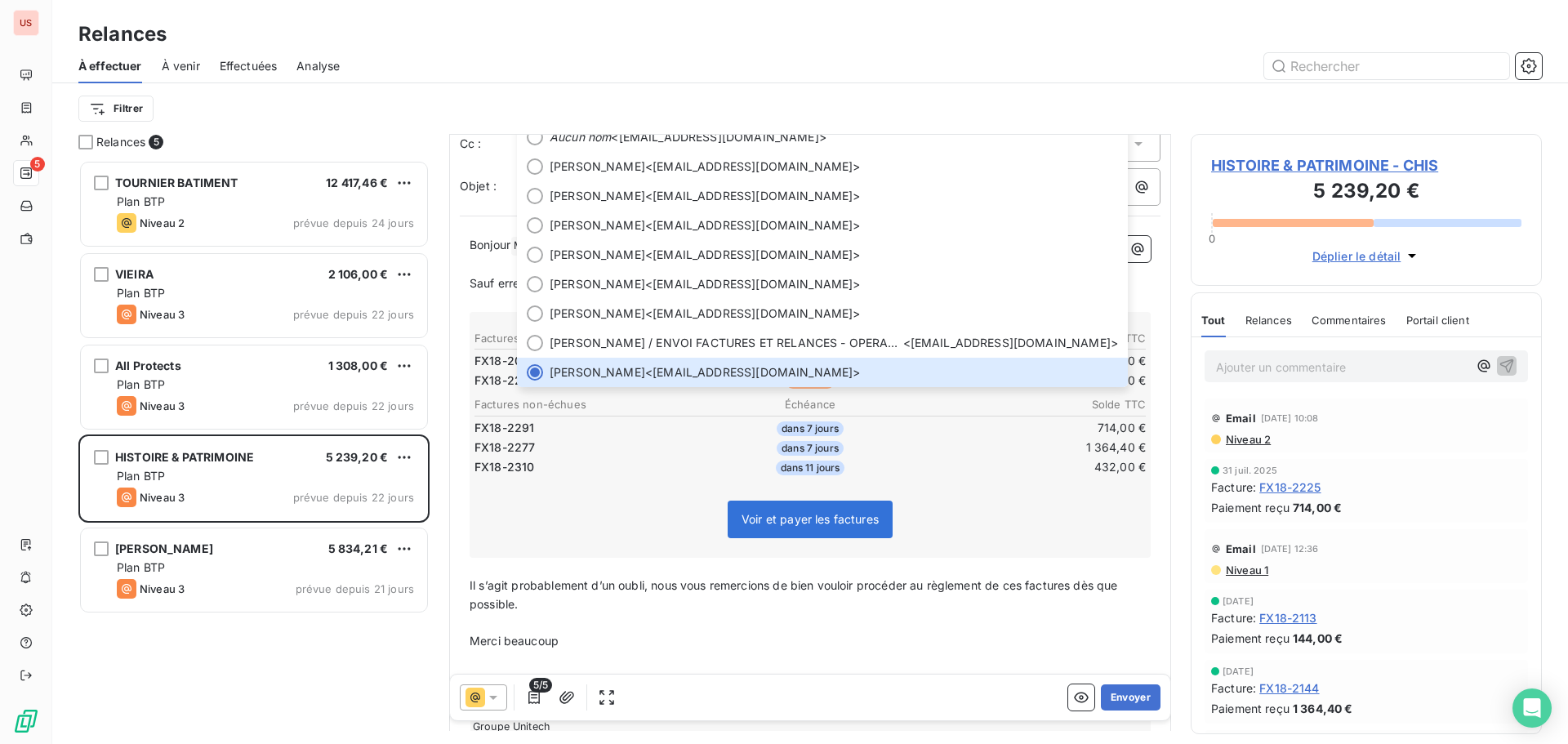
click at [868, 57] on div at bounding box center [950, 66] width 1182 height 27
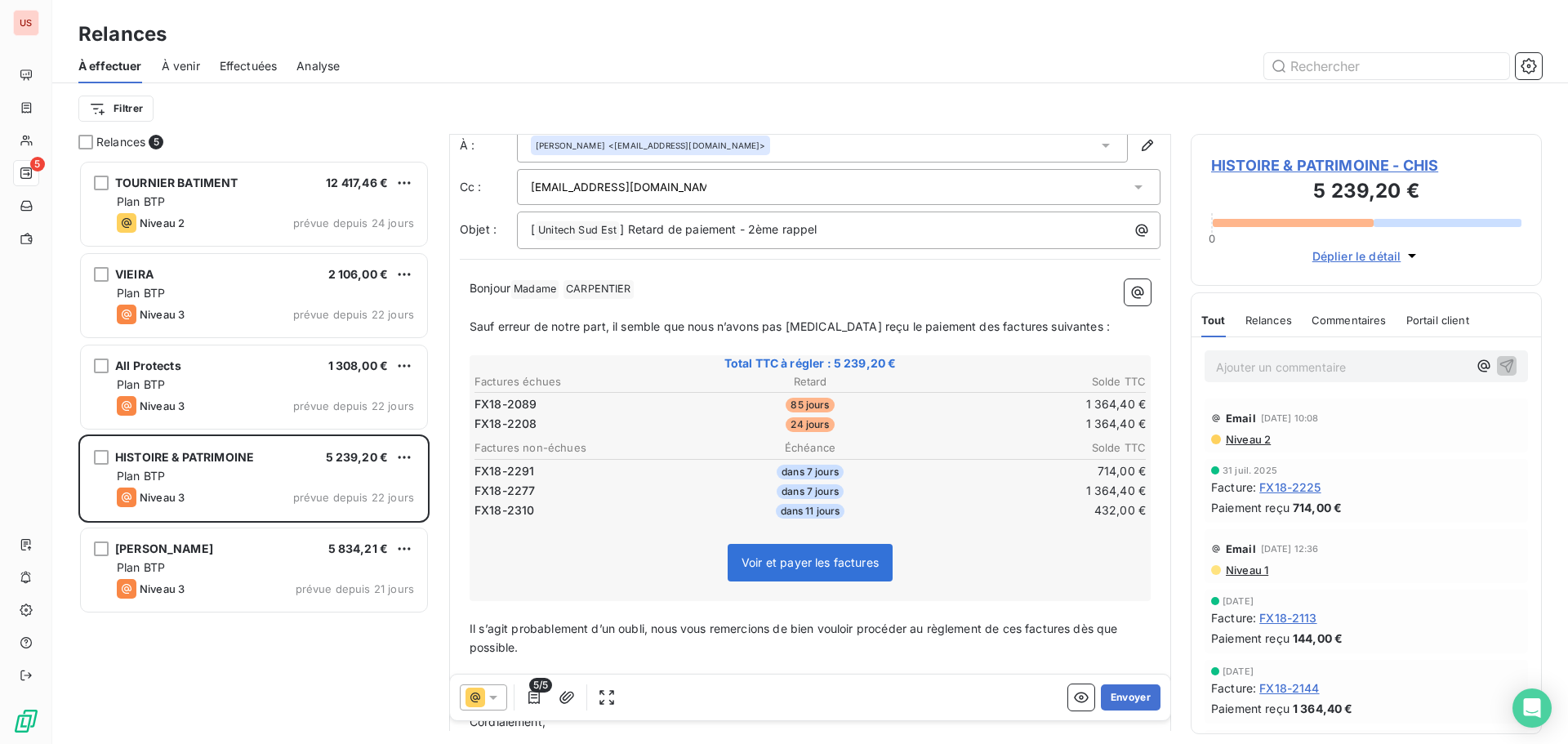
scroll to position [0, 0]
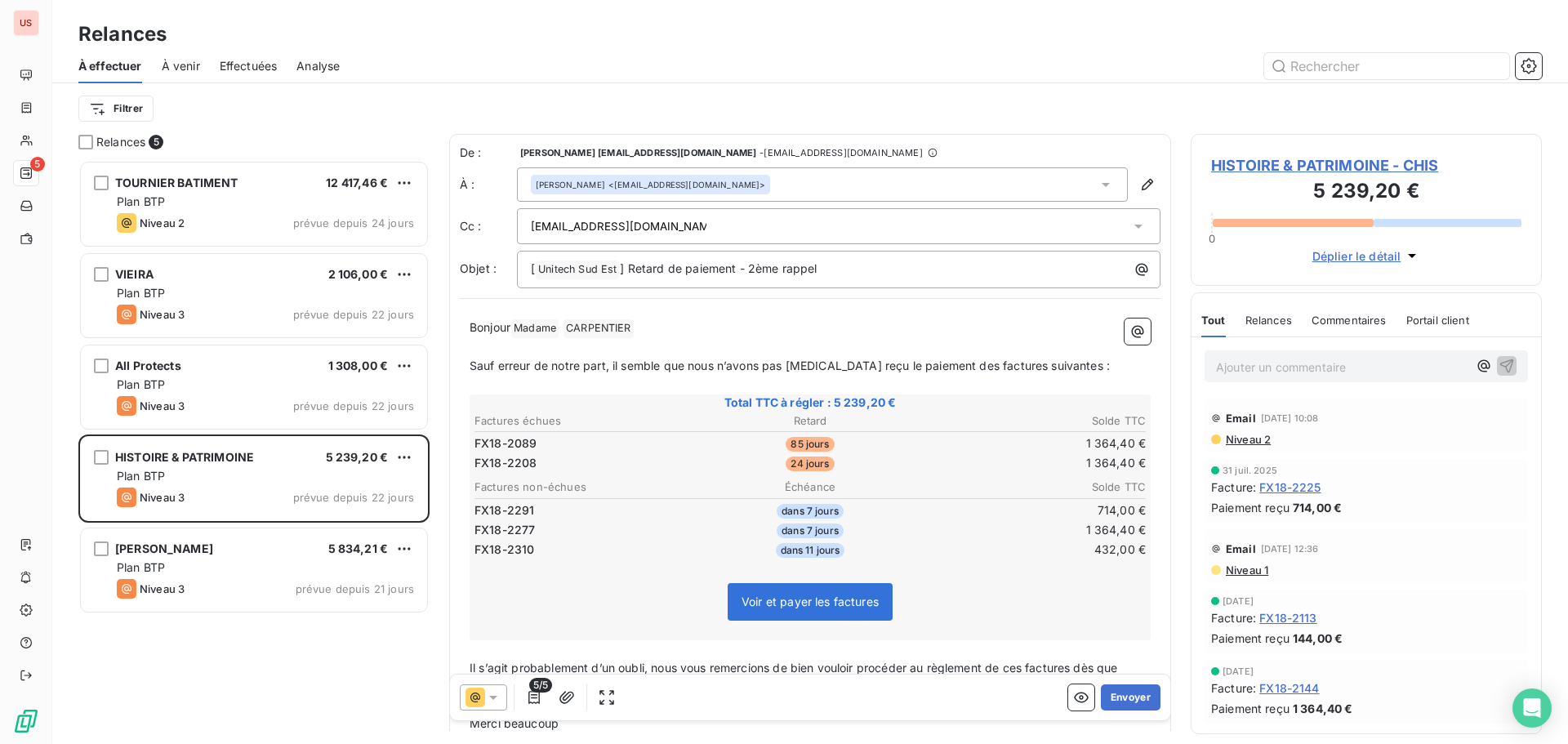
click at [841, 225] on div "[EMAIL_ADDRESS][DOMAIN_NAME]" at bounding box center [830, 225] width 599 height 25
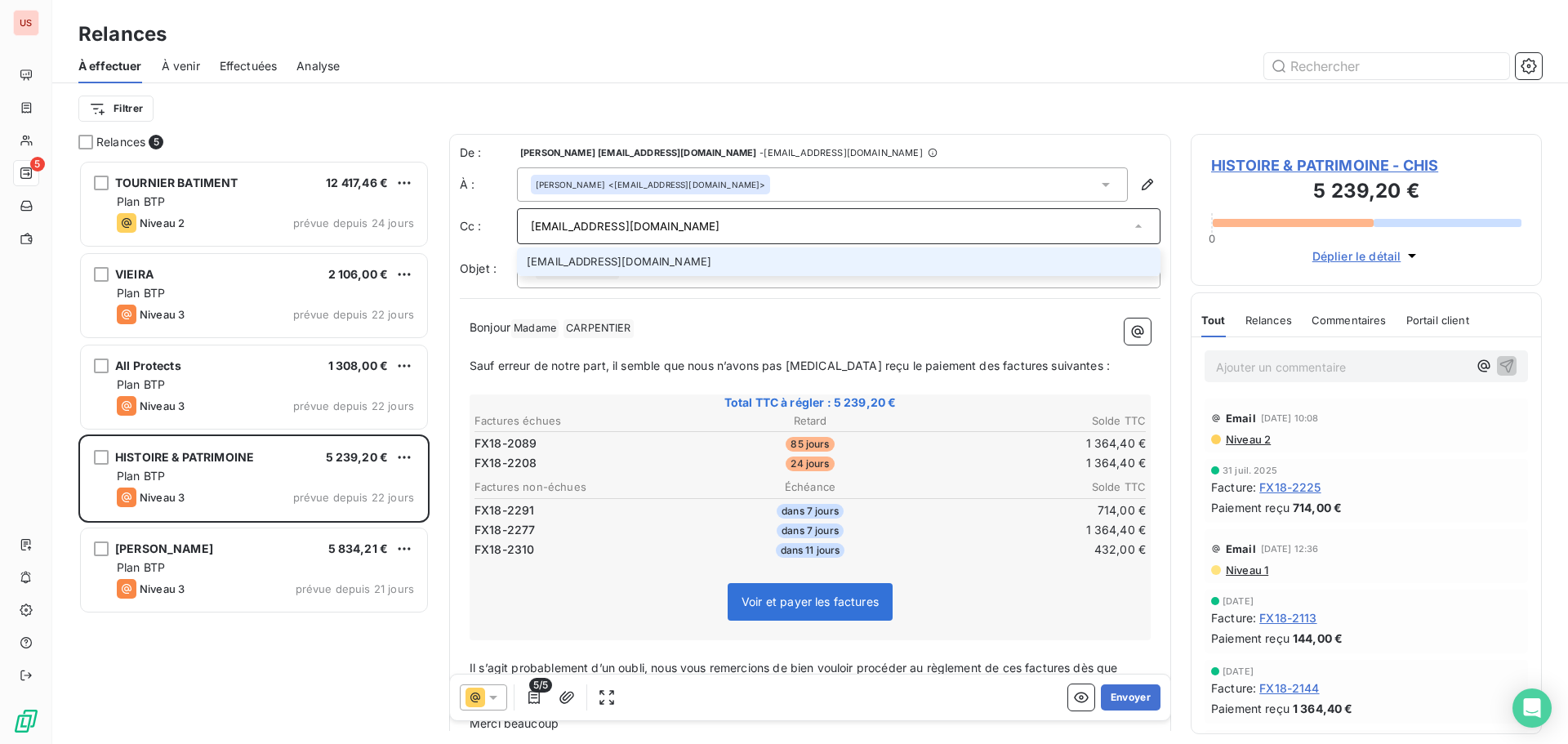
click at [841, 227] on input "[EMAIL_ADDRESS][DOMAIN_NAME]" at bounding box center [830, 225] width 599 height 25
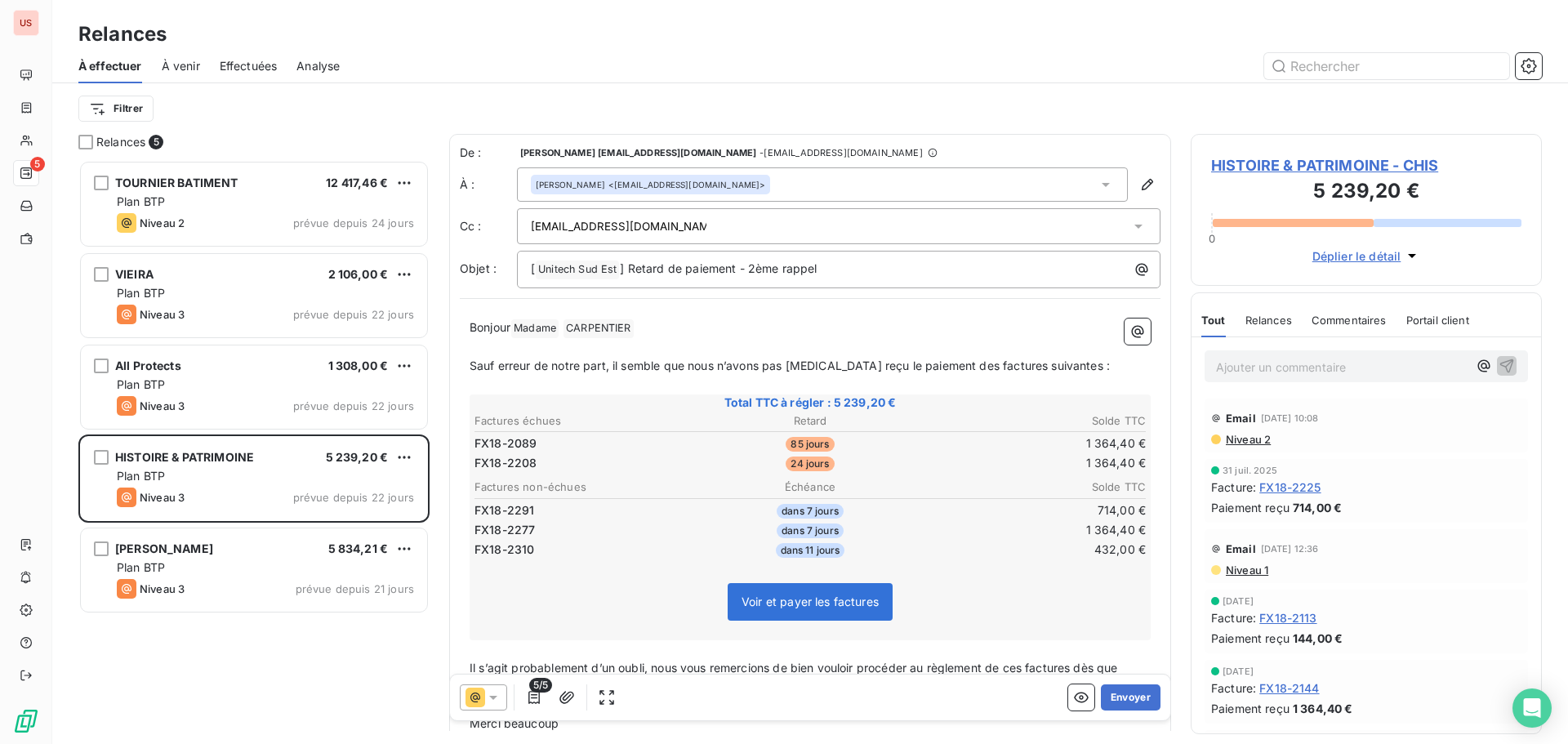
click at [775, 222] on div "[EMAIL_ADDRESS][DOMAIN_NAME]" at bounding box center [830, 225] width 599 height 25
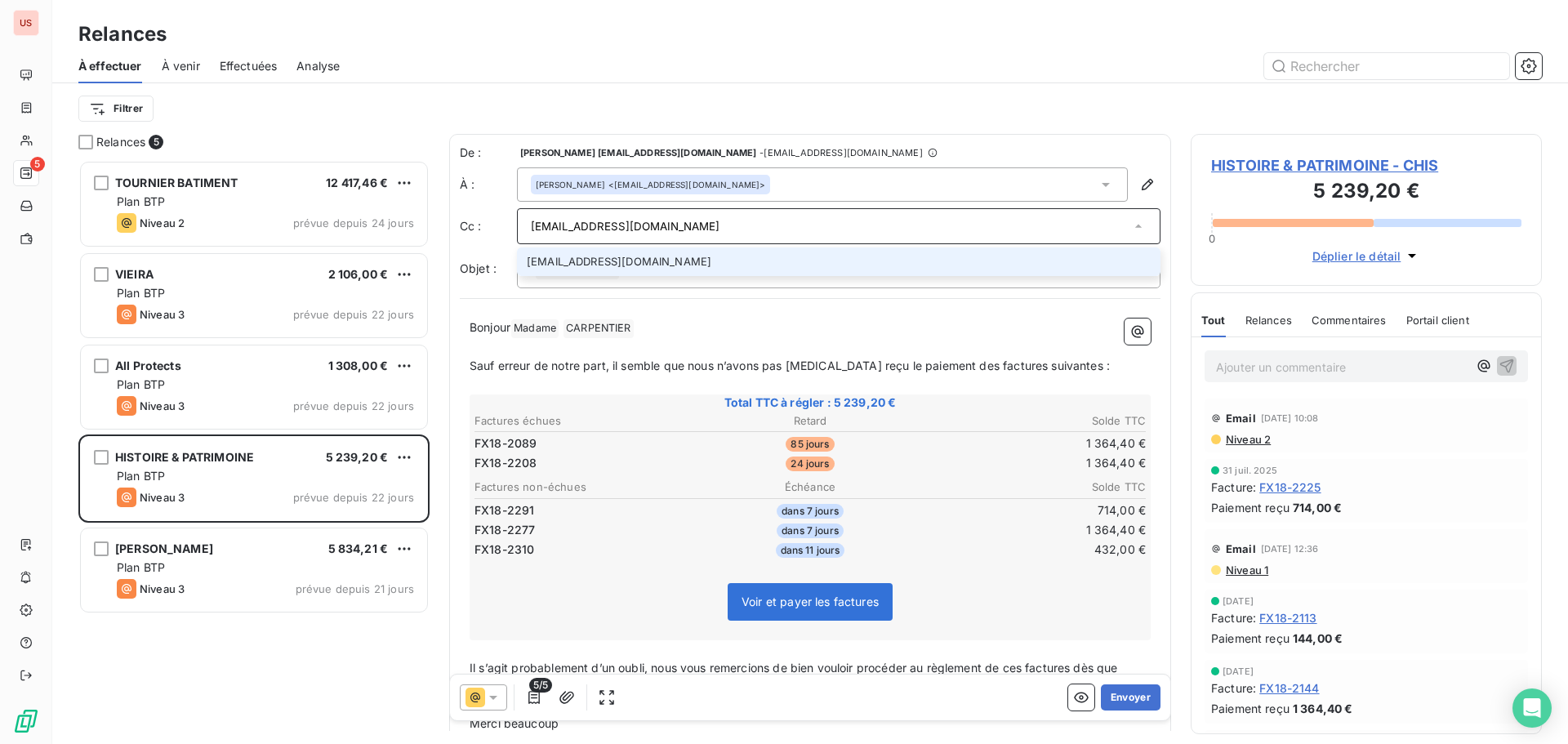
paste input "[EMAIL_ADDRESS][DOMAIN_NAME]"
drag, startPoint x: 775, startPoint y: 220, endPoint x: 458, endPoint y: 222, distance: 317.0
click at [458, 222] on div "De : [PERSON_NAME] [EMAIL_ADDRESS][DOMAIN_NAME] - [EMAIL_ADDRESS][DOMAIN_NAME] …" at bounding box center [809, 518] width 721 height 768
paste input "text"
type input "[EMAIL_ADDRESS][DOMAIN_NAME]"
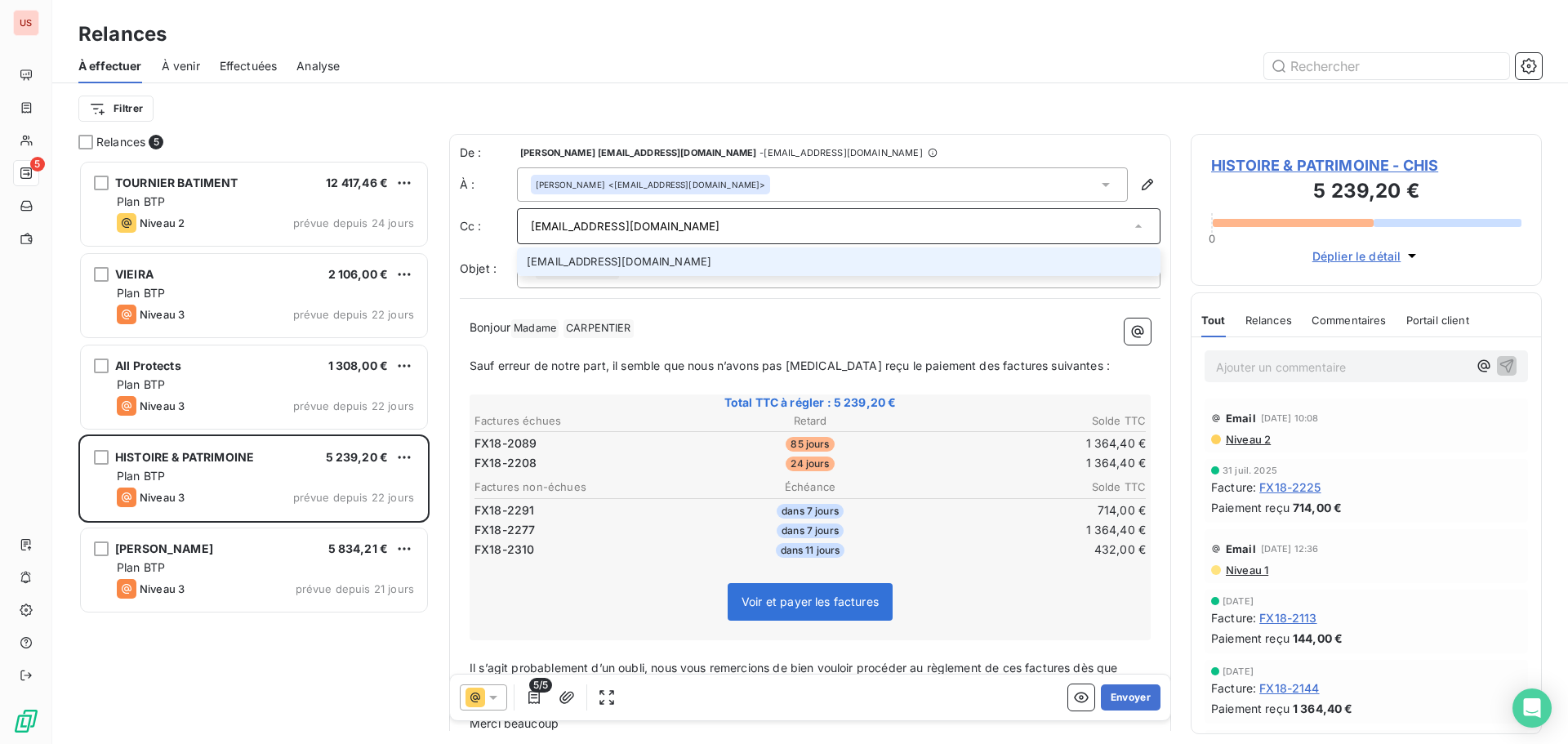
click at [541, 253] on li "[EMAIL_ADDRESS][DOMAIN_NAME]" at bounding box center [839, 261] width 644 height 29
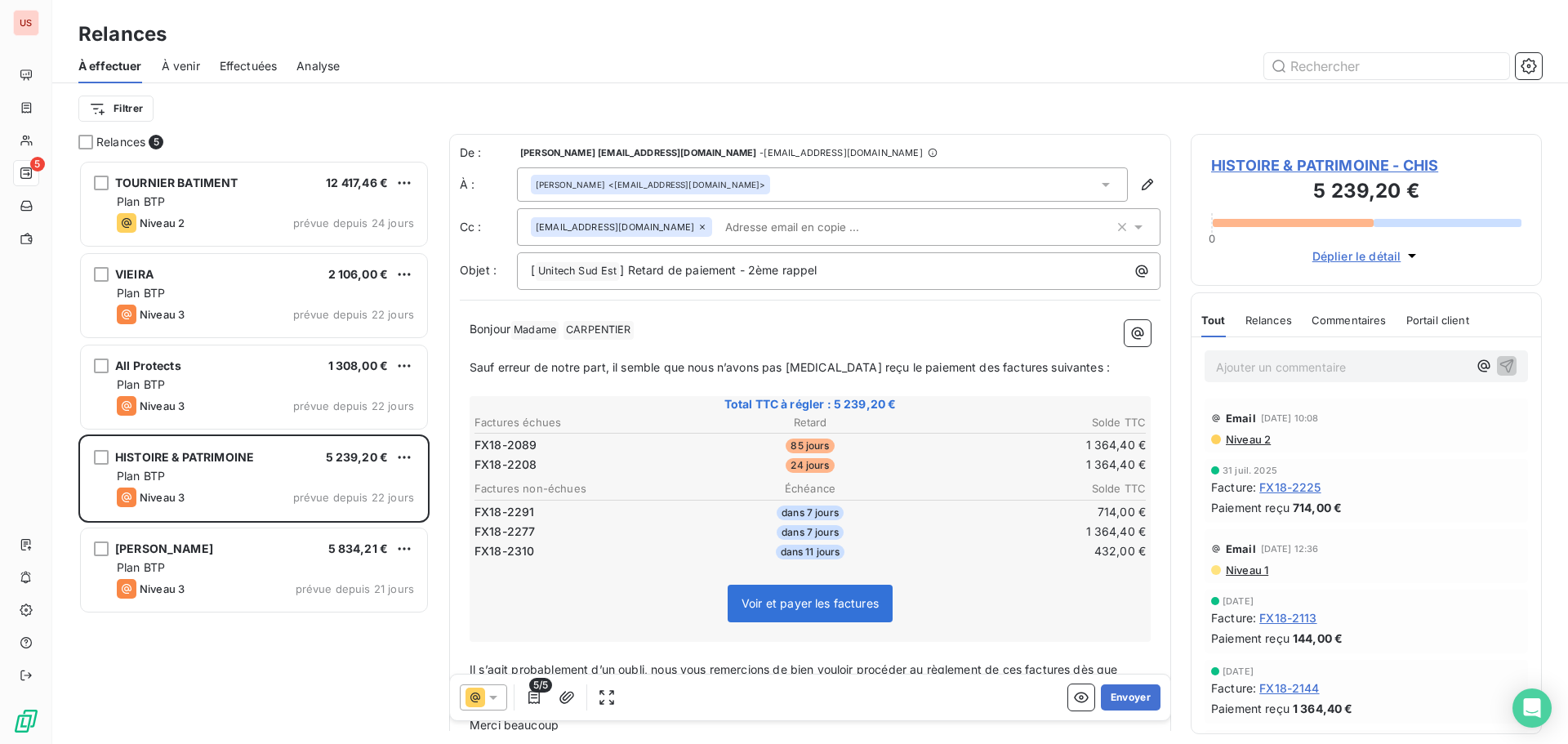
click at [806, 109] on div "Filtrer" at bounding box center [810, 109] width 1463 height 31
click at [793, 224] on div "[EMAIL_ADDRESS][DOMAIN_NAME]" at bounding box center [822, 226] width 583 height 25
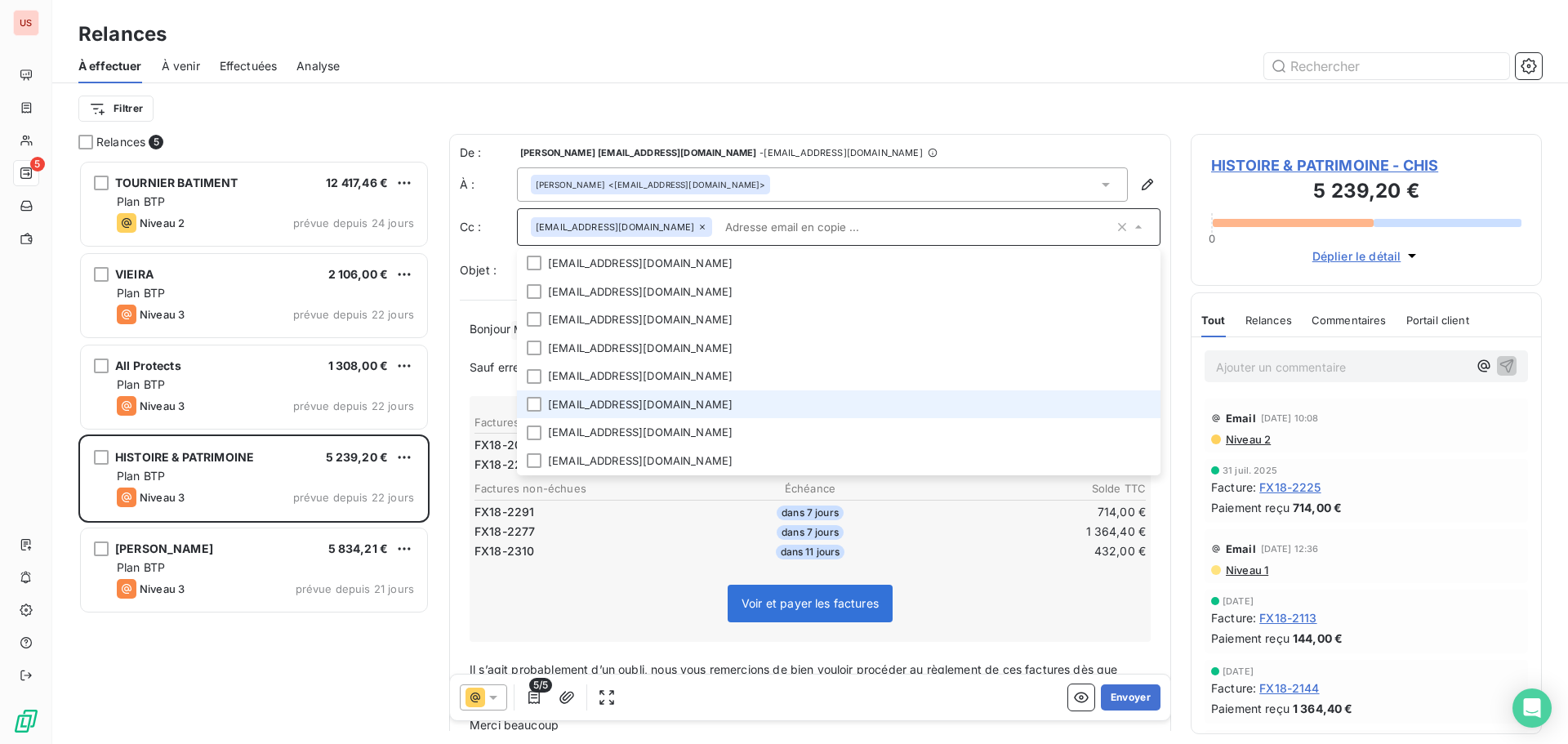
paste input "[EMAIL_ADDRESS][DOMAIN_NAME]"
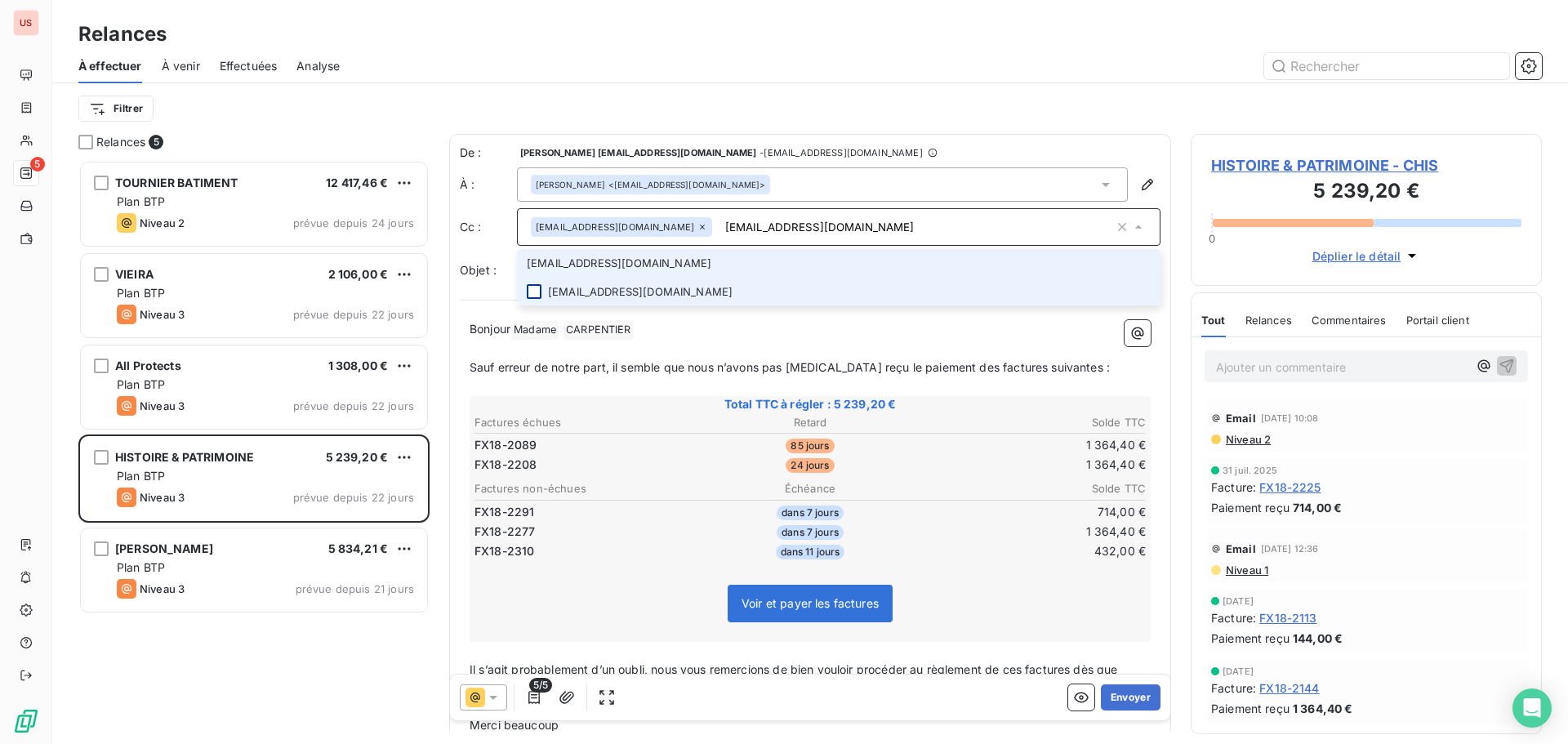
type input "[EMAIL_ADDRESS][DOMAIN_NAME]"
click at [532, 292] on div at bounding box center [533, 291] width 15 height 15
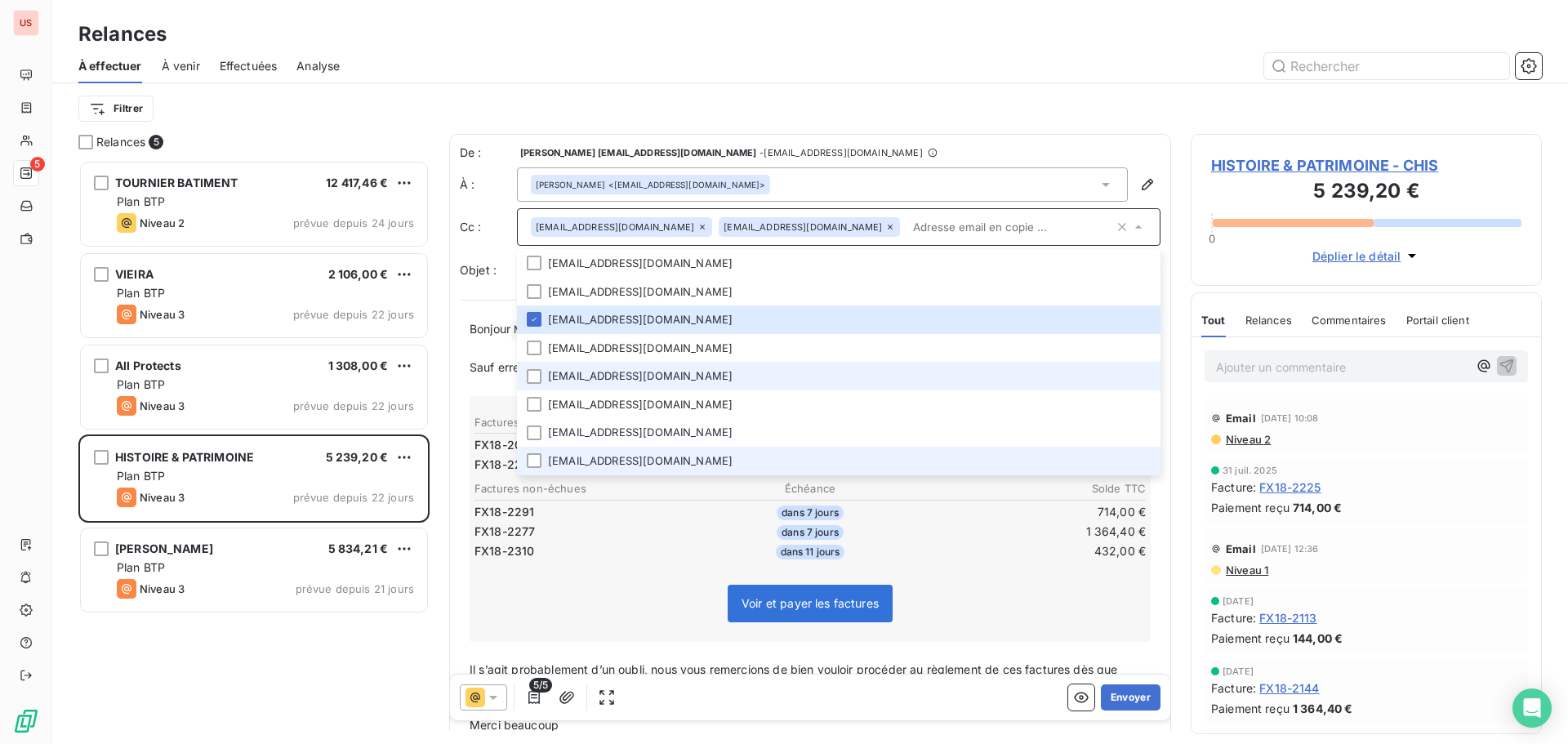
scroll to position [83, 0]
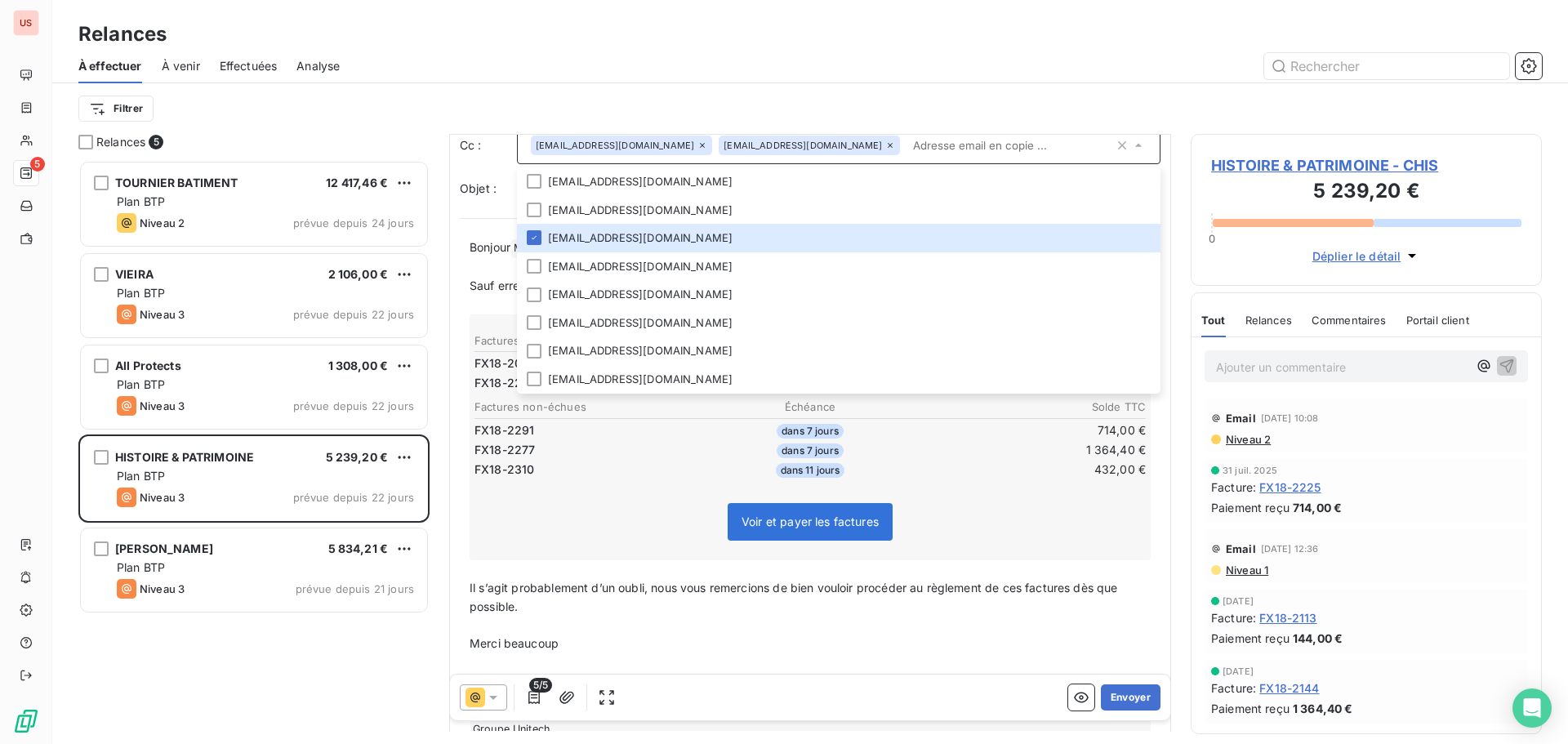
paste input "[EMAIL_ADDRESS][DOMAIN_NAME]"
type input "[EMAIL_ADDRESS][DOMAIN_NAME]"
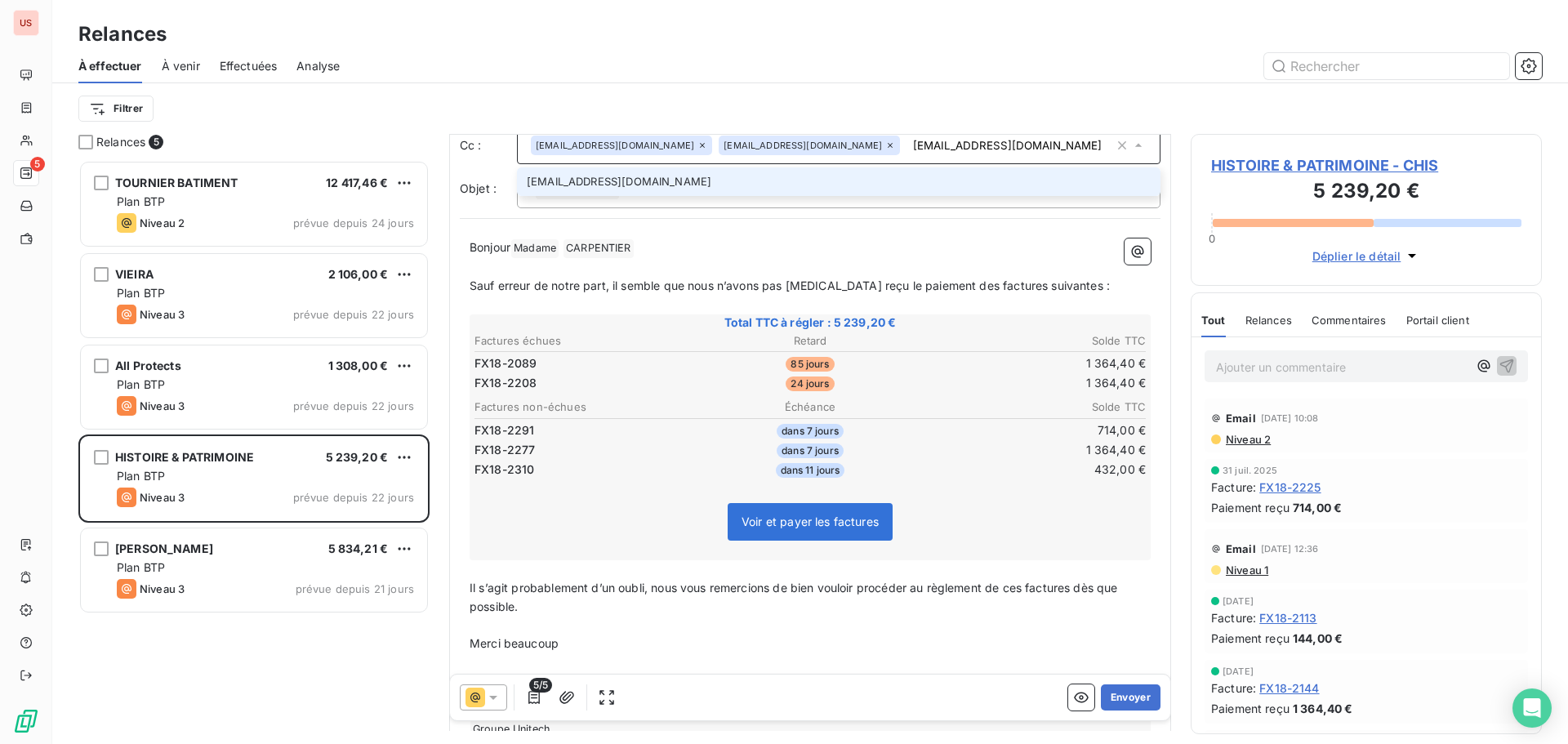
click at [907, 146] on input "[EMAIL_ADDRESS][DOMAIN_NAME]" at bounding box center [1010, 145] width 208 height 25
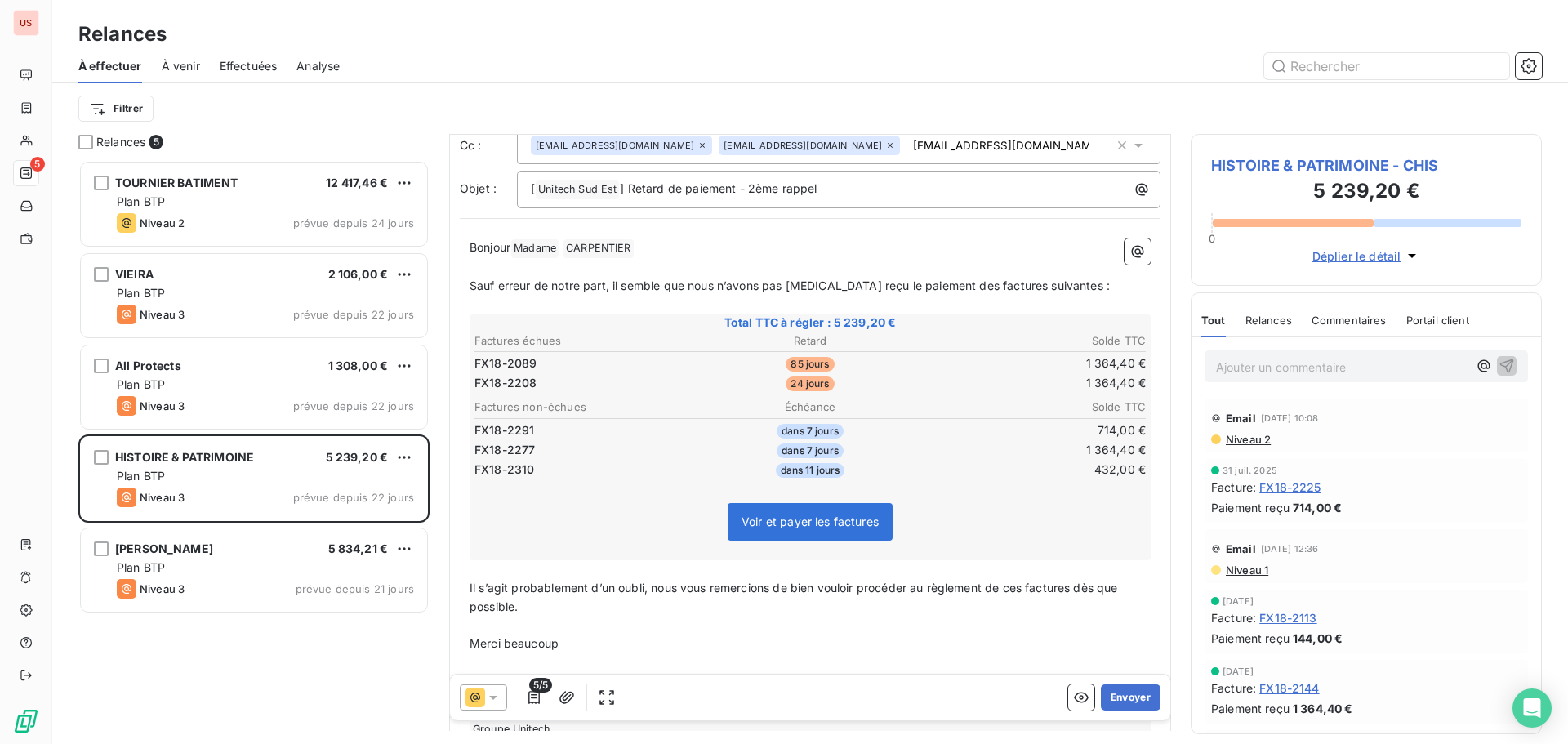
click at [907, 144] on input "[EMAIL_ADDRESS][DOMAIN_NAME]" at bounding box center [1001, 145] width 189 height 25
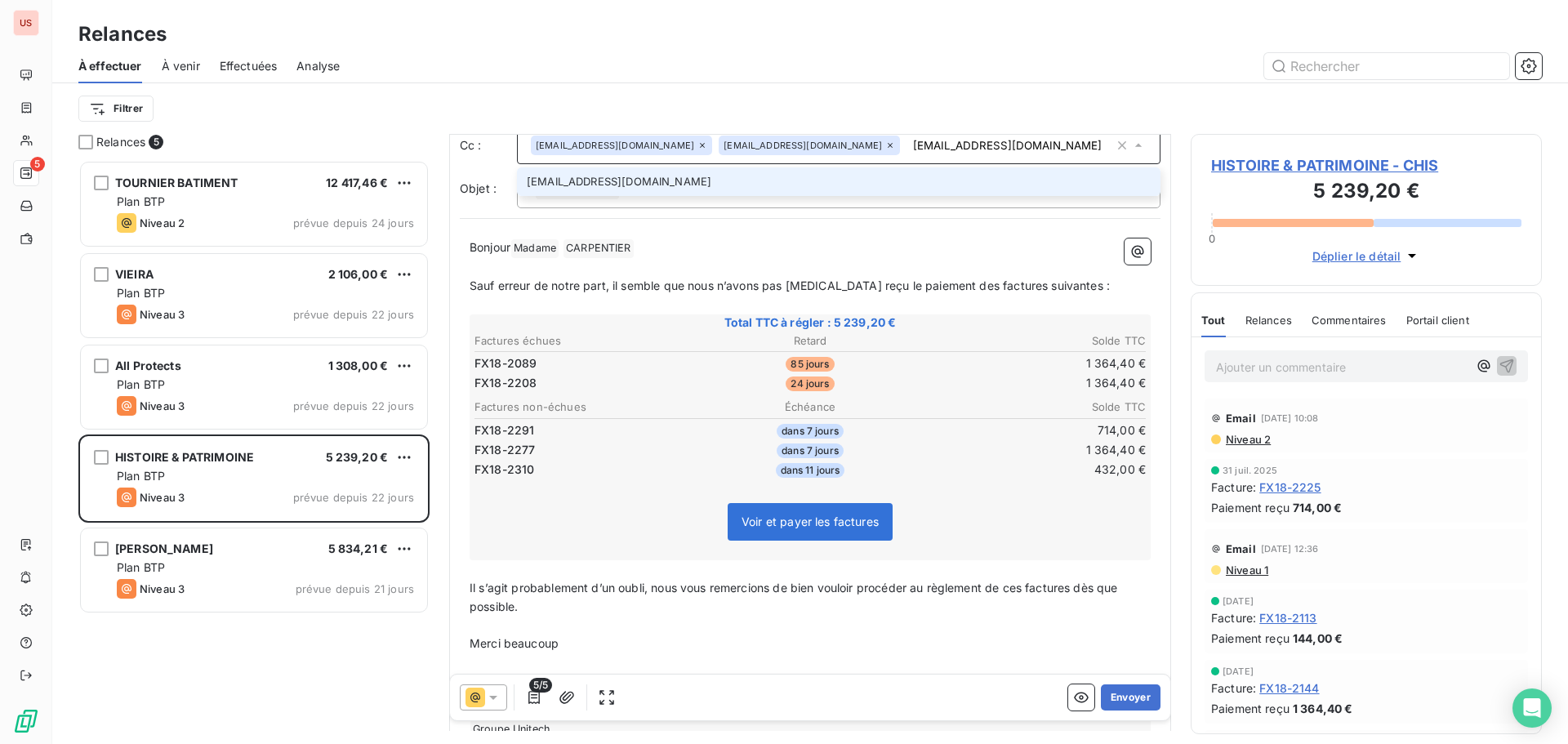
scroll to position [67, 0]
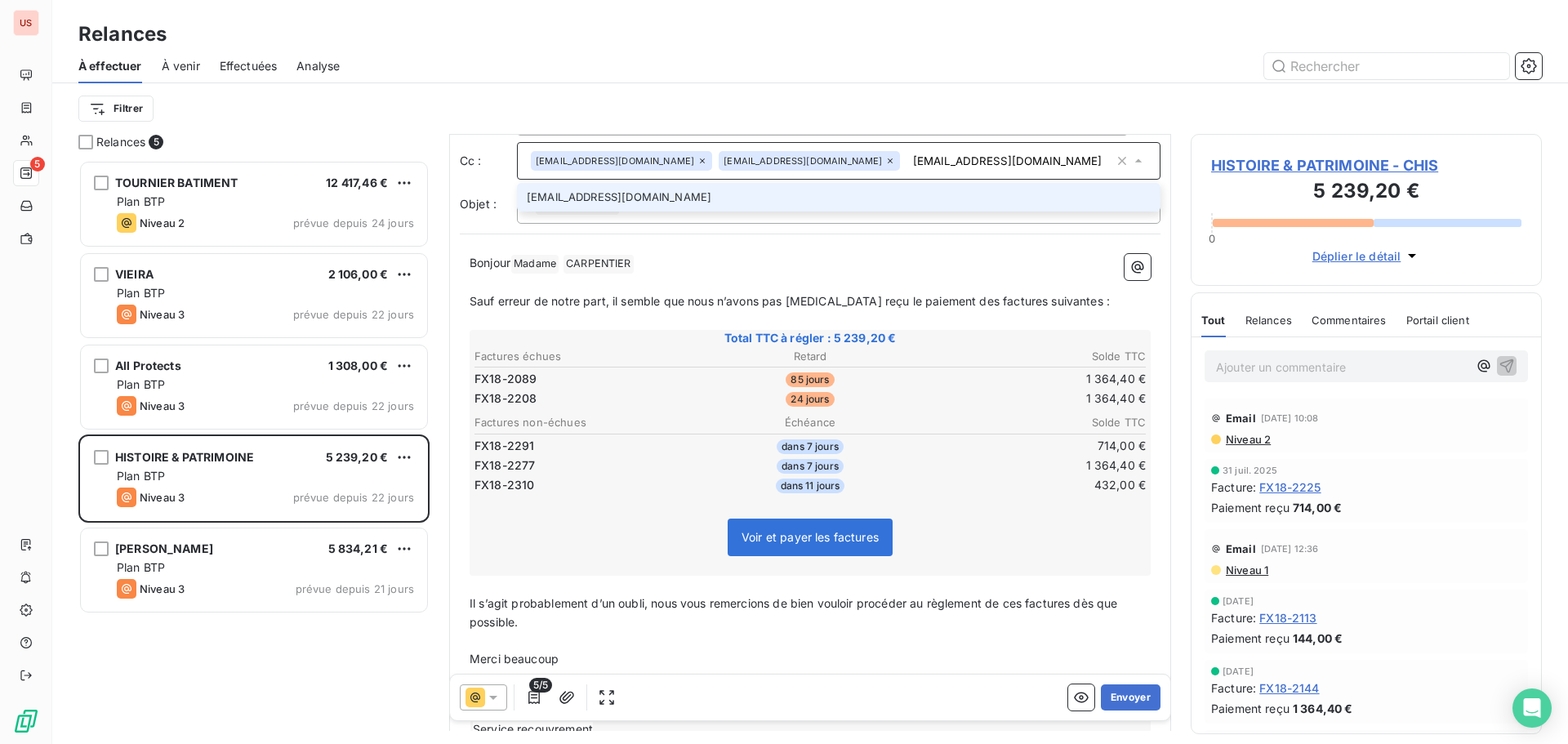
drag, startPoint x: 847, startPoint y: 144, endPoint x: 730, endPoint y: 159, distance: 118.0
click at [907, 159] on input "[EMAIL_ADDRESS][DOMAIN_NAME]" at bounding box center [1010, 160] width 208 height 25
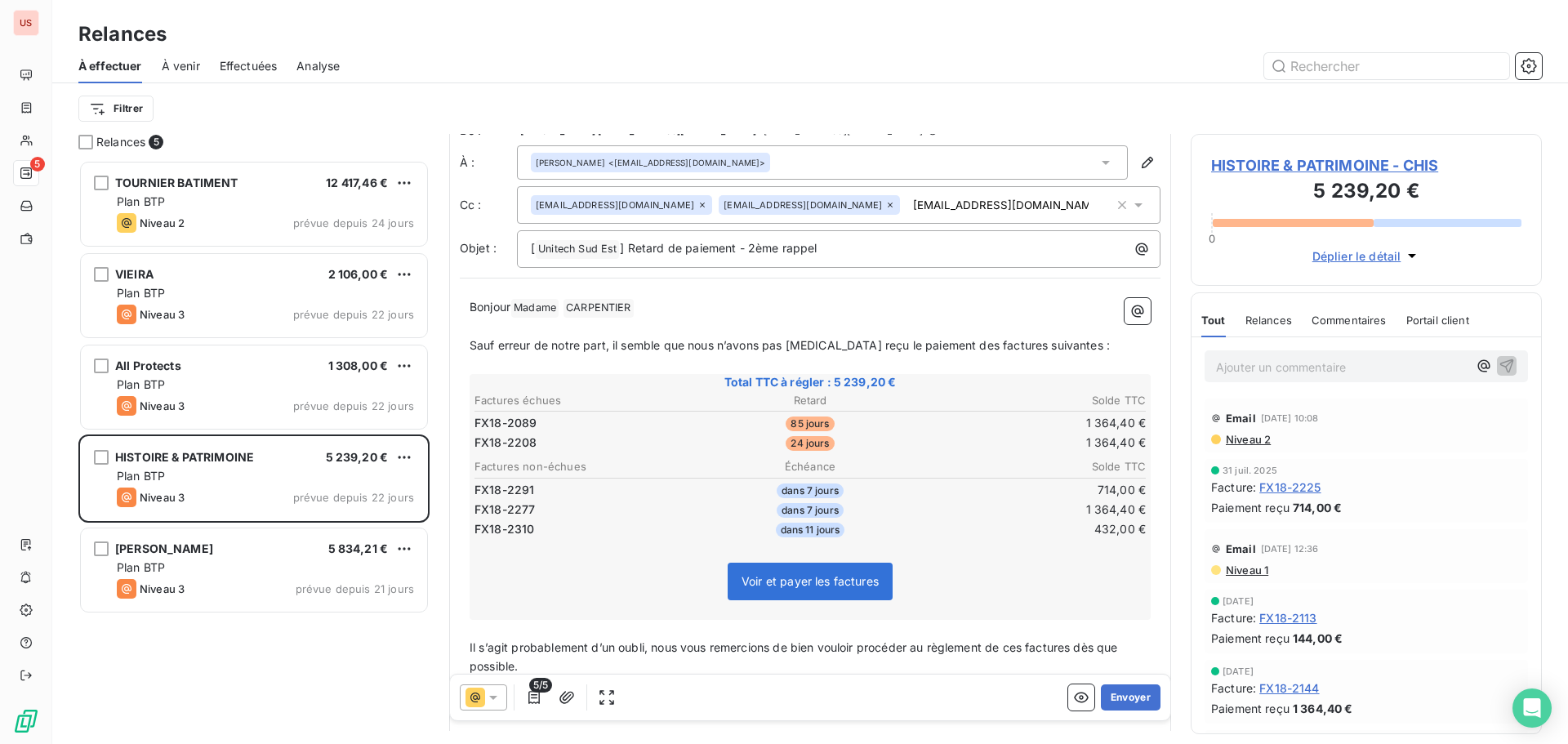
scroll to position [0, 0]
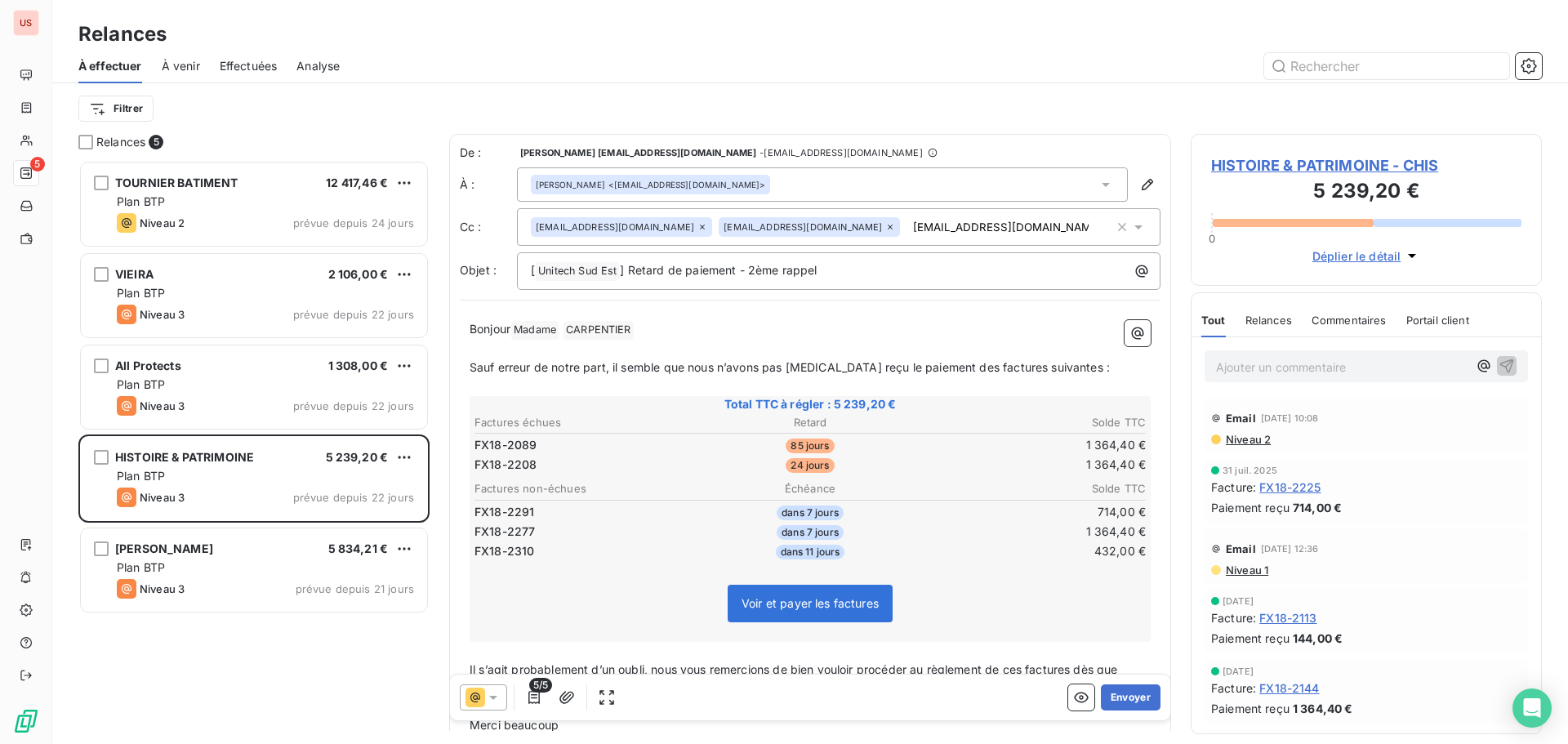
drag, startPoint x: 865, startPoint y: 217, endPoint x: 722, endPoint y: 231, distance: 143.7
click at [722, 231] on div "[EMAIL_ADDRESS][DOMAIN_NAME] [EMAIL_ADDRESS][DOMAIN_NAME] [EMAIL_ADDRESS][DOMAI…" at bounding box center [822, 226] width 583 height 25
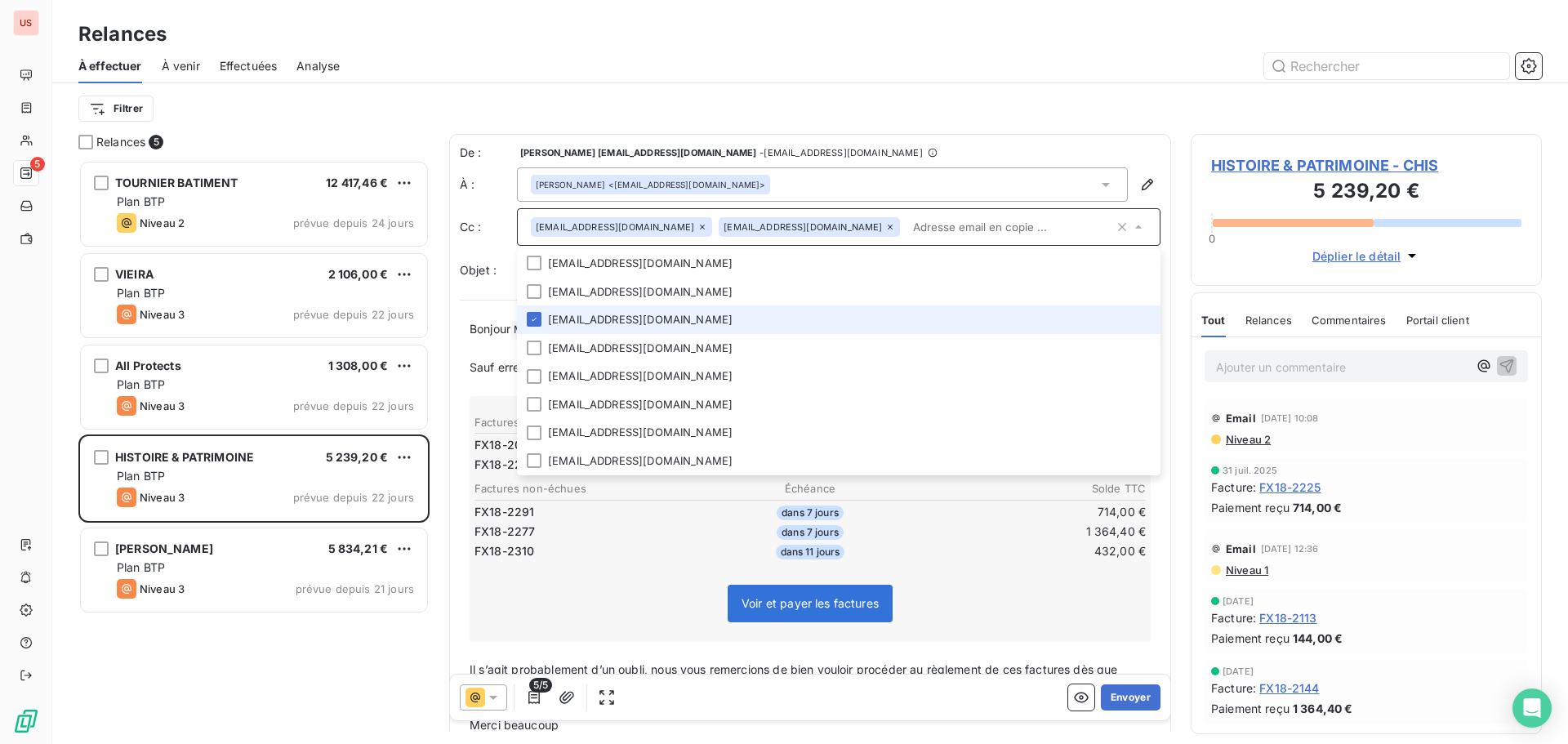
click at [907, 222] on input "text" at bounding box center [1010, 226] width 208 height 25
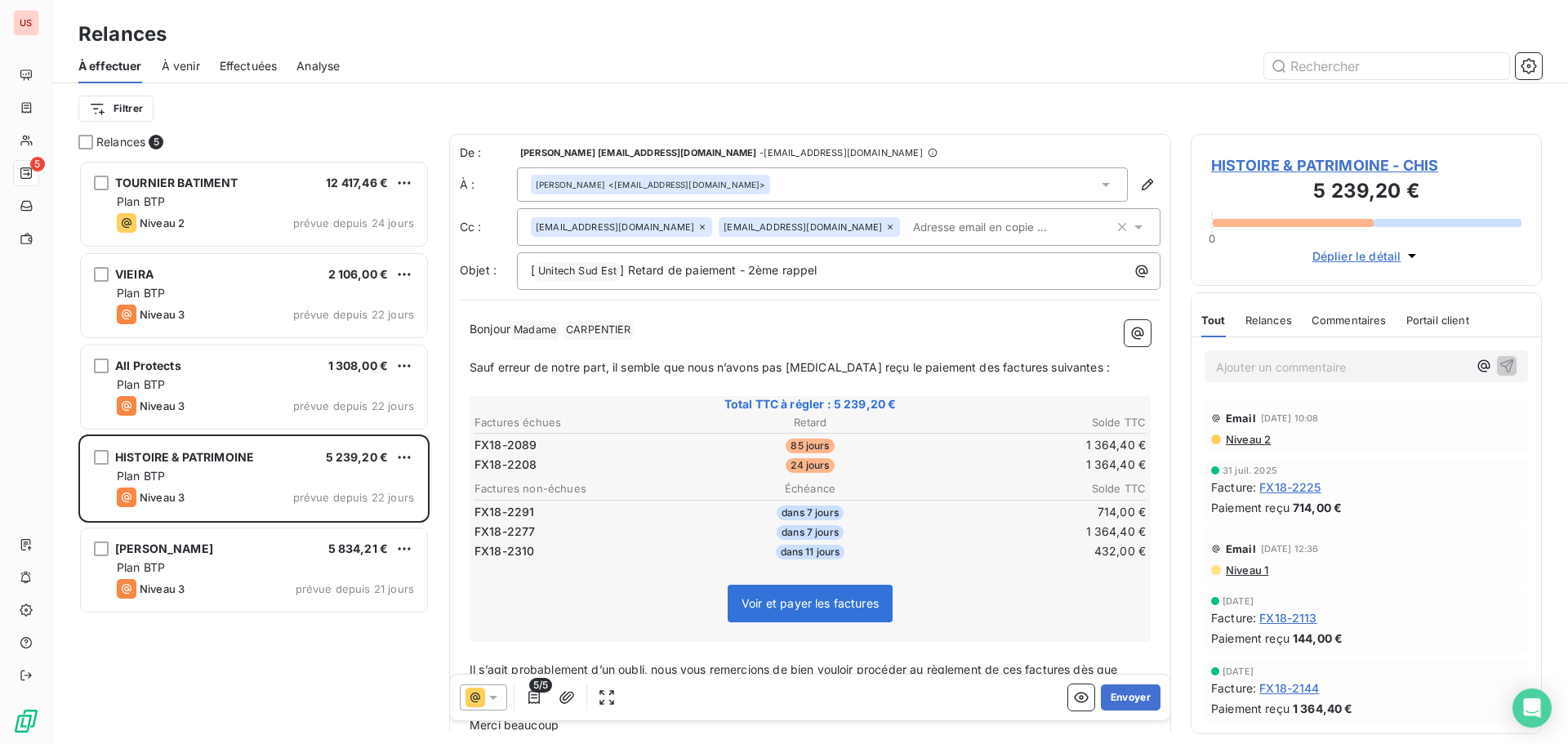
paste input "[EMAIL_ADDRESS][DOMAIN_NAME]"
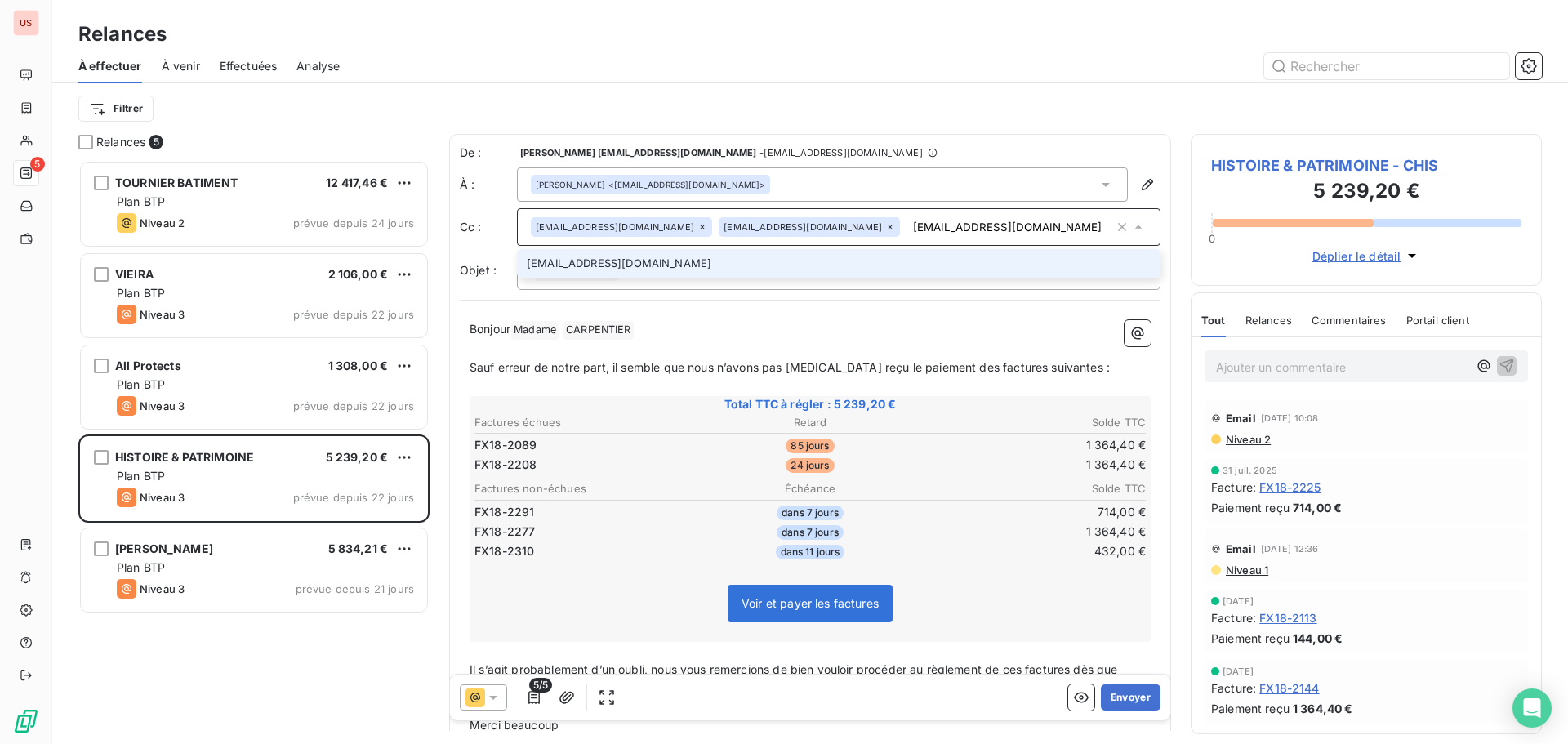
type input "[EMAIL_ADDRESS][DOMAIN_NAME]"
click at [530, 271] on li "[EMAIL_ADDRESS][DOMAIN_NAME]" at bounding box center [839, 263] width 644 height 29
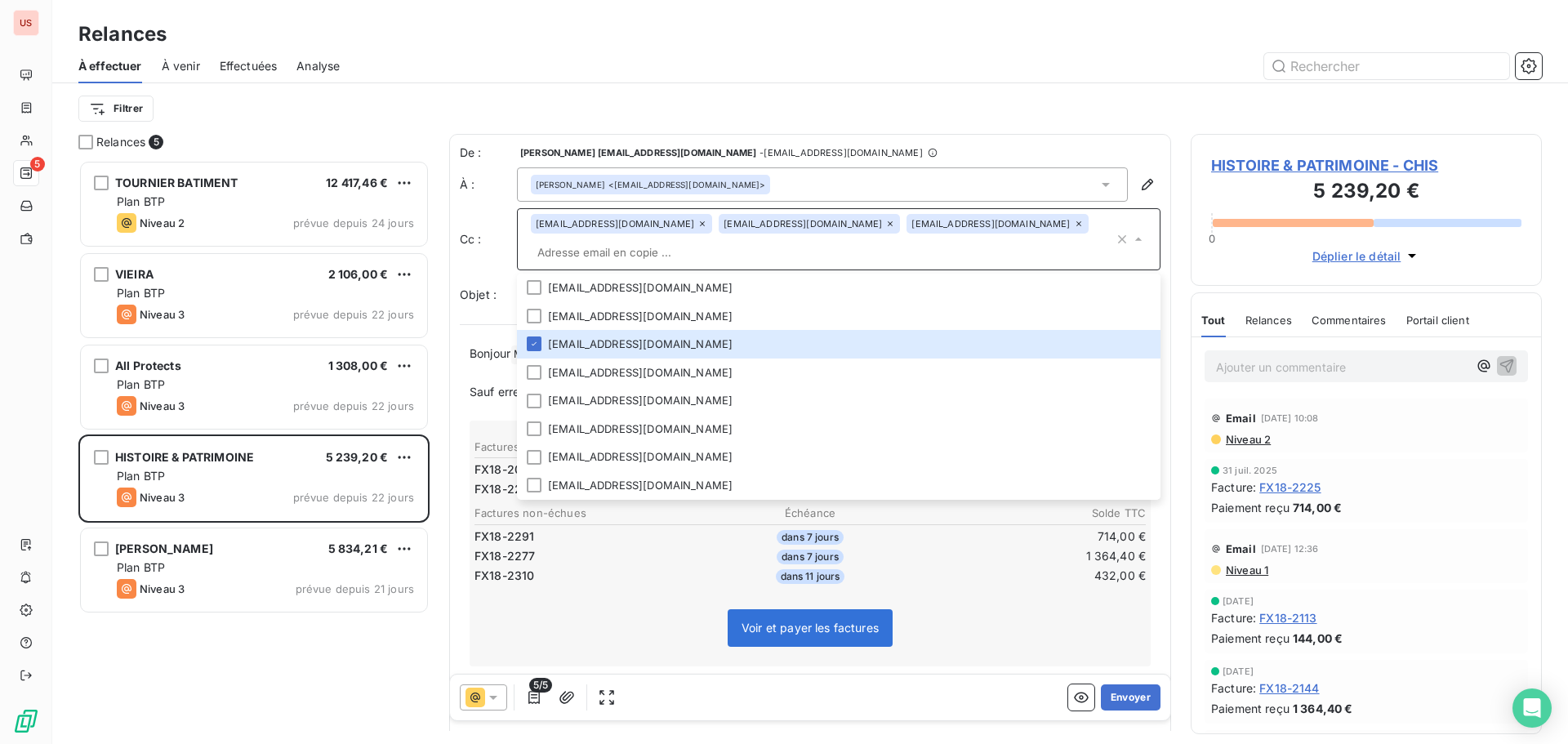
click at [787, 86] on div "Filtrer" at bounding box center [810, 108] width 1463 height 50
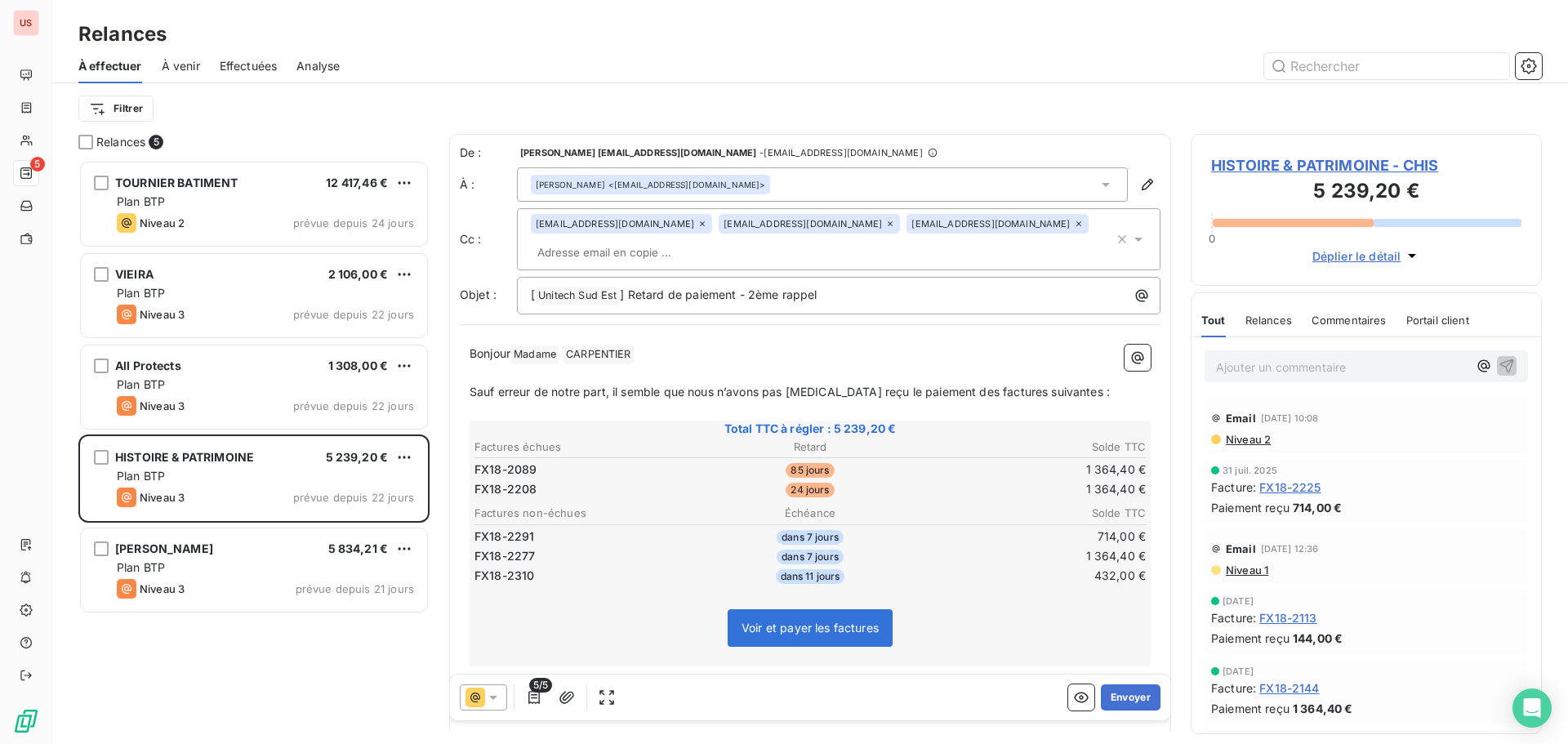
click at [720, 240] on input "text" at bounding box center [625, 252] width 189 height 25
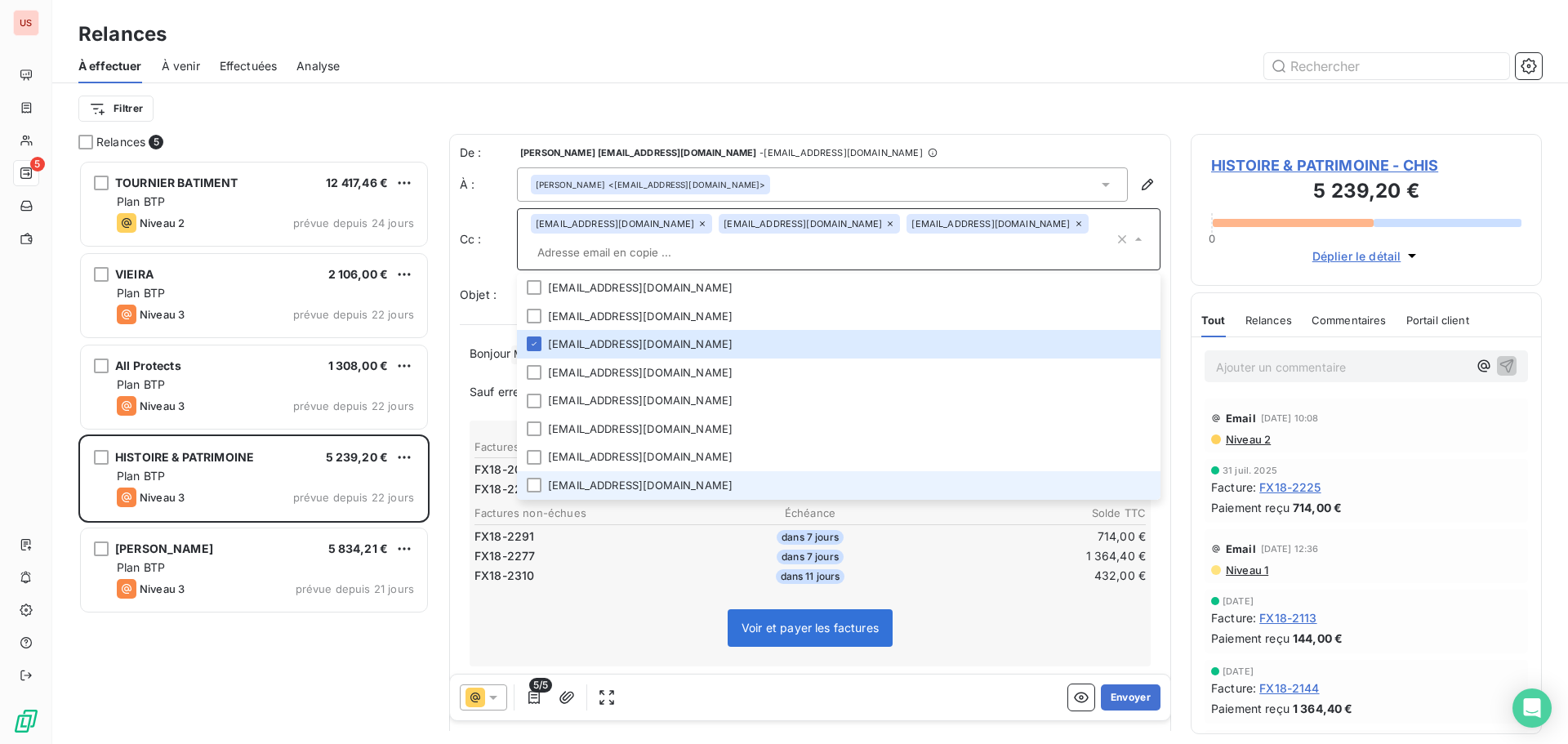
click at [607, 471] on li "[EMAIL_ADDRESS][DOMAIN_NAME]" at bounding box center [839, 485] width 644 height 29
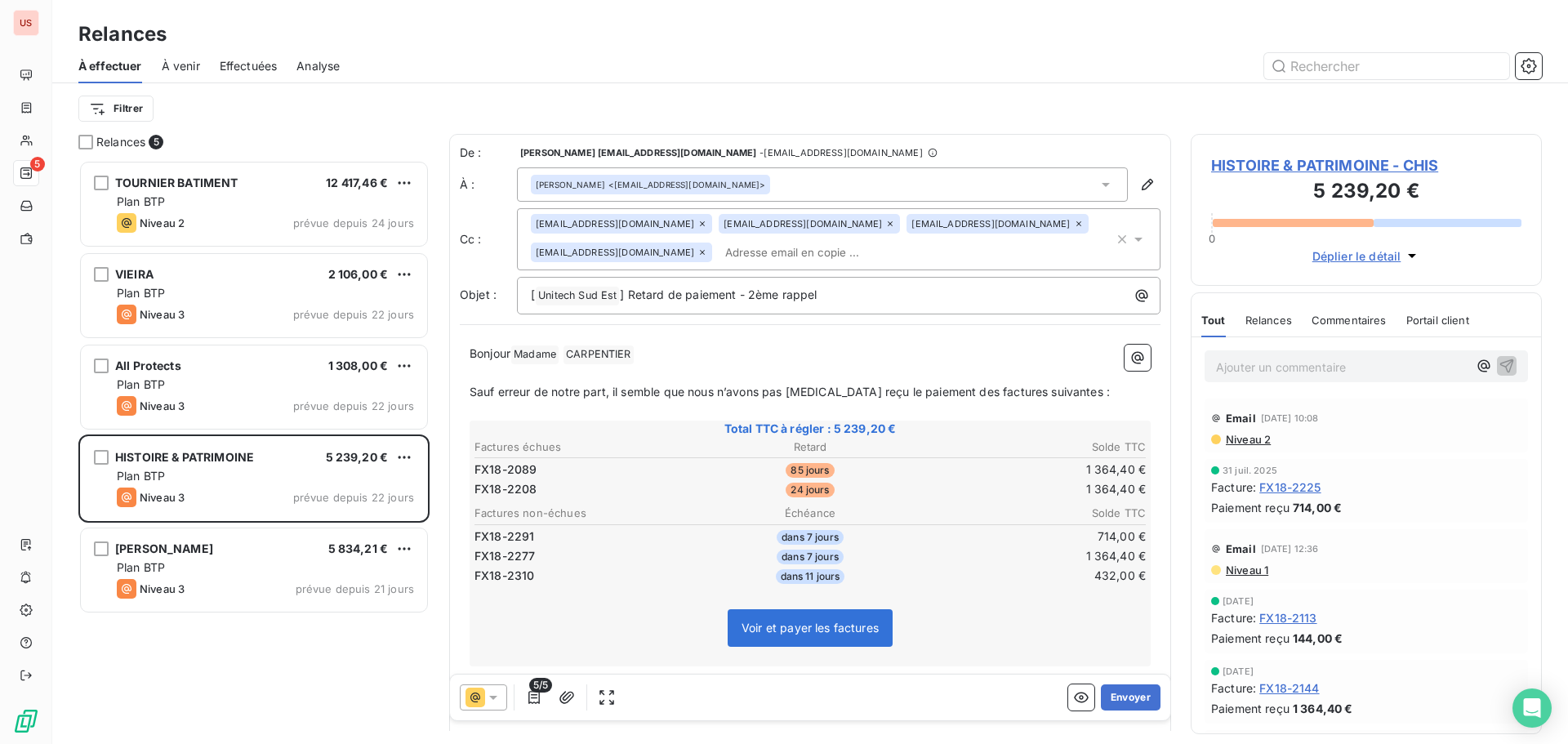
click at [988, 86] on div "Filtrer" at bounding box center [810, 108] width 1463 height 50
click at [533, 710] on button "button" at bounding box center [533, 697] width 27 height 27
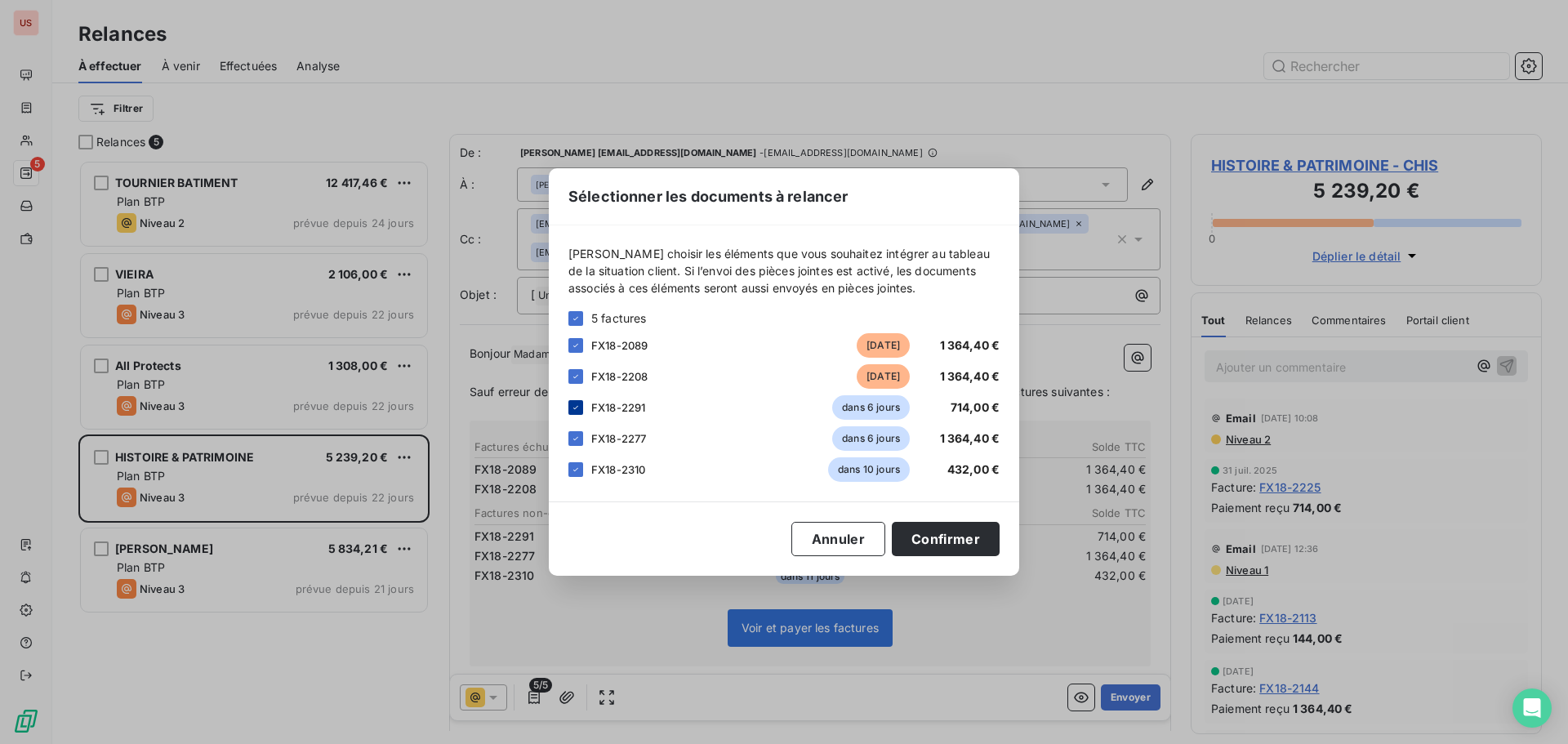
click at [575, 400] on div at bounding box center [575, 406] width 15 height 15
drag, startPoint x: 578, startPoint y: 435, endPoint x: 579, endPoint y: 466, distance: 31.0
click at [579, 440] on icon at bounding box center [576, 438] width 10 height 10
click at [583, 466] on div "FX18-2310 dans 10 jours 432,00 €" at bounding box center [784, 469] width 431 height 25
click at [578, 469] on icon at bounding box center [576, 469] width 10 height 10
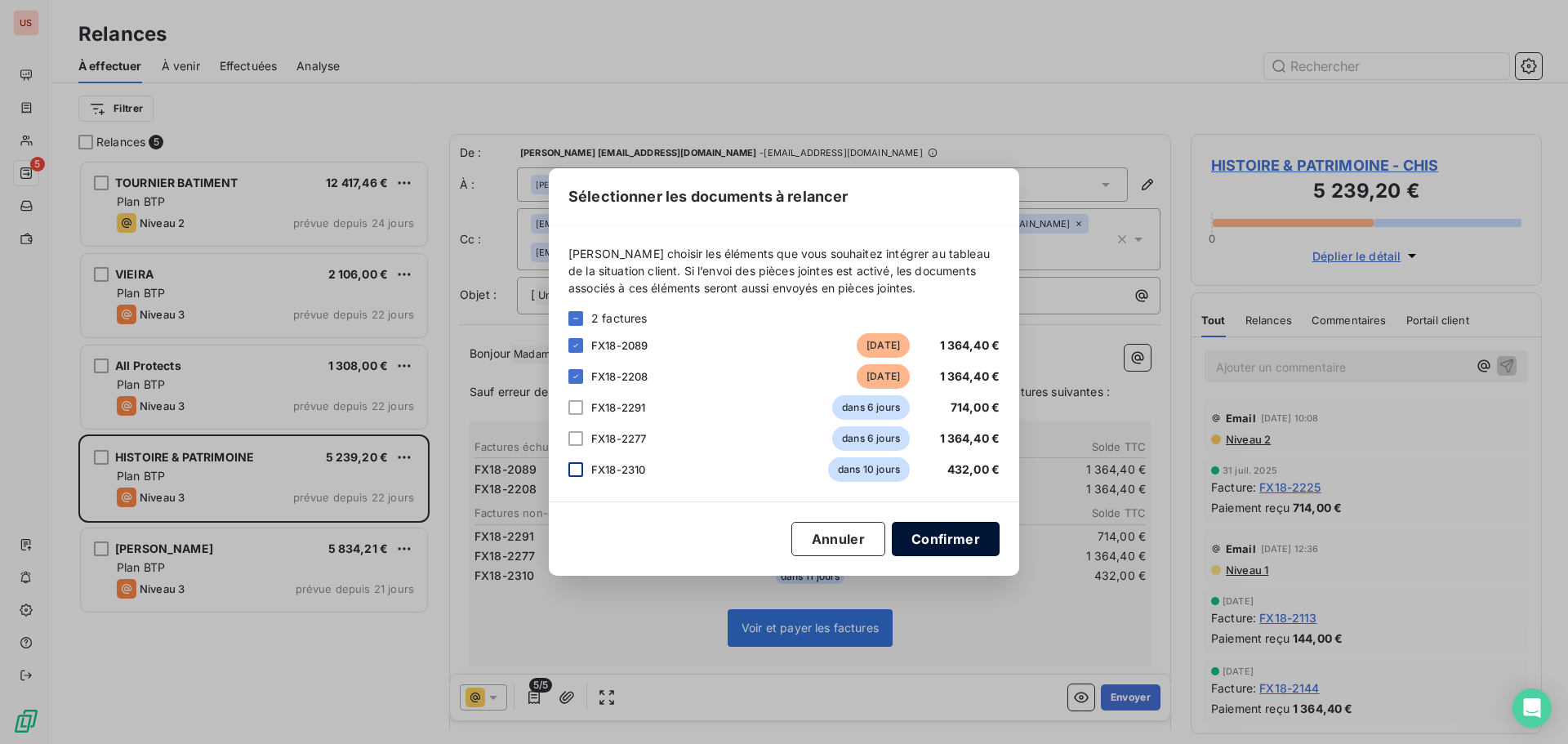
click at [938, 541] on button "Confirmer" at bounding box center [945, 538] width 107 height 34
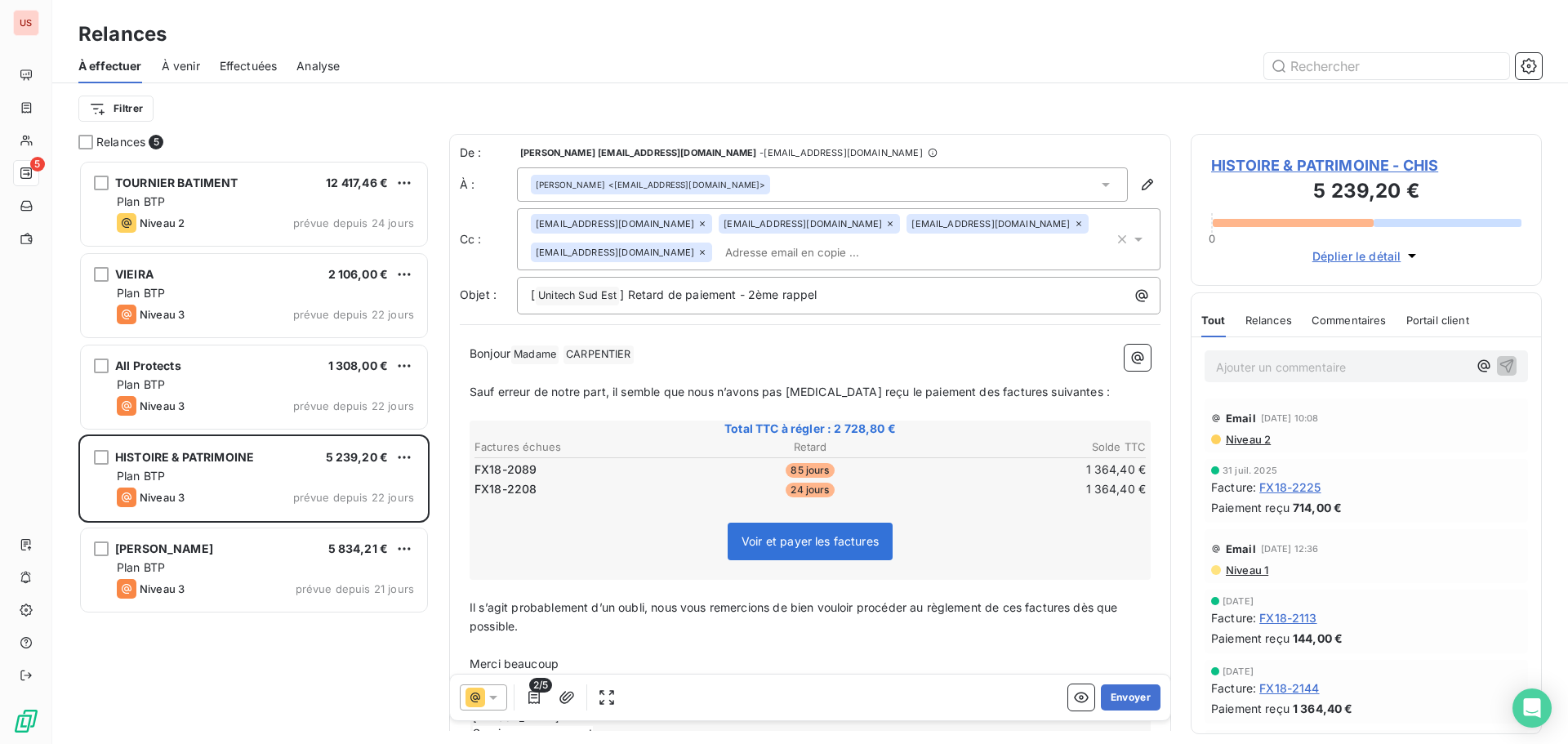
click at [980, 232] on div "[EMAIL_ADDRESS][DOMAIN_NAME] [EMAIL_ADDRESS][DOMAIN_NAME] [EMAIL_ADDRESS][DOMAI…" at bounding box center [822, 238] width 583 height 50
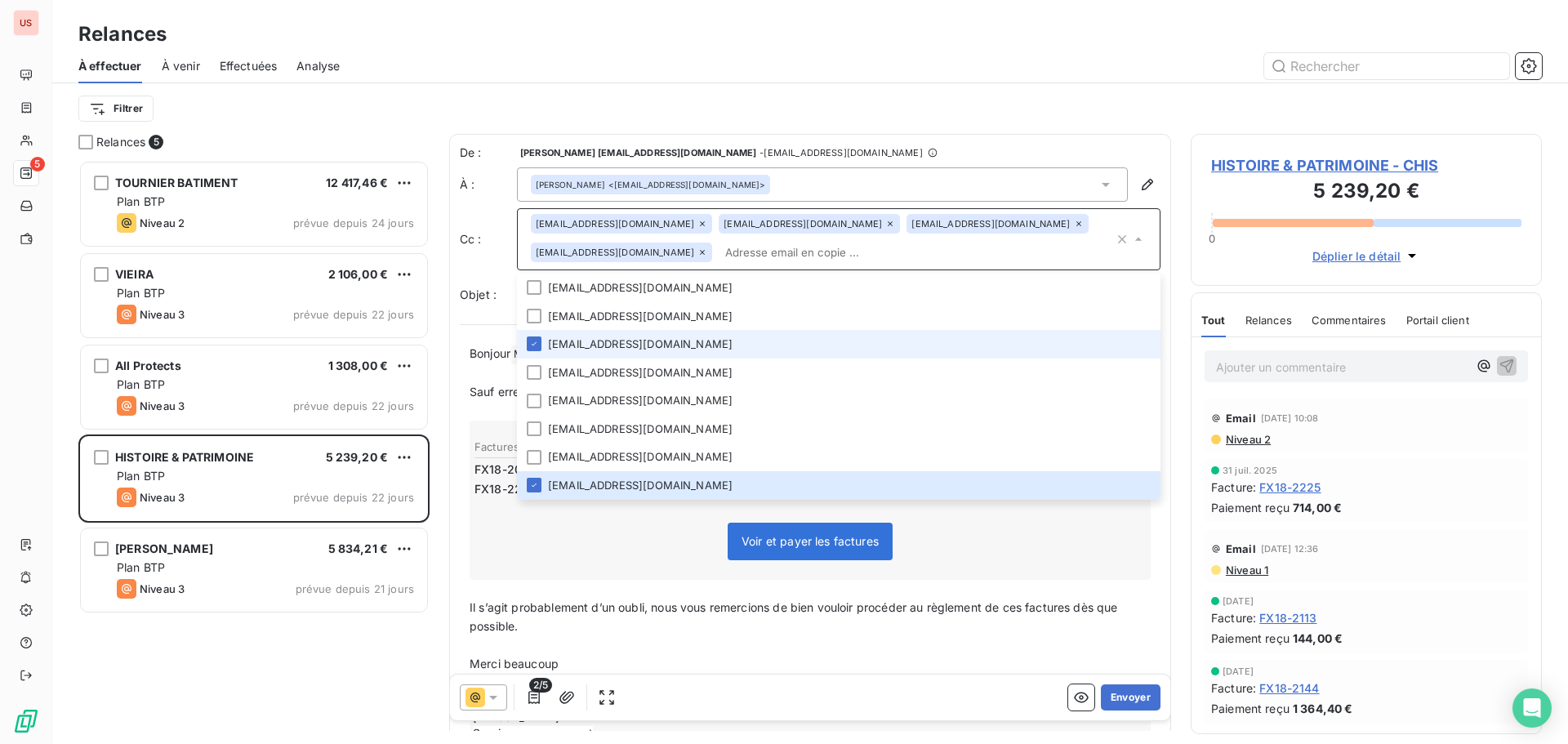
paste input "[PERSON_NAME][EMAIL_ADDRESS][DOMAIN_NAME]"
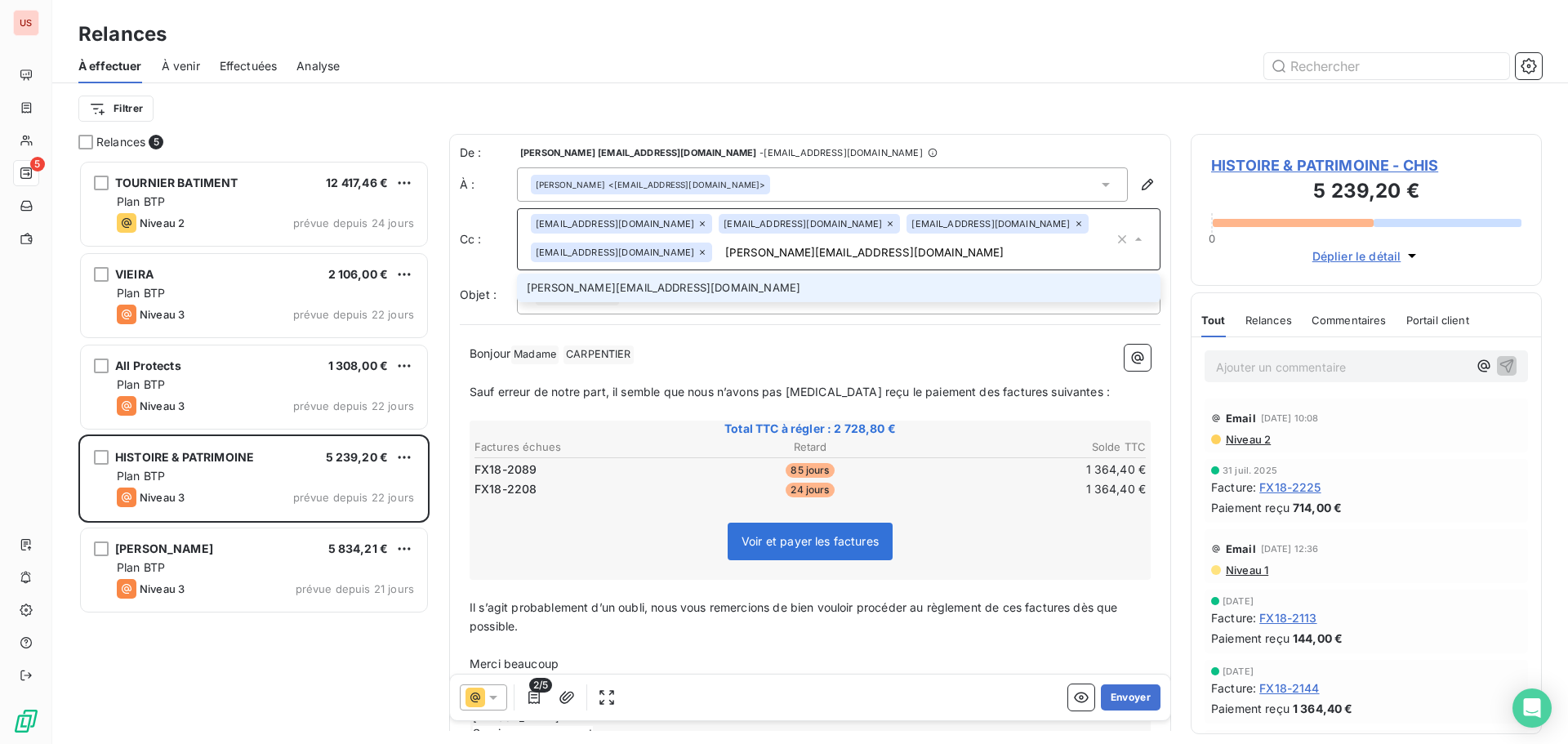
type input "[PERSON_NAME][EMAIL_ADDRESS][DOMAIN_NAME]"
click at [574, 288] on li "[PERSON_NAME][EMAIL_ADDRESS][DOMAIN_NAME]" at bounding box center [839, 287] width 644 height 29
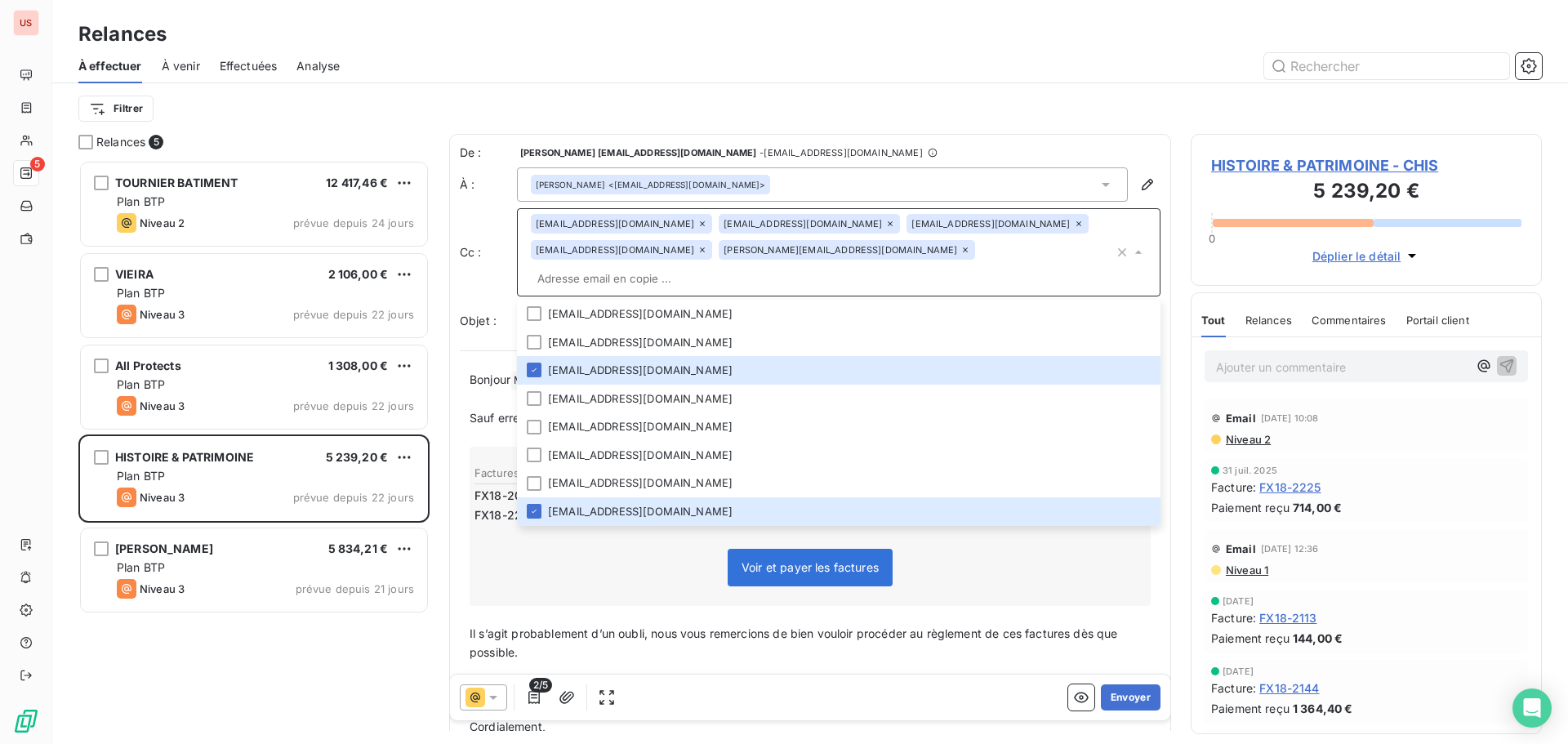
click at [1017, 92] on div "Filtrer" at bounding box center [810, 108] width 1463 height 50
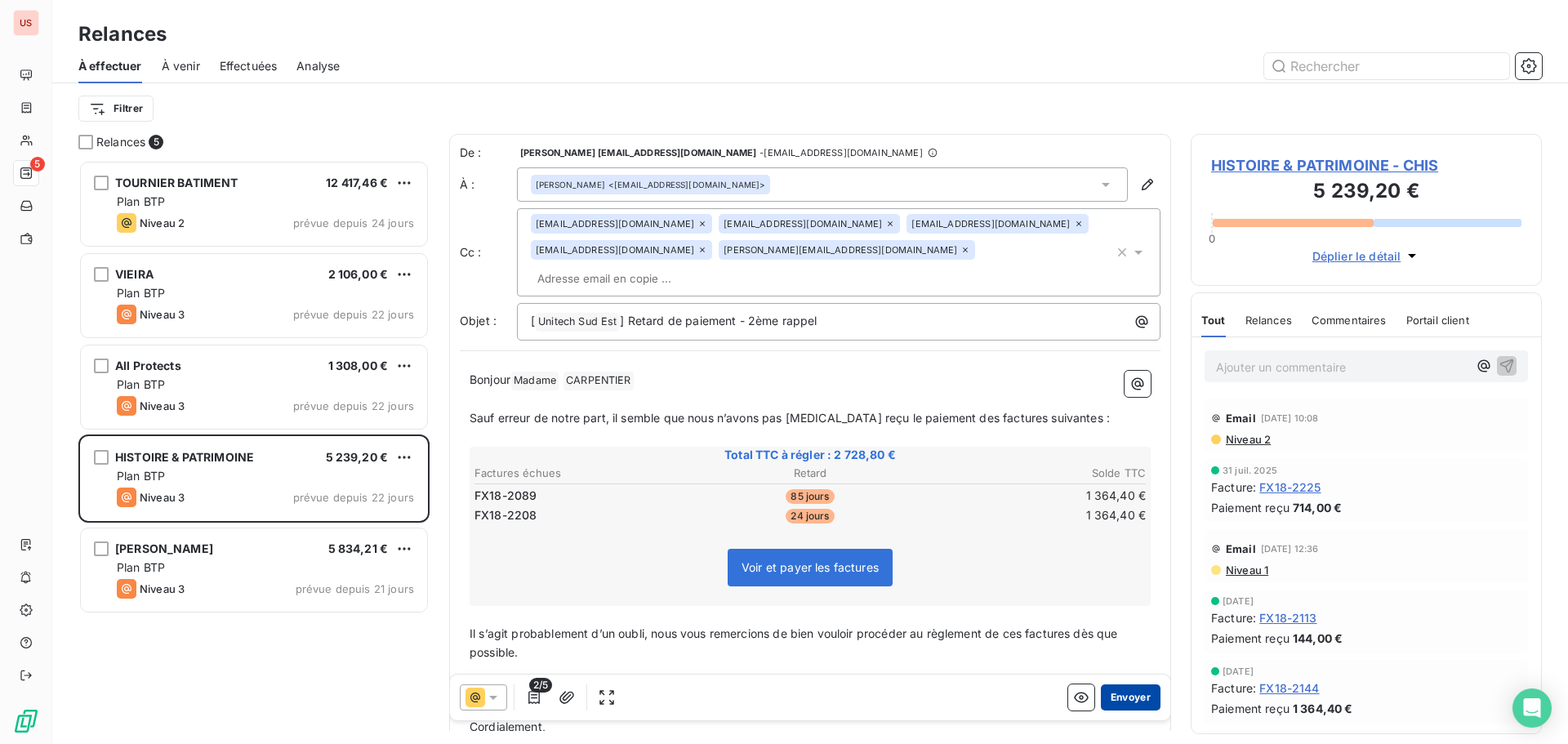
click at [1118, 698] on button "Envoyer" at bounding box center [1130, 697] width 60 height 27
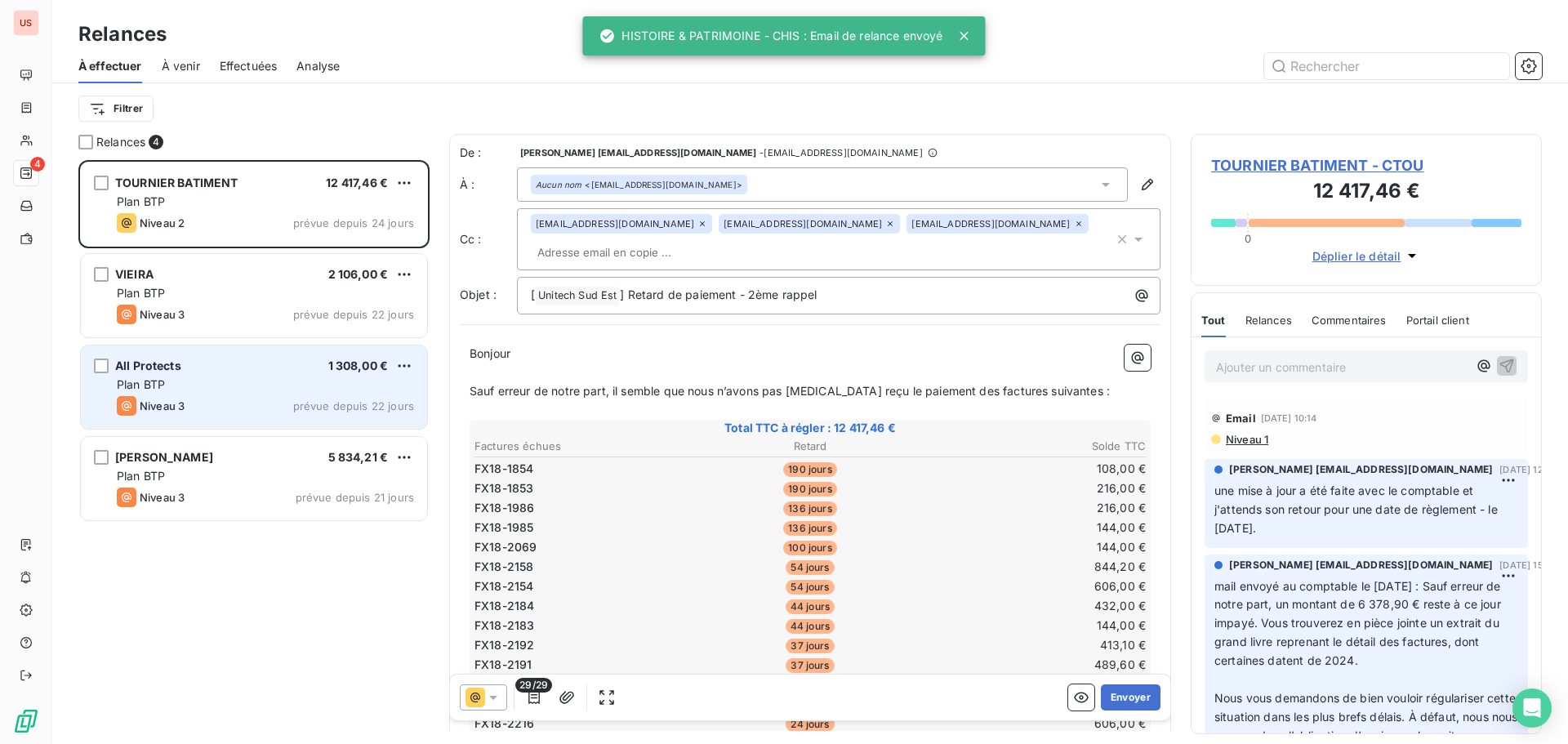
click at [232, 395] on div "All Protects 1 308,00 € Plan BTP Niveau 3 prévue depuis 22 jours" at bounding box center [254, 387] width 346 height 84
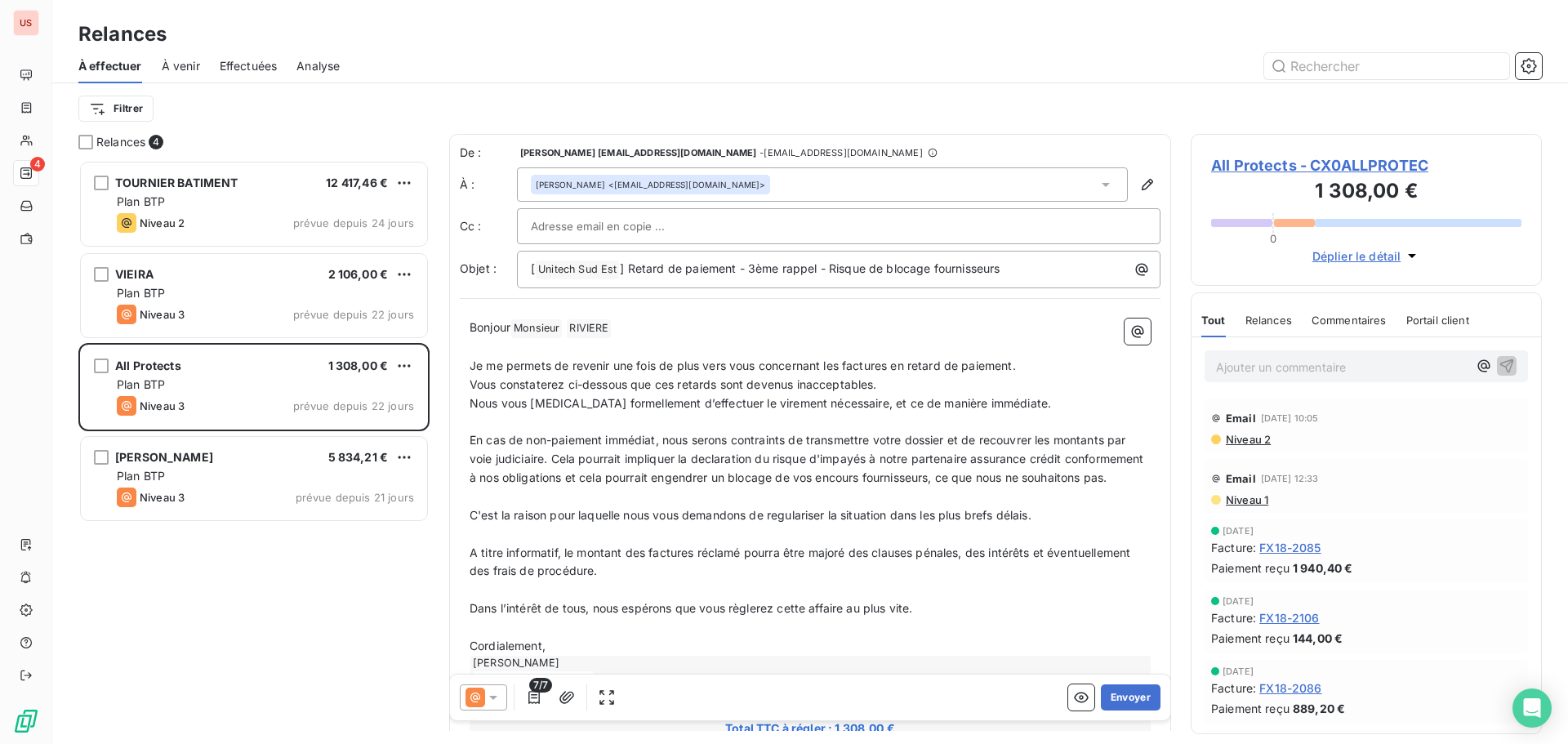
click at [606, 232] on input "text" at bounding box center [618, 225] width 175 height 25
paste input "[PERSON_NAME][EMAIL_ADDRESS][DOMAIN_NAME]"
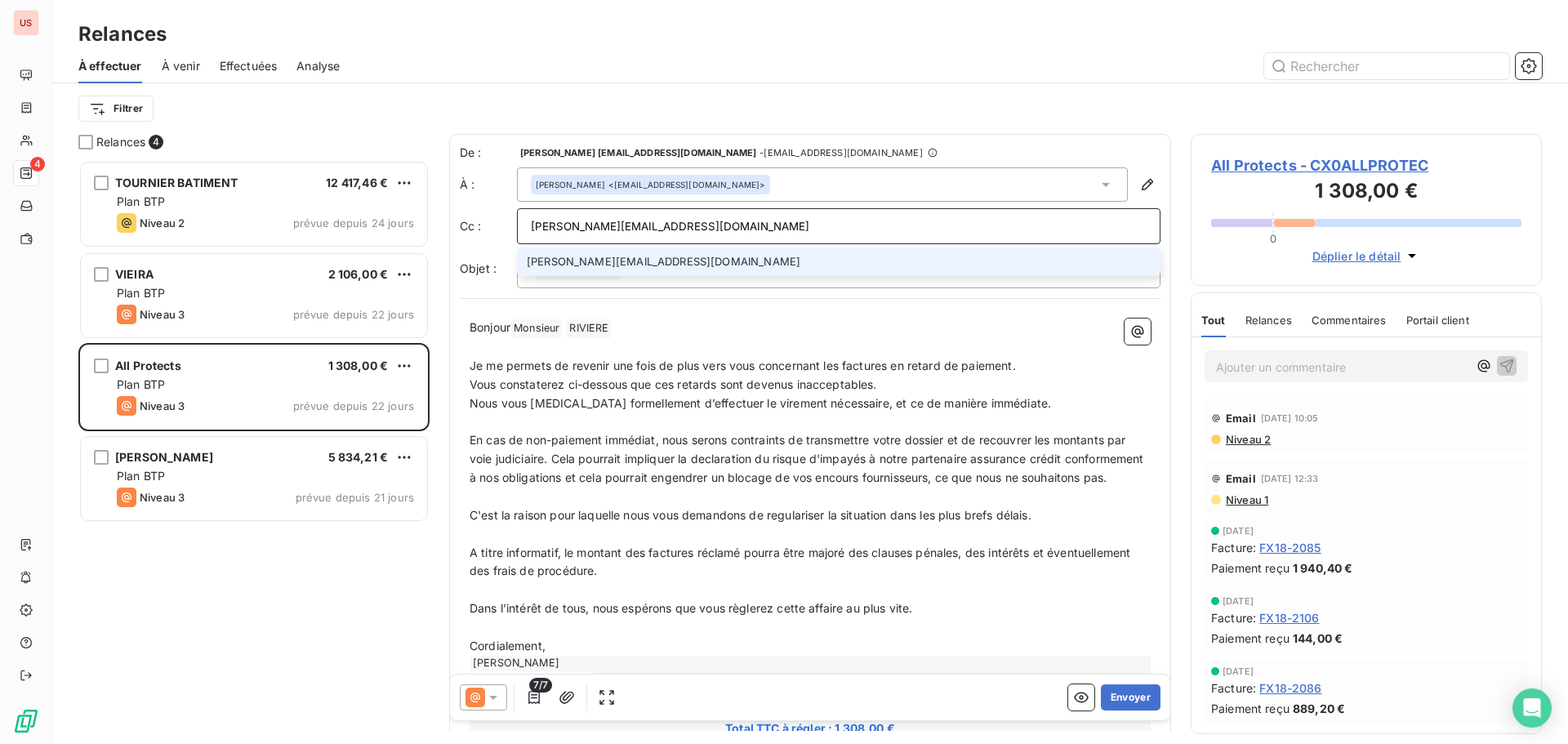
type input "[PERSON_NAME][EMAIL_ADDRESS][DOMAIN_NAME]"
click at [600, 262] on li "[PERSON_NAME][EMAIL_ADDRESS][DOMAIN_NAME]" at bounding box center [839, 261] width 644 height 29
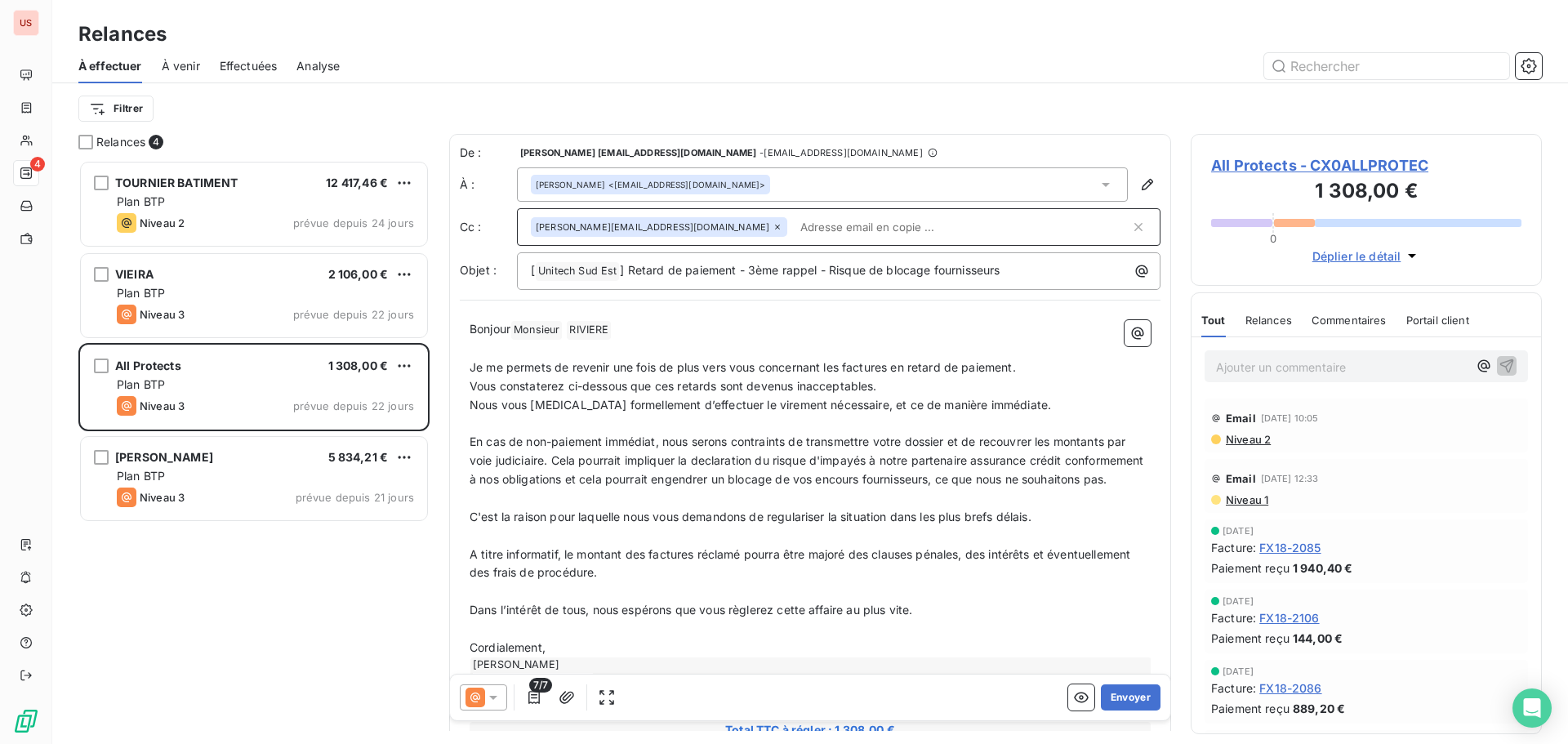
click at [792, 333] on p "Bonjour Monsieur ﻿ [PERSON_NAME] ﻿ ﻿" at bounding box center [810, 330] width 681 height 20
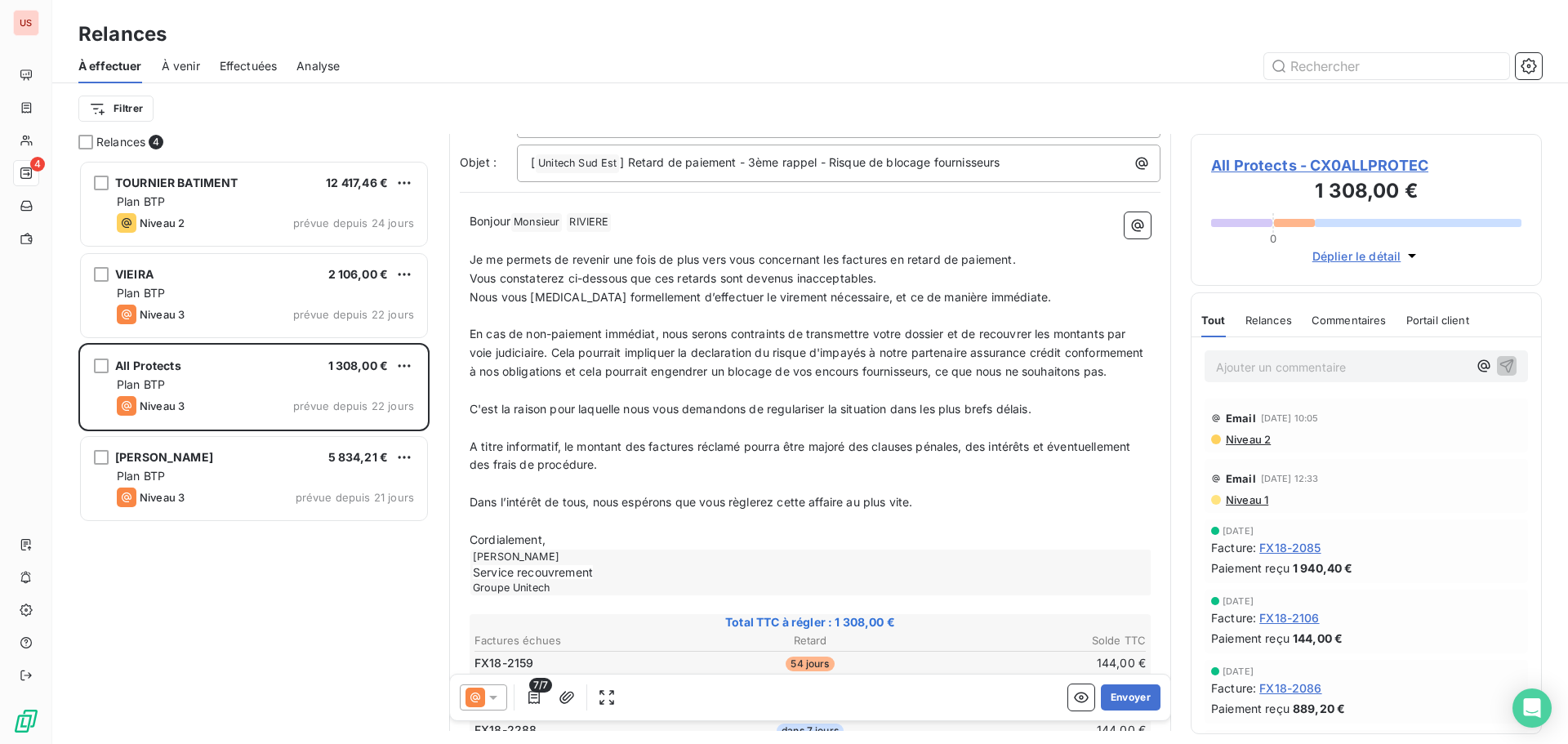
scroll to position [328, 0]
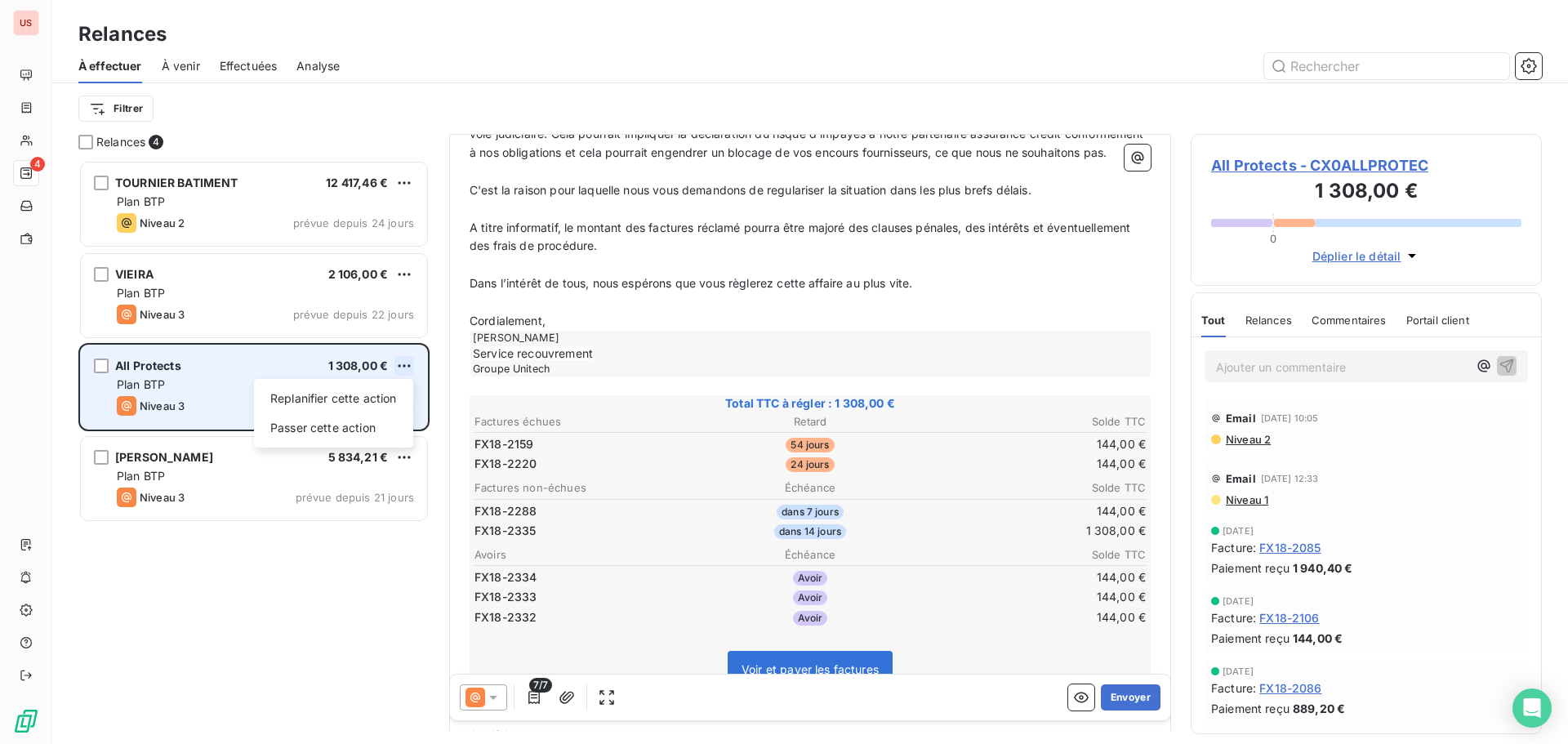
click at [396, 366] on html "US 4 Relances À effectuer À venir Effectuées Analyse Filtrer Relances 4 TOURNIE…" at bounding box center [784, 372] width 1568 height 744
click at [368, 398] on div "Replanifier cette action" at bounding box center [334, 399] width 146 height 27
select select "8"
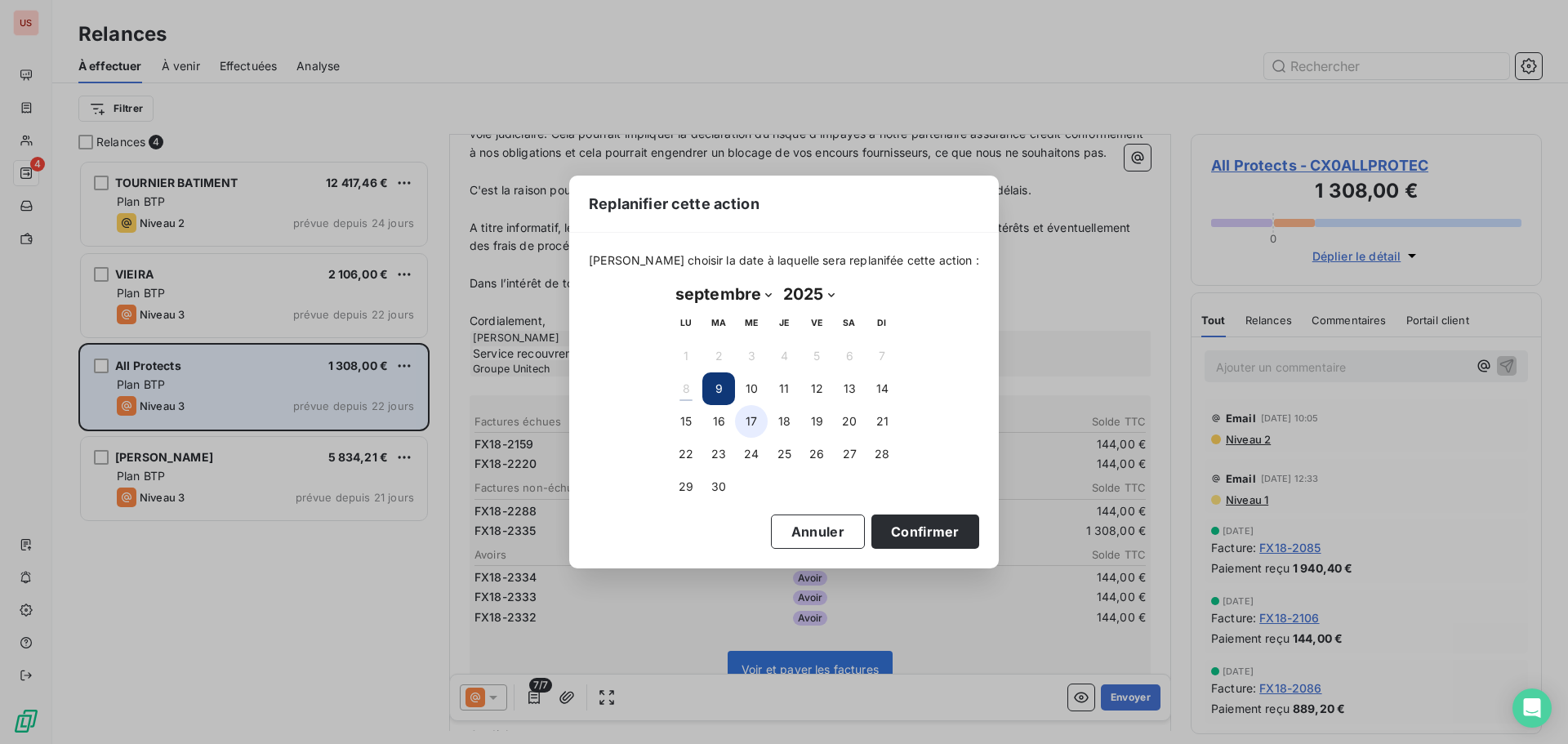
click at [749, 423] on button "17" at bounding box center [751, 420] width 32 height 32
click at [682, 453] on button "22" at bounding box center [685, 454] width 32 height 32
click at [921, 533] on button "Confirmer" at bounding box center [924, 531] width 107 height 34
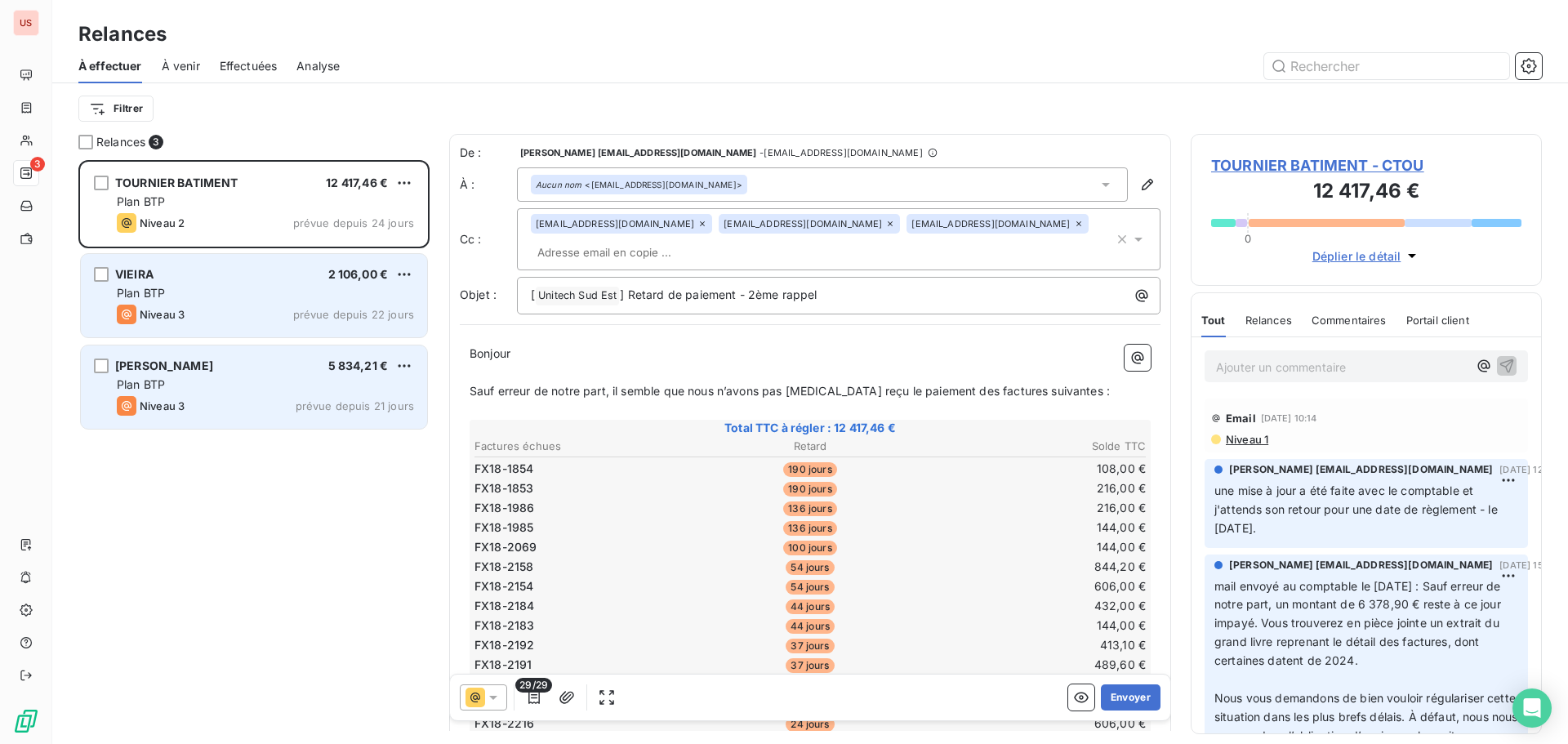
click at [233, 282] on div "VIEIRA 2 106,00 € Plan BTP Niveau 3 prévue depuis 22 jours" at bounding box center [254, 295] width 346 height 84
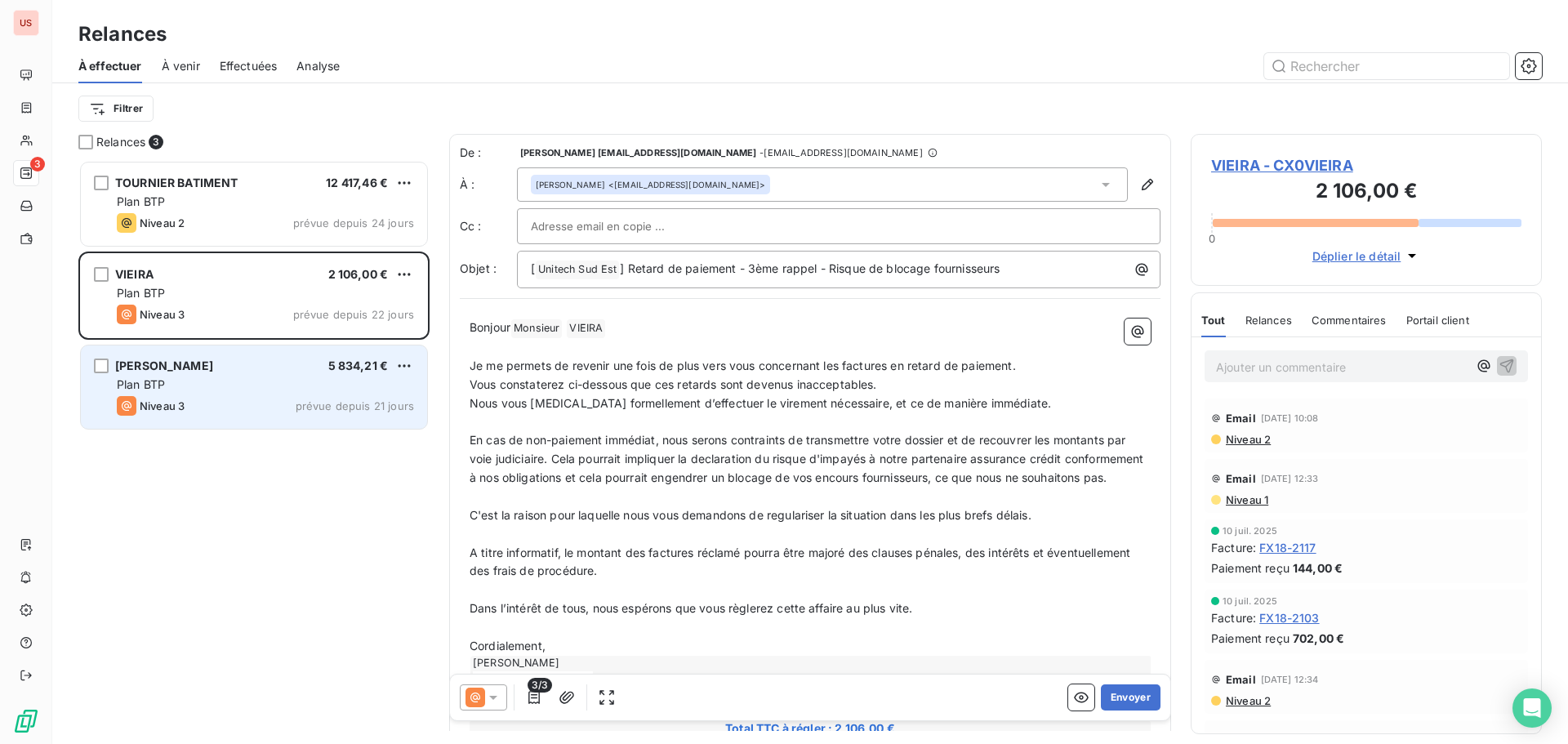
click at [237, 390] on div "Plan BTP" at bounding box center [266, 384] width 297 height 17
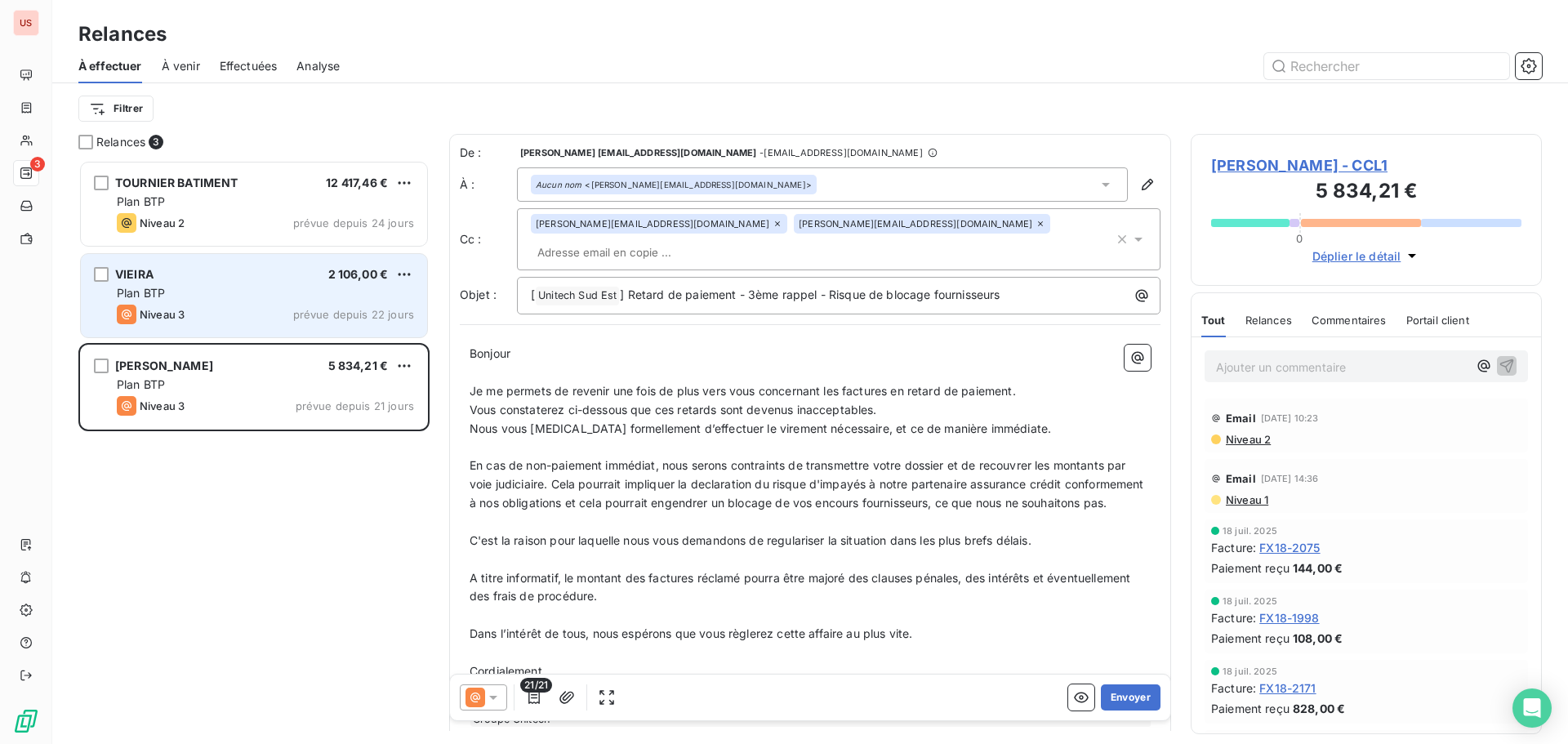
click at [242, 282] on div "VIEIRA 2 106,00 € Plan BTP Niveau 3 prévue depuis 22 jours" at bounding box center [254, 295] width 346 height 84
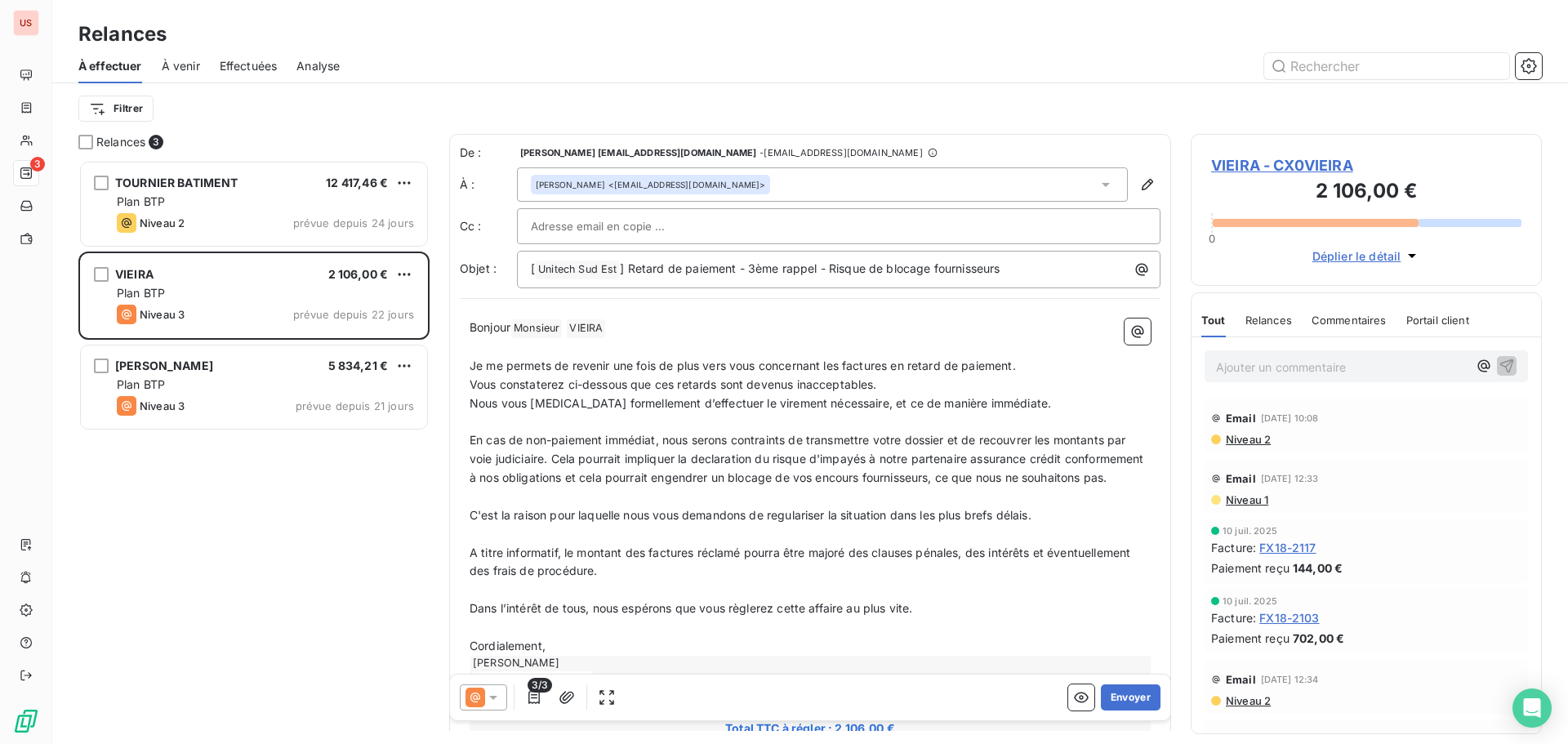
click at [601, 217] on input "text" at bounding box center [618, 225] width 175 height 25
click at [600, 223] on input "text" at bounding box center [618, 225] width 175 height 25
paste input "[PERSON_NAME][EMAIL_ADDRESS][DOMAIN_NAME]"
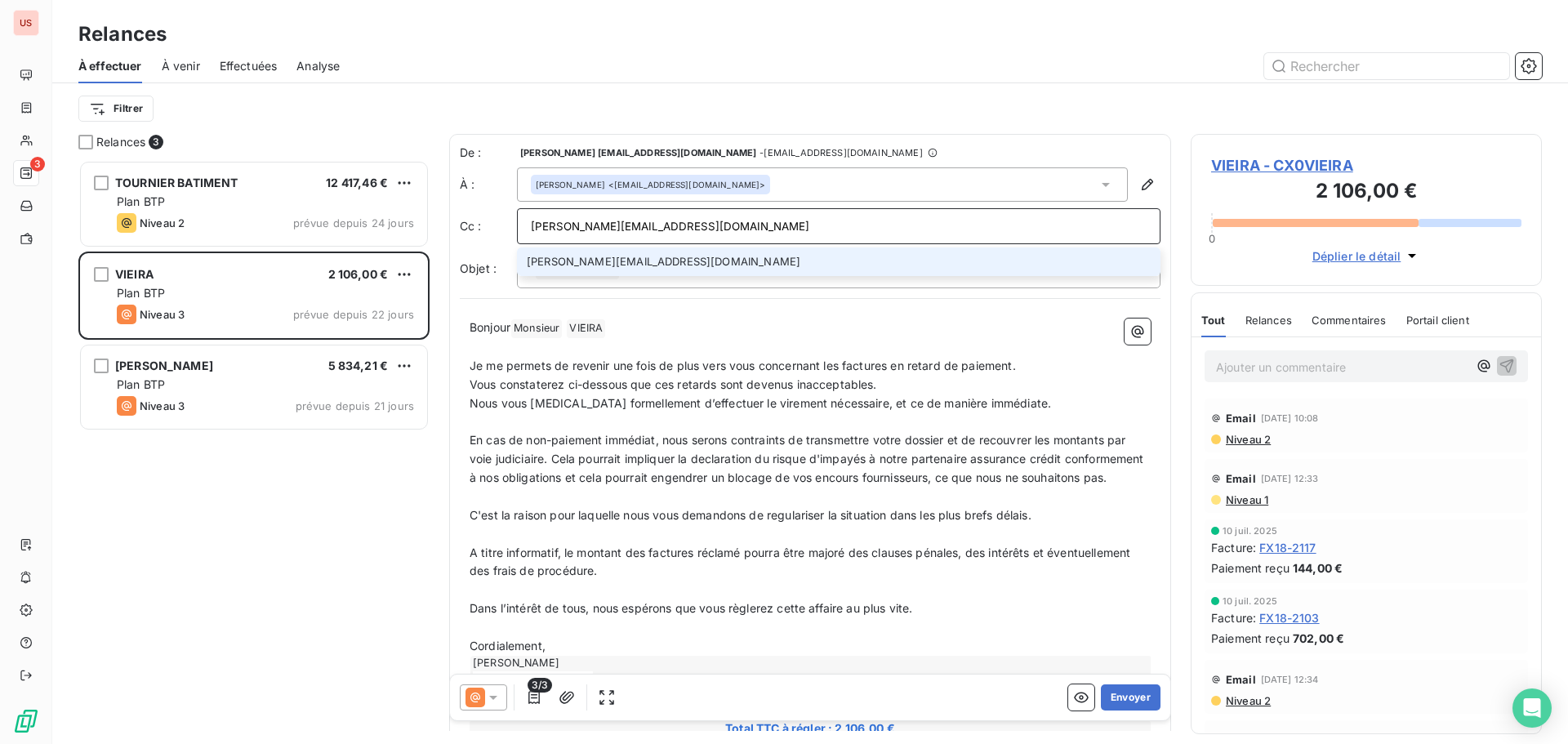
type input "[PERSON_NAME][EMAIL_ADDRESS][DOMAIN_NAME]"
click at [630, 265] on li "[PERSON_NAME][EMAIL_ADDRESS][DOMAIN_NAME]" at bounding box center [839, 261] width 644 height 29
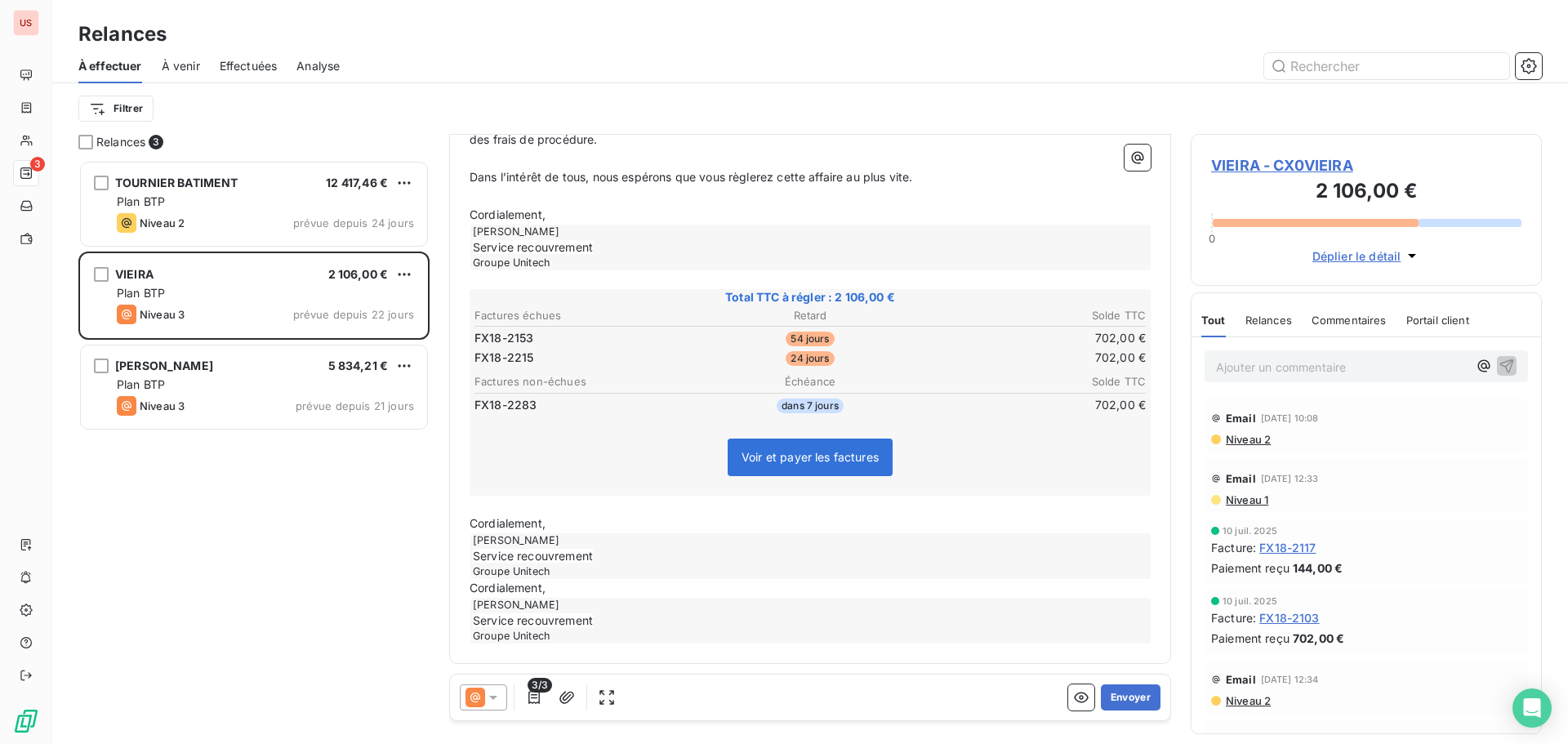
scroll to position [452, 0]
click at [478, 613] on div "[PERSON_NAME] Service recouvrement Groupe Unitech" at bounding box center [811, 620] width 681 height 45
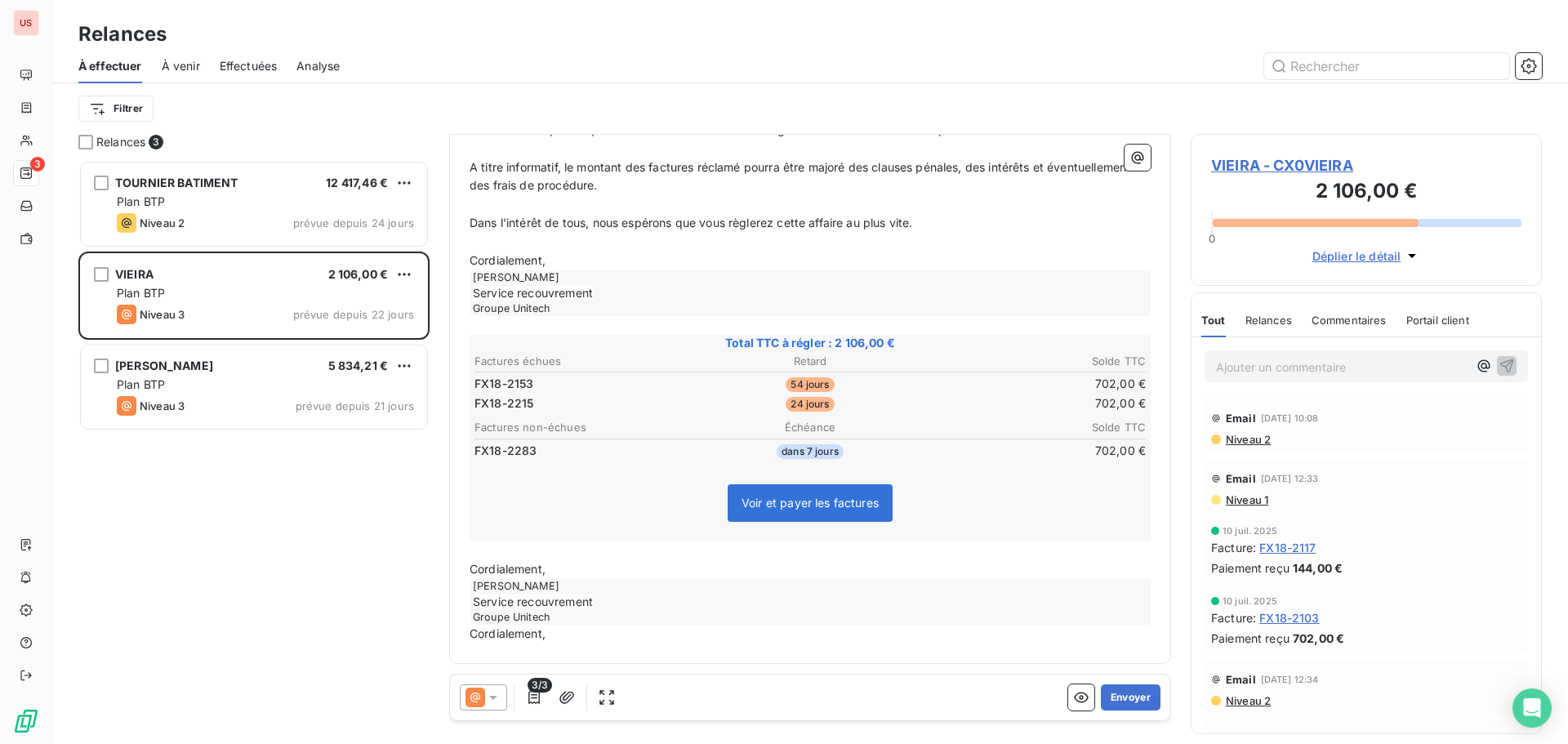
scroll to position [405, 0]
drag, startPoint x: 569, startPoint y: 638, endPoint x: 456, endPoint y: 635, distance: 113.0
click at [456, 635] on div "De : [PERSON_NAME] [EMAIL_ADDRESS][DOMAIN_NAME] - [EMAIL_ADDRESS][DOMAIN_NAME] …" at bounding box center [809, 206] width 721 height 917
drag, startPoint x: 538, startPoint y: 641, endPoint x: 452, endPoint y: 636, distance: 86.1
click at [452, 636] on div "De : [PERSON_NAME] [EMAIL_ADDRESS][DOMAIN_NAME] - [EMAIL_ADDRESS][DOMAIN_NAME] …" at bounding box center [809, 206] width 721 height 917
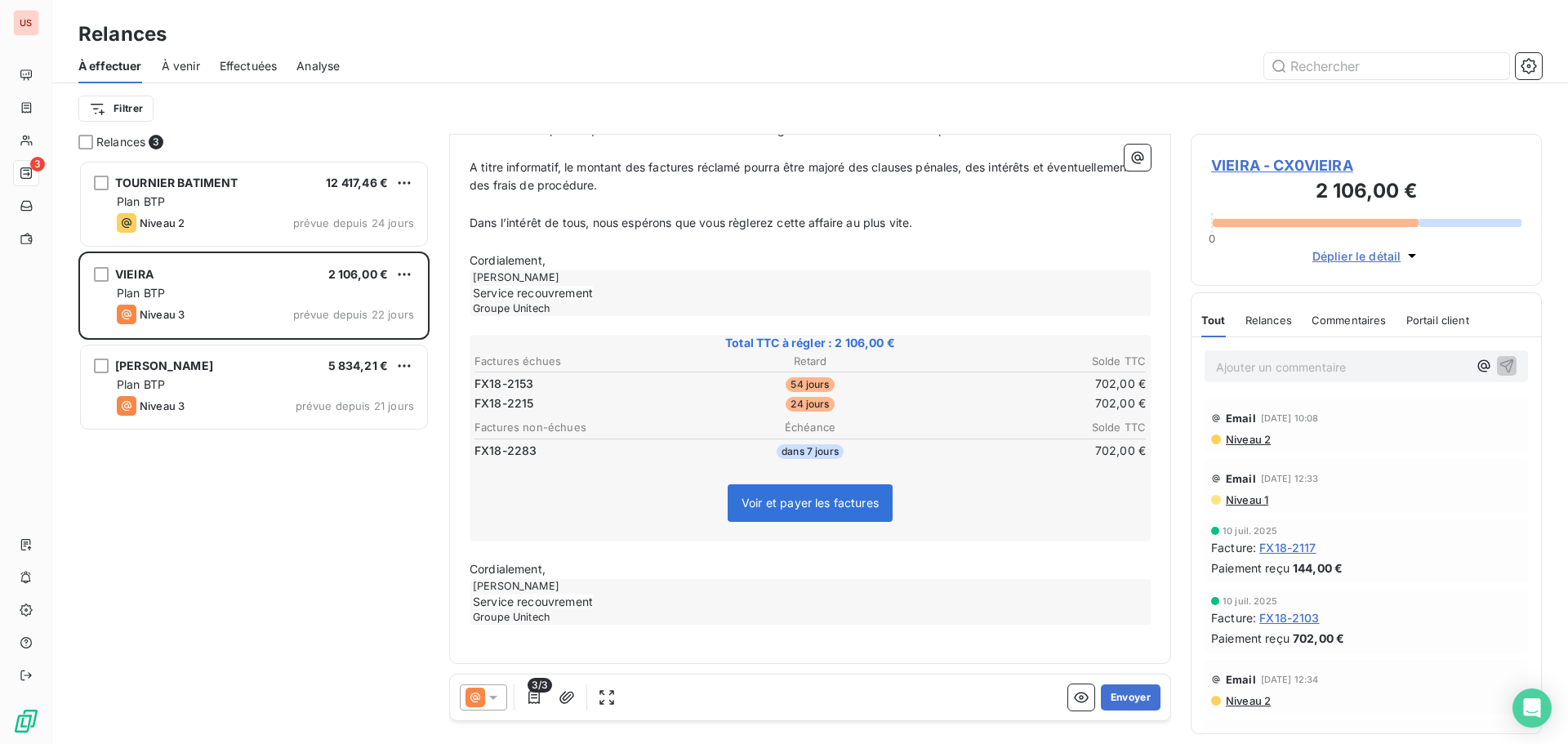
click at [879, 620] on div "[PERSON_NAME] Service recouvrement Groupe Unitech" at bounding box center [811, 601] width 681 height 45
click at [533, 698] on icon "button" at bounding box center [534, 697] width 12 height 13
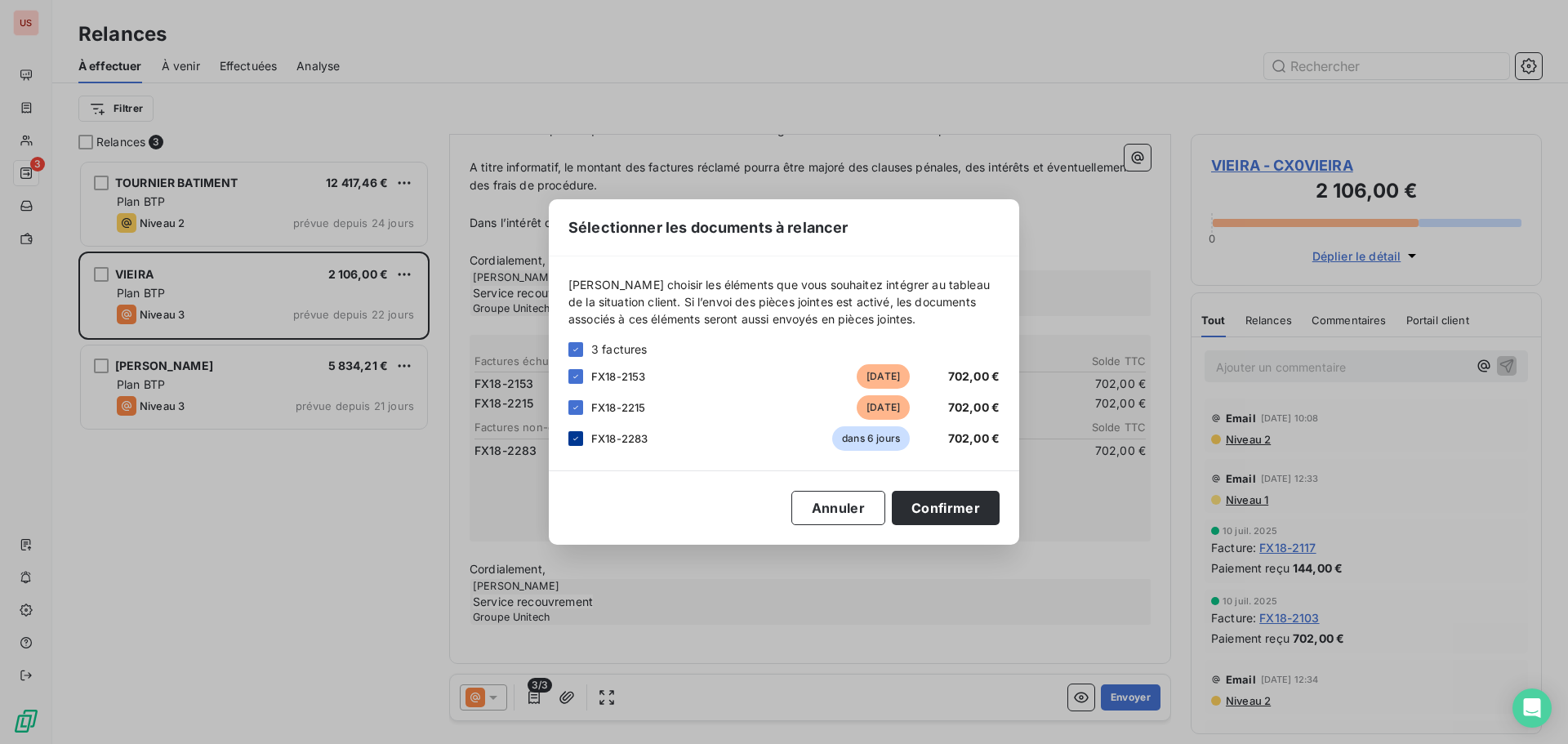
click at [570, 438] on div at bounding box center [575, 438] width 15 height 15
drag, startPoint x: 930, startPoint y: 505, endPoint x: 998, endPoint y: 553, distance: 83.2
click at [932, 505] on button "Confirmer" at bounding box center [945, 508] width 107 height 34
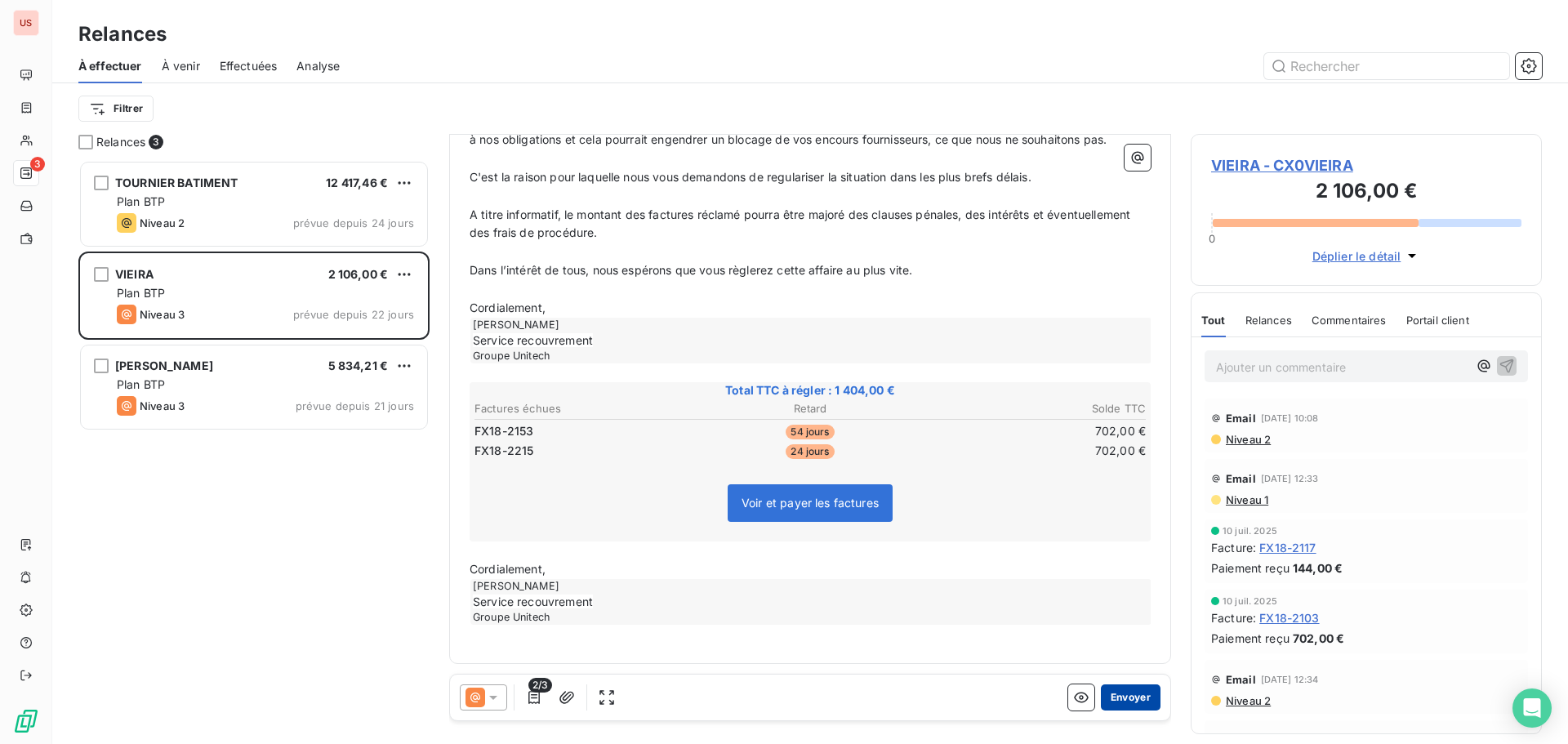
click at [1108, 695] on button "Envoyer" at bounding box center [1130, 697] width 60 height 27
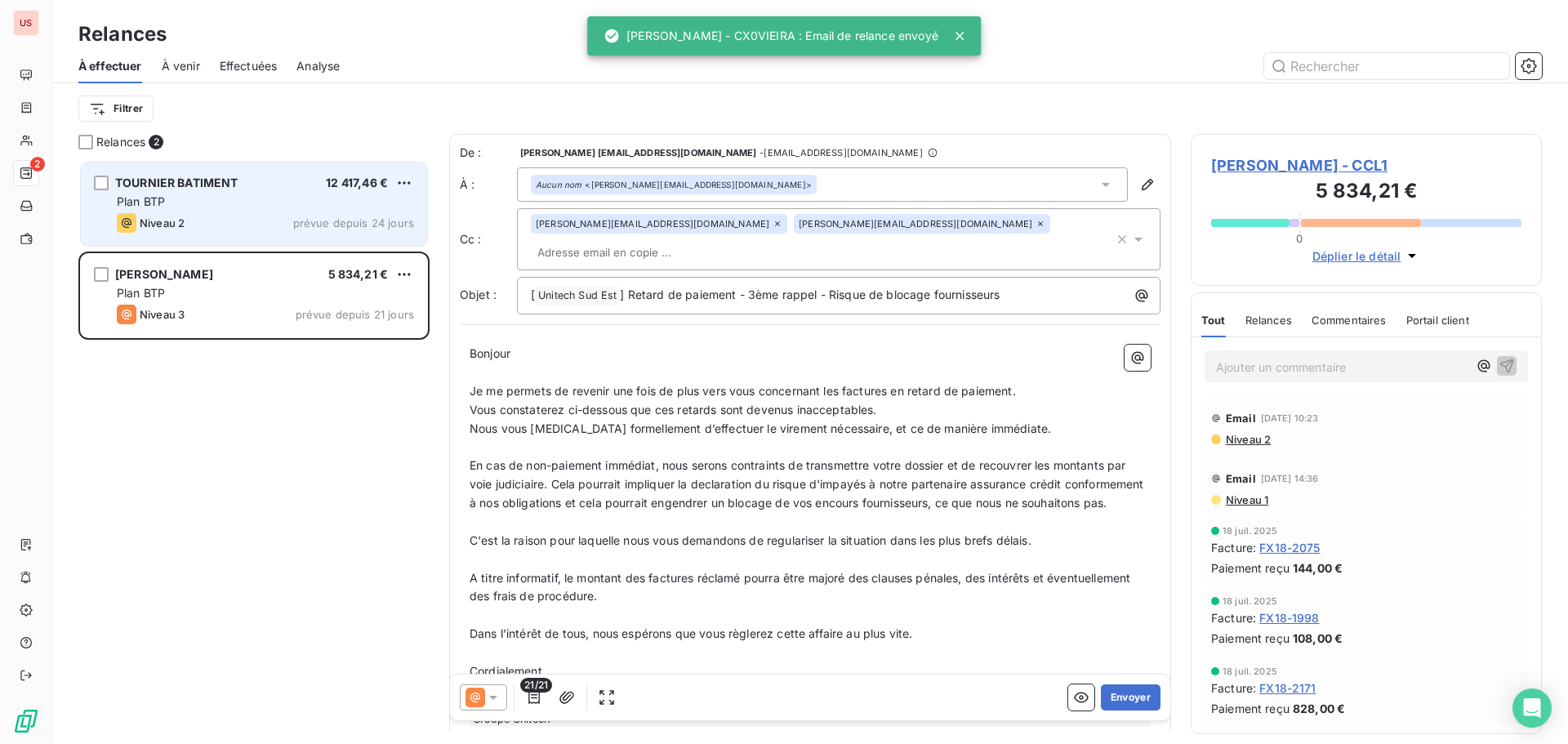
click at [195, 194] on div "Plan BTP" at bounding box center [266, 202] width 297 height 17
